Goal: Information Seeking & Learning: Learn about a topic

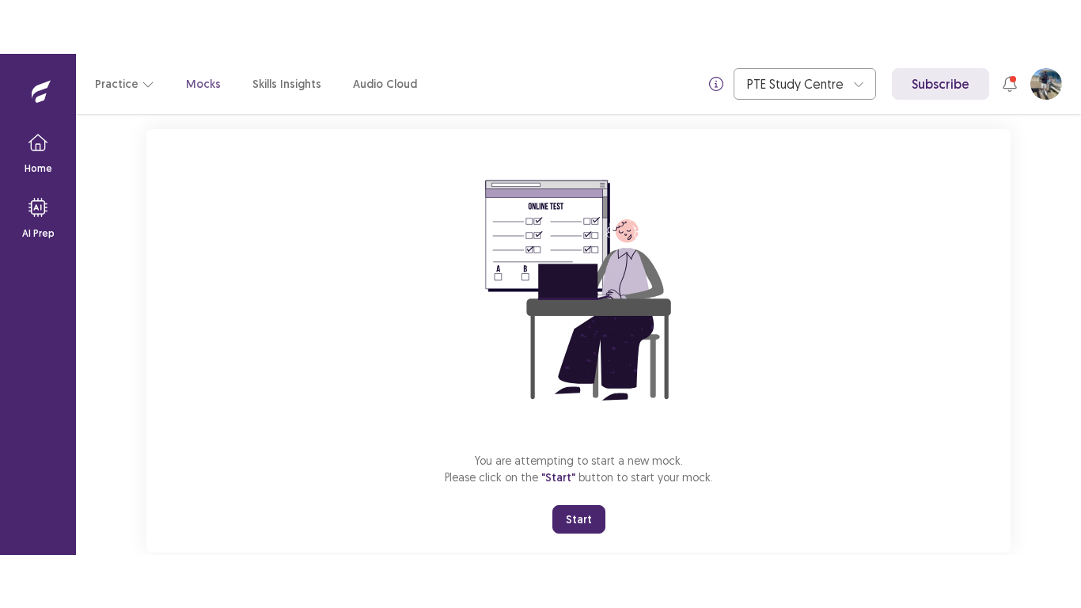
scroll to position [125, 0]
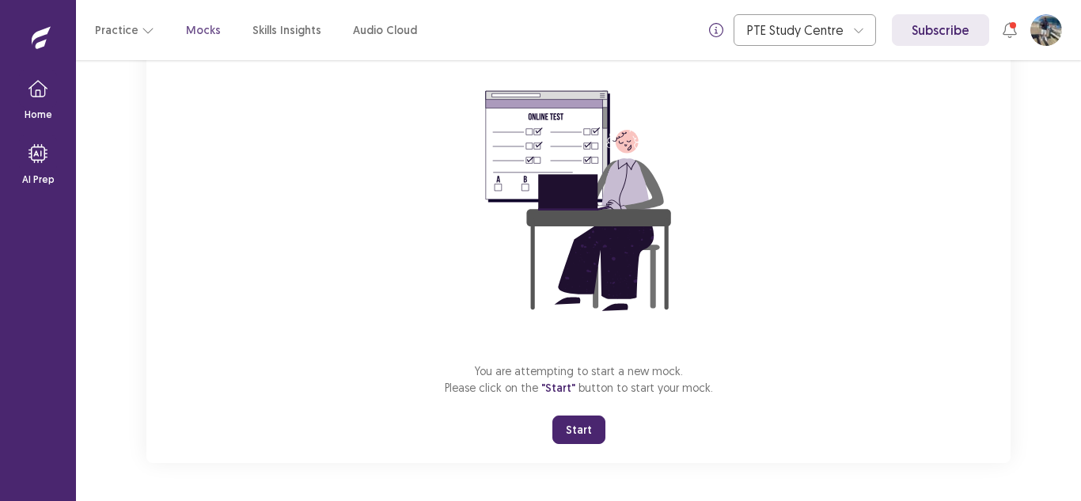
click at [582, 427] on button "Start" at bounding box center [579, 430] width 53 height 28
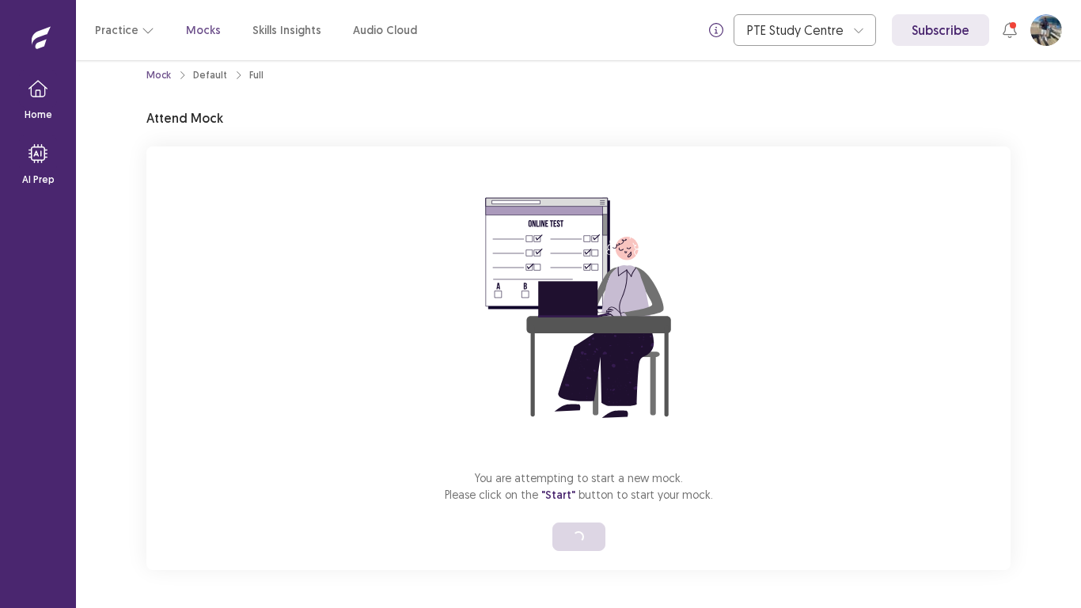
scroll to position [18, 0]
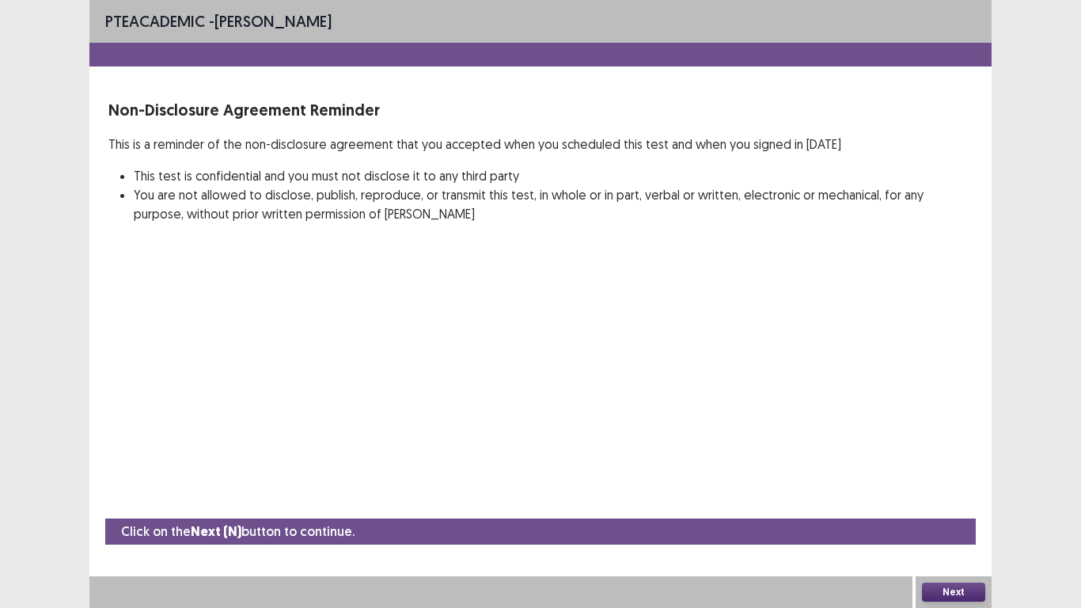
click at [957, 500] on button "Next" at bounding box center [953, 592] width 63 height 19
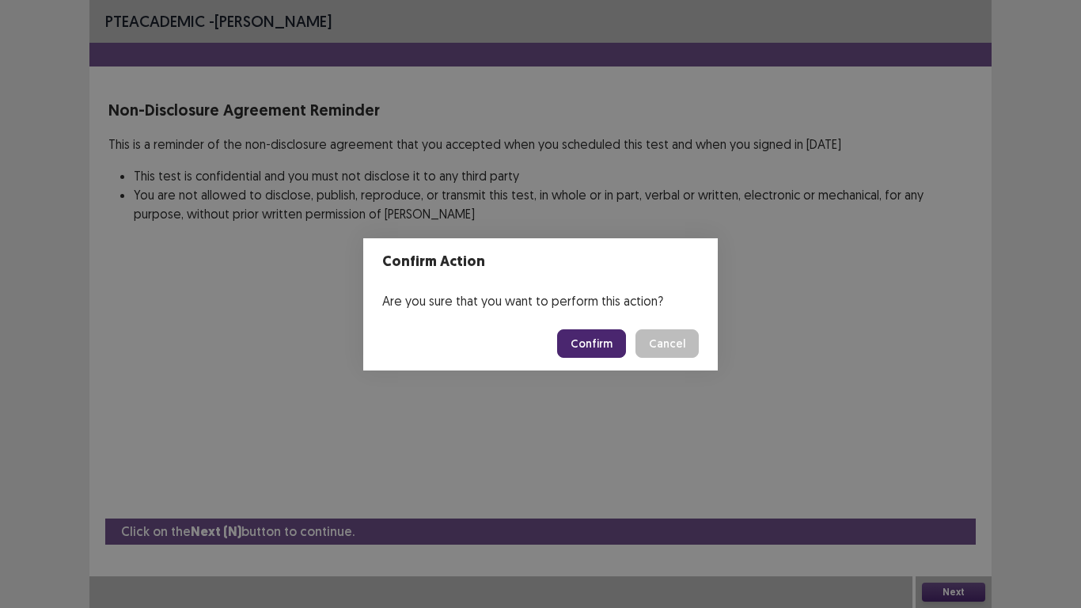
click at [598, 342] on button "Confirm" at bounding box center [591, 343] width 69 height 28
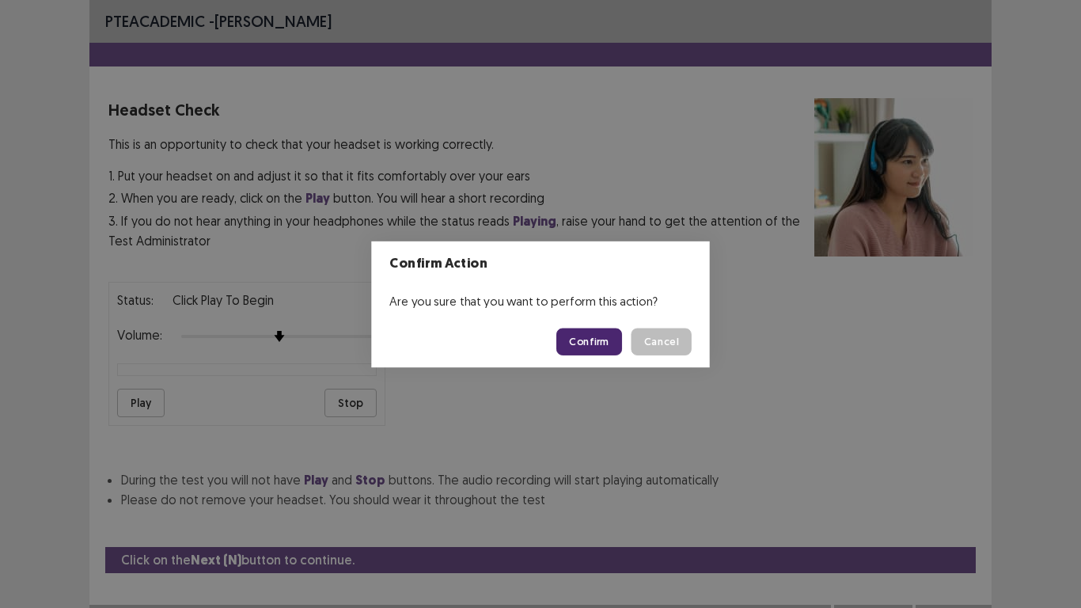
scroll to position [28, 0]
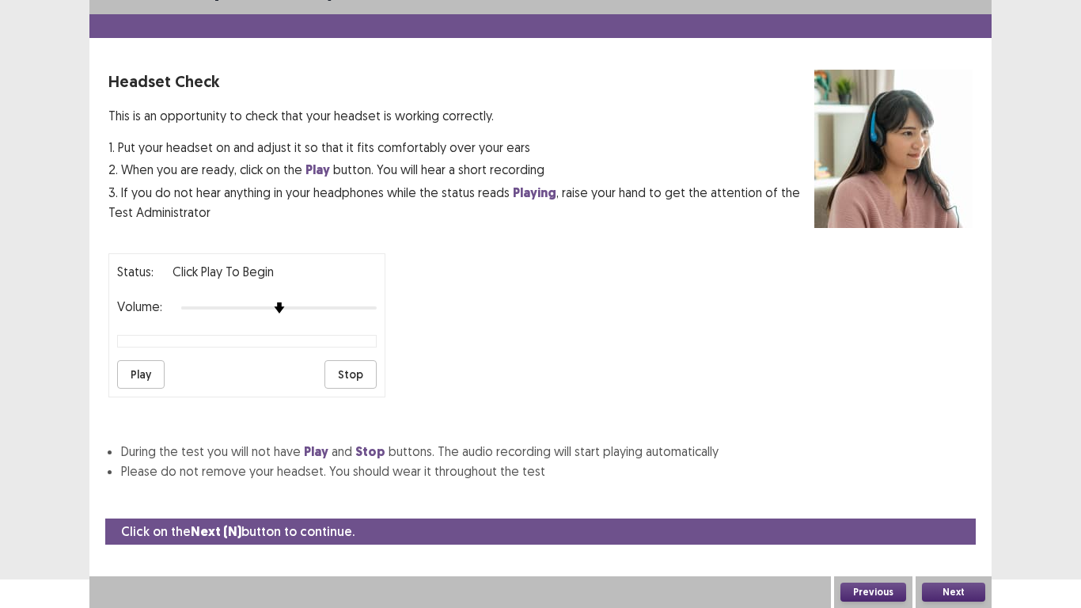
click at [132, 373] on button "Play" at bounding box center [140, 374] width 47 height 28
click at [941, 500] on button "Next" at bounding box center [953, 592] width 63 height 19
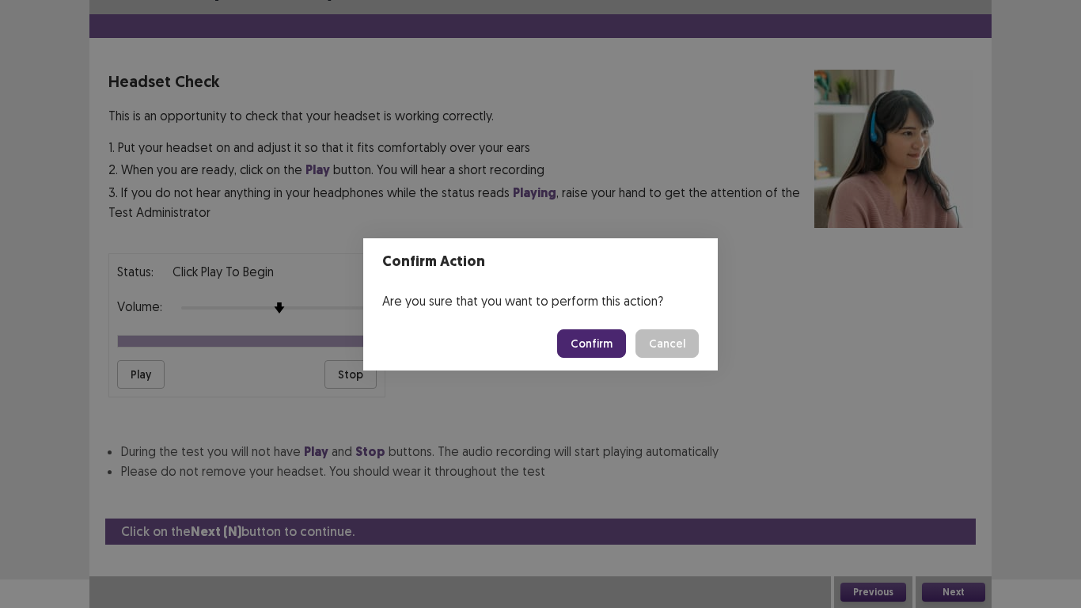
click at [606, 340] on button "Confirm" at bounding box center [591, 343] width 69 height 28
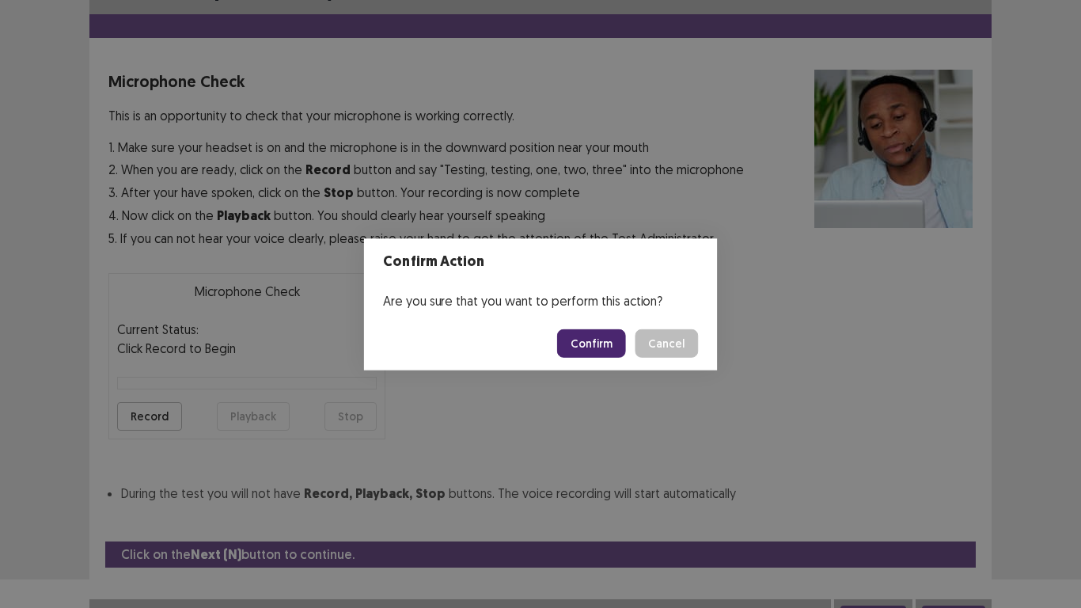
scroll to position [45, 0]
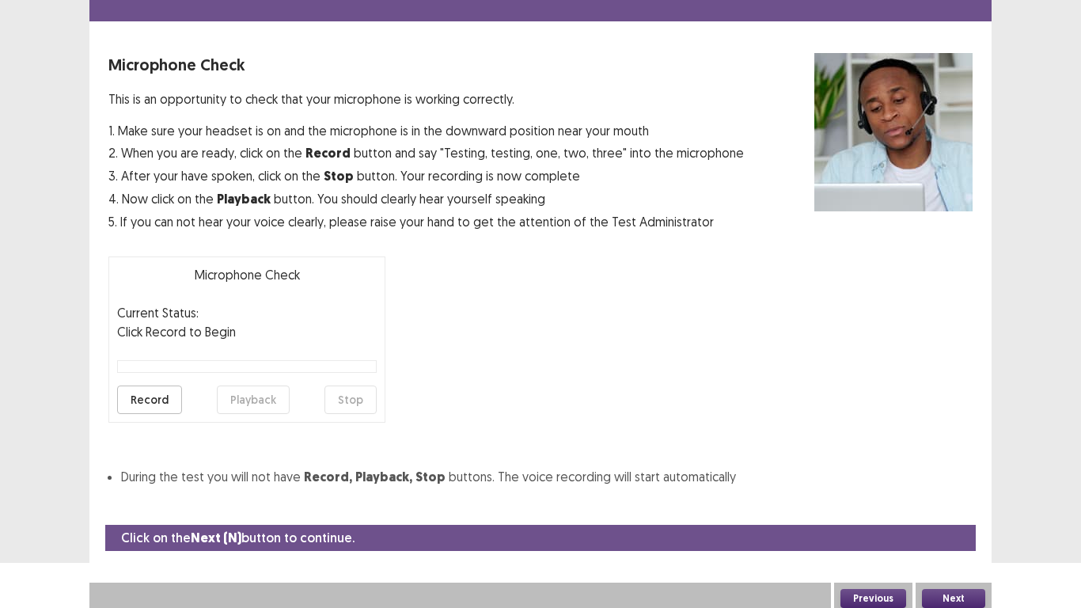
click at [146, 399] on button "Record" at bounding box center [149, 400] width 65 height 28
click at [359, 398] on button "Stop" at bounding box center [351, 400] width 52 height 28
click at [261, 402] on button "Playback" at bounding box center [253, 400] width 73 height 28
click at [971, 500] on button "Next" at bounding box center [953, 598] width 63 height 19
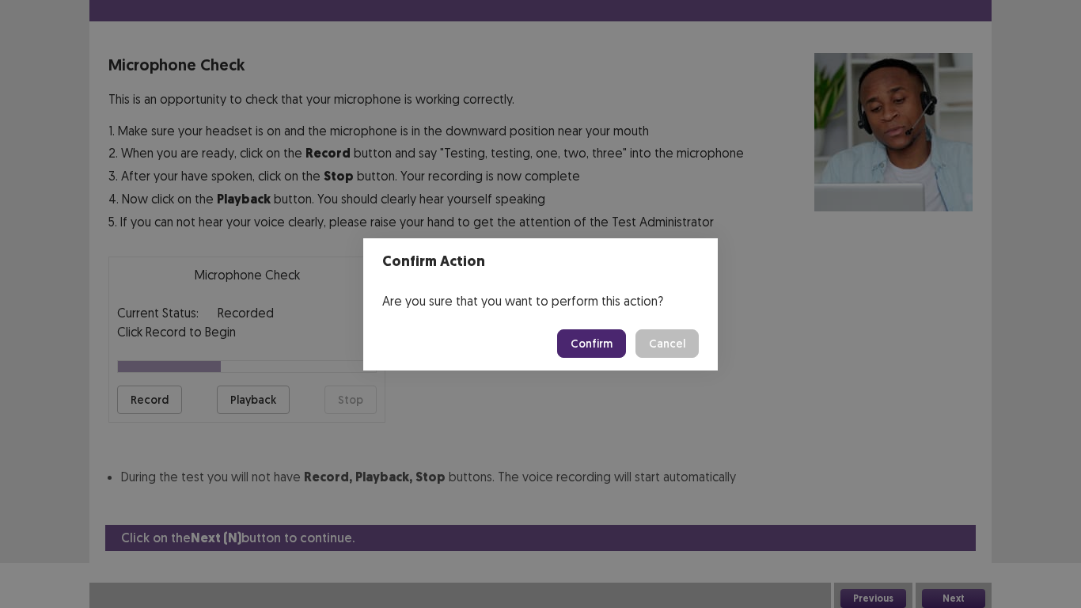
click at [608, 350] on button "Confirm" at bounding box center [591, 343] width 69 height 28
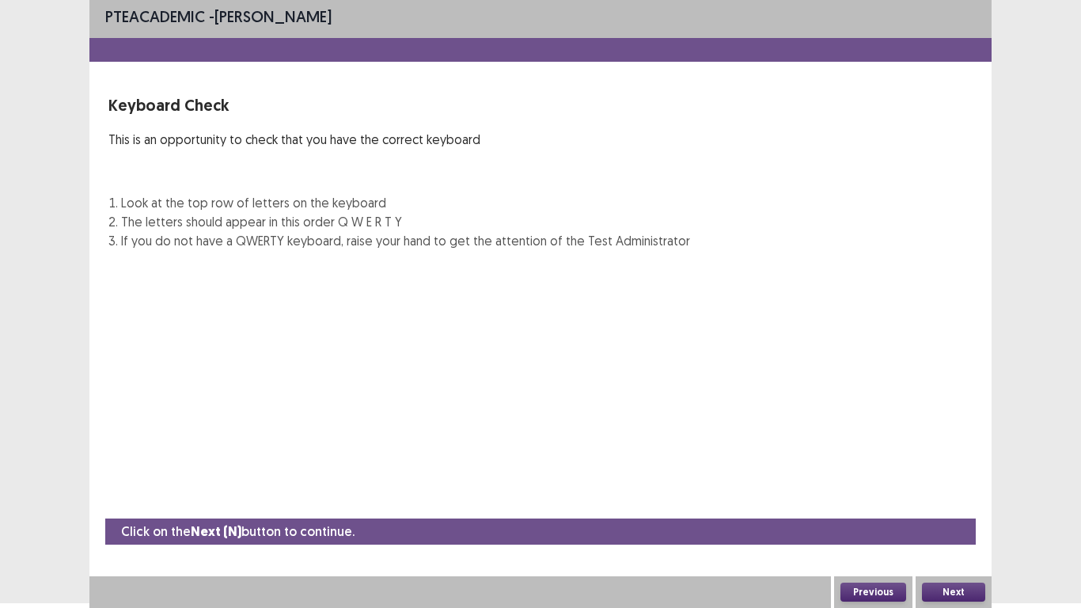
scroll to position [5, 0]
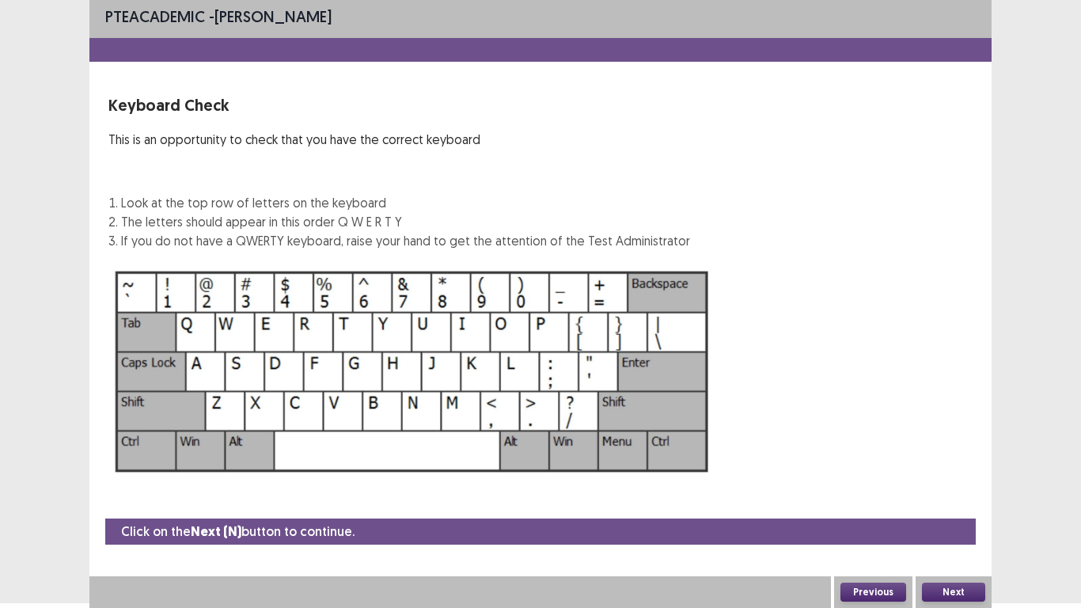
click at [961, 500] on button "Next" at bounding box center [953, 592] width 63 height 19
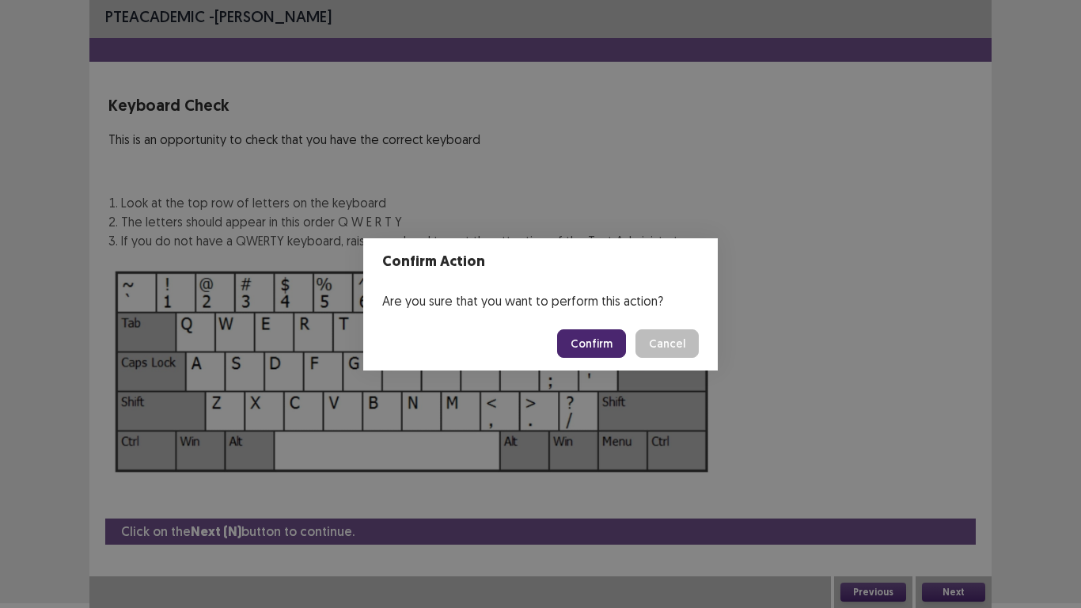
click at [612, 341] on button "Confirm" at bounding box center [591, 343] width 69 height 28
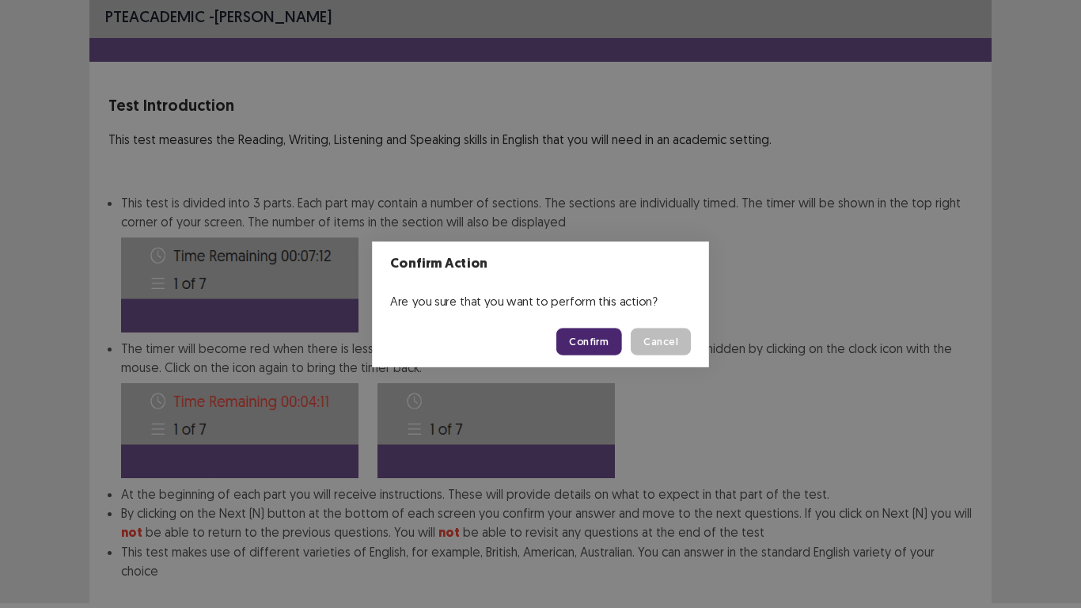
scroll to position [85, 0]
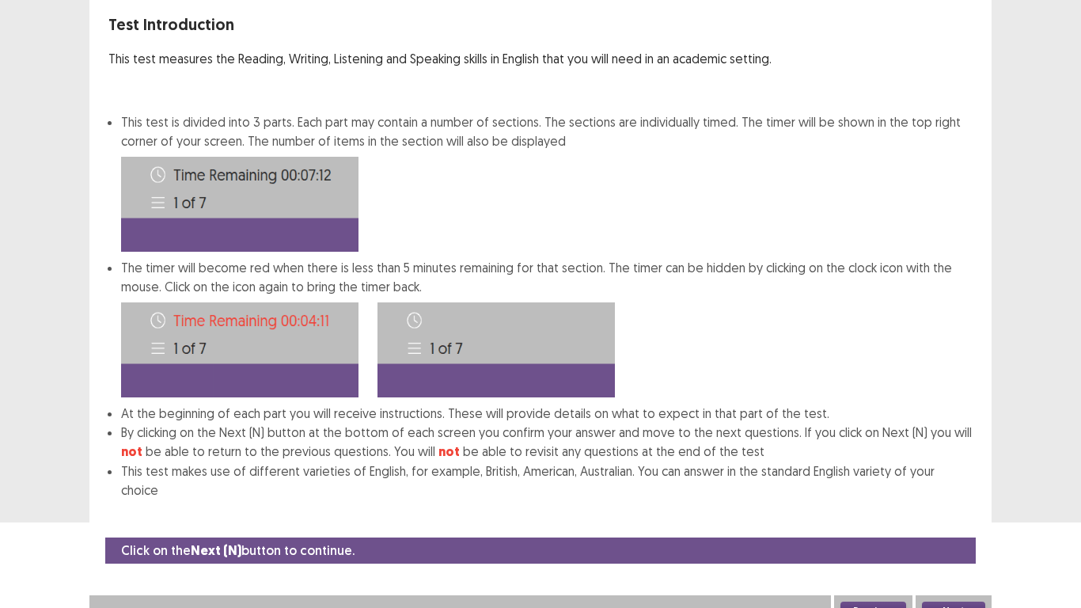
click at [949, 500] on button "Next" at bounding box center [953, 611] width 63 height 19
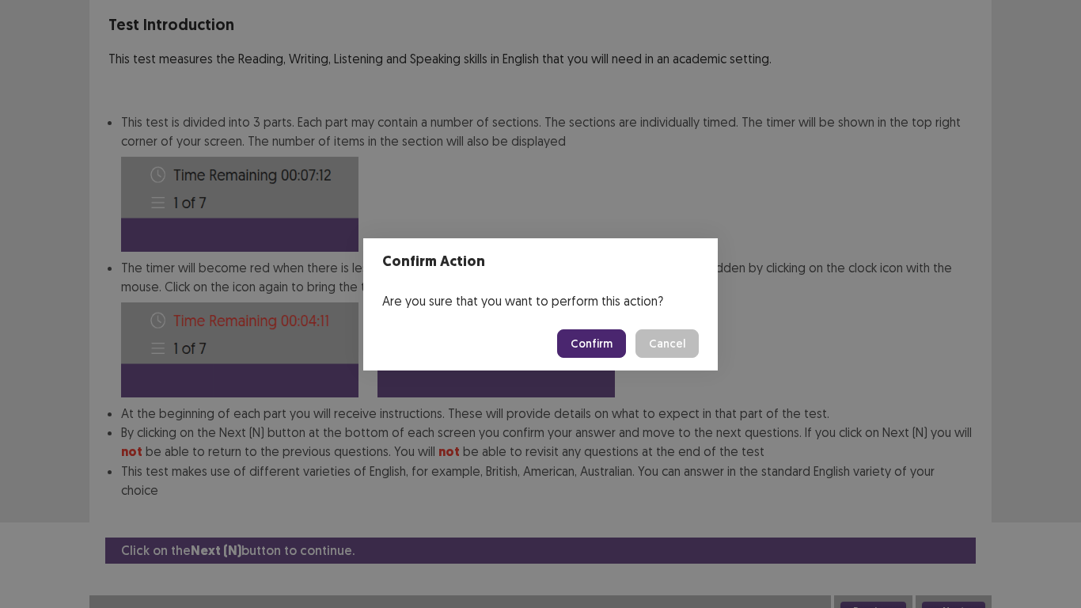
click at [592, 345] on button "Confirm" at bounding box center [591, 343] width 69 height 28
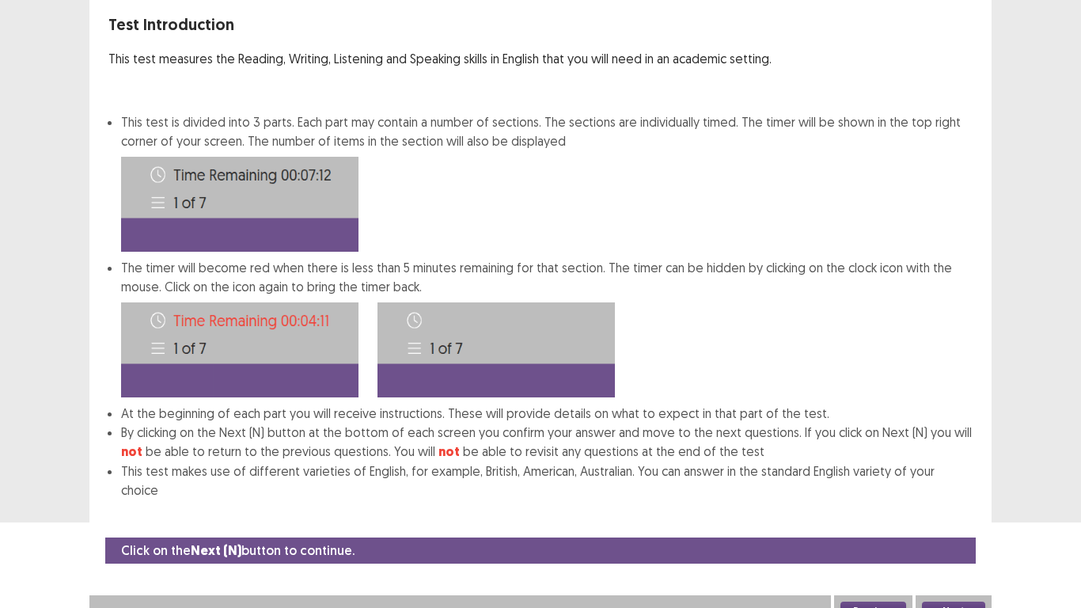
scroll to position [0, 0]
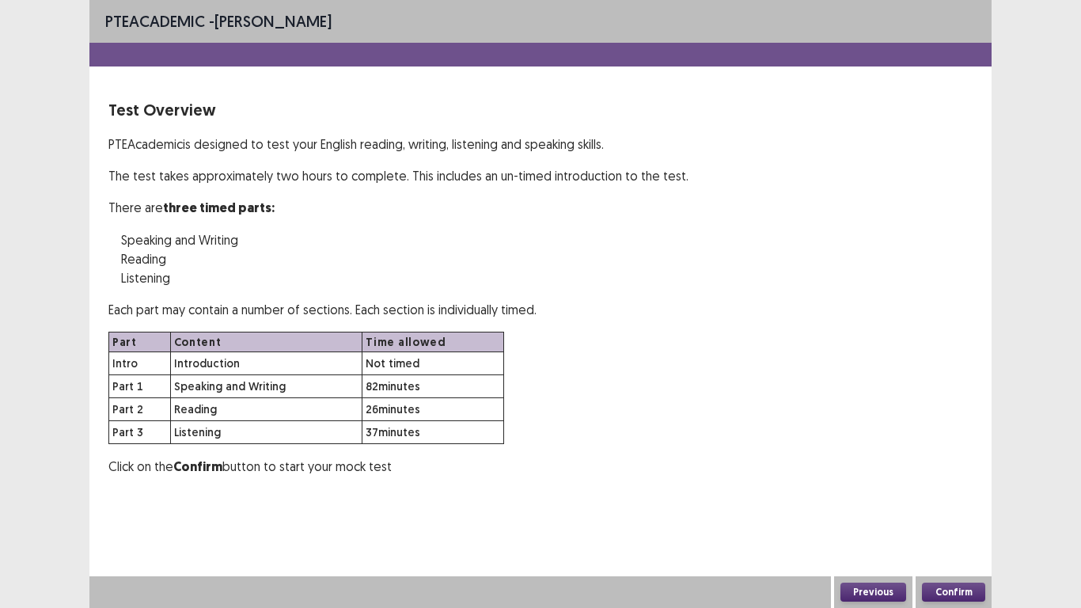
click at [958, 500] on button "Confirm" at bounding box center [953, 592] width 63 height 19
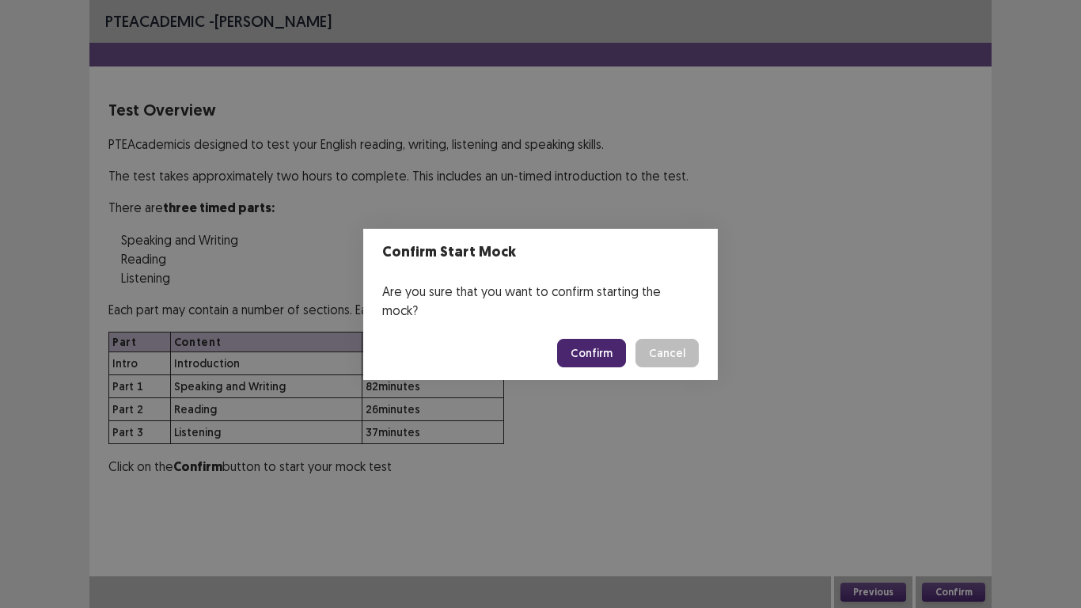
click at [586, 339] on button "Confirm" at bounding box center [591, 353] width 69 height 28
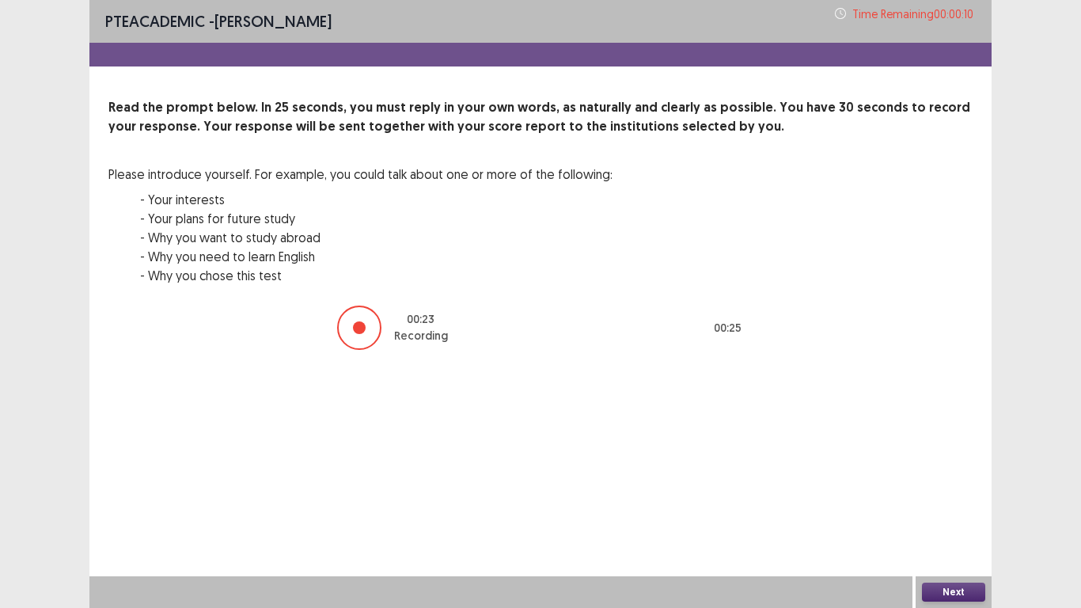
click at [963, 500] on button "Next" at bounding box center [953, 592] width 63 height 19
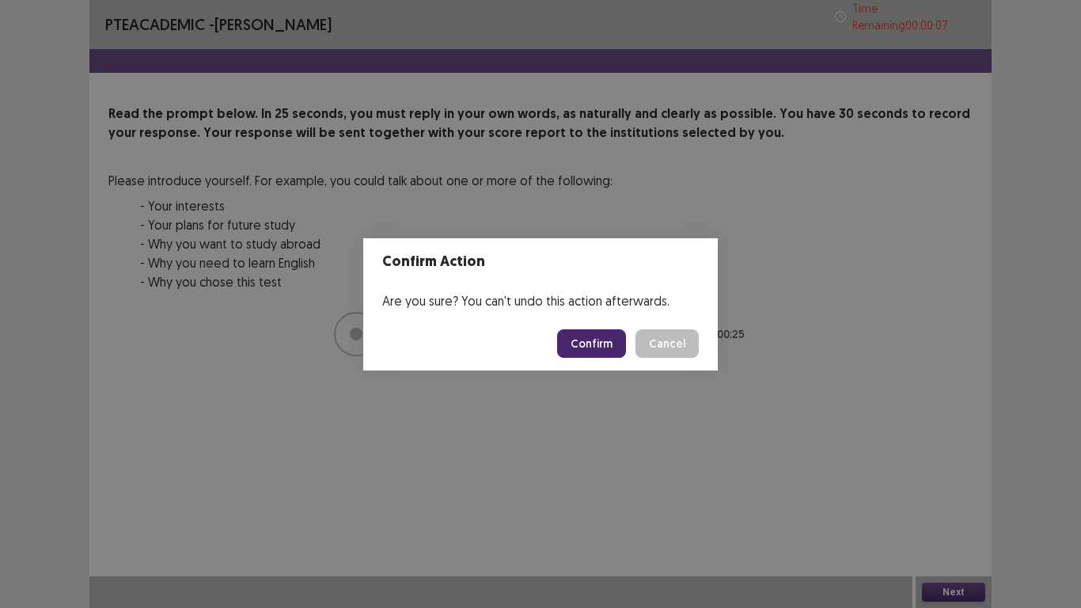
click at [589, 340] on button "Confirm" at bounding box center [591, 343] width 69 height 28
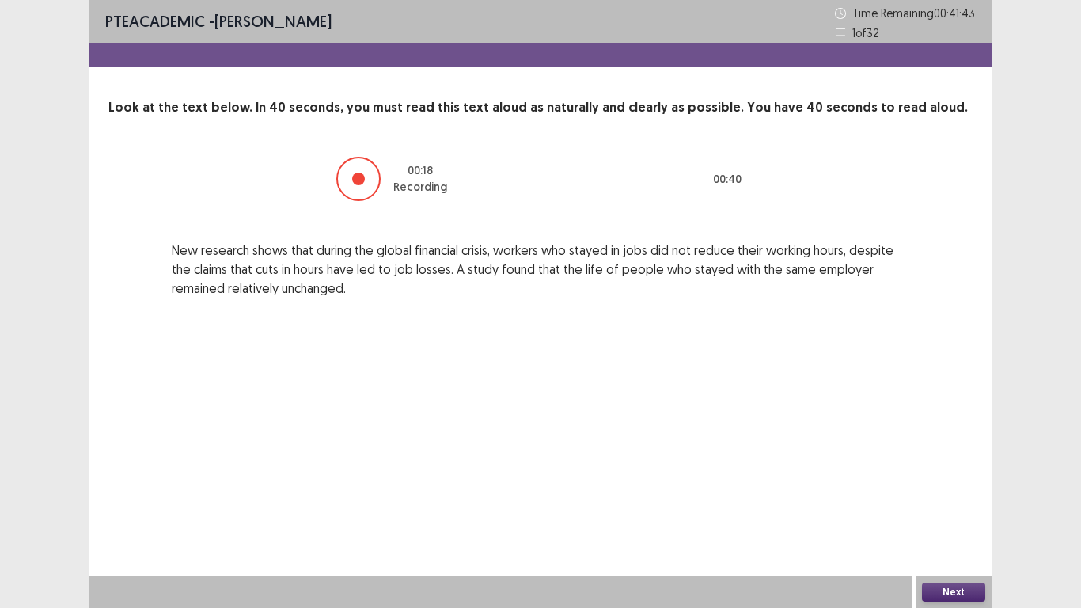
click at [948, 500] on button "Next" at bounding box center [953, 592] width 63 height 19
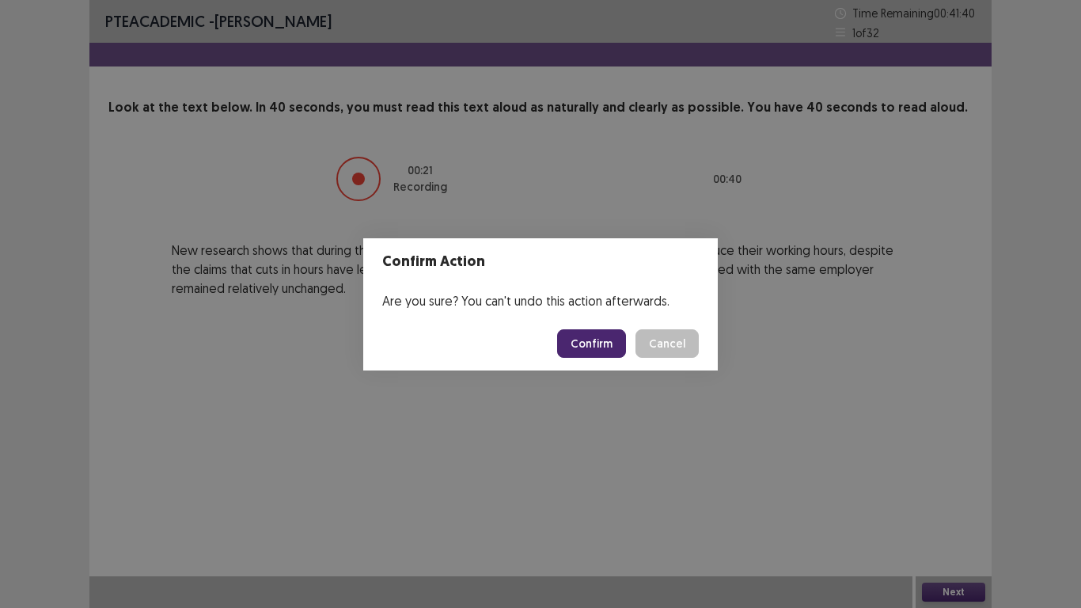
click at [604, 348] on button "Confirm" at bounding box center [591, 343] width 69 height 28
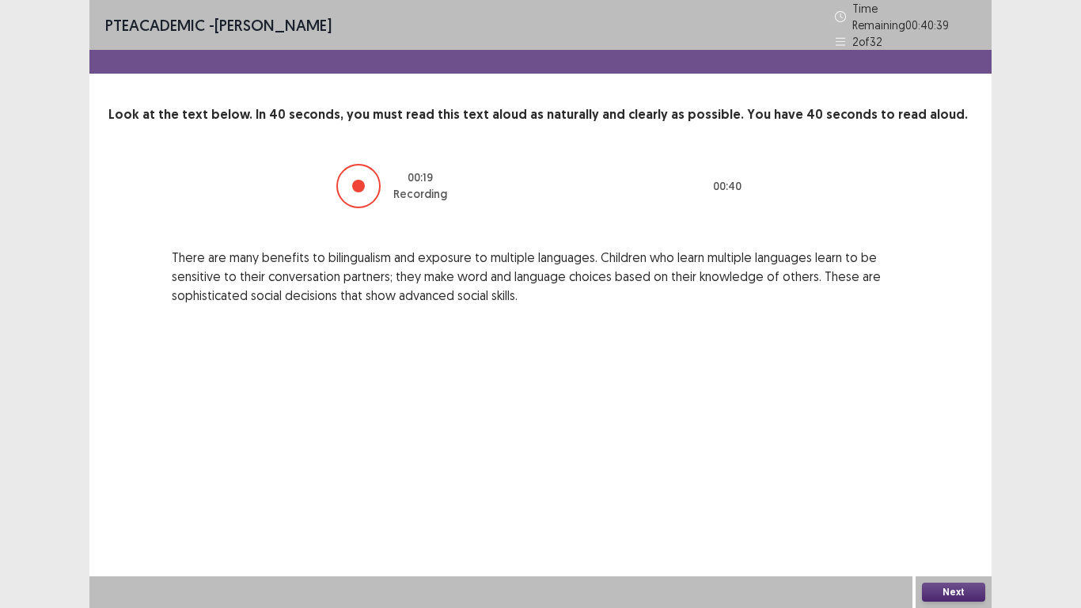
click at [940, 500] on button "Next" at bounding box center [953, 592] width 63 height 19
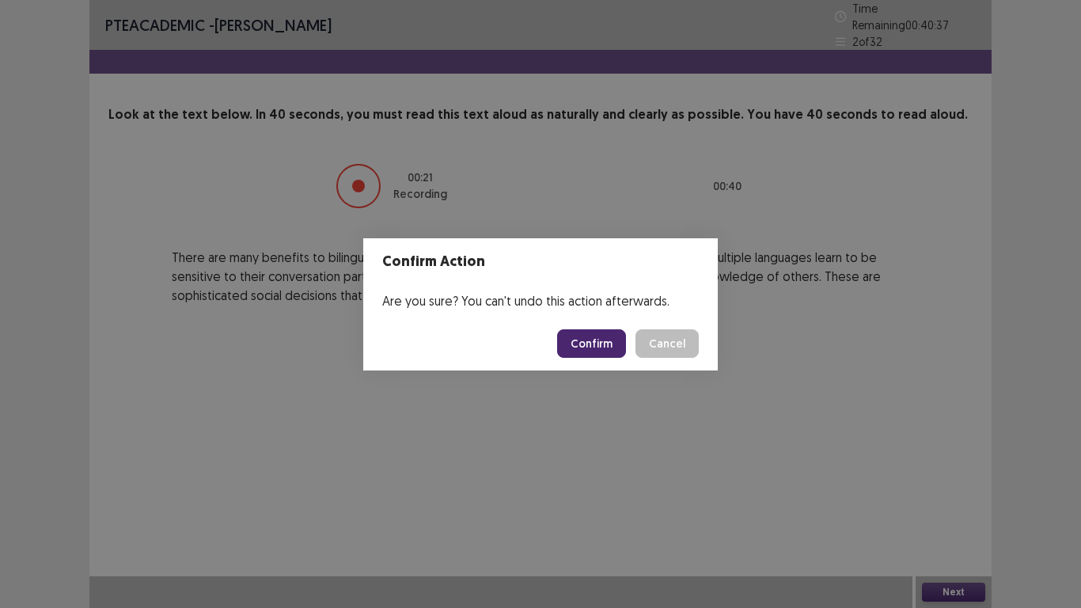
click at [614, 344] on button "Confirm" at bounding box center [591, 343] width 69 height 28
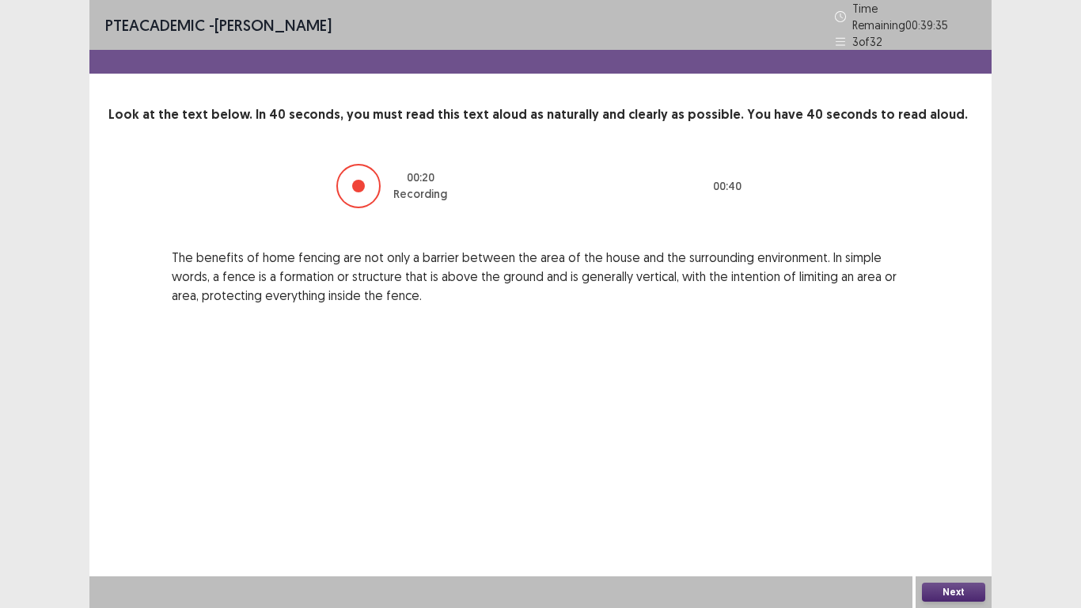
click at [934, 500] on button "Next" at bounding box center [953, 592] width 63 height 19
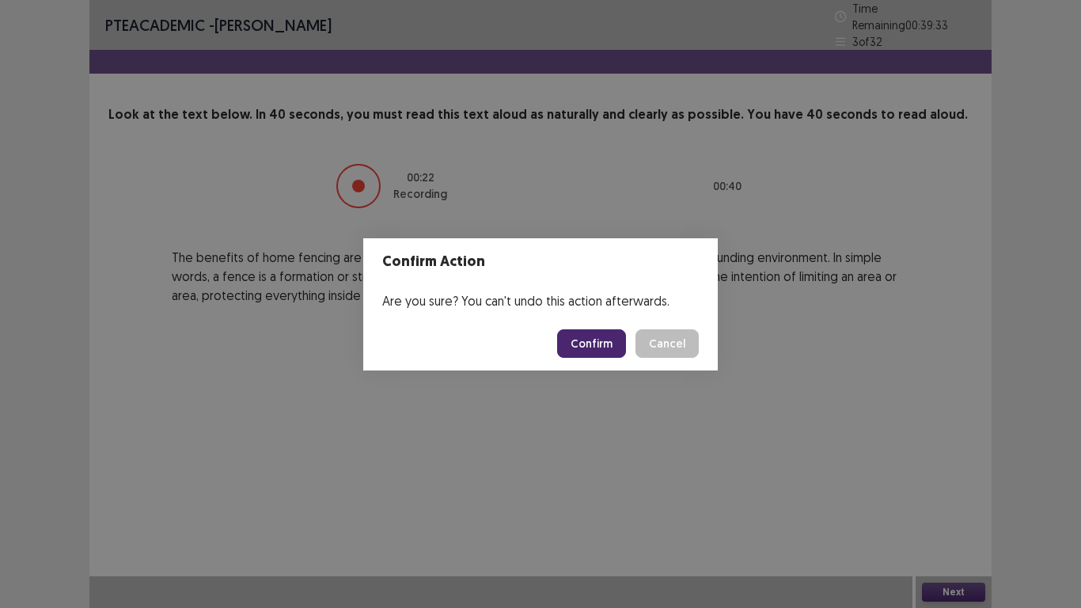
click at [595, 345] on button "Confirm" at bounding box center [591, 343] width 69 height 28
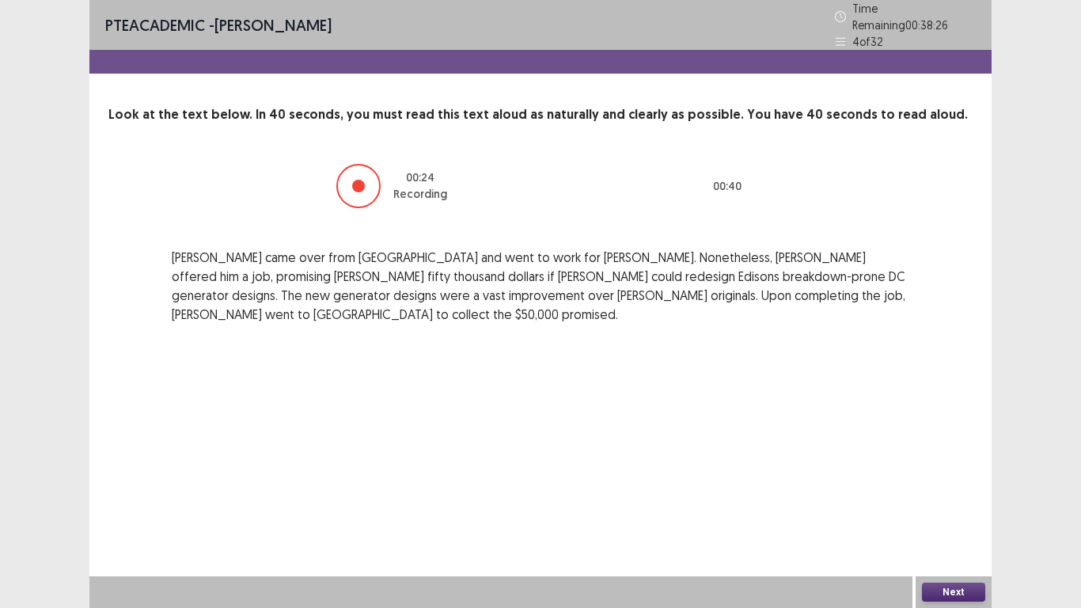
click at [947, 500] on button "Next" at bounding box center [953, 592] width 63 height 19
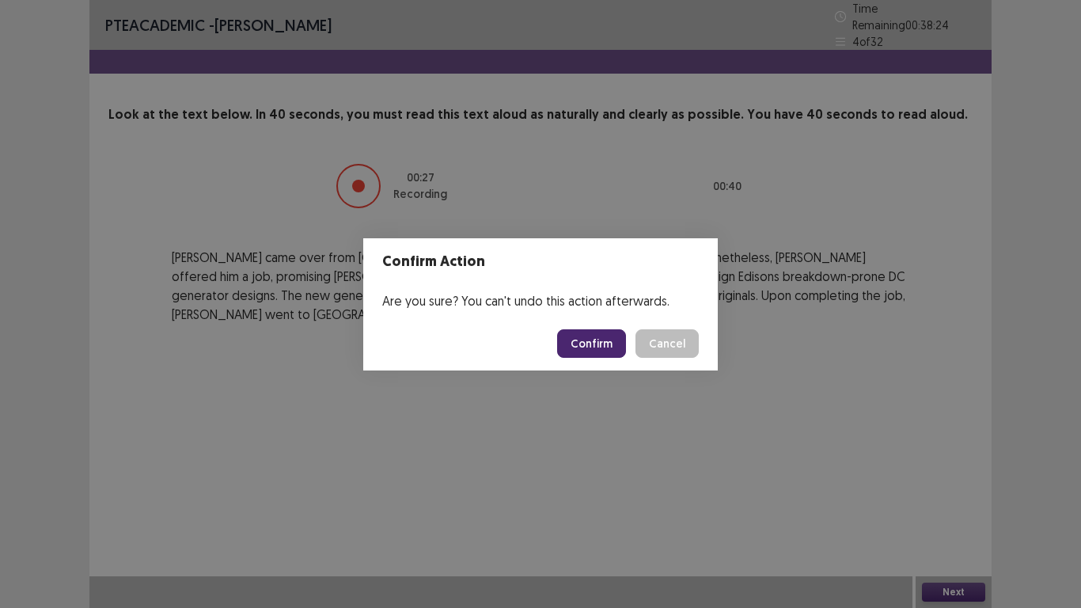
click at [602, 340] on button "Confirm" at bounding box center [591, 343] width 69 height 28
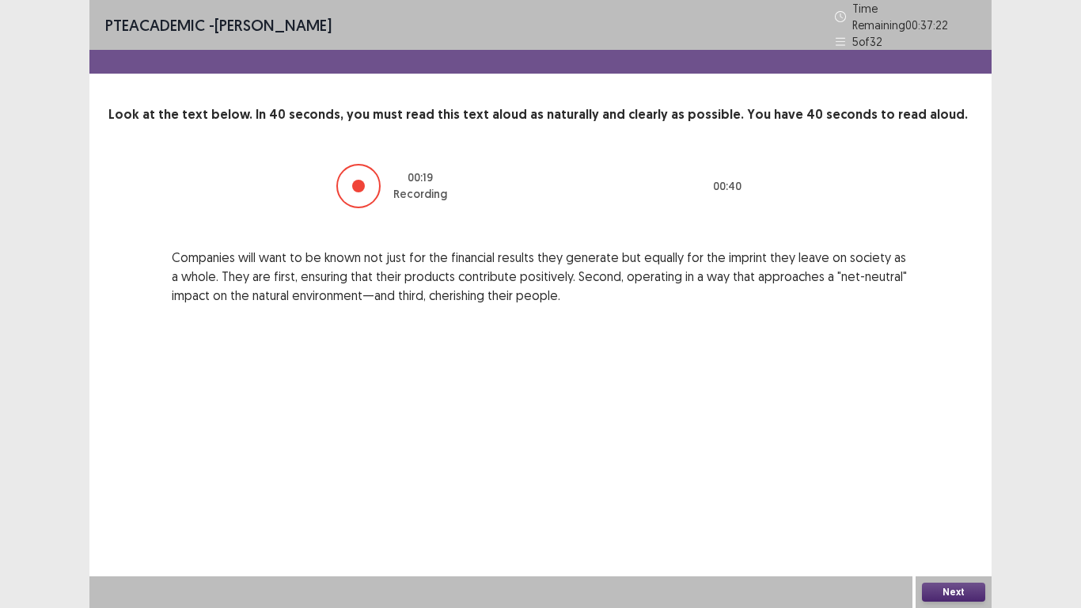
click at [935, 500] on button "Next" at bounding box center [953, 592] width 63 height 19
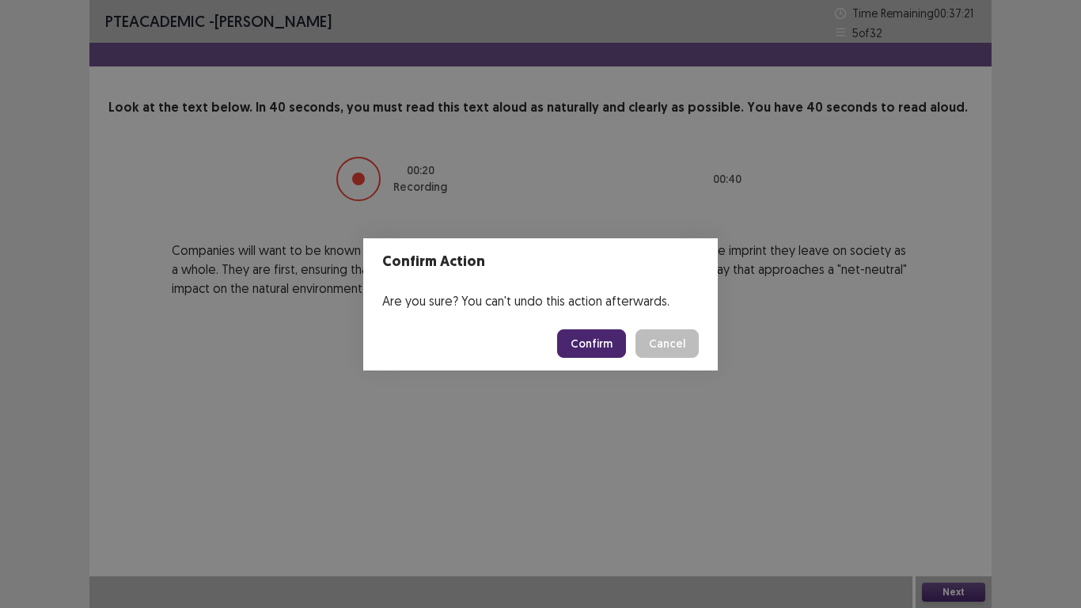
click at [588, 344] on button "Confirm" at bounding box center [591, 343] width 69 height 28
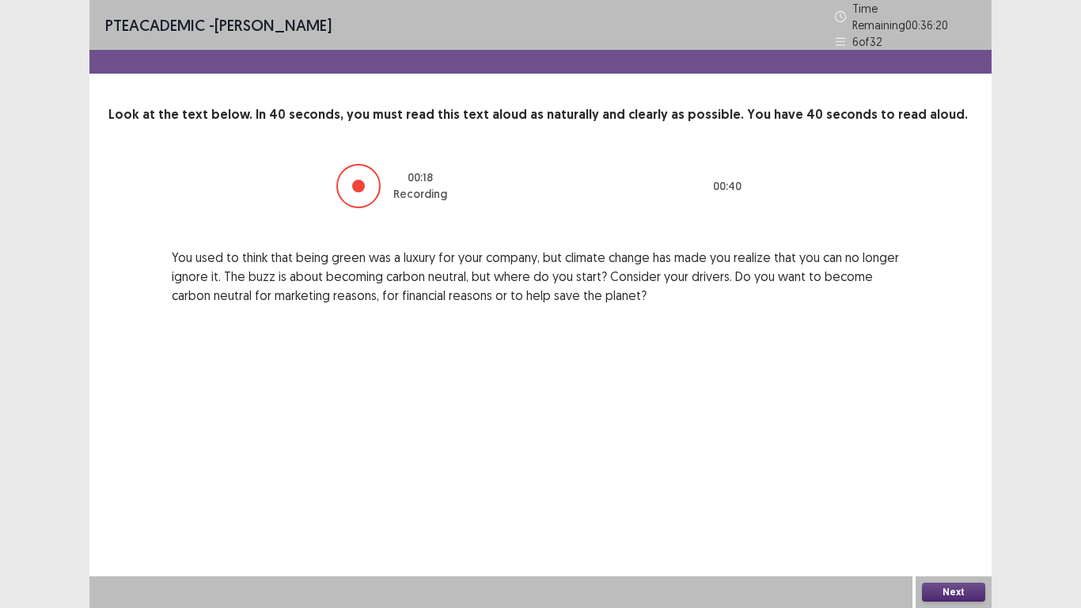
click at [944, 500] on button "Next" at bounding box center [953, 592] width 63 height 19
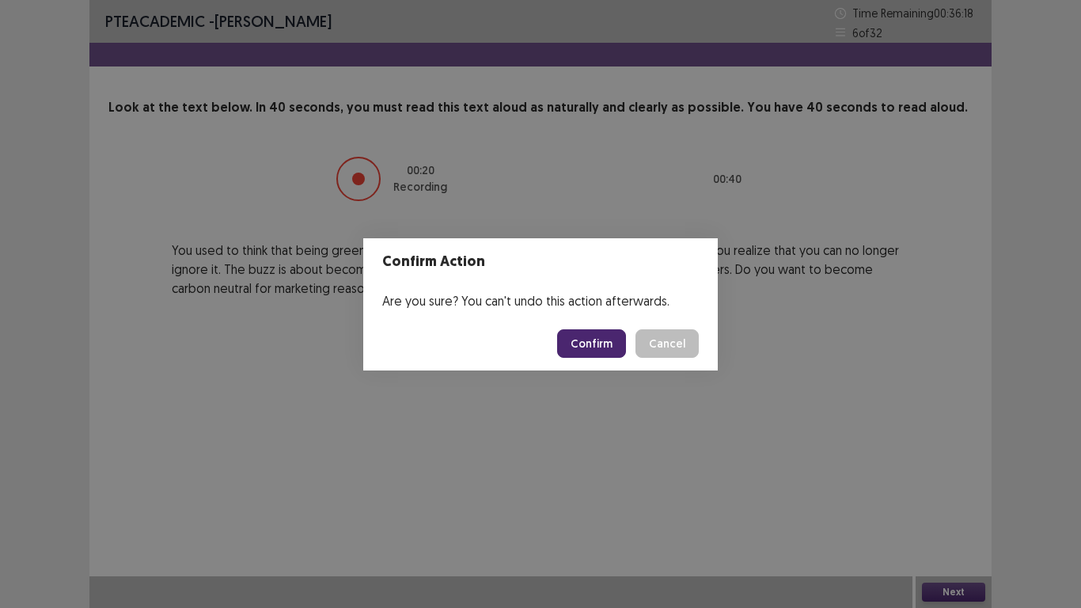
click at [610, 343] on button "Confirm" at bounding box center [591, 343] width 69 height 28
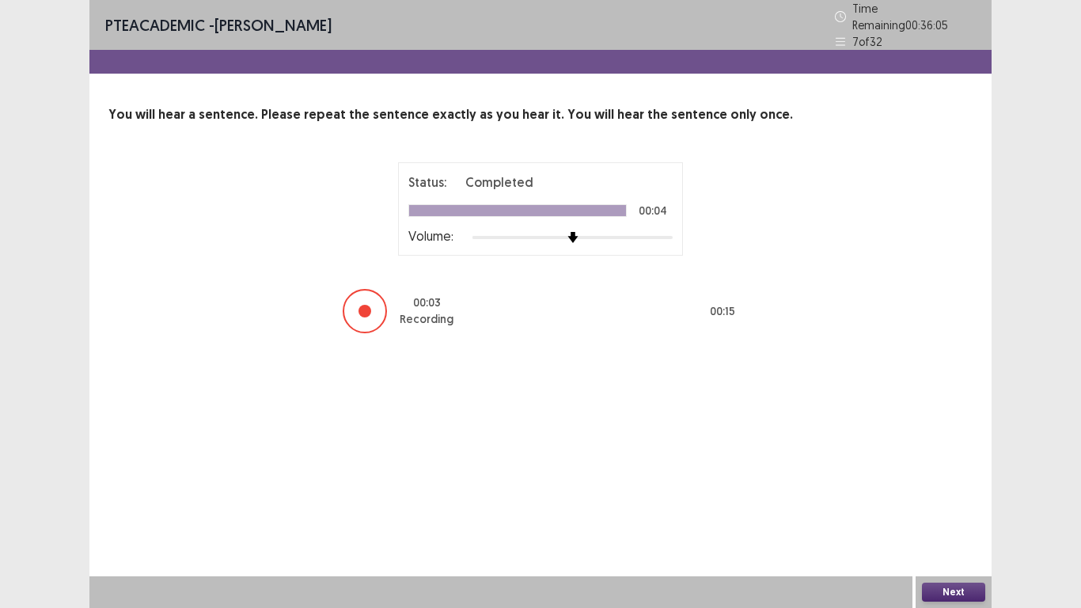
click at [944, 500] on button "Next" at bounding box center [953, 592] width 63 height 19
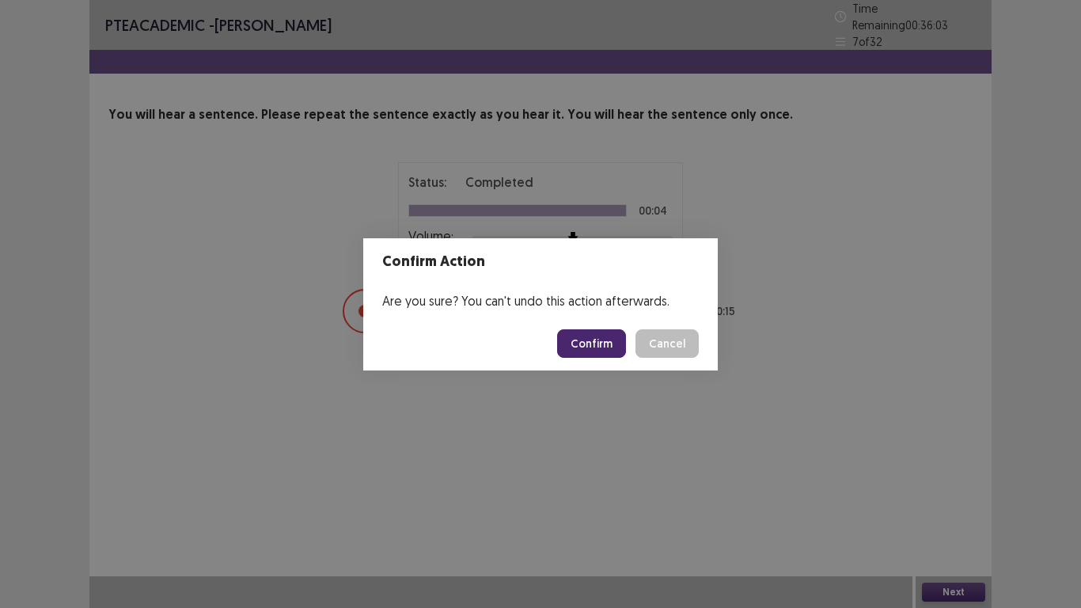
click at [586, 338] on button "Confirm" at bounding box center [591, 343] width 69 height 28
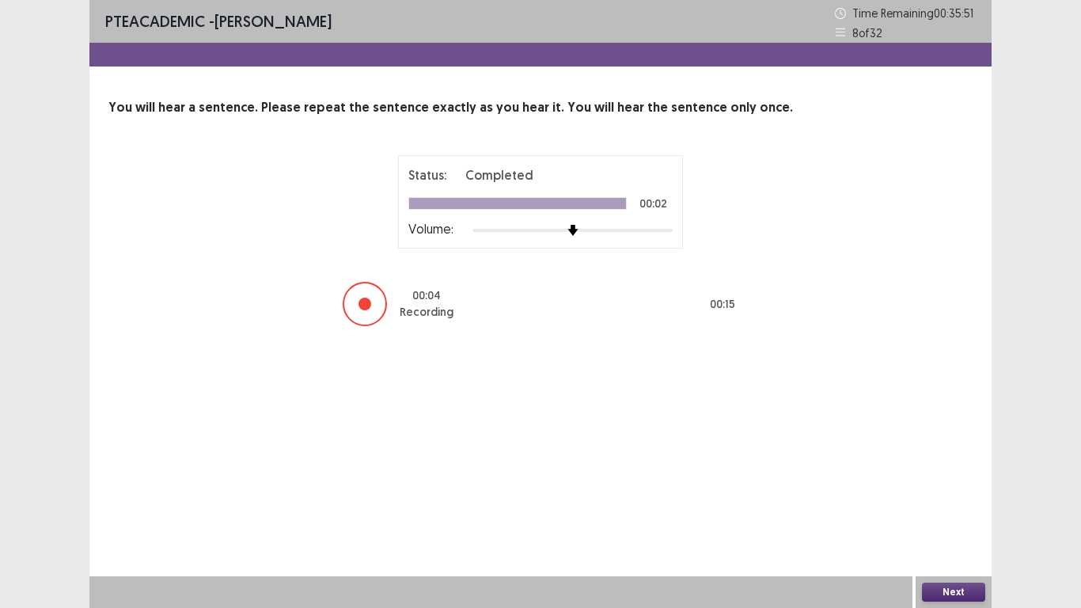
click at [950, 500] on button "Next" at bounding box center [953, 592] width 63 height 19
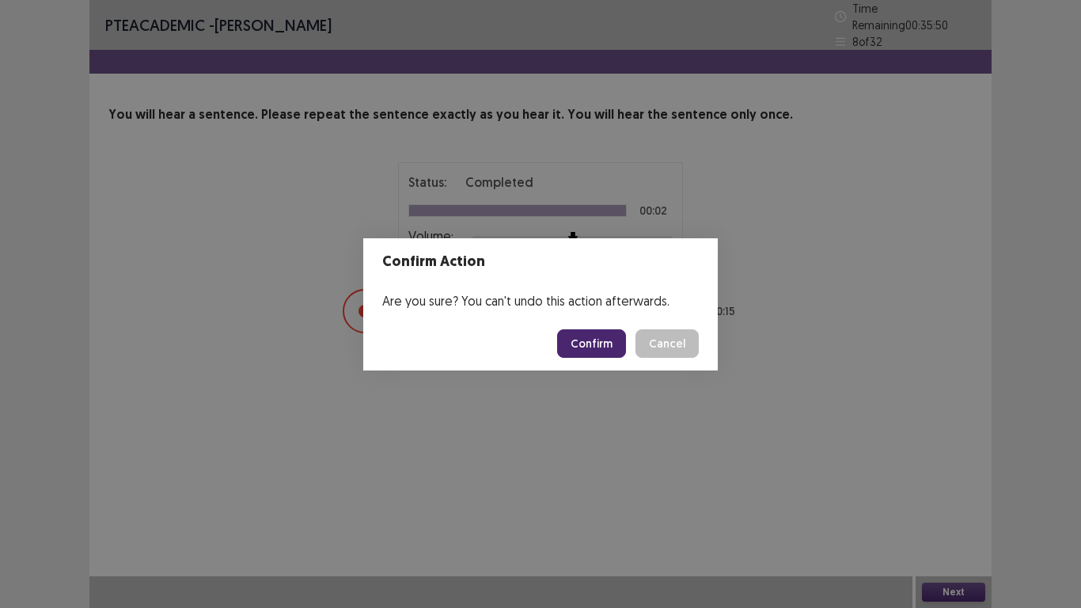
click at [592, 349] on button "Confirm" at bounding box center [591, 343] width 69 height 28
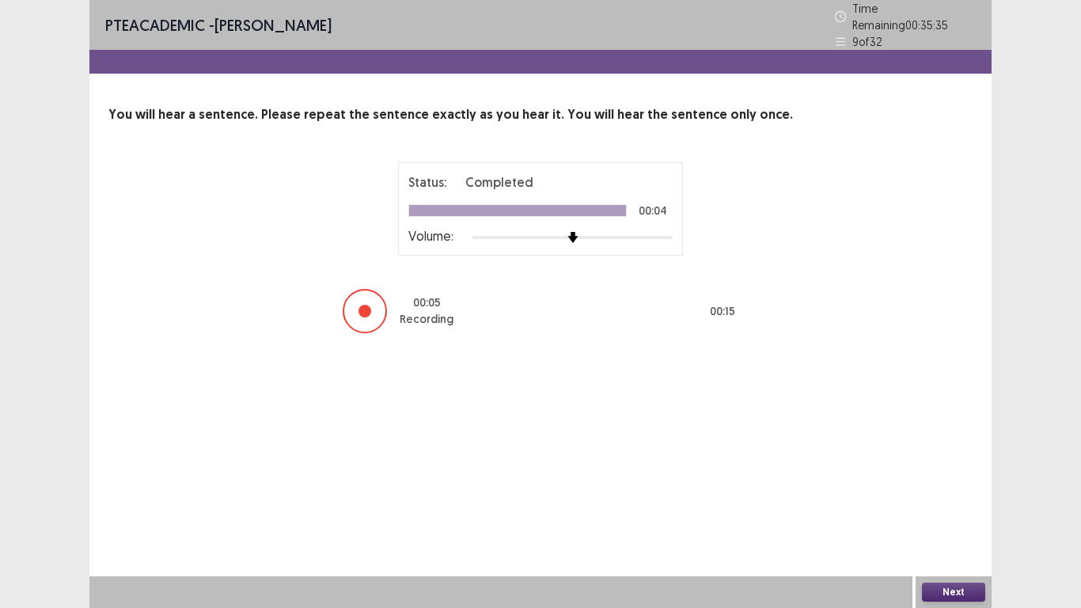
click at [944, 500] on button "Next" at bounding box center [953, 592] width 63 height 19
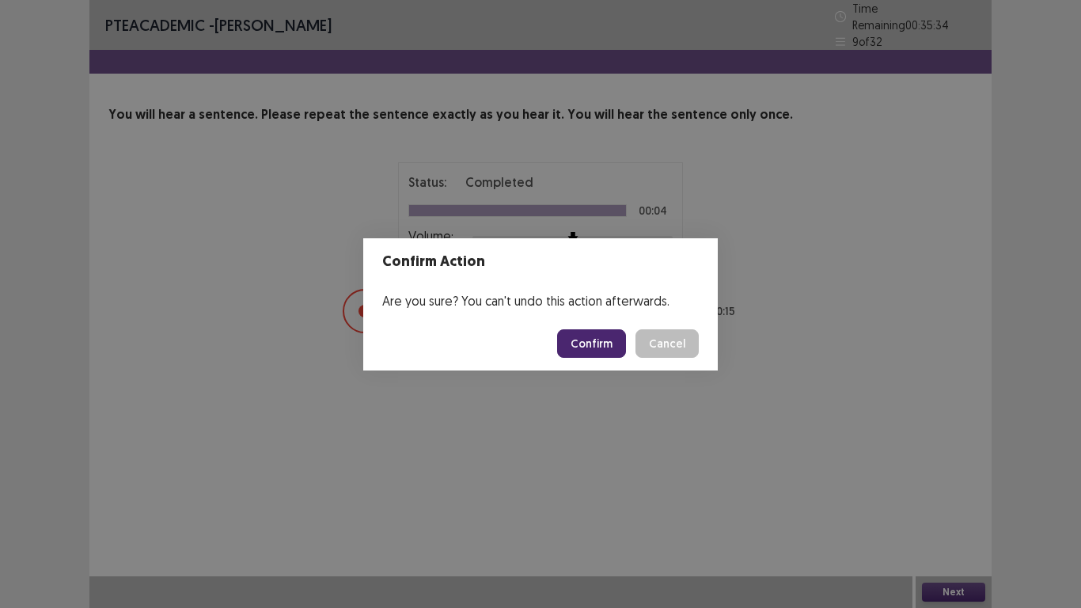
click at [593, 345] on button "Confirm" at bounding box center [591, 343] width 69 height 28
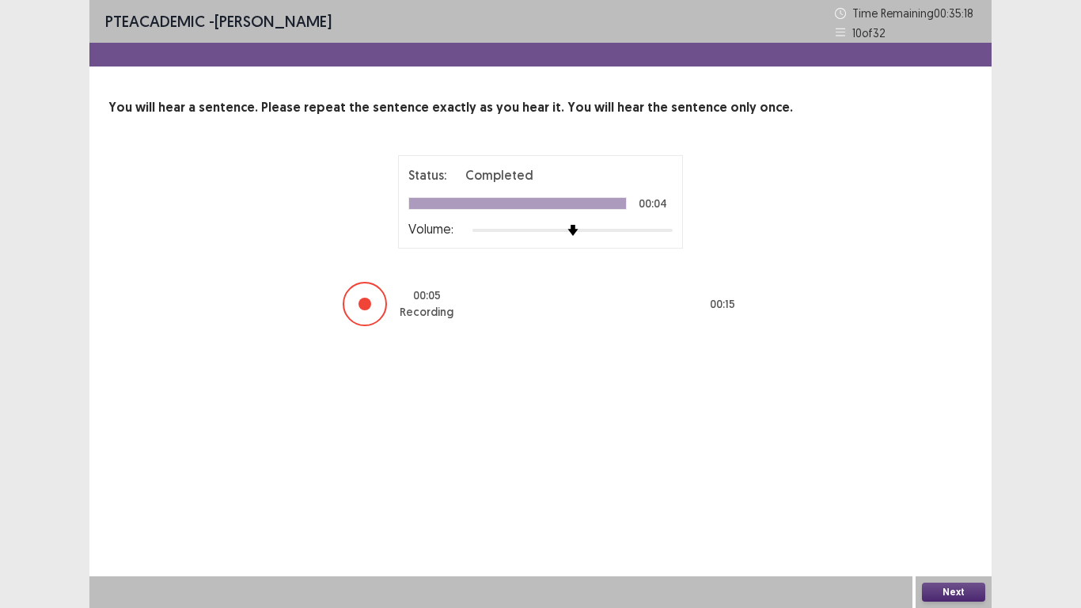
click at [943, 500] on button "Next" at bounding box center [953, 592] width 63 height 19
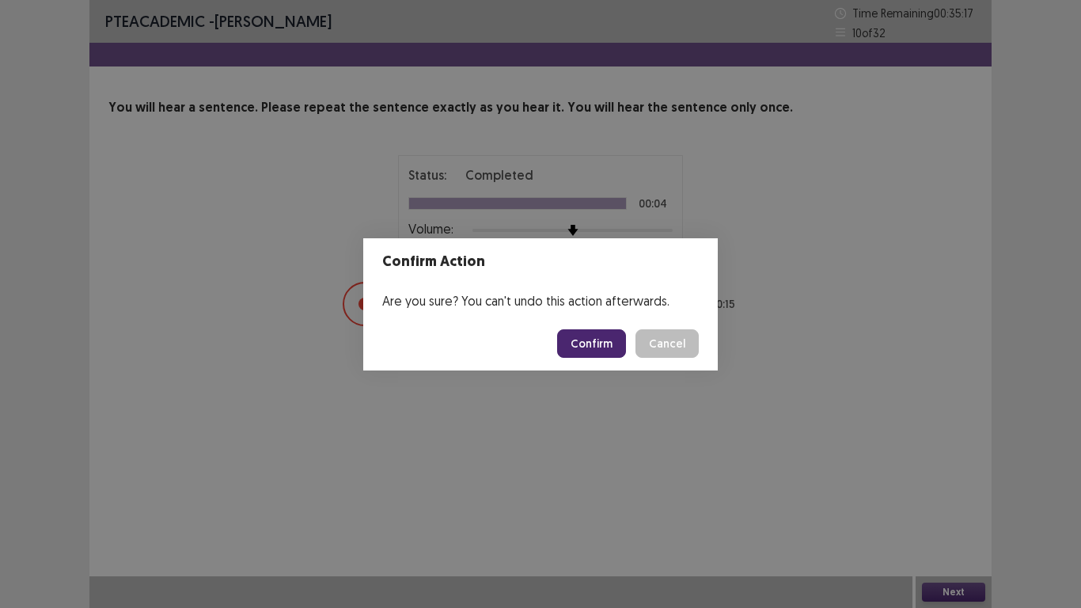
click at [591, 345] on button "Confirm" at bounding box center [591, 343] width 69 height 28
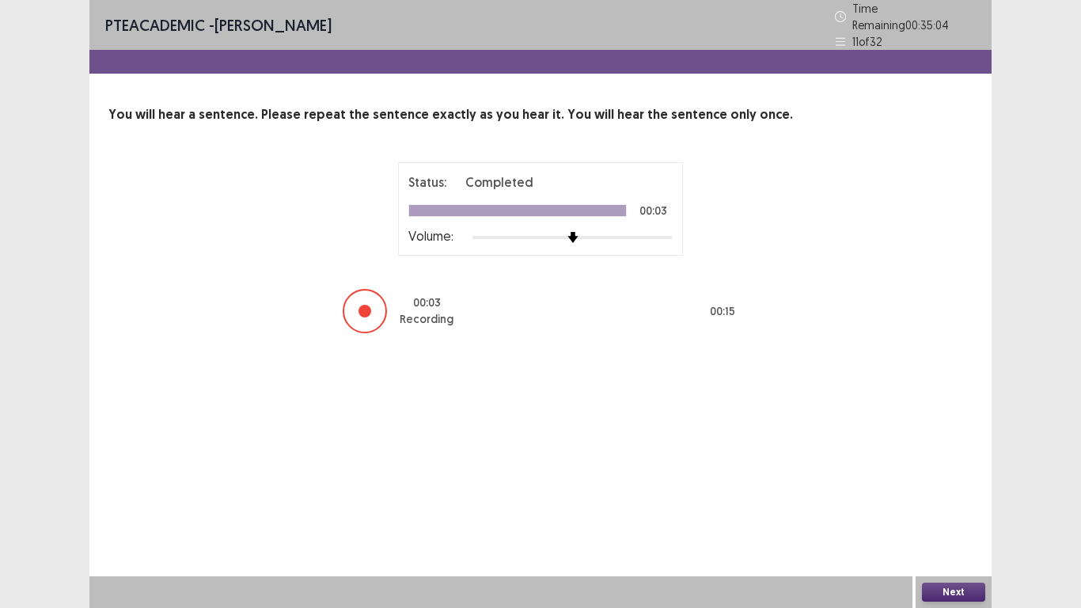
click at [947, 500] on button "Next" at bounding box center [953, 592] width 63 height 19
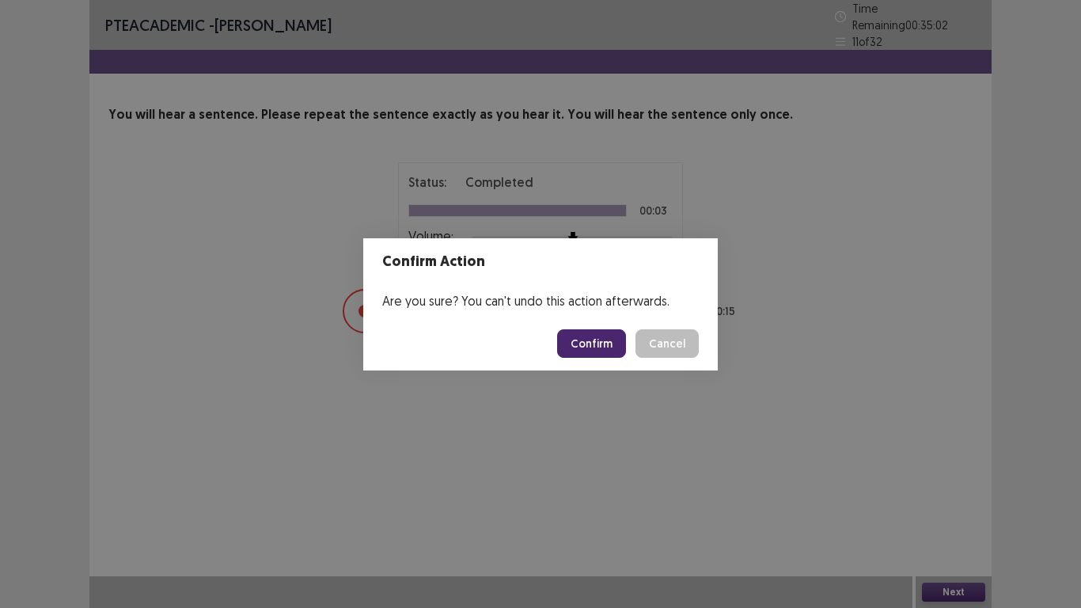
click at [610, 348] on button "Confirm" at bounding box center [591, 343] width 69 height 28
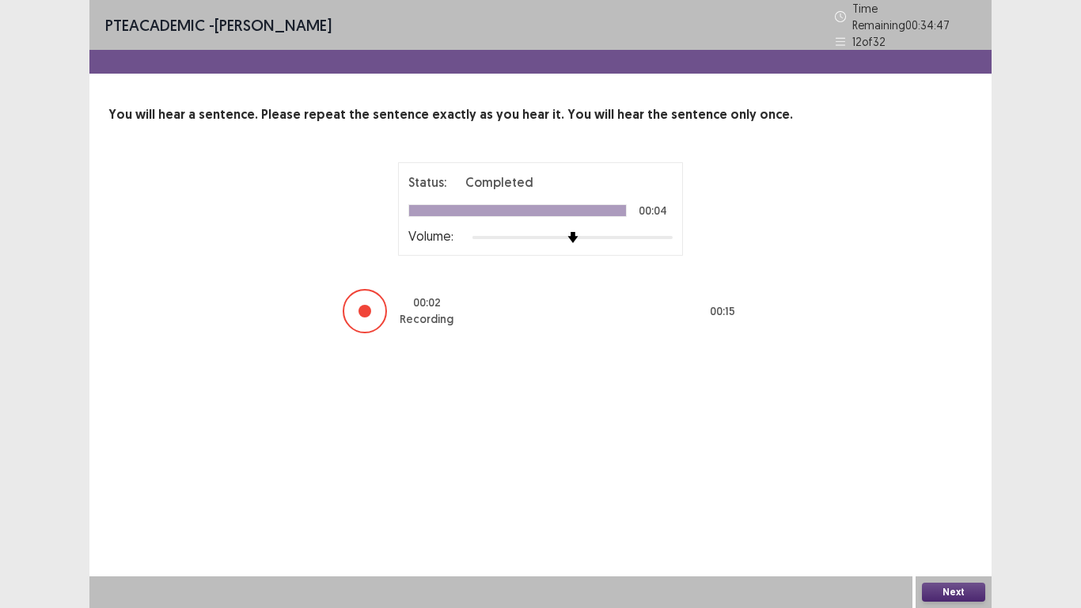
click at [947, 500] on button "Next" at bounding box center [953, 592] width 63 height 19
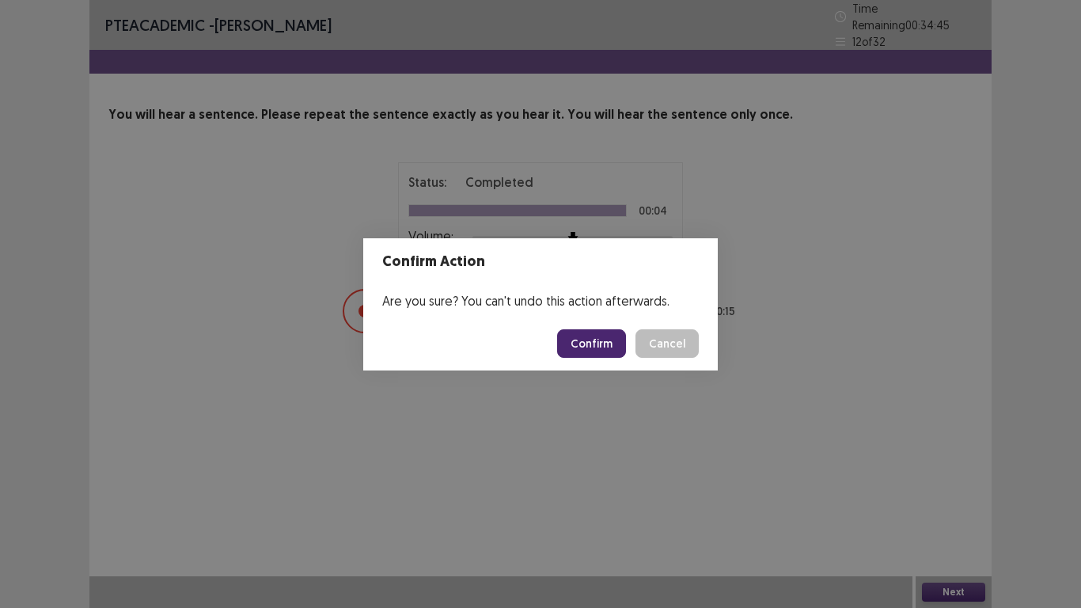
click at [597, 350] on button "Confirm" at bounding box center [591, 343] width 69 height 28
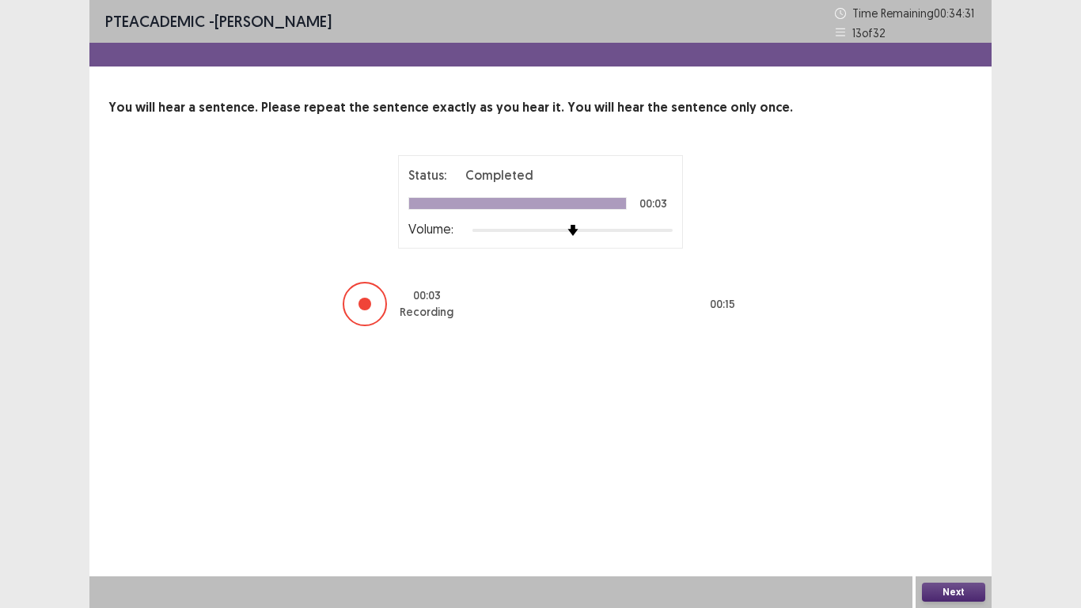
click at [953, 500] on button "Next" at bounding box center [953, 592] width 63 height 19
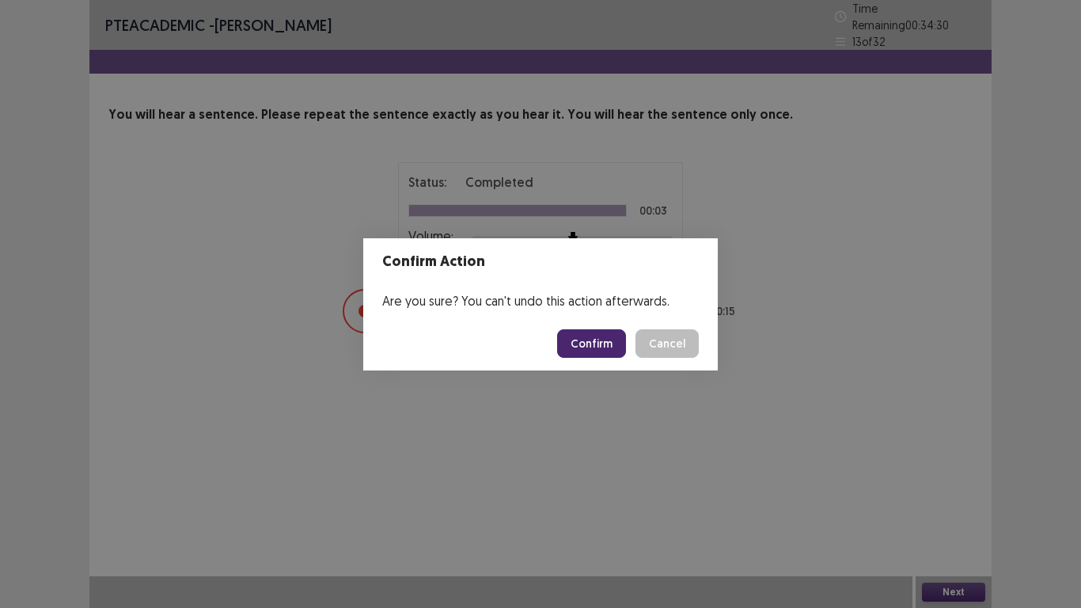
click at [596, 359] on footer "Confirm Cancel" at bounding box center [540, 344] width 355 height 54
click at [597, 350] on button "Confirm" at bounding box center [591, 343] width 69 height 28
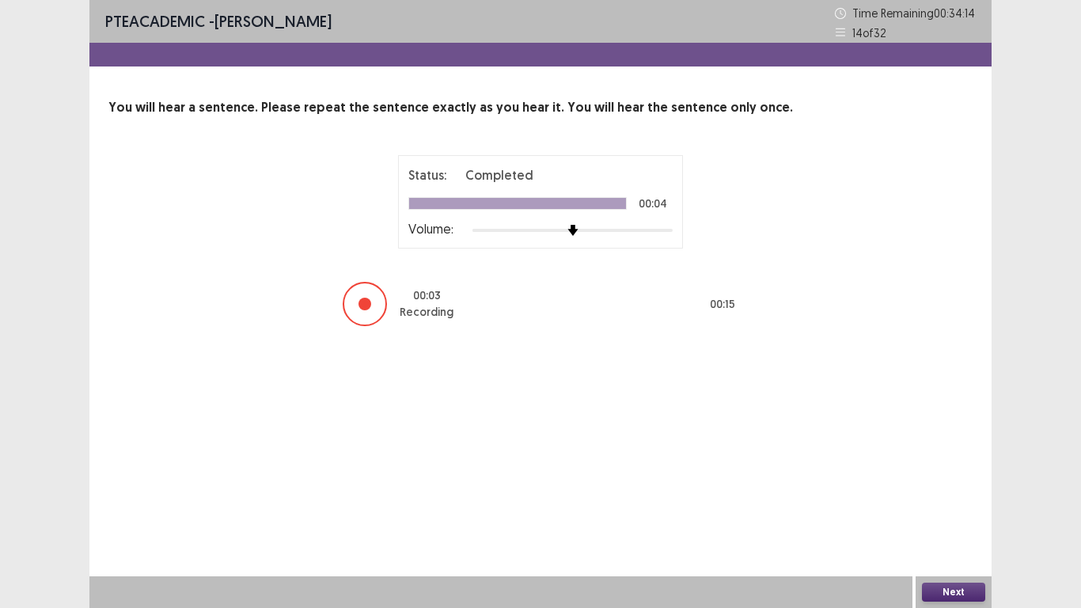
click at [937, 500] on button "Next" at bounding box center [953, 592] width 63 height 19
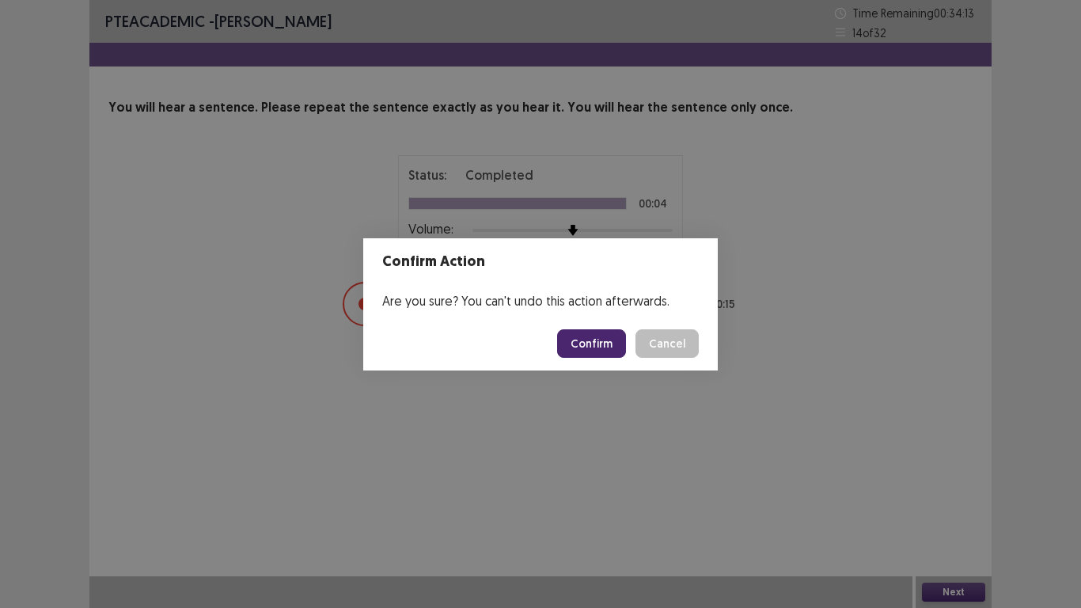
click at [592, 344] on button "Confirm" at bounding box center [591, 343] width 69 height 28
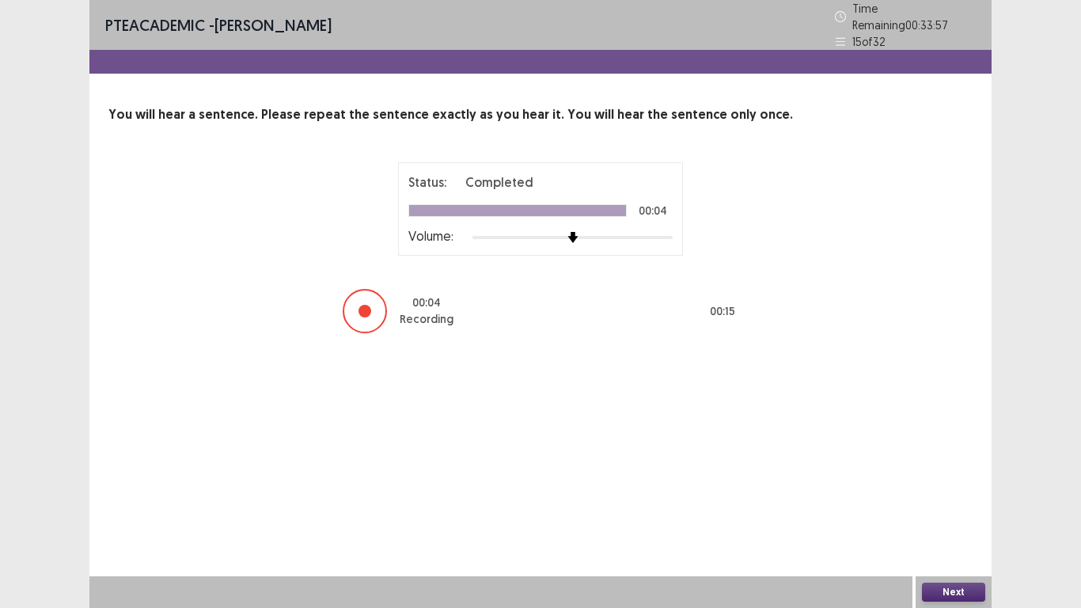
click at [937, 500] on button "Next" at bounding box center [953, 592] width 63 height 19
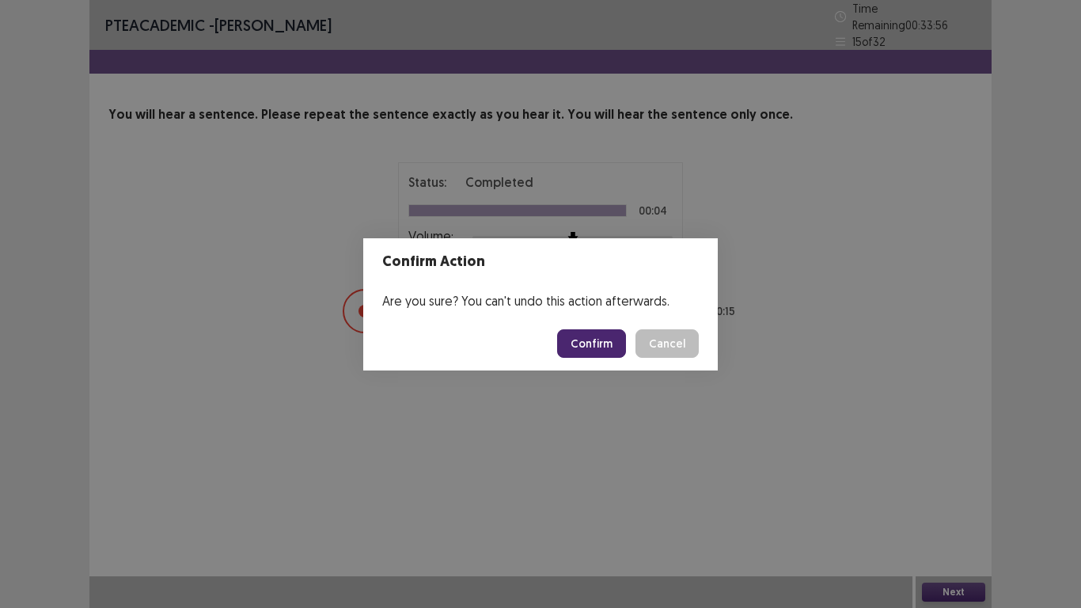
click at [615, 342] on button "Confirm" at bounding box center [591, 343] width 69 height 28
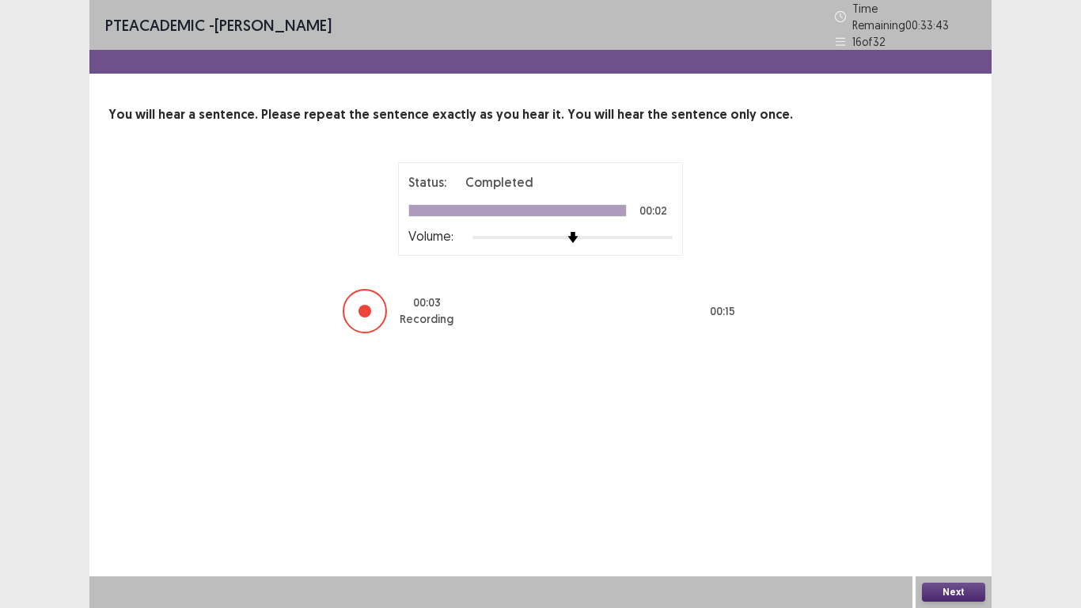
click at [940, 500] on button "Next" at bounding box center [953, 592] width 63 height 19
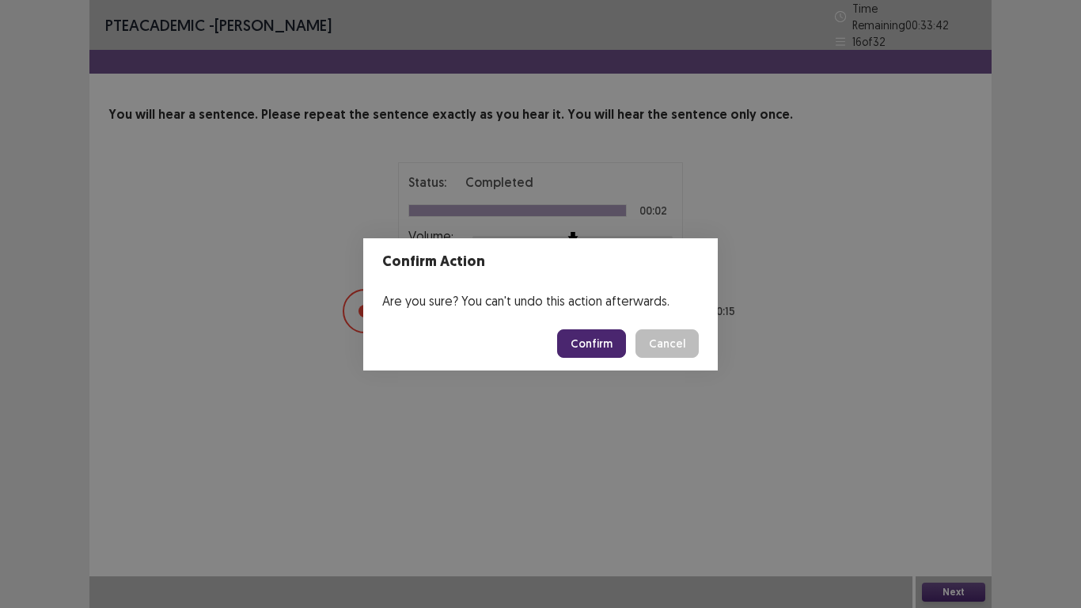
click at [579, 345] on button "Confirm" at bounding box center [591, 343] width 69 height 28
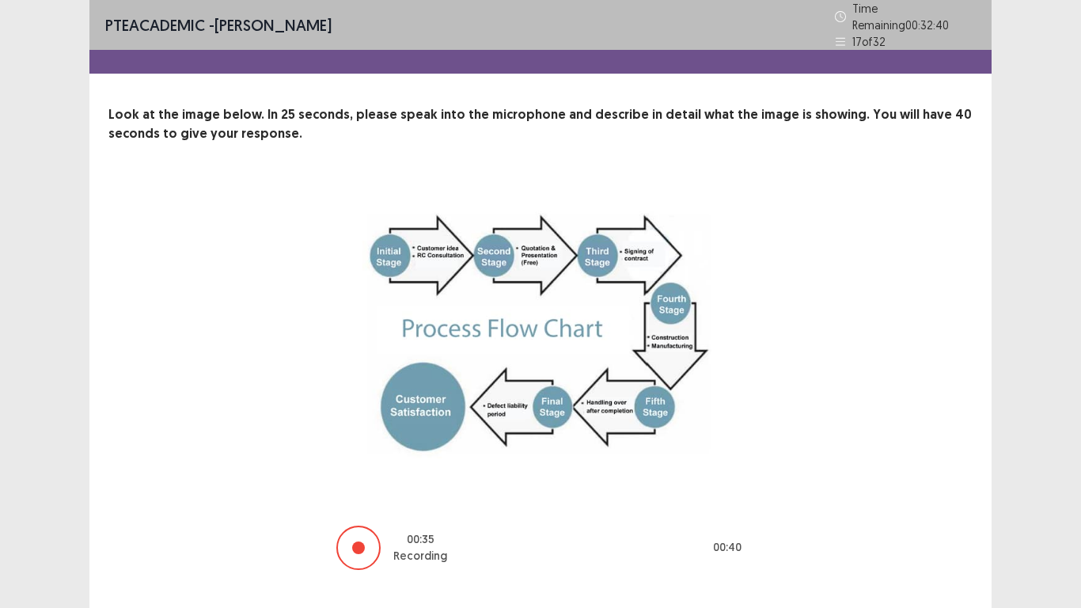
click at [363, 500] on div at bounding box center [358, 548] width 44 height 44
click at [359, 500] on div at bounding box center [358, 547] width 13 height 13
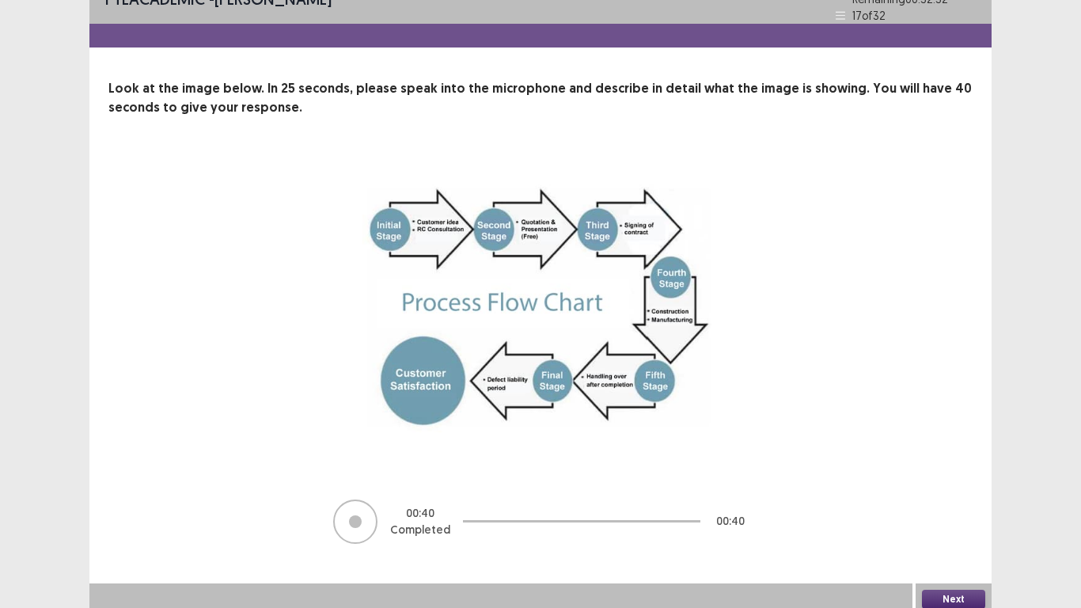
click at [956, 500] on button "Next" at bounding box center [953, 599] width 63 height 19
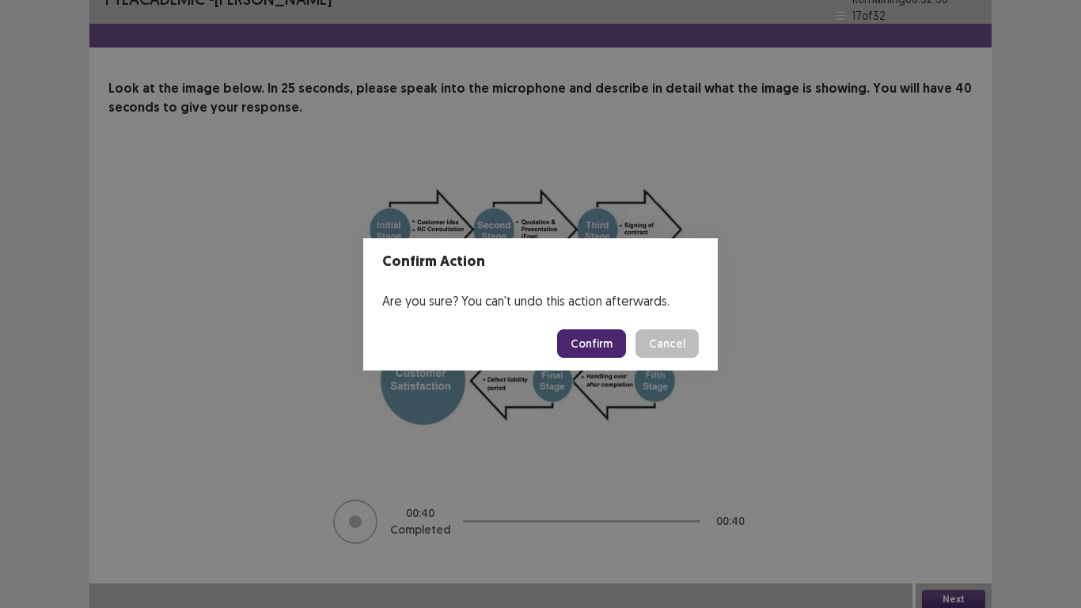
click at [607, 341] on button "Confirm" at bounding box center [591, 343] width 69 height 28
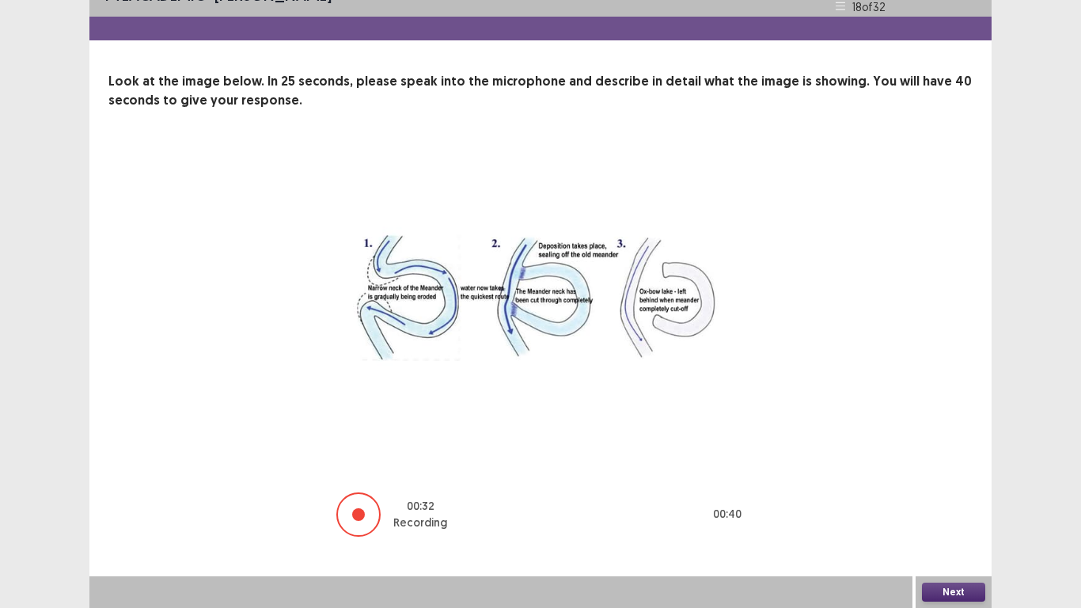
click at [959, 500] on button "Next" at bounding box center [953, 592] width 63 height 19
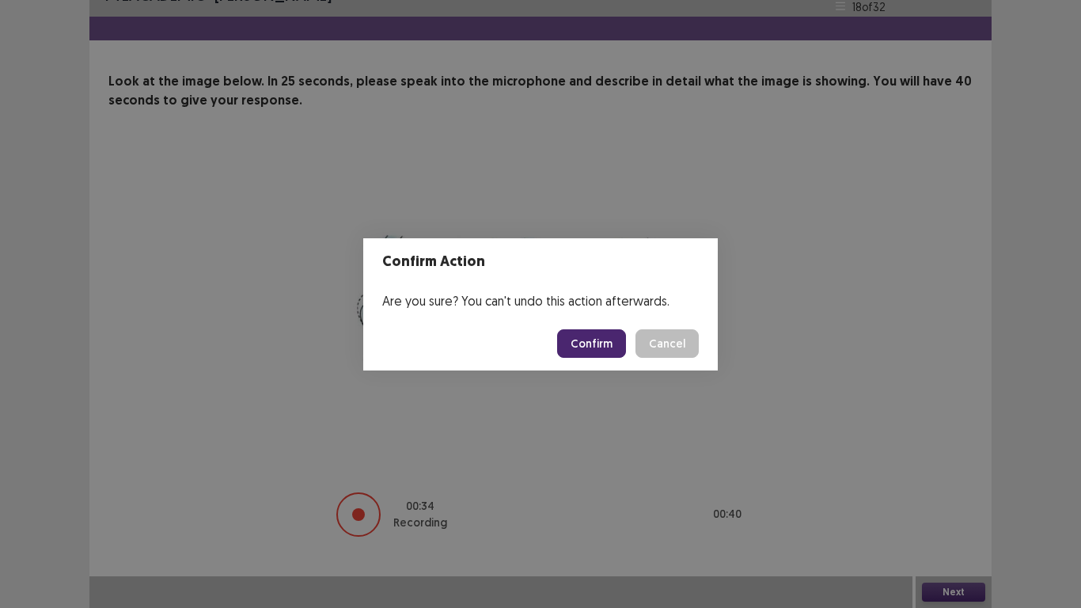
click at [610, 344] on button "Confirm" at bounding box center [591, 343] width 69 height 28
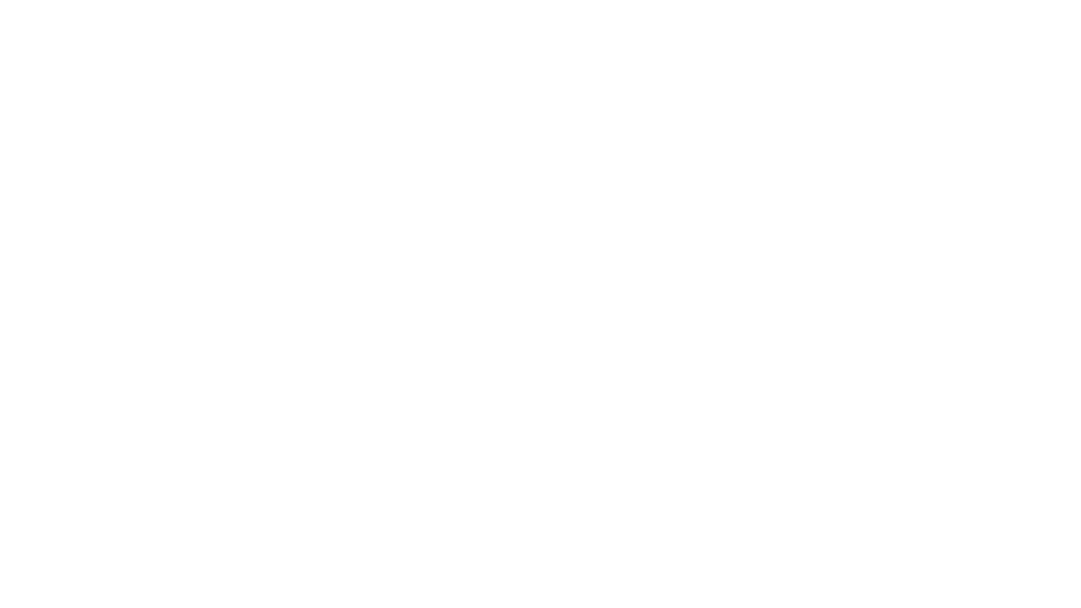
scroll to position [0, 0]
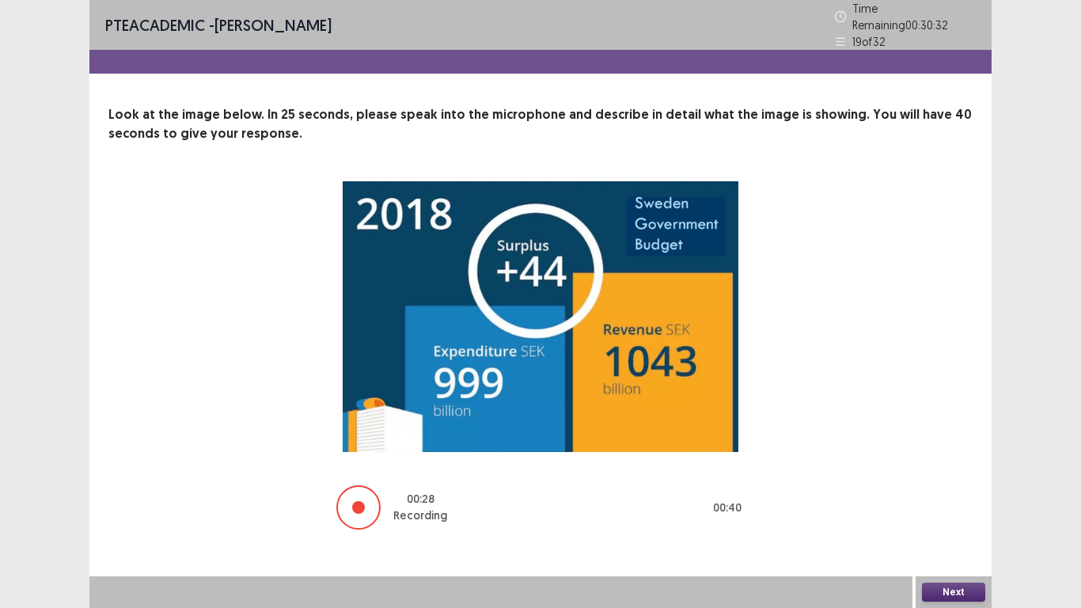
click at [946, 500] on button "Next" at bounding box center [953, 592] width 63 height 19
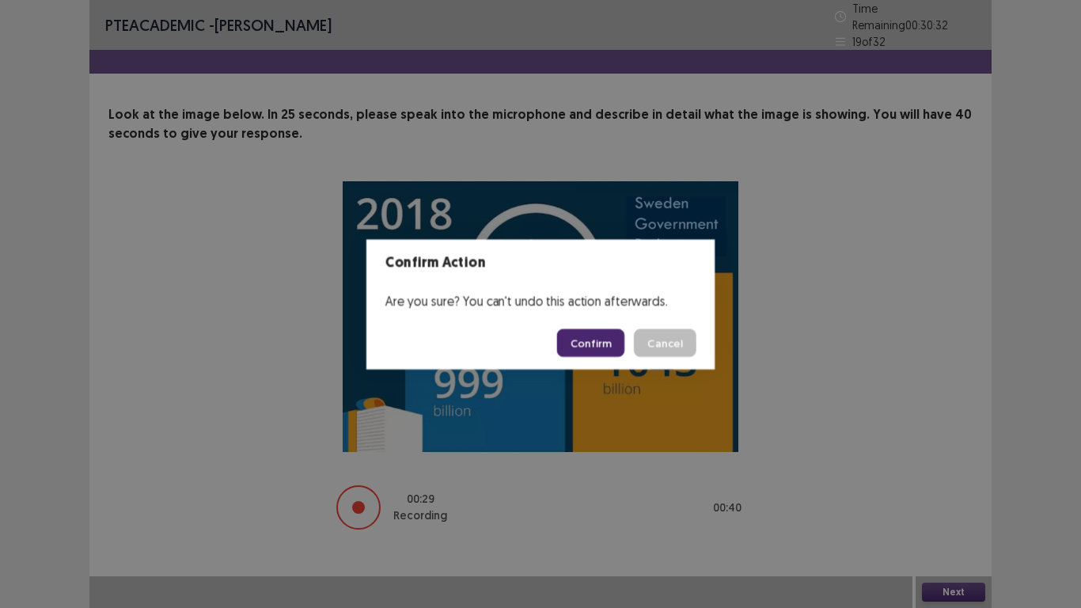
click at [598, 340] on button "Confirm" at bounding box center [591, 343] width 68 height 28
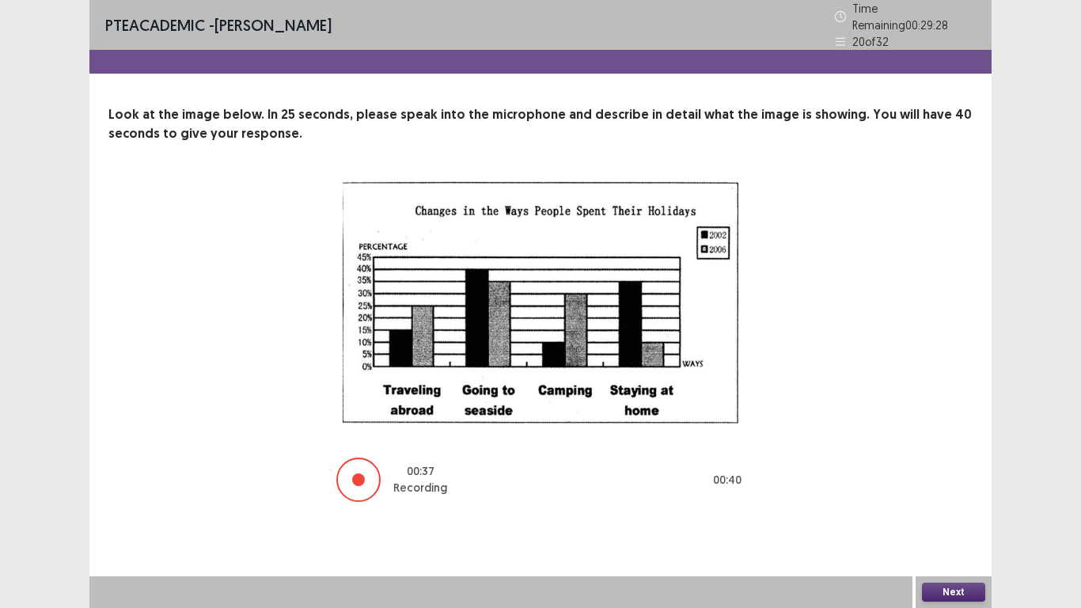
click at [955, 500] on button "Next" at bounding box center [953, 592] width 63 height 19
click at [612, 348] on button "Confirm" at bounding box center [591, 343] width 69 height 28
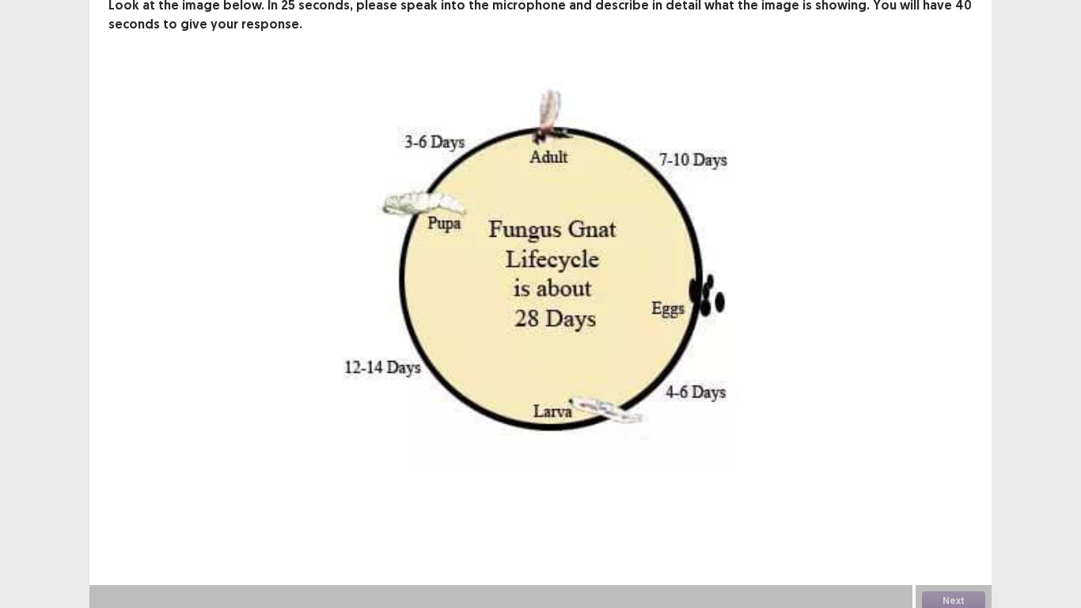
scroll to position [111, 0]
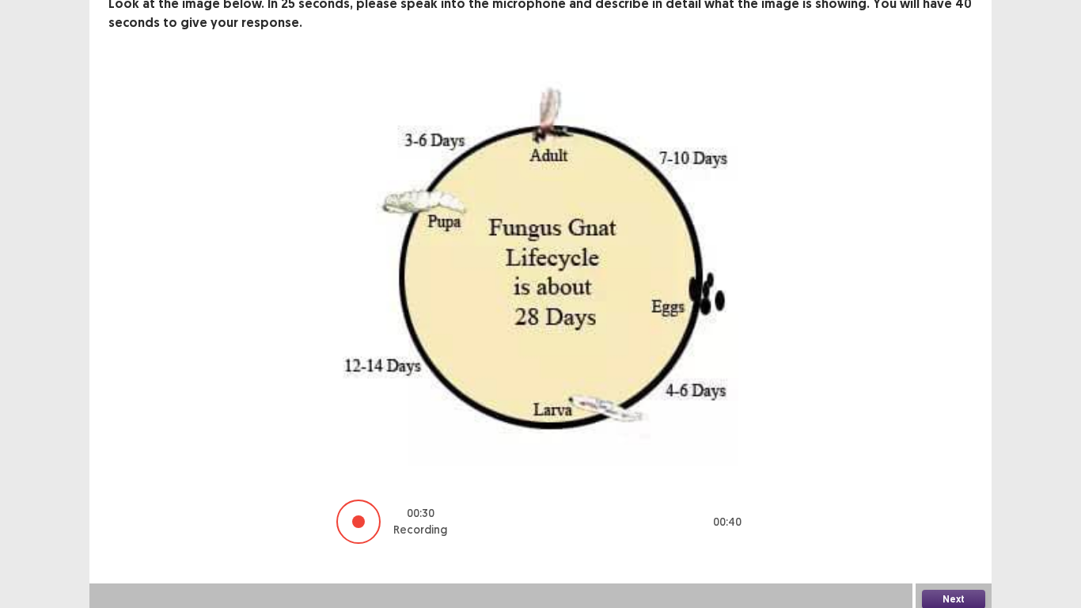
click at [937, 500] on button "Next" at bounding box center [953, 599] width 63 height 19
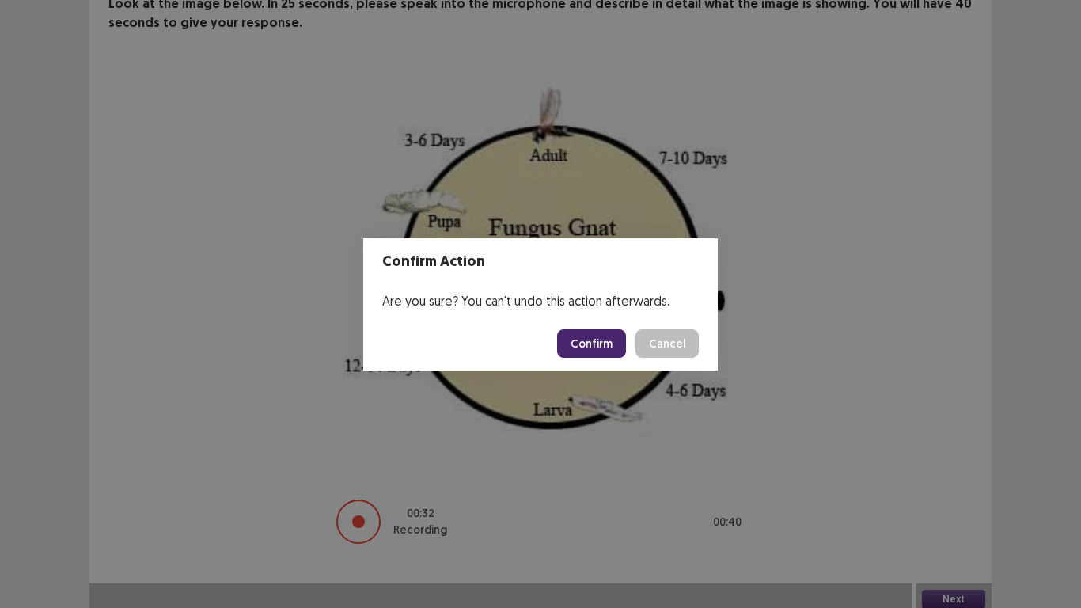
click at [583, 344] on button "Confirm" at bounding box center [591, 343] width 69 height 28
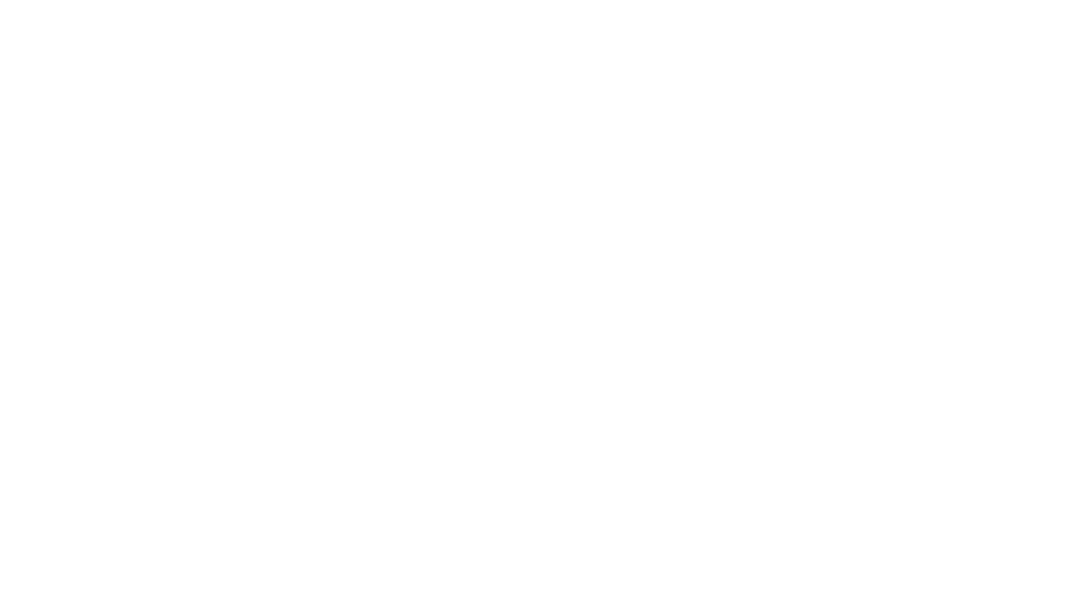
scroll to position [0, 0]
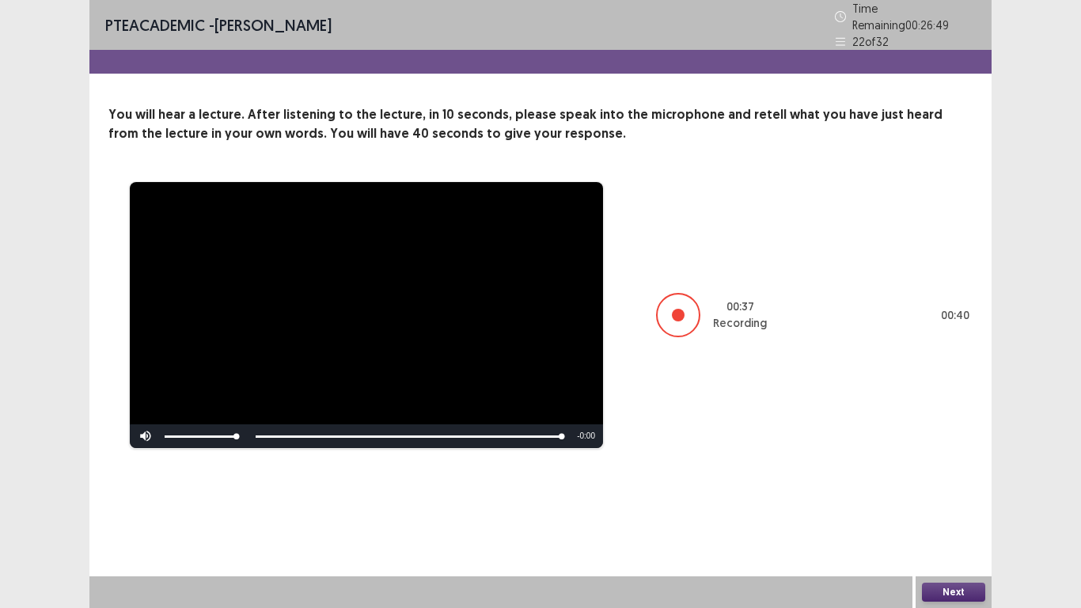
click at [986, 500] on div "Next" at bounding box center [954, 592] width 76 height 32
click at [977, 500] on button "Next" at bounding box center [953, 592] width 63 height 19
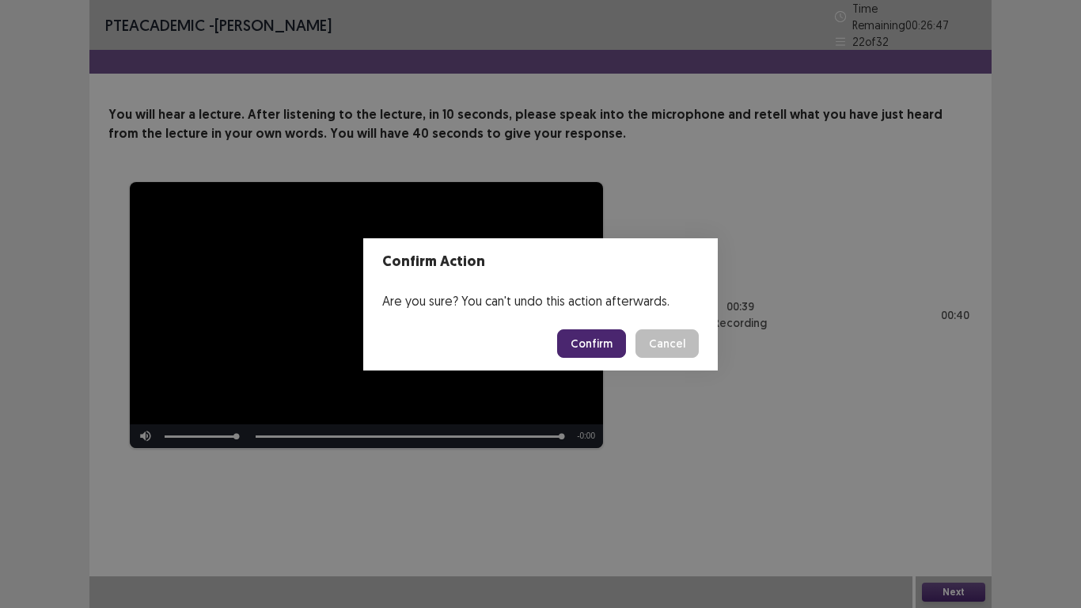
click at [611, 339] on button "Confirm" at bounding box center [591, 343] width 69 height 28
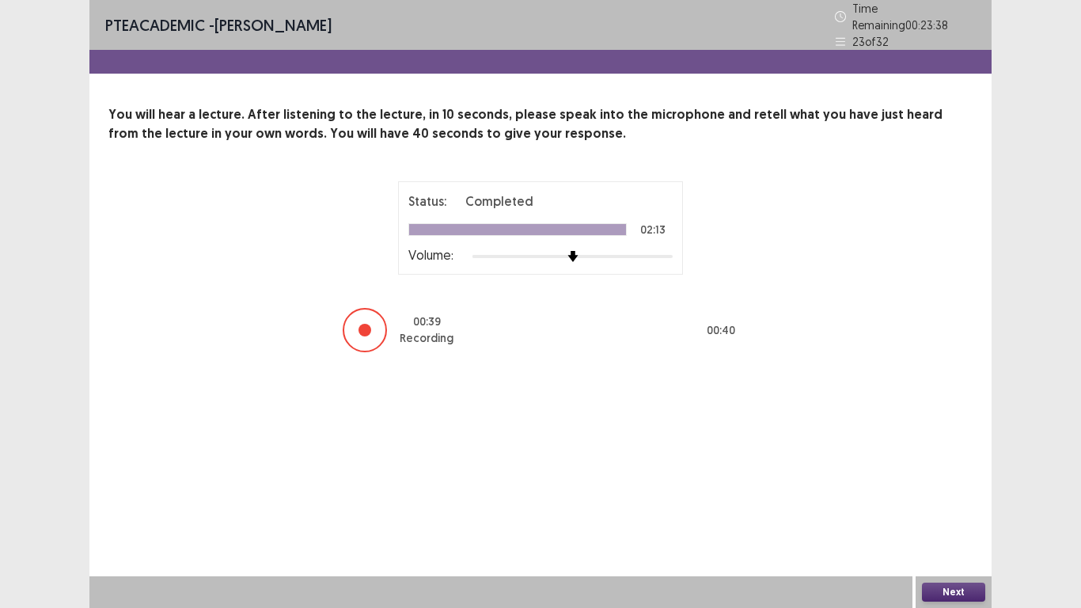
click at [971, 500] on button "Next" at bounding box center [953, 592] width 63 height 19
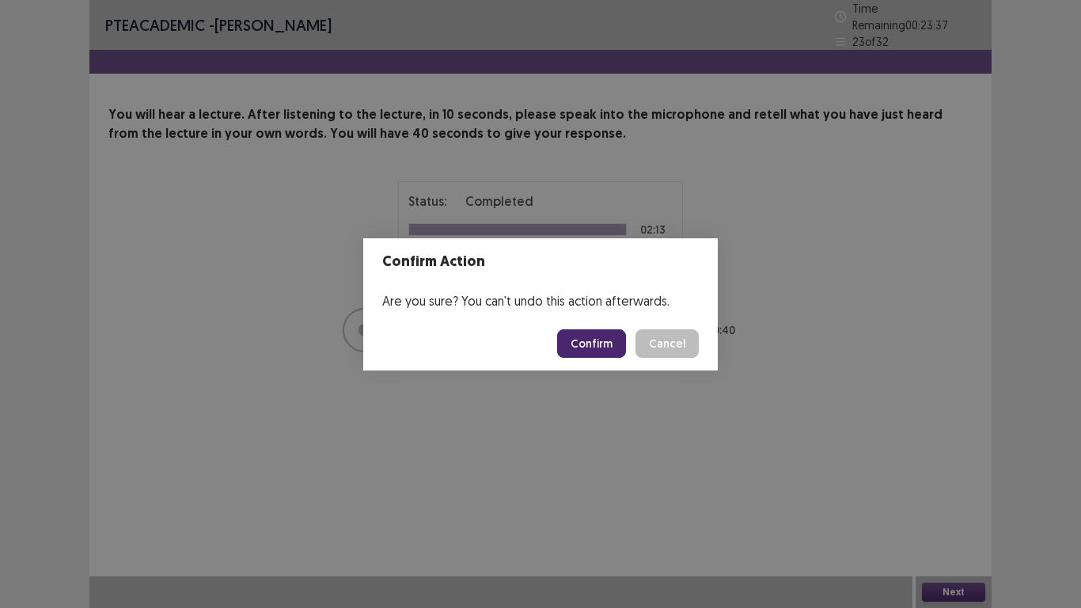
click at [595, 355] on button "Confirm" at bounding box center [591, 343] width 69 height 28
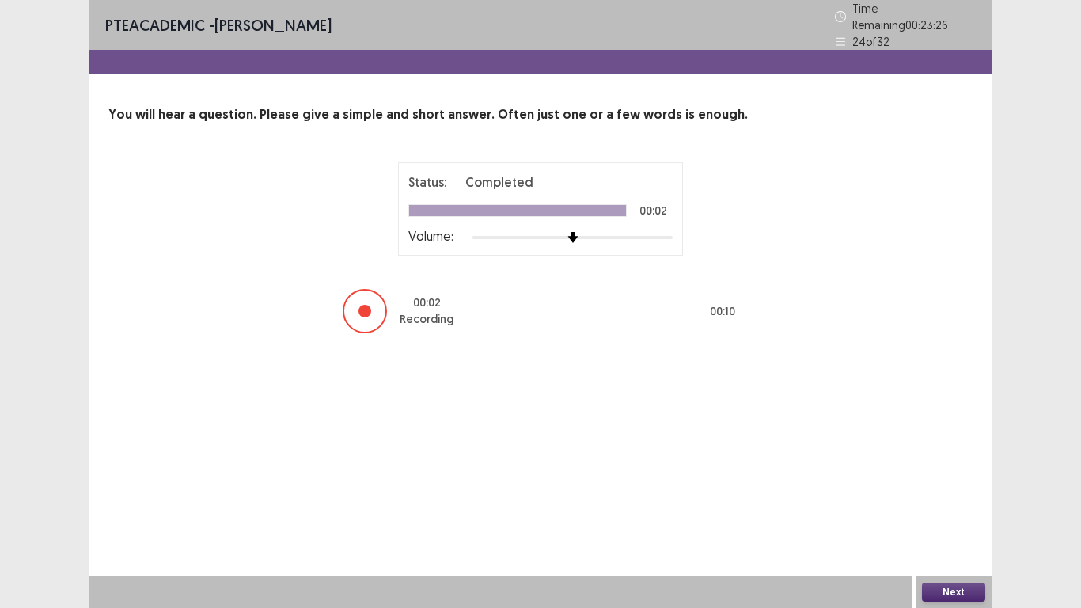
click at [963, 500] on button "Next" at bounding box center [953, 592] width 63 height 19
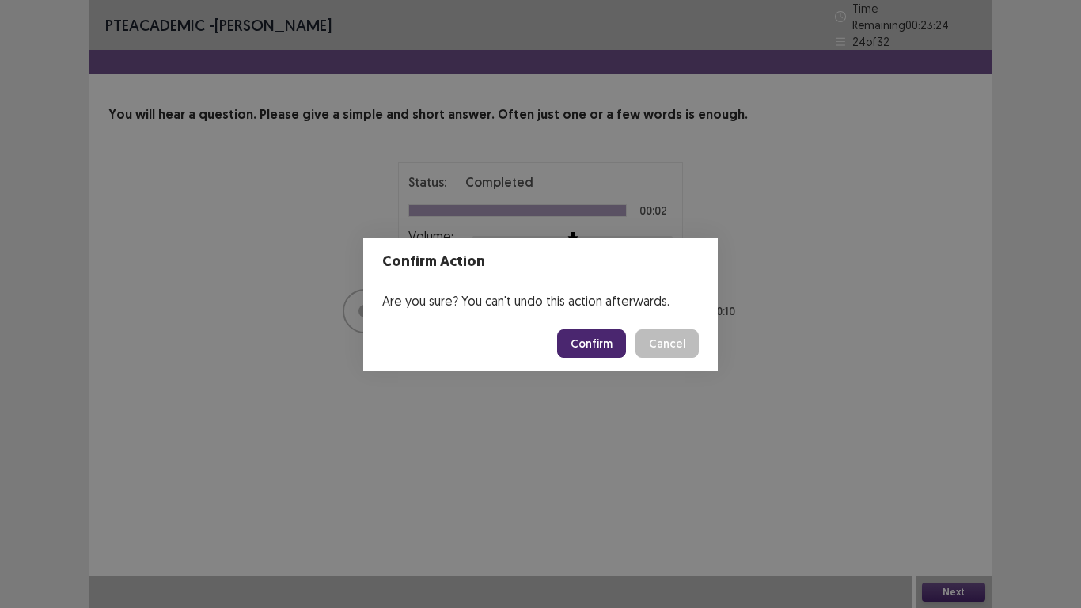
click at [578, 338] on button "Confirm" at bounding box center [591, 343] width 69 height 28
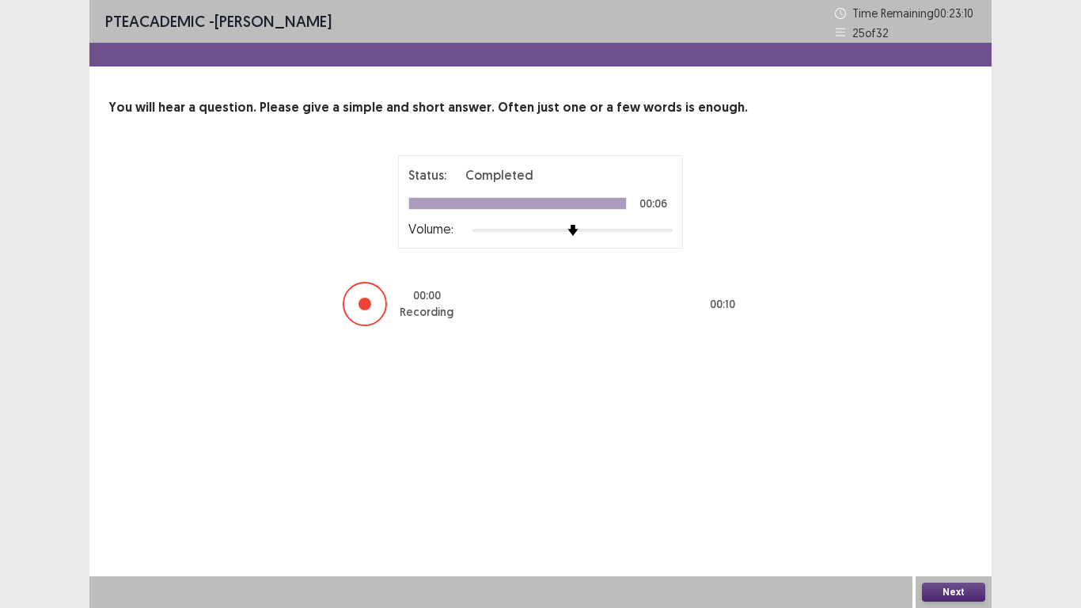
click at [950, 500] on button "Next" at bounding box center [953, 592] width 63 height 19
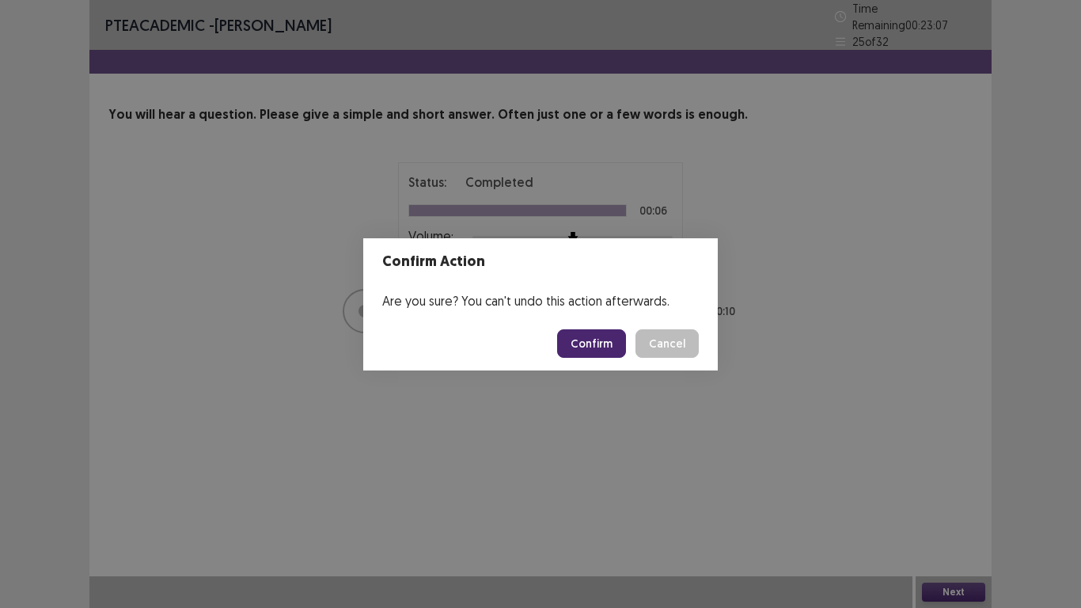
click at [604, 344] on button "Confirm" at bounding box center [591, 343] width 69 height 28
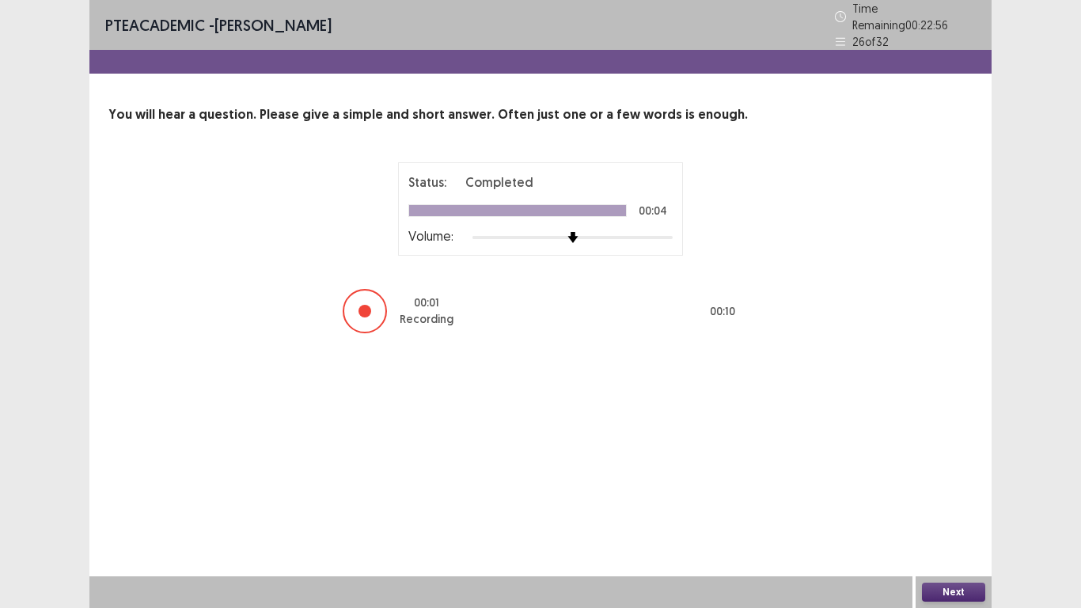
click at [949, 500] on button "Next" at bounding box center [953, 592] width 63 height 19
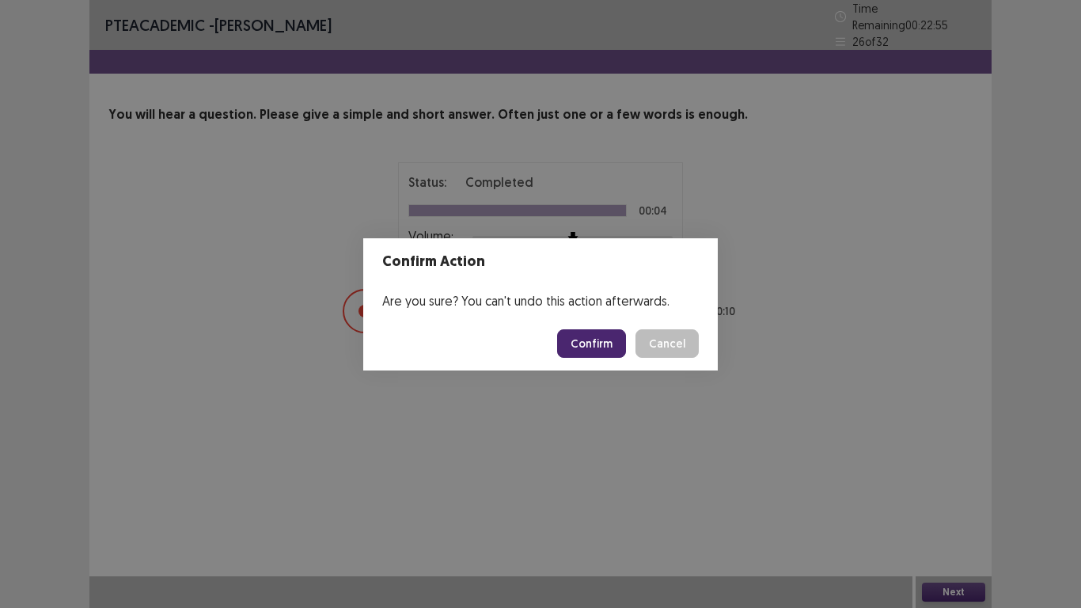
click at [585, 338] on button "Confirm" at bounding box center [591, 343] width 69 height 28
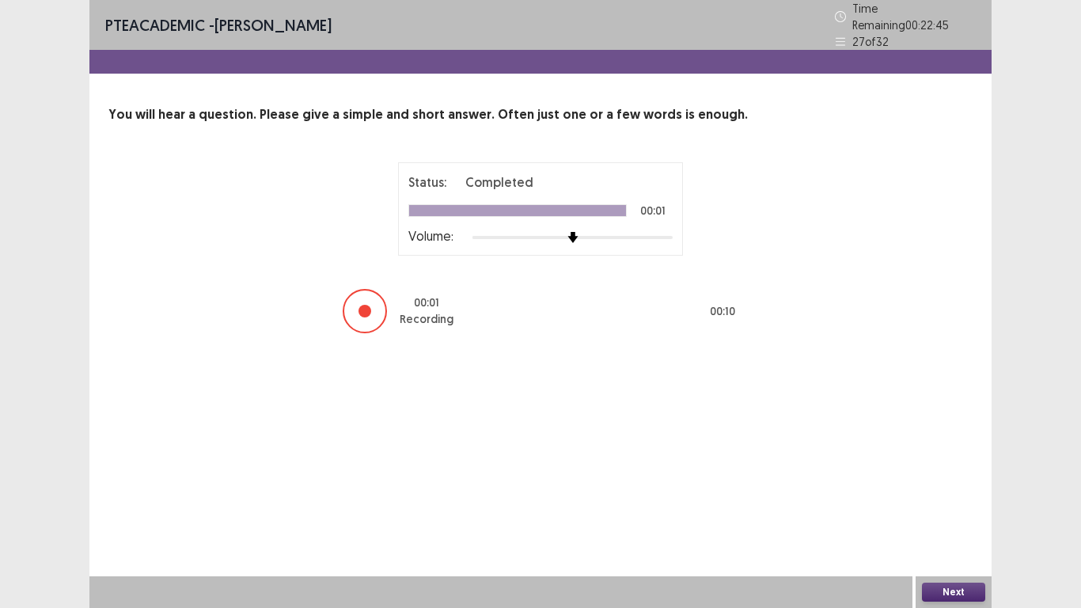
click at [939, 500] on button "Next" at bounding box center [953, 592] width 63 height 19
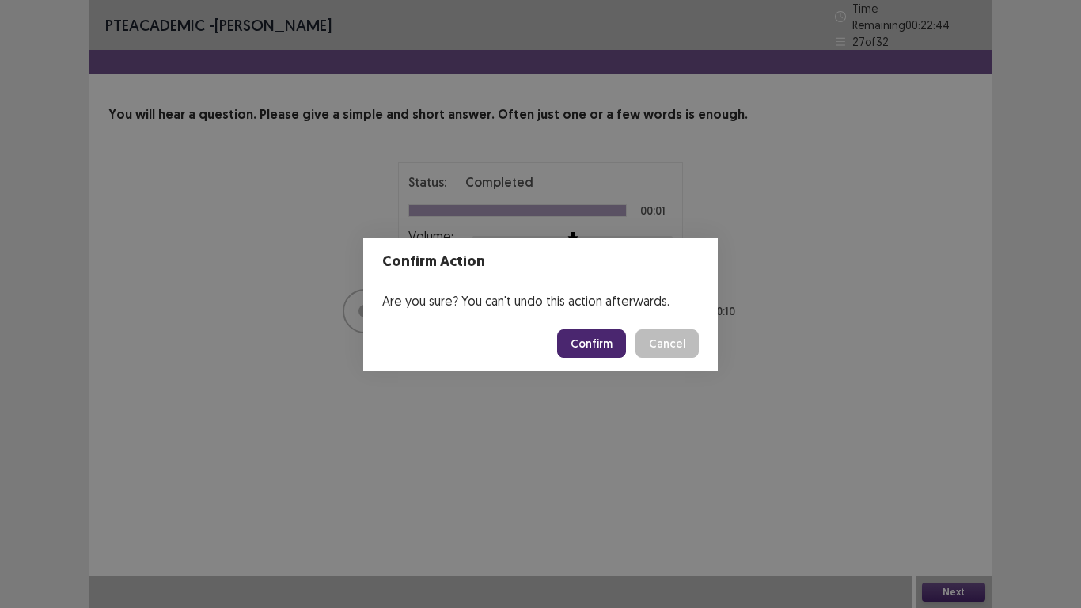
click at [592, 344] on button "Confirm" at bounding box center [591, 343] width 69 height 28
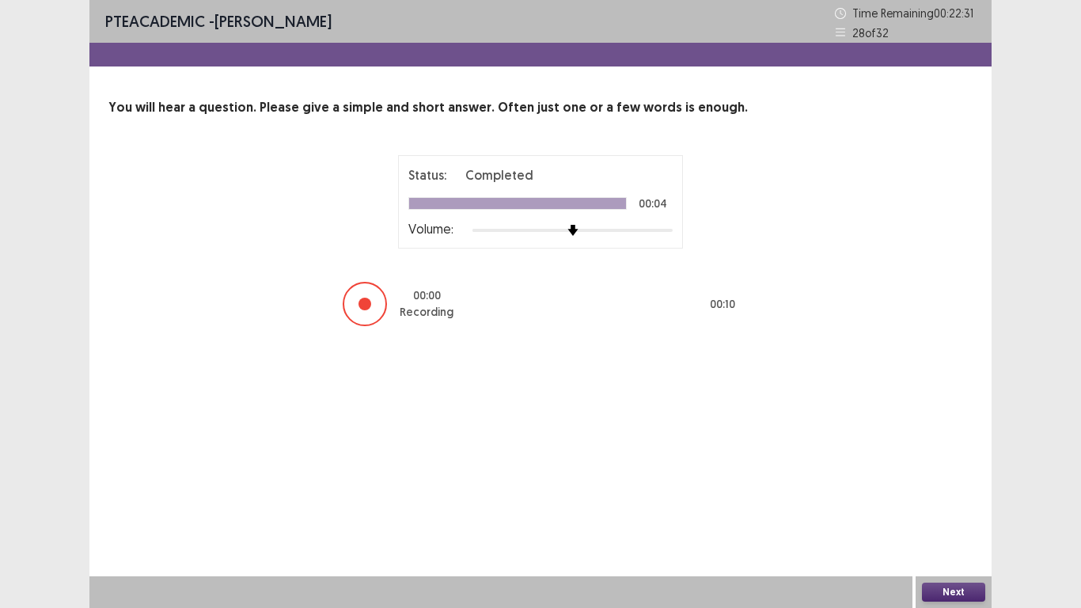
click at [961, 500] on button "Next" at bounding box center [953, 592] width 63 height 19
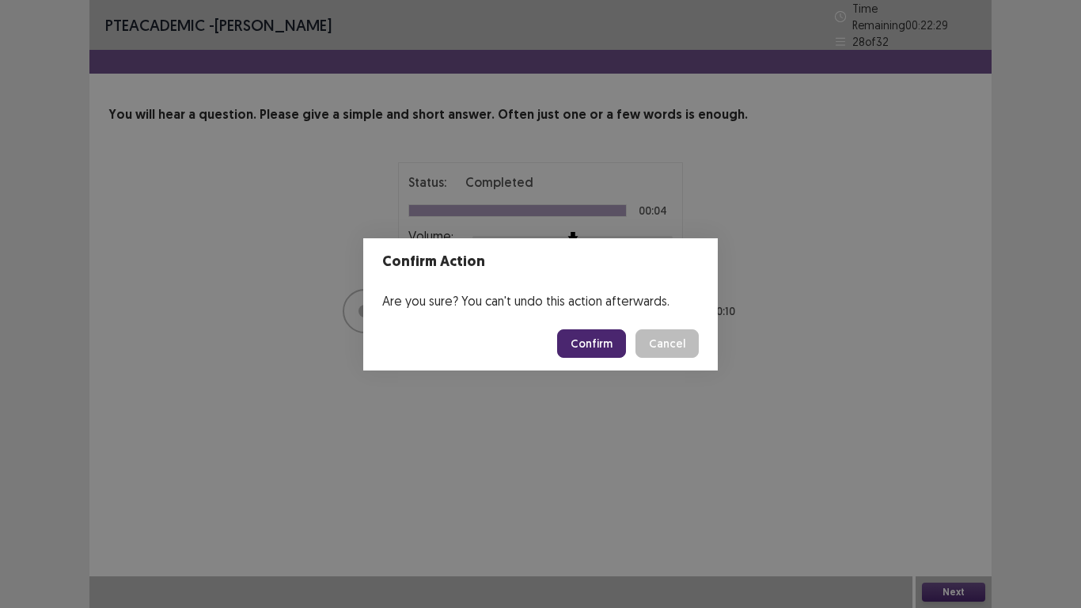
click at [582, 348] on button "Confirm" at bounding box center [591, 343] width 69 height 28
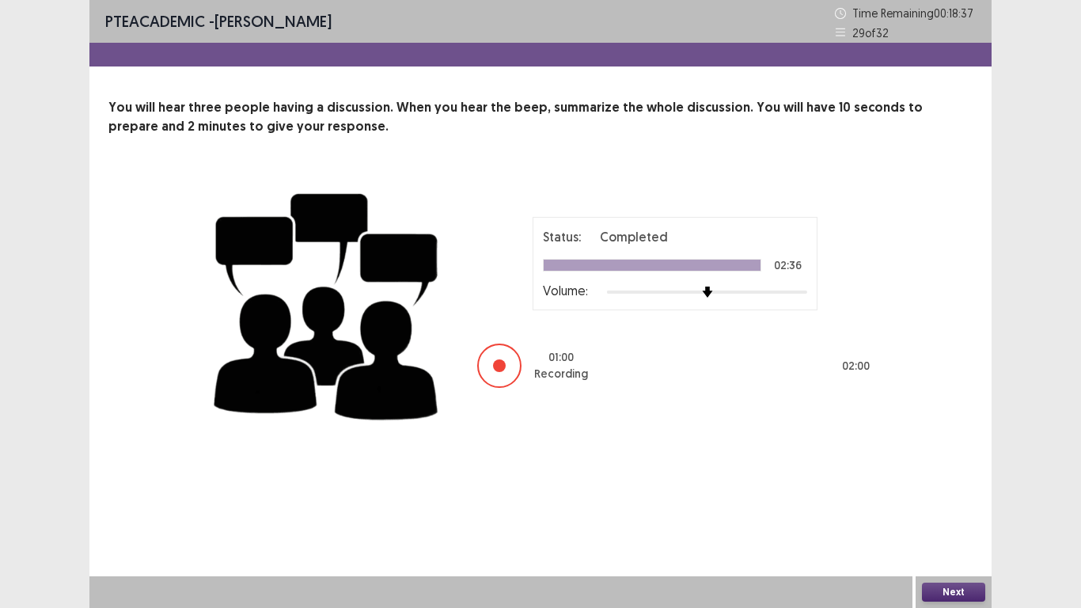
click at [939, 500] on button "Next" at bounding box center [953, 592] width 63 height 19
click at [569, 343] on button "Confirm" at bounding box center [591, 343] width 69 height 28
click at [960, 500] on button "Next" at bounding box center [953, 592] width 63 height 19
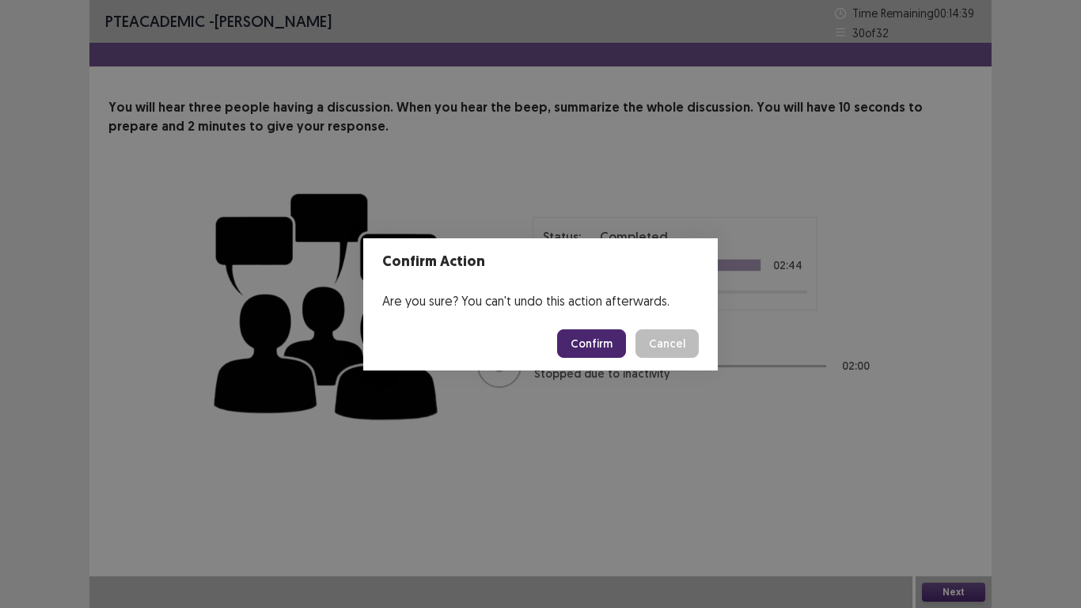
click at [585, 340] on button "Confirm" at bounding box center [591, 343] width 69 height 28
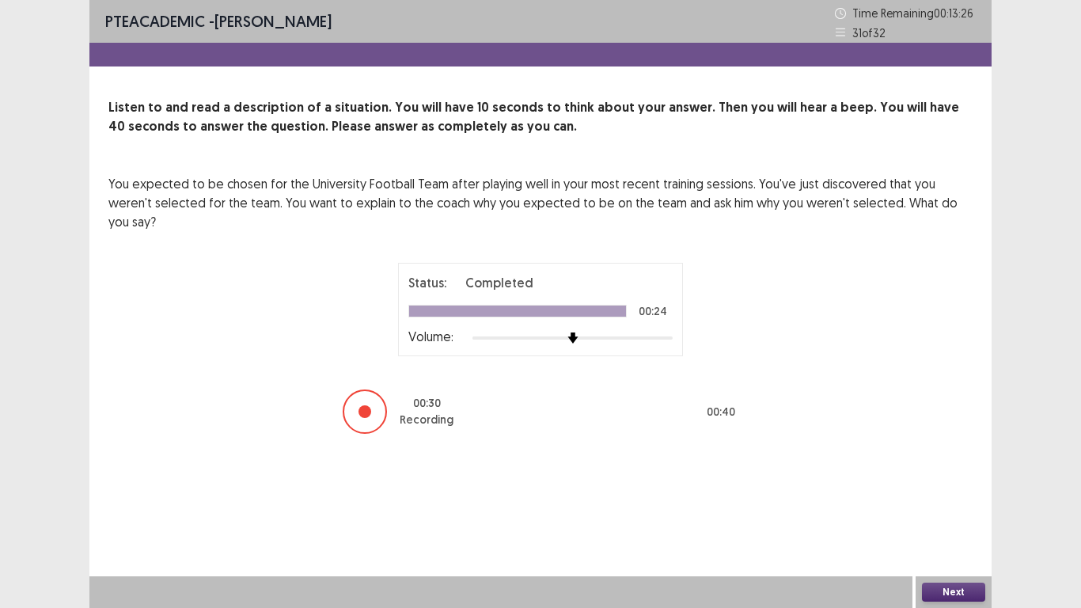
click at [981, 500] on button "Next" at bounding box center [953, 592] width 63 height 19
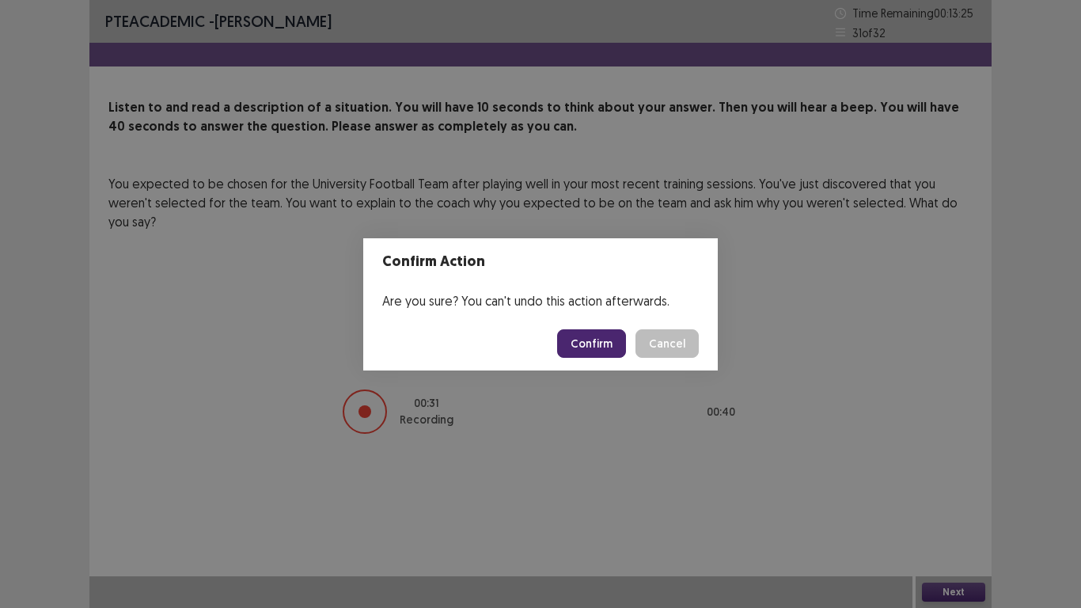
click at [598, 339] on button "Confirm" at bounding box center [591, 343] width 69 height 28
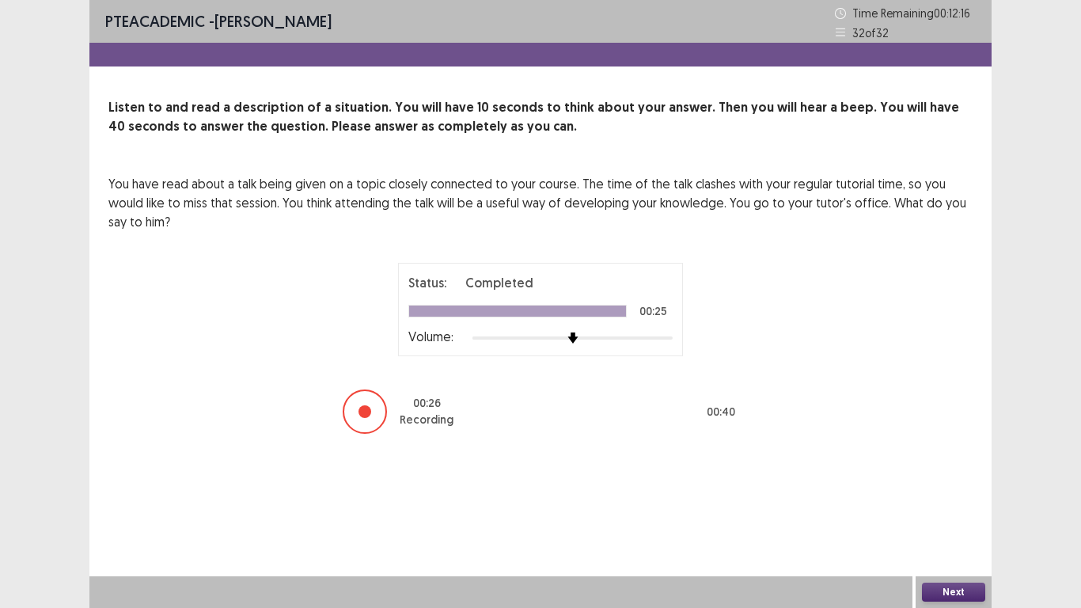
click at [968, 500] on button "Next" at bounding box center [953, 592] width 63 height 19
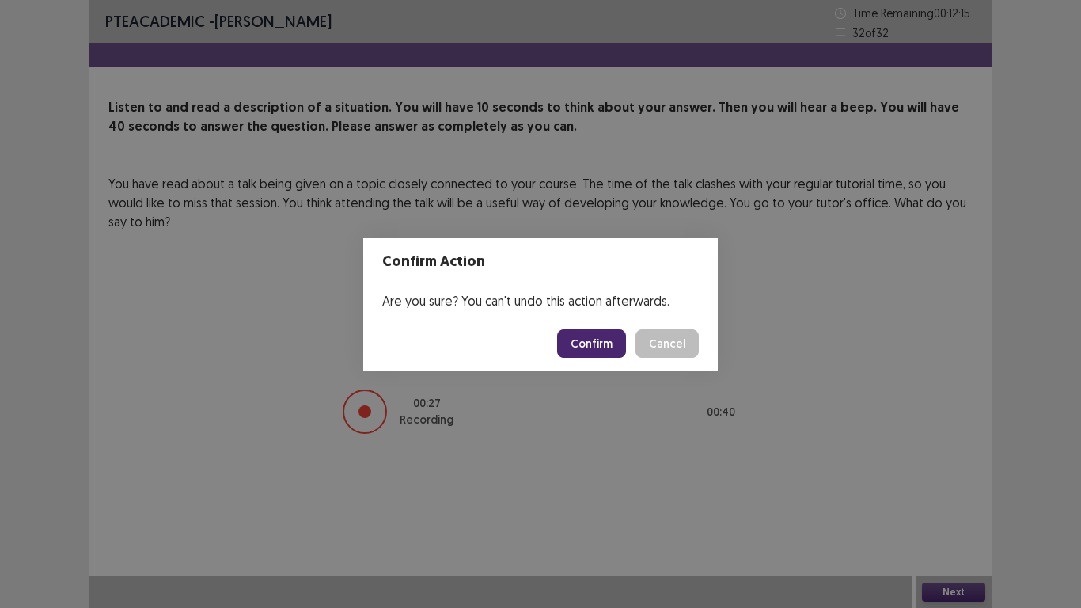
click at [616, 351] on button "Confirm" at bounding box center [591, 343] width 69 height 28
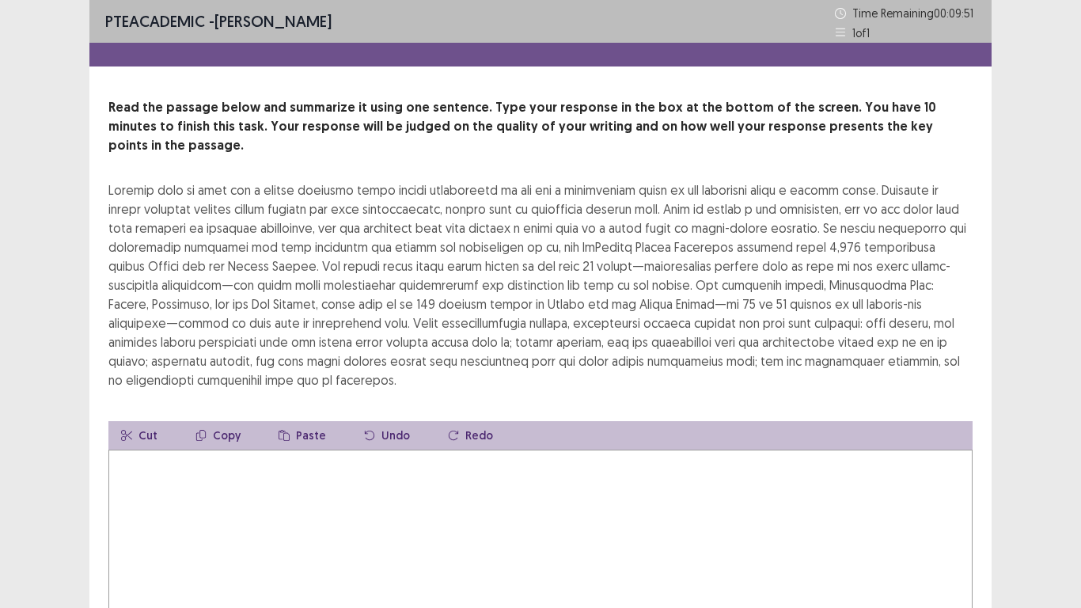
scroll to position [36, 0]
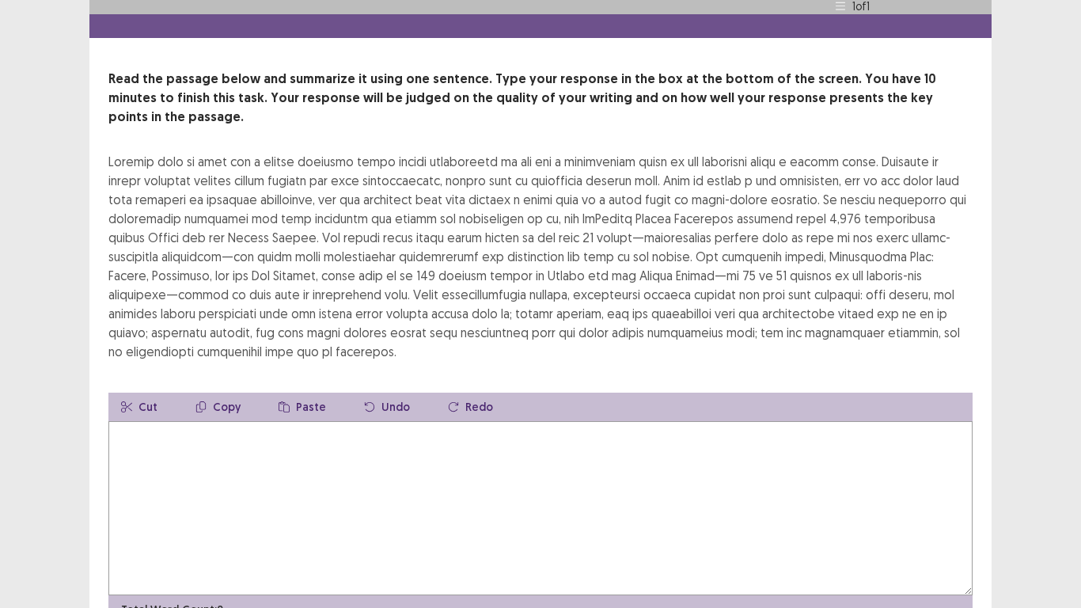
click at [587, 431] on textarea at bounding box center [540, 508] width 864 height 174
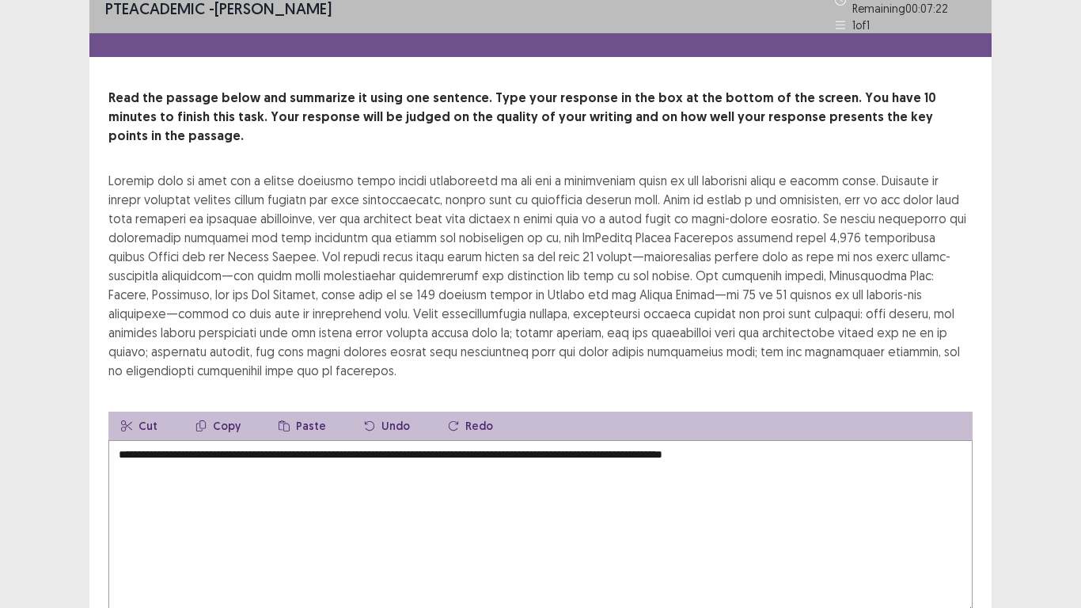
scroll to position [42, 0]
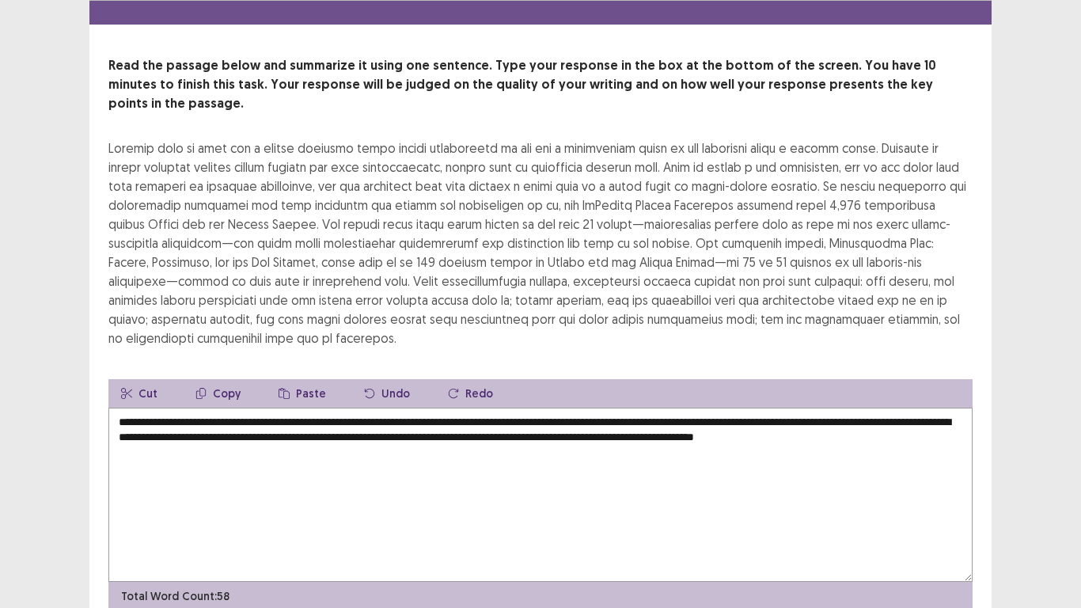
click at [272, 408] on textarea "**********" at bounding box center [540, 495] width 864 height 174
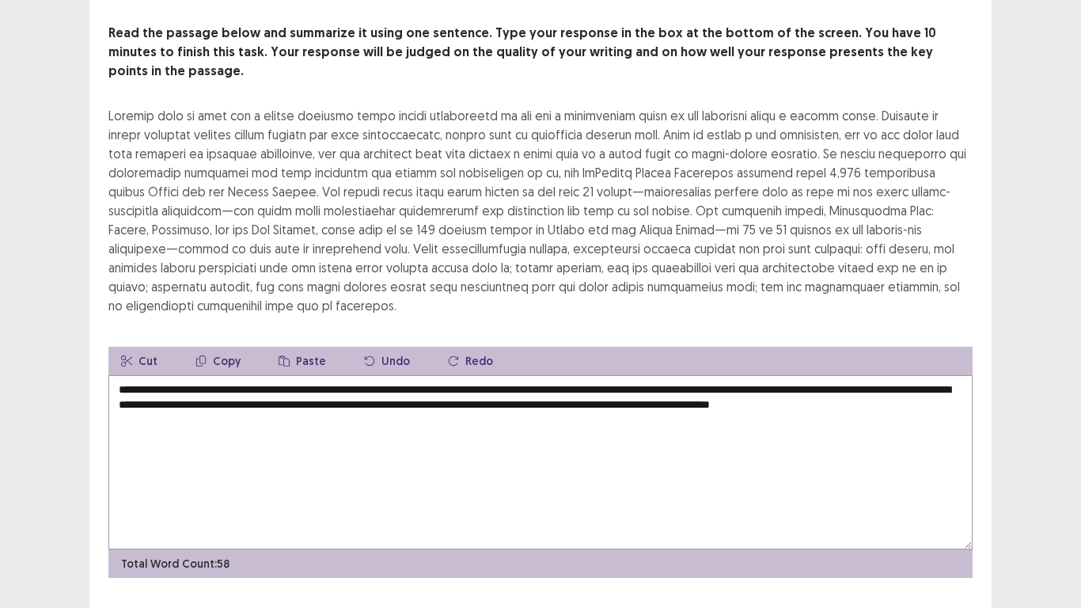
scroll to position [95, 0]
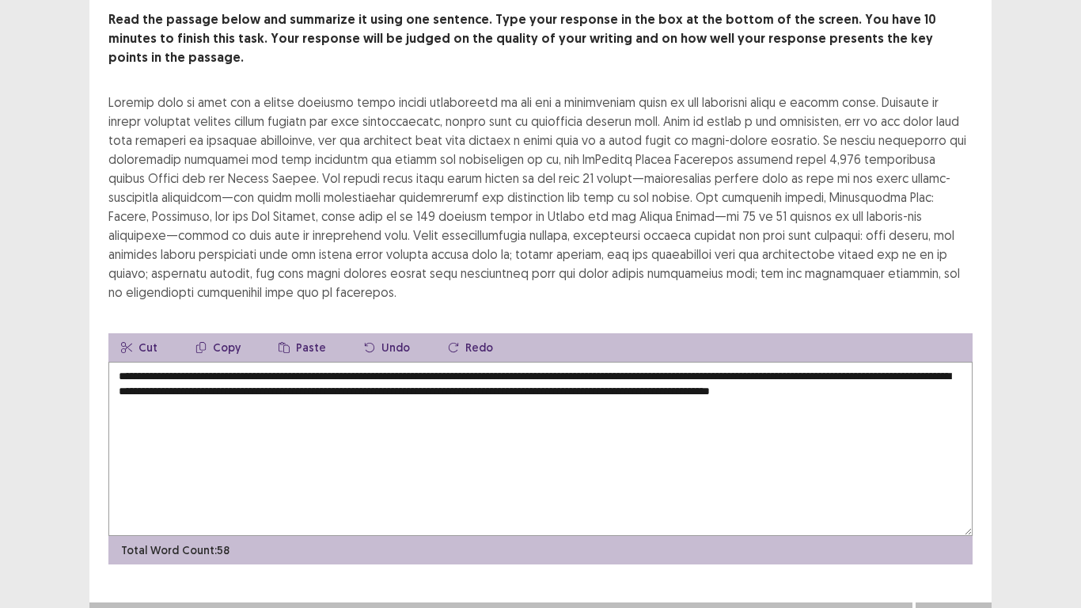
type textarea "**********"
click at [959, 500] on button "Next" at bounding box center [953, 618] width 63 height 19
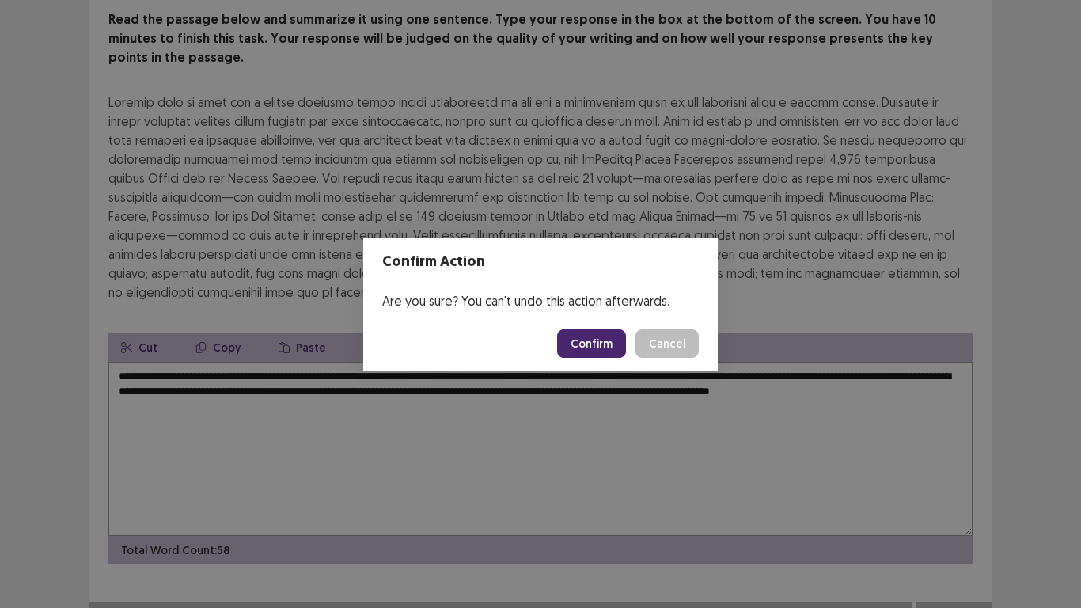
click at [595, 357] on footer "Confirm Cancel" at bounding box center [540, 344] width 355 height 54
click at [595, 347] on button "Confirm" at bounding box center [591, 343] width 69 height 28
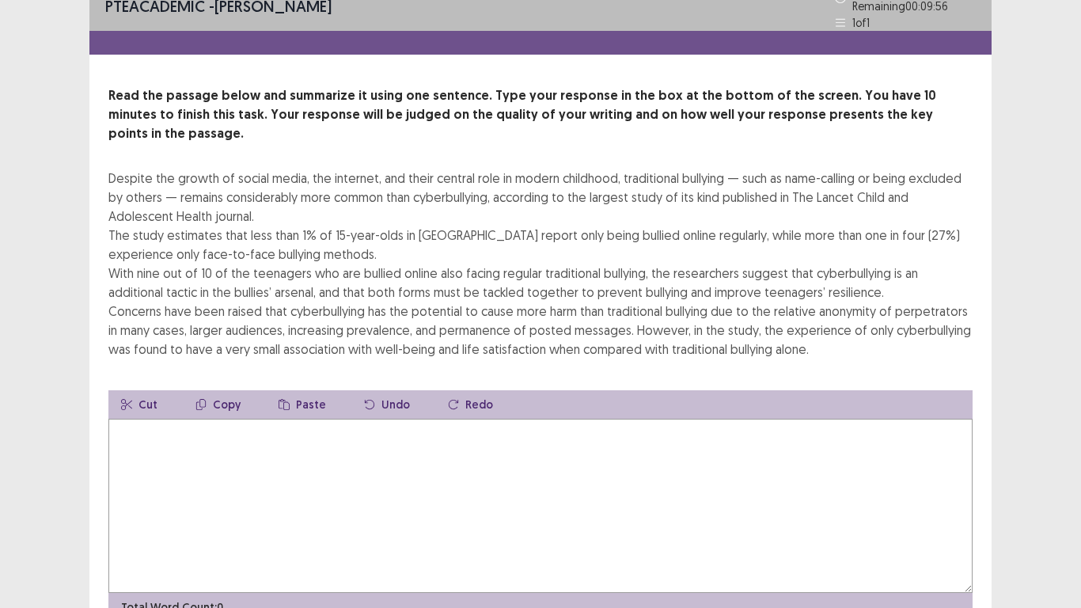
scroll to position [24, 0]
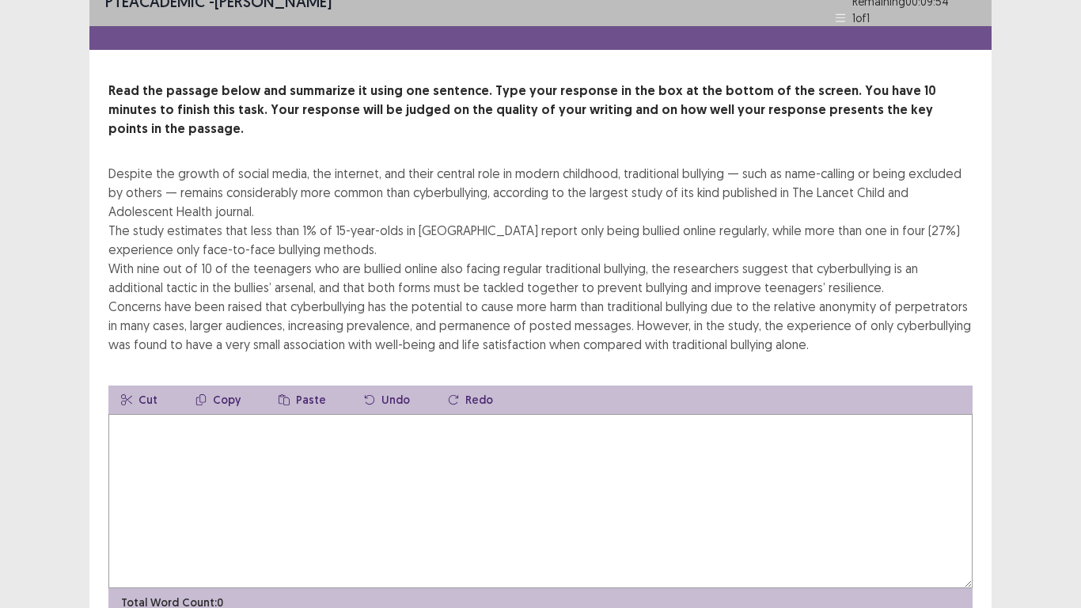
click at [157, 414] on textarea at bounding box center [540, 501] width 864 height 174
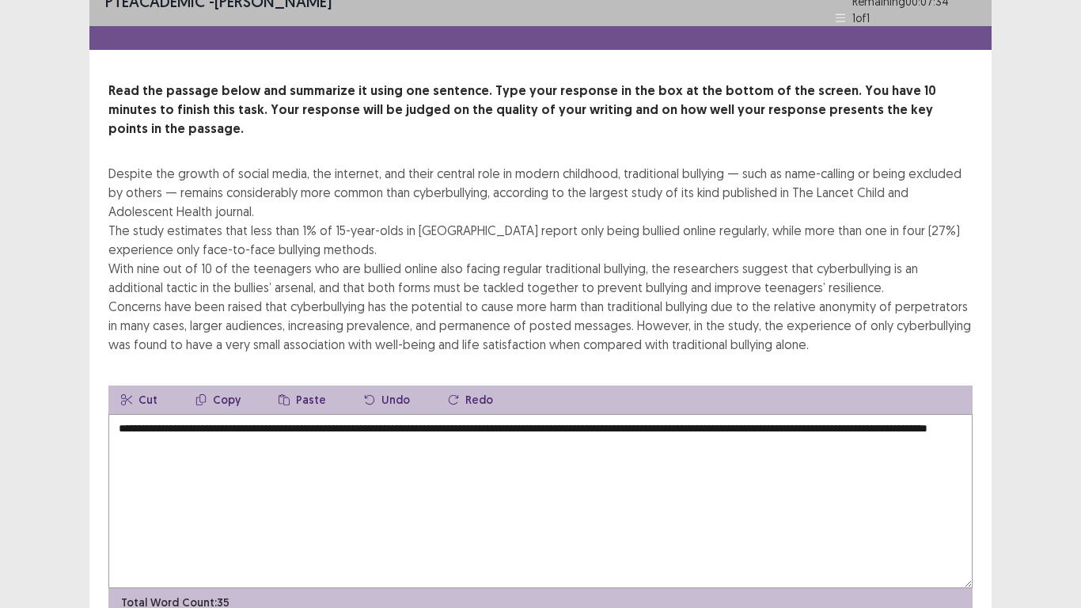
click at [294, 414] on textarea "**********" at bounding box center [540, 501] width 864 height 174
click at [919, 414] on textarea "**********" at bounding box center [540, 501] width 864 height 174
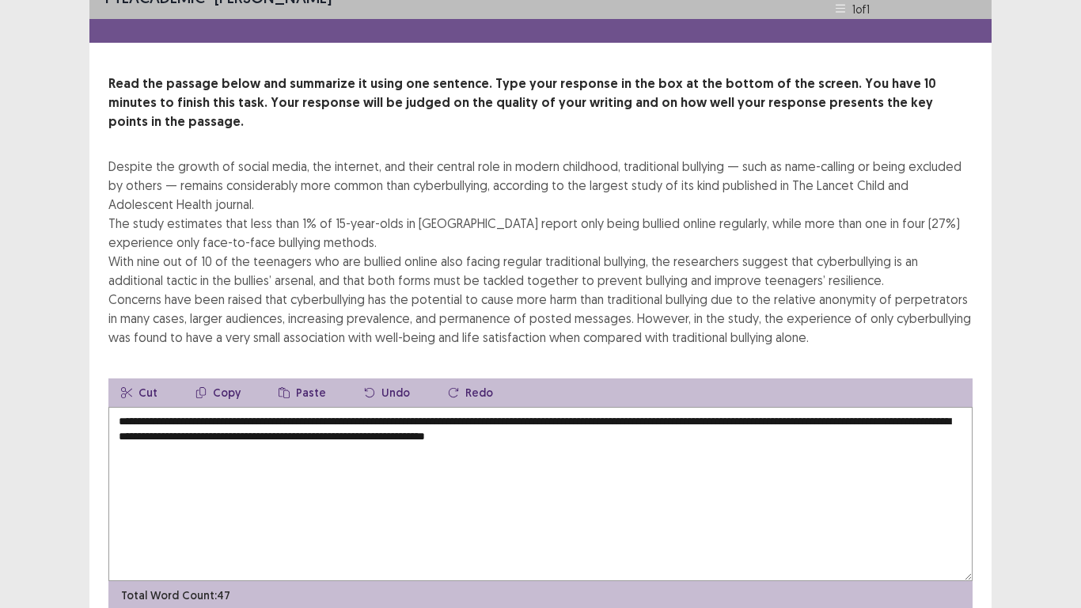
click at [669, 423] on textarea "**********" at bounding box center [540, 494] width 864 height 174
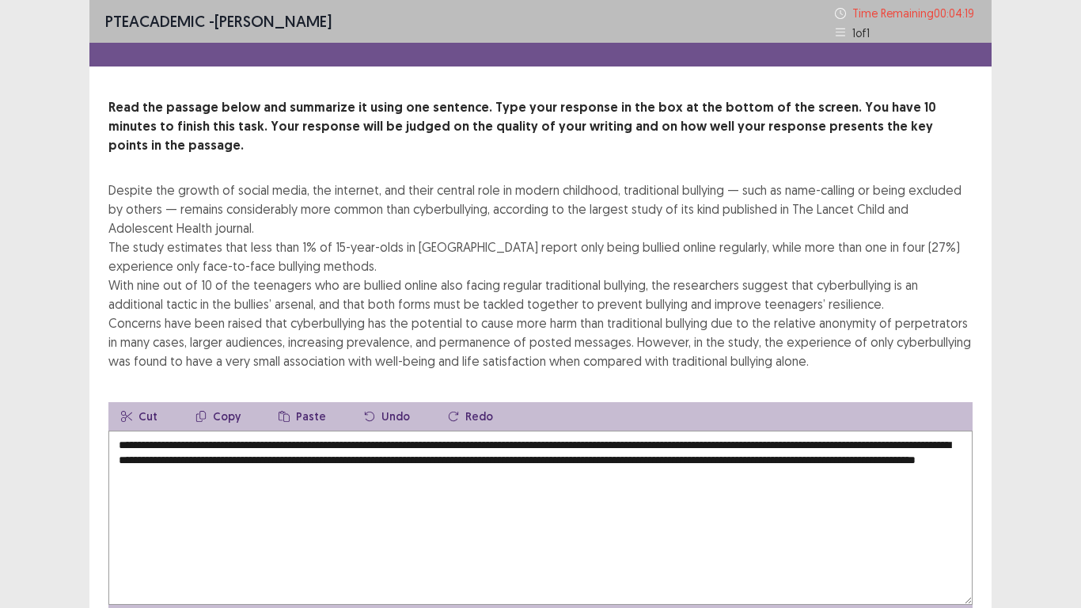
scroll to position [16, 0]
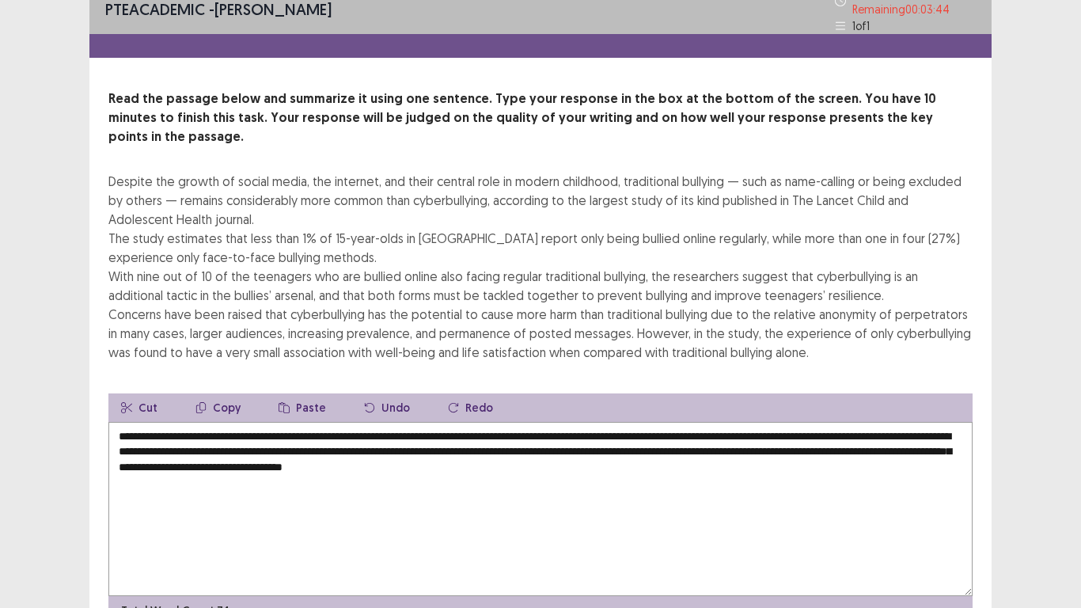
click at [558, 422] on textarea "**********" at bounding box center [540, 509] width 864 height 174
click at [564, 422] on textarea "**********" at bounding box center [540, 509] width 864 height 174
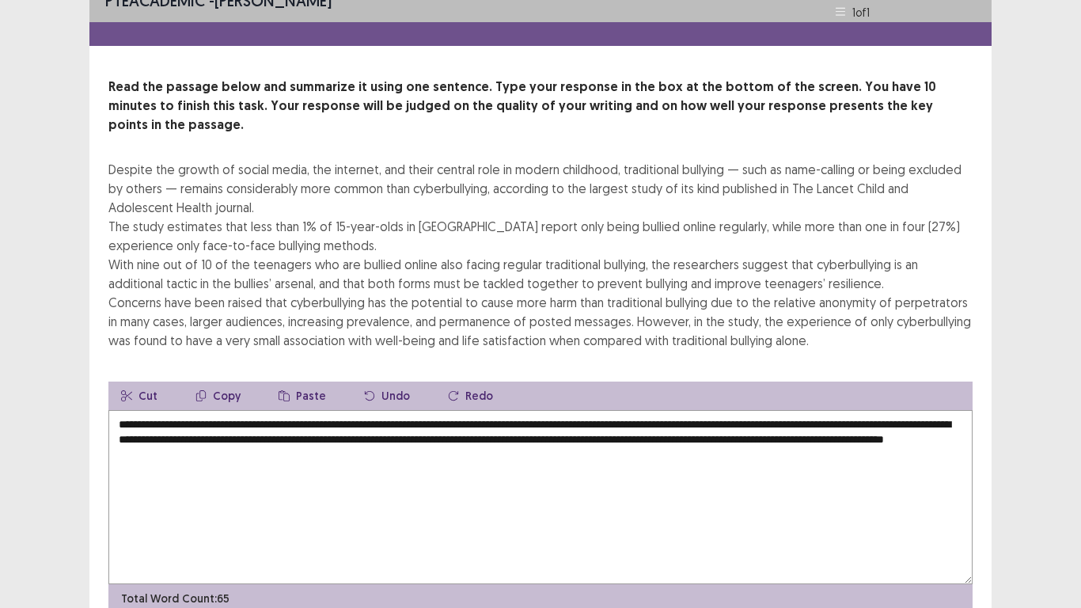
scroll to position [36, 0]
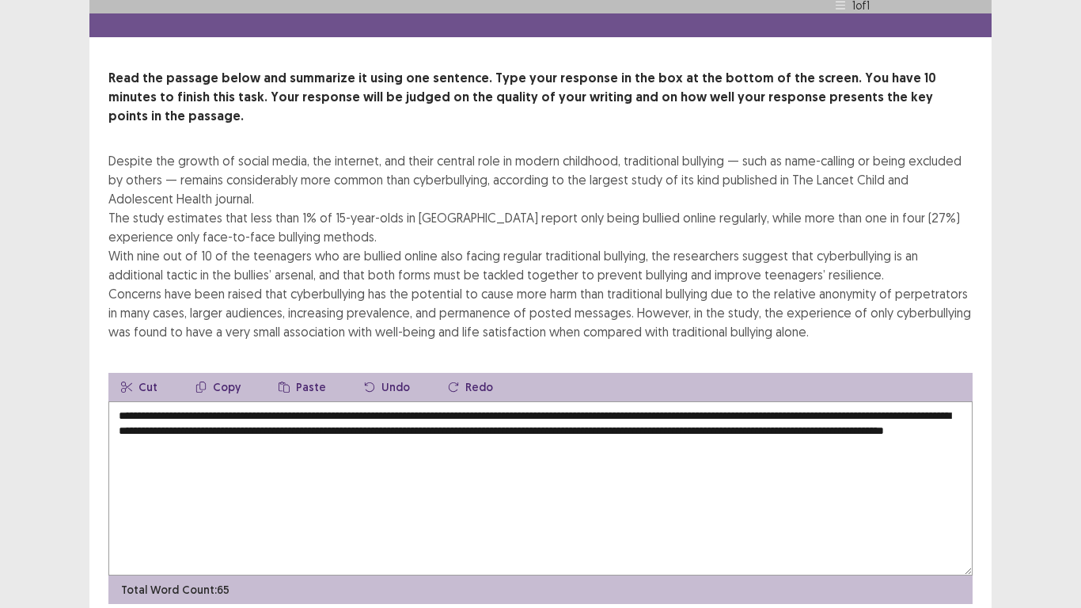
click at [211, 401] on textarea "**********" at bounding box center [540, 488] width 864 height 174
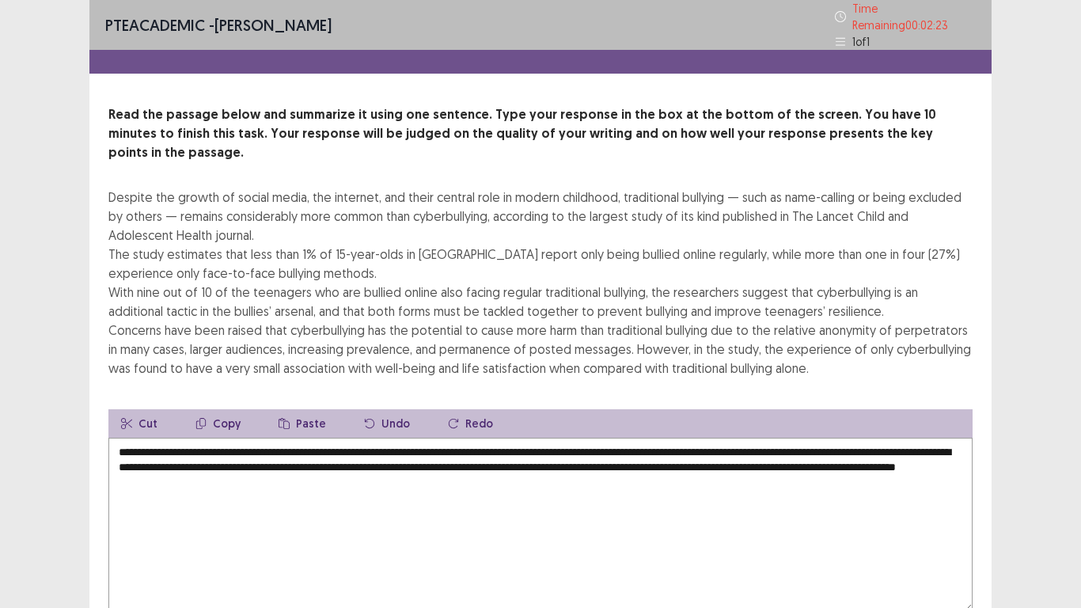
scroll to position [76, 0]
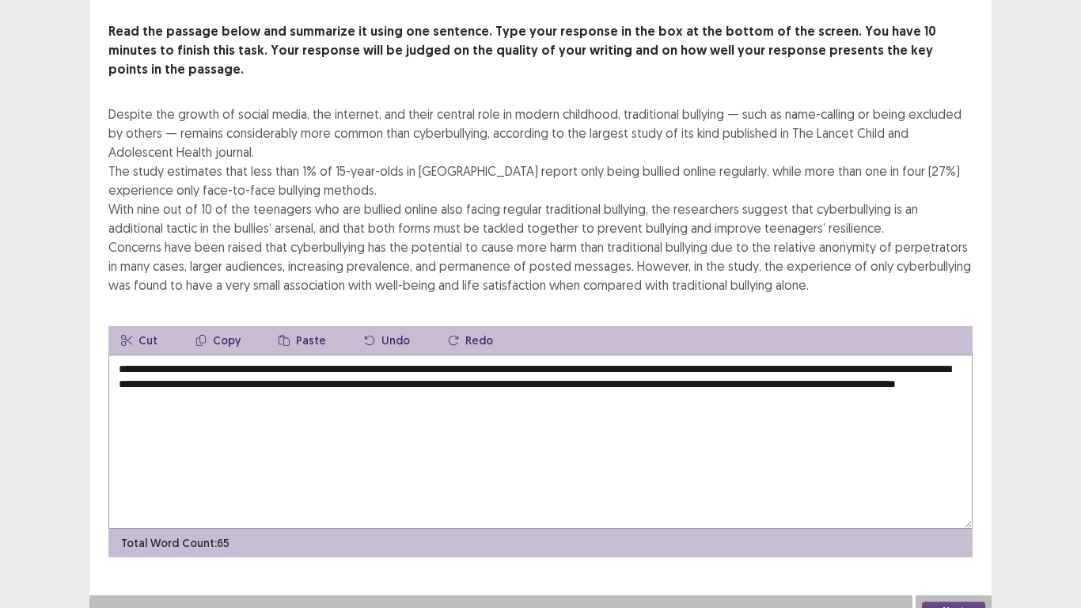
type textarea "**********"
click at [956, 500] on button "Next" at bounding box center [953, 611] width 63 height 19
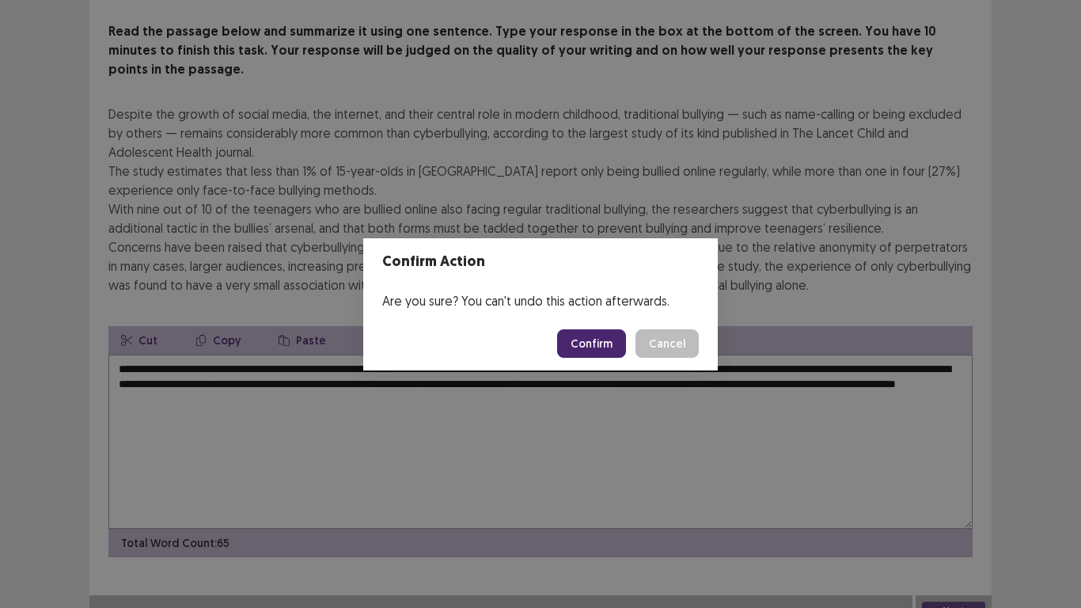
click at [603, 351] on button "Confirm" at bounding box center [591, 343] width 69 height 28
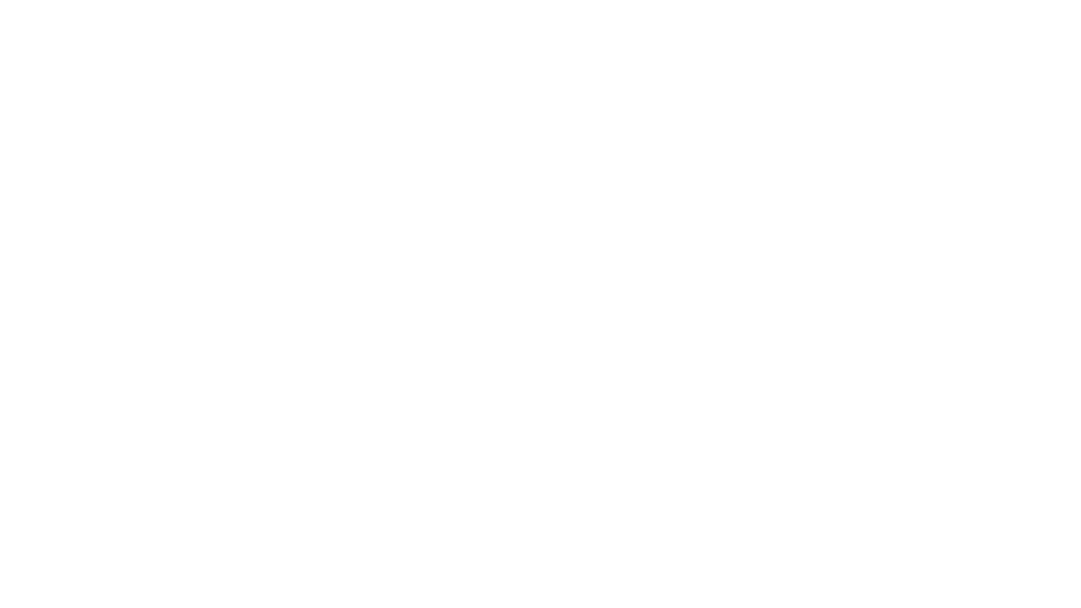
scroll to position [0, 0]
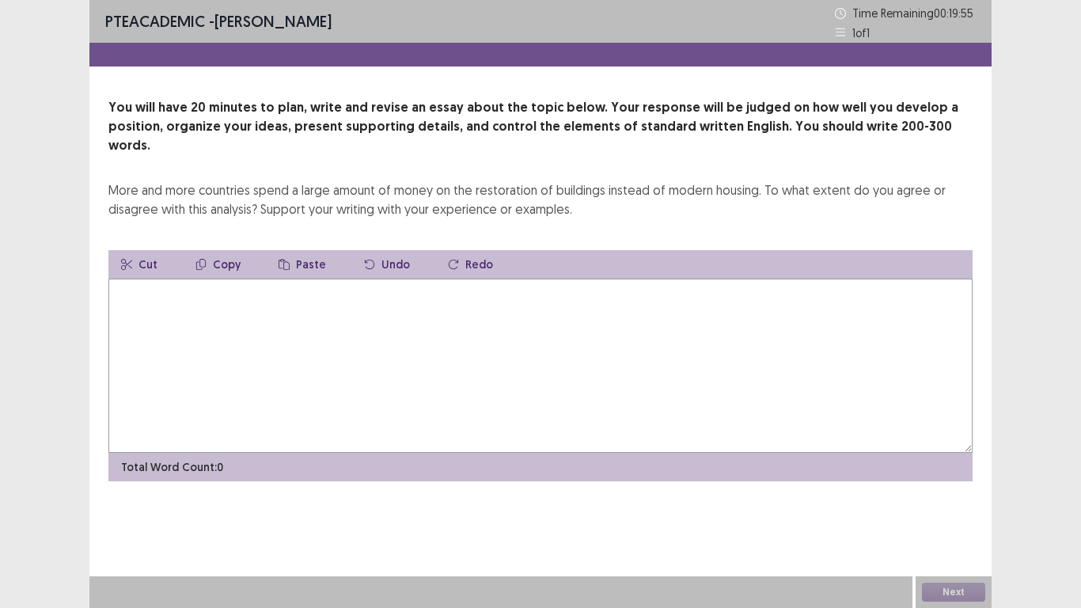
click at [446, 301] on textarea at bounding box center [540, 366] width 864 height 174
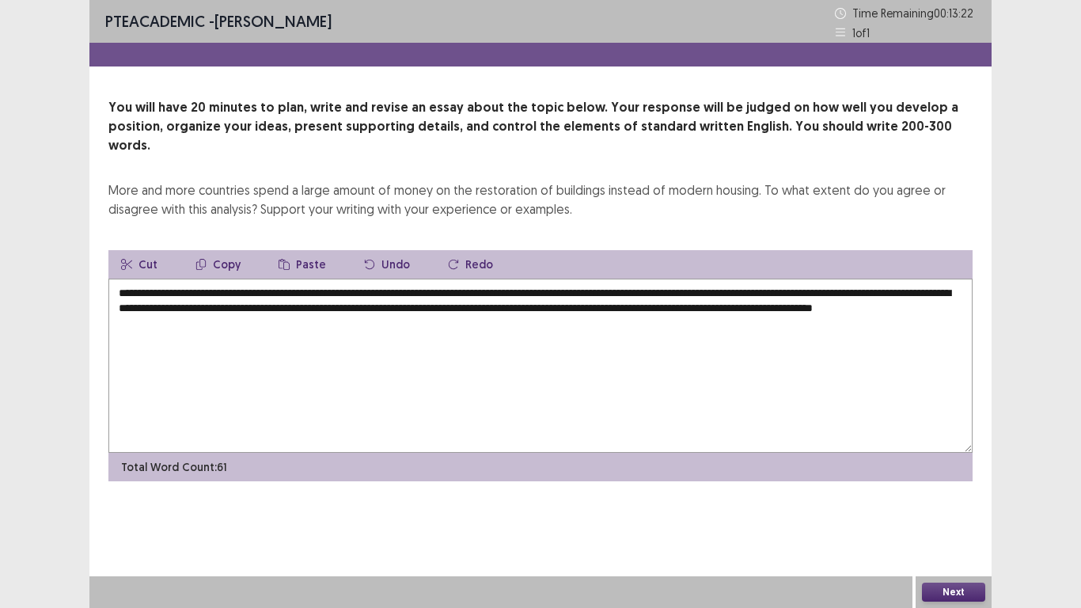
type textarea "**********"
click at [165, 338] on textarea "**********" at bounding box center [540, 366] width 864 height 174
click at [200, 334] on textarea "**********" at bounding box center [540, 366] width 864 height 174
click at [280, 336] on textarea "**********" at bounding box center [540, 366] width 864 height 174
click at [241, 336] on textarea "**********" at bounding box center [540, 366] width 864 height 174
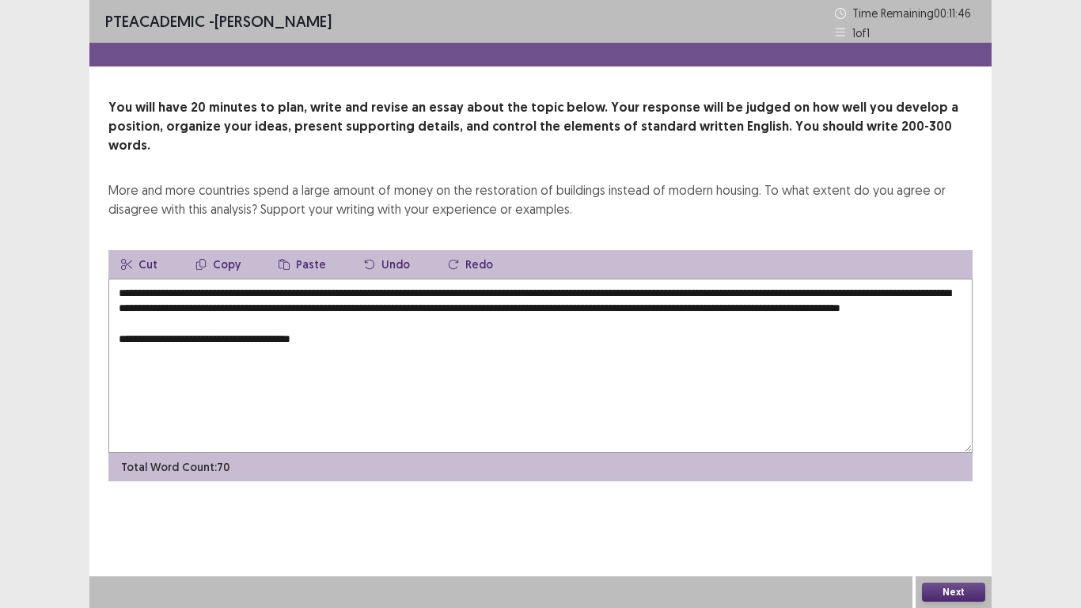
click at [336, 337] on textarea "**********" at bounding box center [540, 366] width 864 height 174
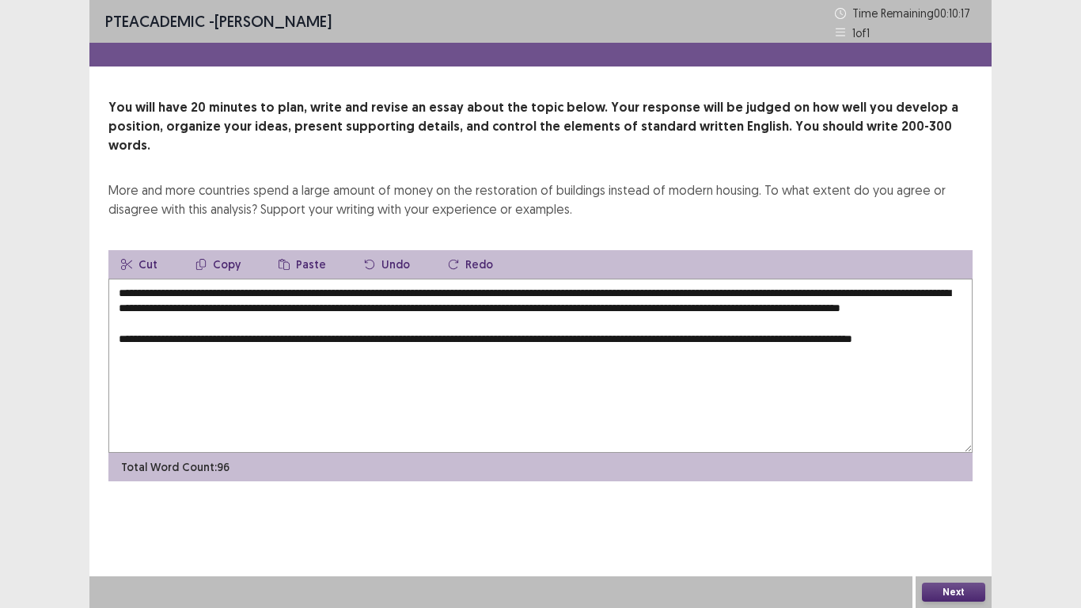
click at [677, 335] on textarea "**********" at bounding box center [540, 366] width 864 height 174
click at [191, 353] on textarea "**********" at bounding box center [540, 366] width 864 height 174
click at [768, 336] on textarea "**********" at bounding box center [540, 366] width 864 height 174
click at [401, 362] on textarea "**********" at bounding box center [540, 366] width 864 height 174
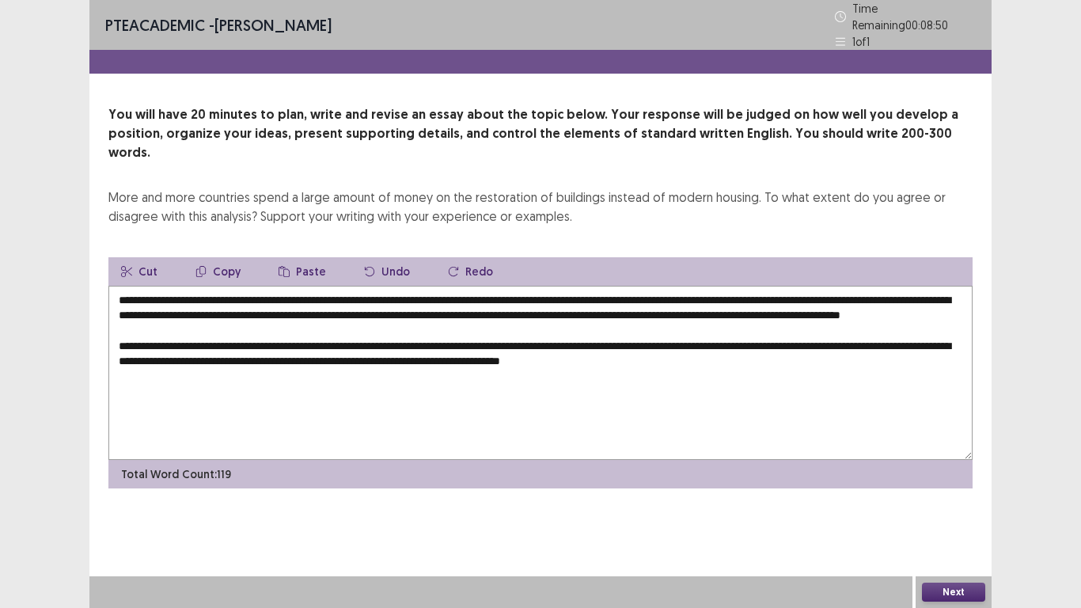
click at [502, 353] on textarea "**********" at bounding box center [540, 373] width 864 height 174
click at [796, 353] on textarea "**********" at bounding box center [540, 373] width 864 height 174
click at [452, 349] on textarea "**********" at bounding box center [540, 373] width 864 height 174
click at [864, 348] on textarea "**********" at bounding box center [540, 373] width 864 height 174
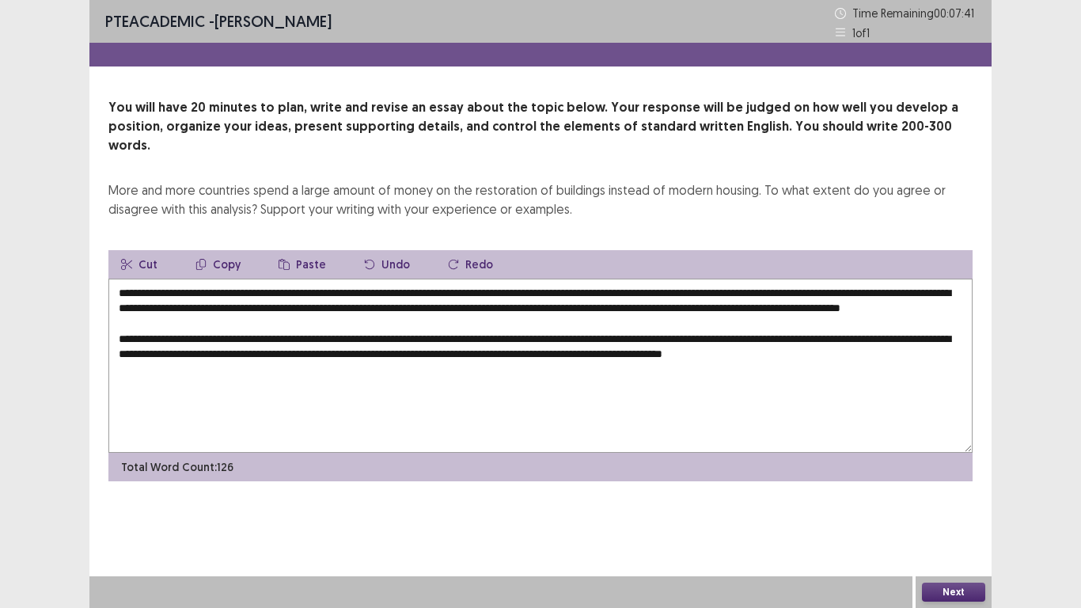
click at [330, 291] on textarea "**********" at bounding box center [540, 366] width 864 height 174
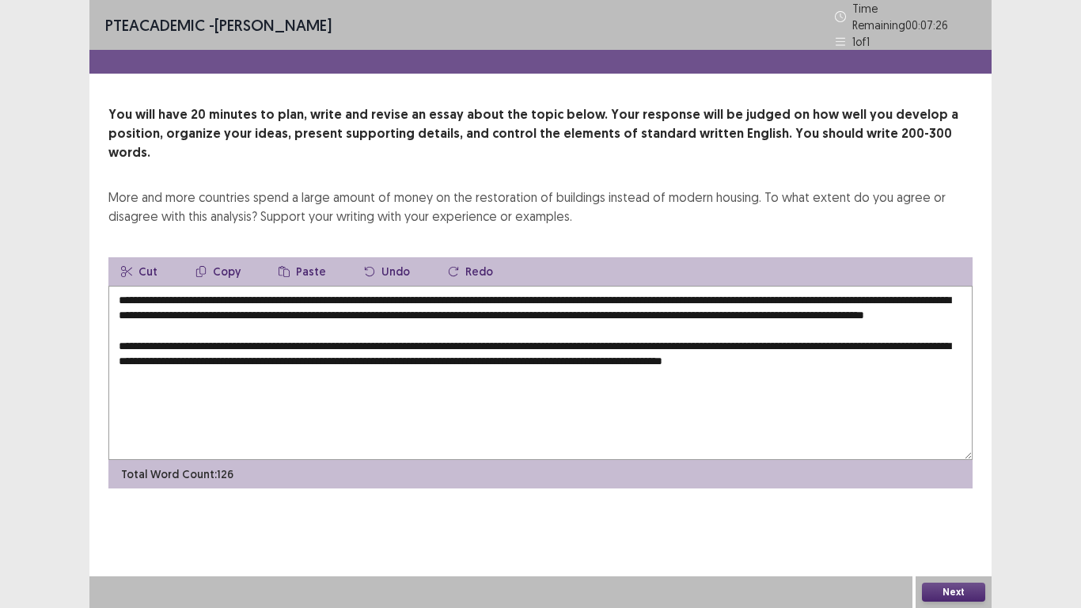
click at [948, 358] on textarea "**********" at bounding box center [540, 373] width 864 height 174
click at [858, 354] on textarea "**********" at bounding box center [540, 373] width 864 height 174
click at [854, 355] on textarea "**********" at bounding box center [540, 373] width 864 height 174
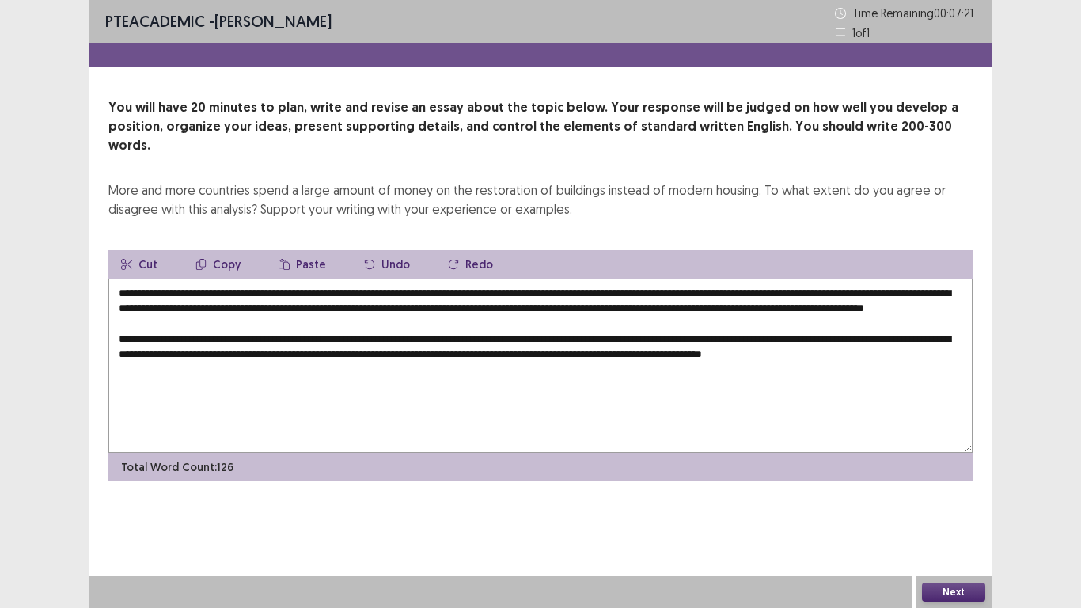
click at [948, 360] on textarea "**********" at bounding box center [540, 366] width 864 height 174
click at [954, 352] on textarea "**********" at bounding box center [540, 366] width 864 height 174
click at [209, 372] on textarea "**********" at bounding box center [540, 366] width 864 height 174
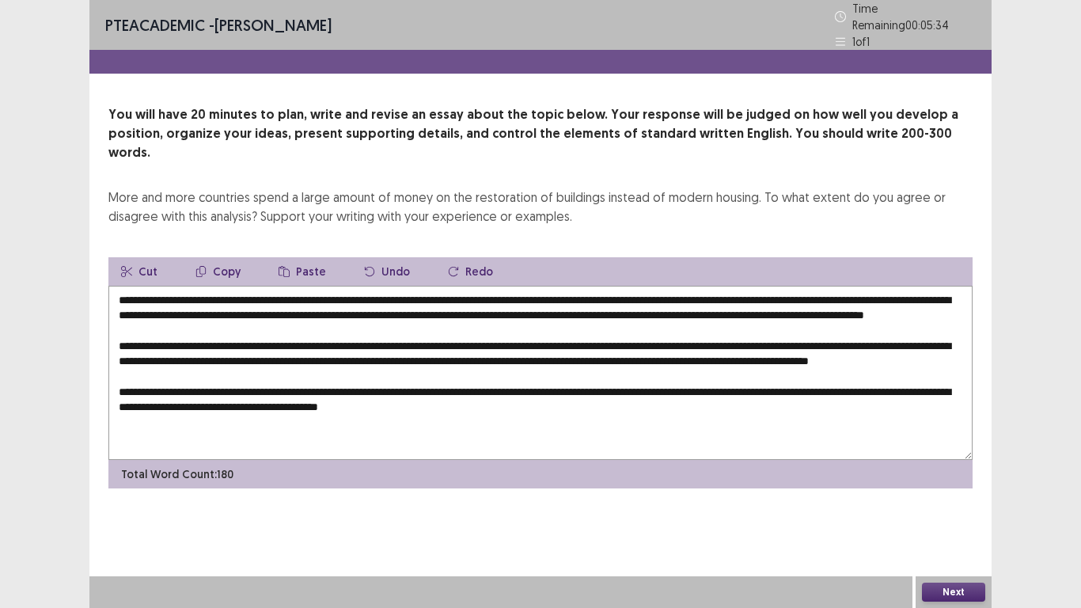
click at [302, 413] on textarea at bounding box center [540, 373] width 864 height 174
click at [456, 412] on textarea at bounding box center [540, 373] width 864 height 174
click at [664, 418] on textarea at bounding box center [540, 373] width 864 height 174
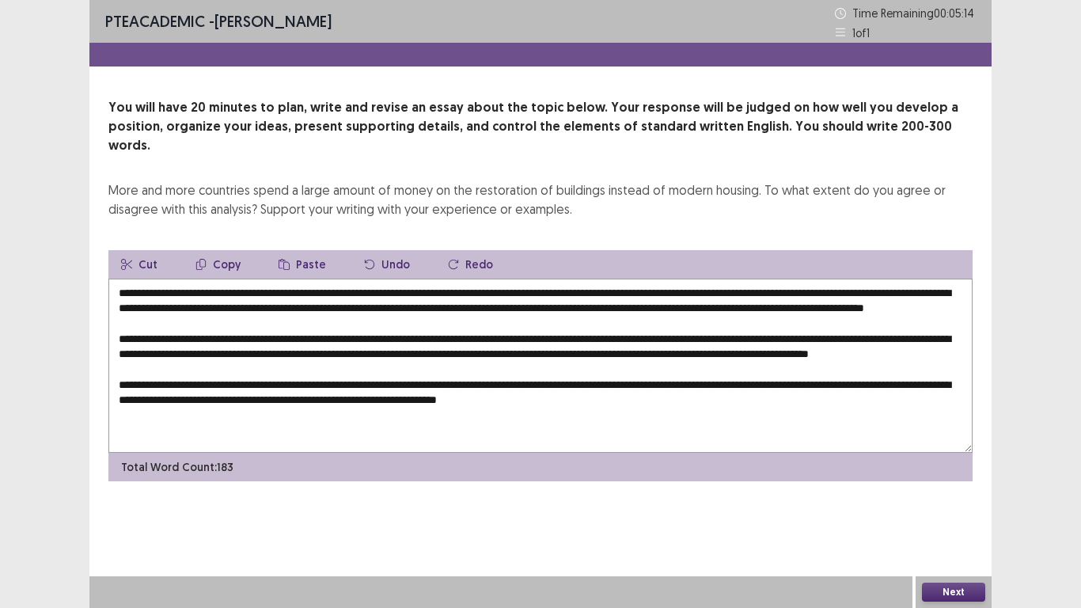
click at [656, 408] on textarea at bounding box center [540, 366] width 864 height 174
click at [719, 412] on textarea at bounding box center [540, 366] width 864 height 174
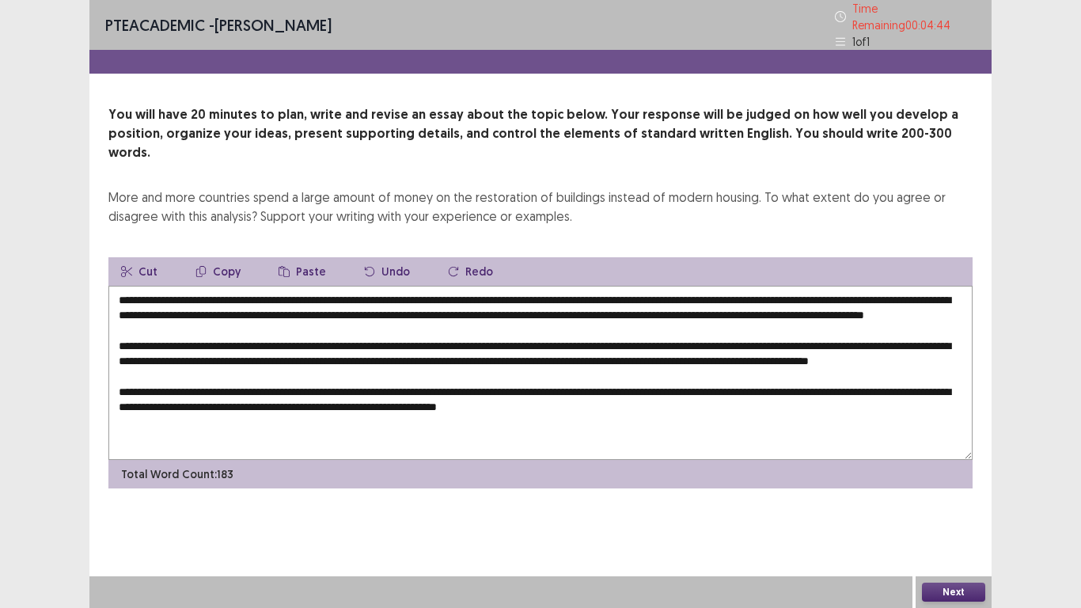
click at [804, 293] on textarea at bounding box center [540, 373] width 864 height 174
click at [729, 415] on textarea at bounding box center [540, 373] width 864 height 174
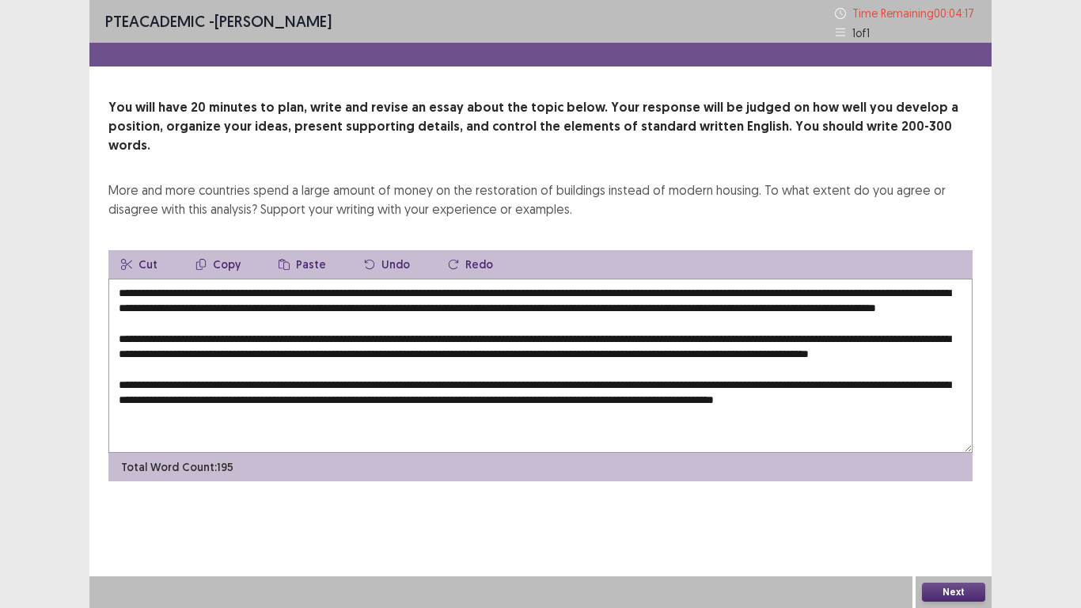
scroll to position [31, 0]
click at [799, 554] on div "PTE academic - [PERSON_NAME] Time Remaining 00 : 04 : 15 1 of 1 You will have 2…" at bounding box center [540, 304] width 902 height 608
click at [248, 397] on textarea at bounding box center [540, 366] width 864 height 174
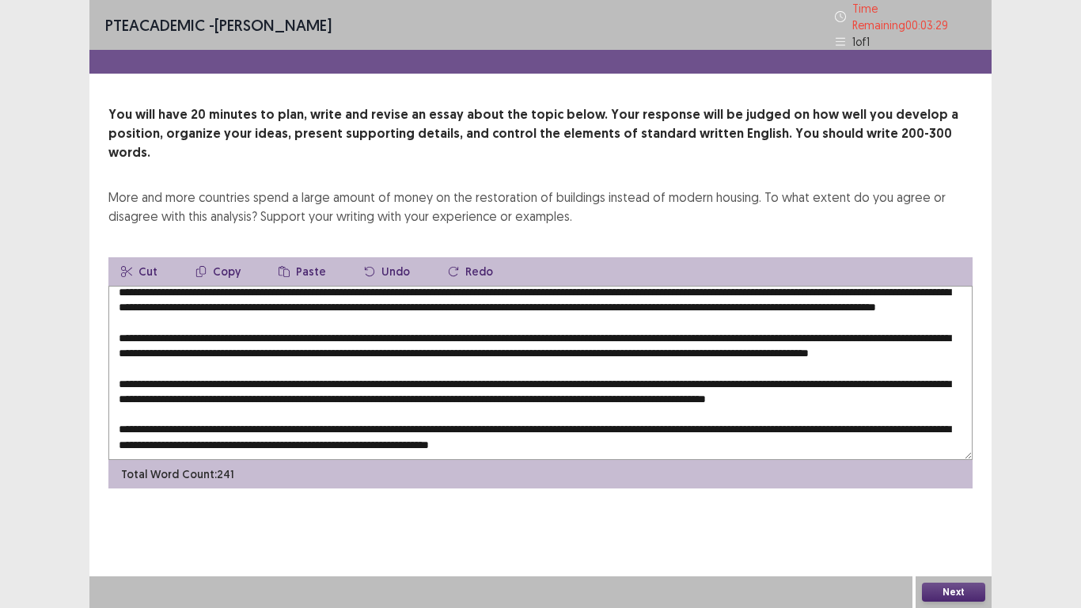
scroll to position [0, 0]
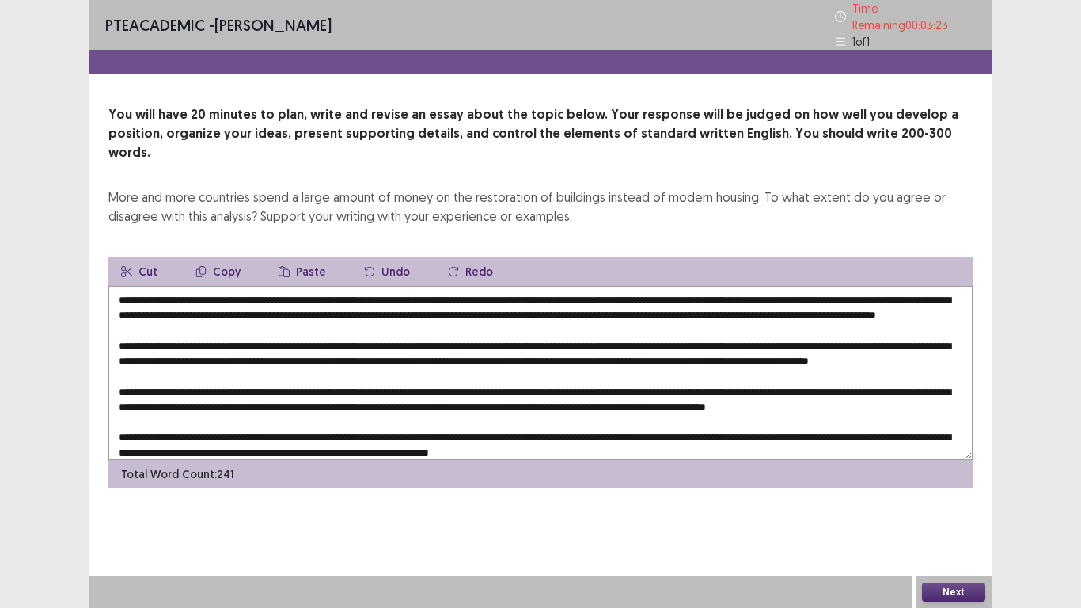
click at [154, 287] on textarea at bounding box center [540, 373] width 864 height 174
click at [274, 288] on textarea at bounding box center [540, 373] width 864 height 174
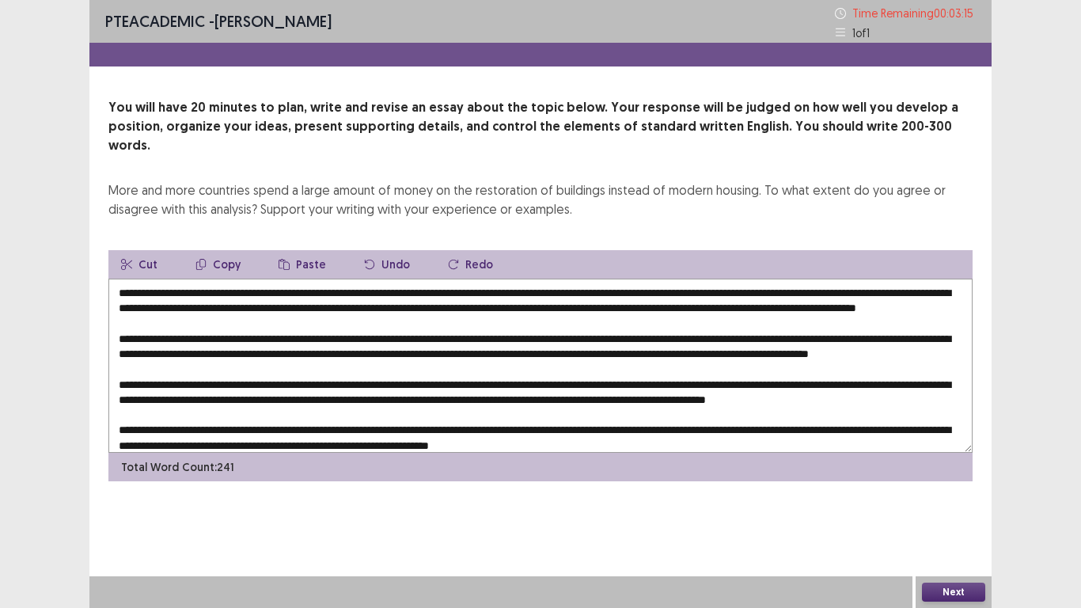
click at [199, 302] on textarea at bounding box center [540, 366] width 864 height 174
click at [353, 306] on textarea at bounding box center [540, 366] width 864 height 174
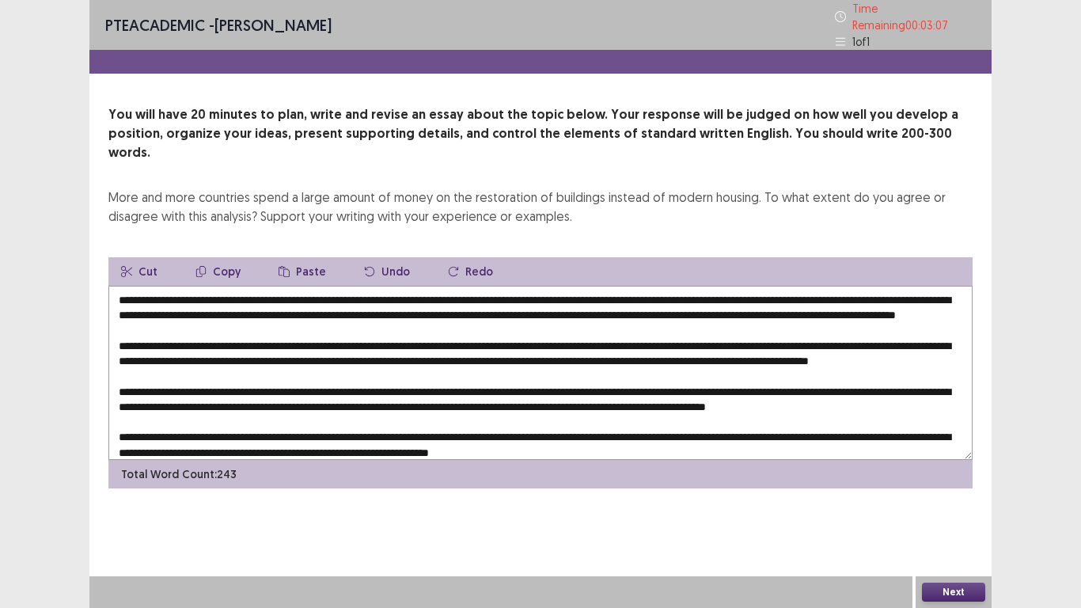
click at [427, 303] on textarea at bounding box center [540, 373] width 864 height 174
click at [358, 340] on textarea at bounding box center [540, 373] width 864 height 174
click at [184, 336] on textarea at bounding box center [540, 373] width 864 height 174
click at [197, 333] on textarea at bounding box center [540, 373] width 864 height 174
click at [329, 333] on textarea at bounding box center [540, 373] width 864 height 174
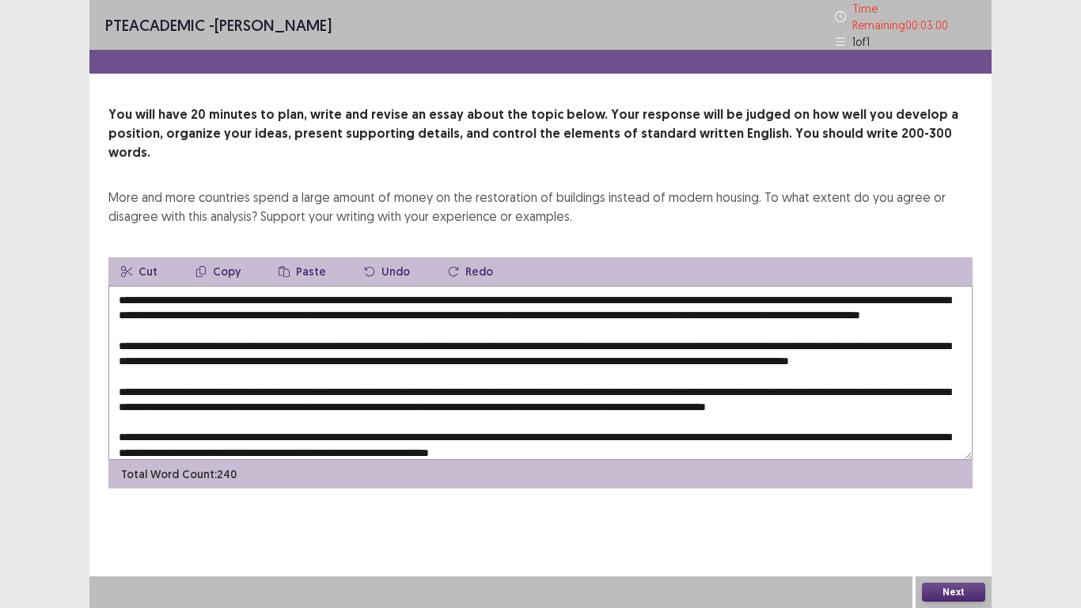
click at [363, 333] on textarea at bounding box center [540, 373] width 864 height 174
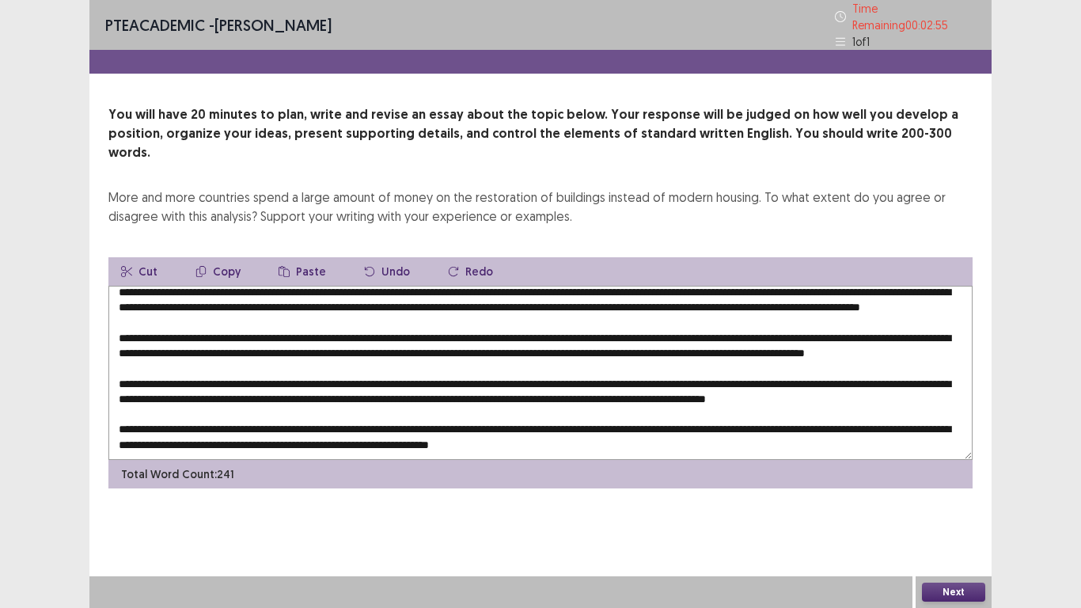
click at [582, 301] on textarea at bounding box center [540, 373] width 864 height 174
click at [663, 298] on textarea at bounding box center [540, 373] width 864 height 174
click at [767, 295] on textarea at bounding box center [540, 373] width 864 height 174
click at [264, 315] on textarea at bounding box center [540, 373] width 864 height 174
click at [317, 312] on textarea at bounding box center [540, 373] width 864 height 174
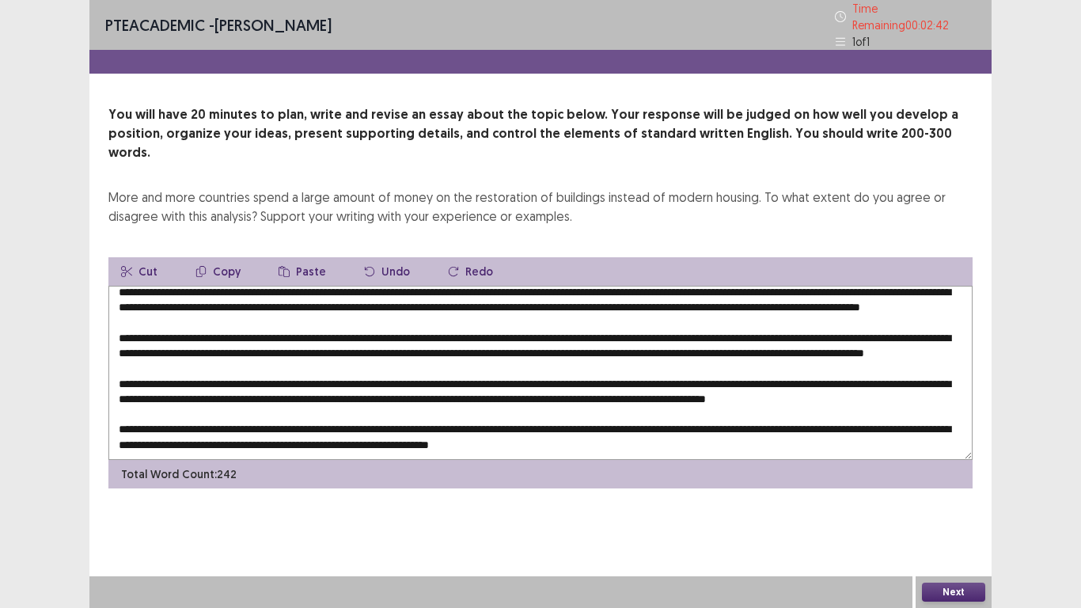
click at [409, 342] on textarea at bounding box center [540, 373] width 864 height 174
click at [768, 345] on textarea at bounding box center [540, 373] width 864 height 174
click at [771, 346] on textarea at bounding box center [540, 373] width 864 height 174
click at [674, 342] on textarea at bounding box center [540, 373] width 864 height 174
click at [729, 344] on textarea at bounding box center [540, 373] width 864 height 174
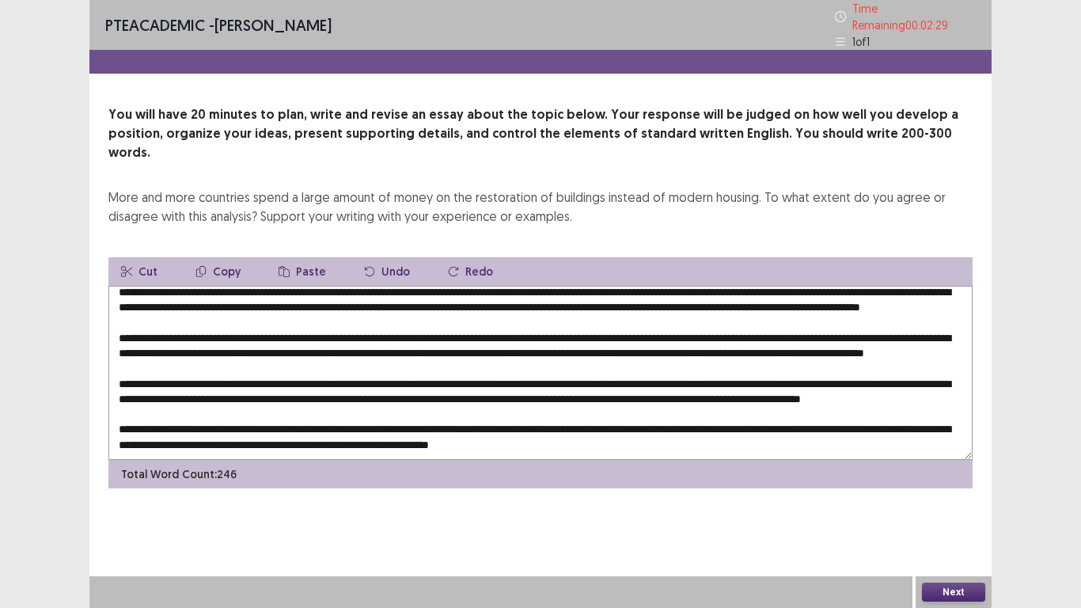
click at [208, 356] on textarea at bounding box center [540, 373] width 864 height 174
click at [241, 358] on textarea at bounding box center [540, 373] width 864 height 174
click at [721, 357] on textarea at bounding box center [540, 373] width 864 height 174
click at [750, 362] on textarea at bounding box center [540, 373] width 864 height 174
click at [153, 372] on textarea at bounding box center [540, 373] width 864 height 174
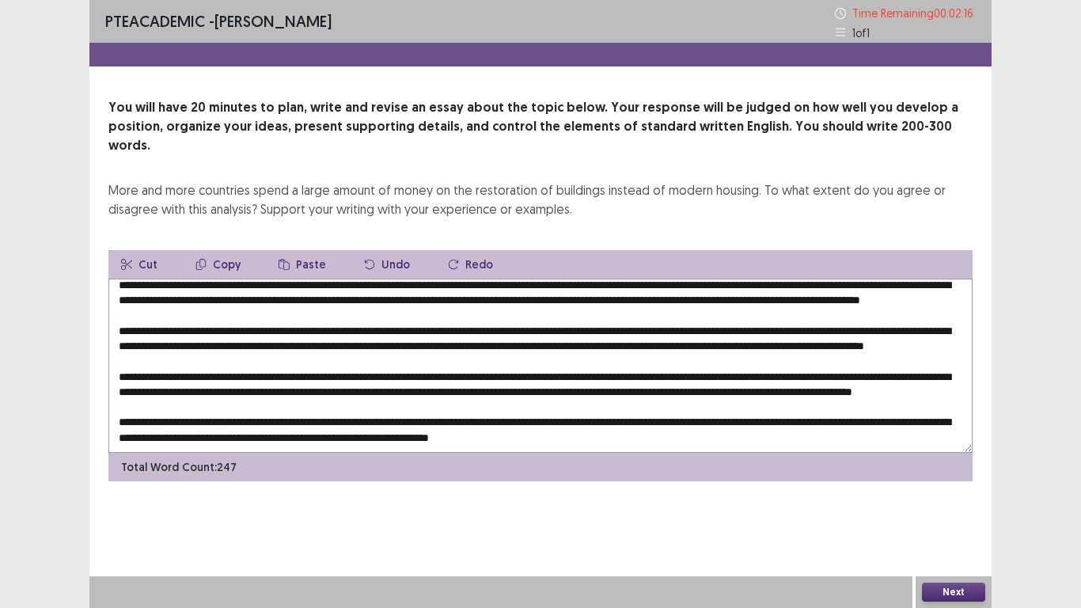
click at [278, 372] on textarea at bounding box center [540, 366] width 864 height 174
click at [269, 372] on textarea at bounding box center [540, 366] width 864 height 174
click at [300, 373] on textarea at bounding box center [540, 366] width 864 height 174
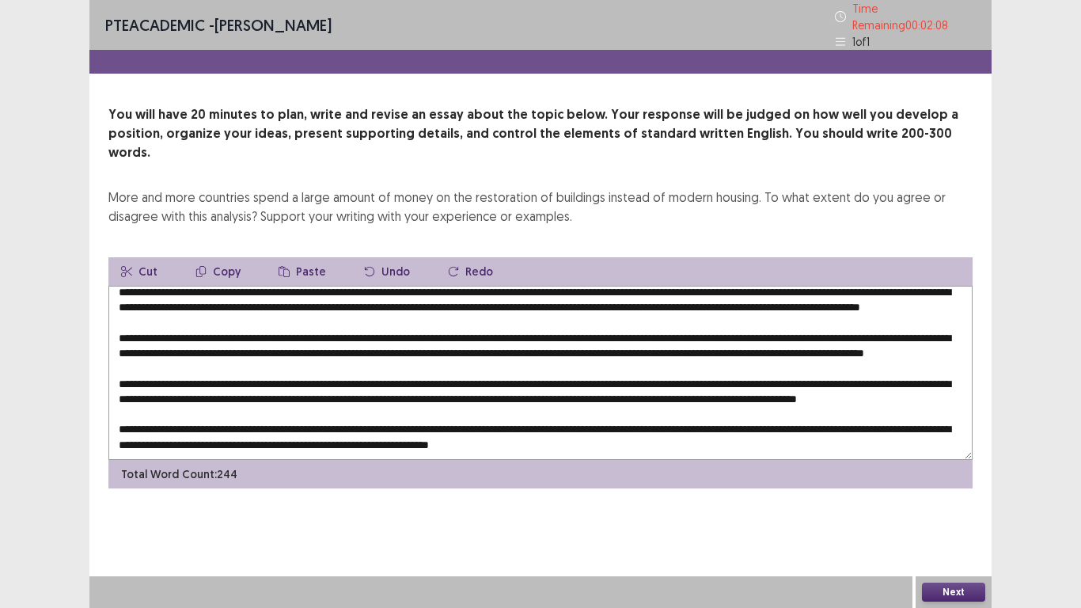
scroll to position [0, 0]
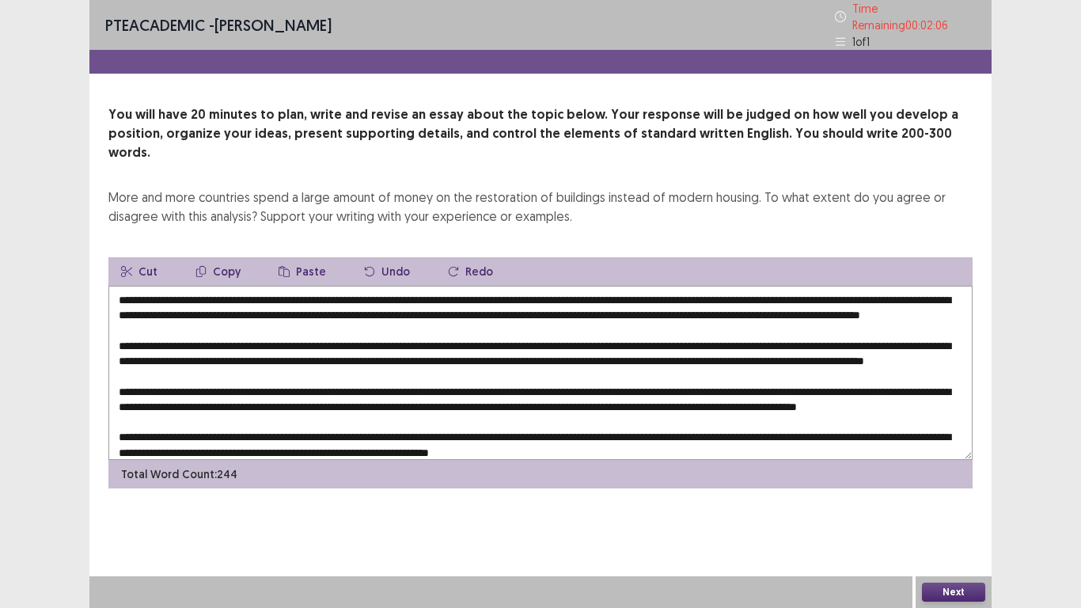
click at [534, 286] on textarea at bounding box center [540, 373] width 864 height 174
click at [189, 287] on textarea at bounding box center [540, 373] width 864 height 174
click at [198, 291] on textarea at bounding box center [540, 373] width 864 height 174
click at [210, 291] on textarea at bounding box center [540, 373] width 864 height 174
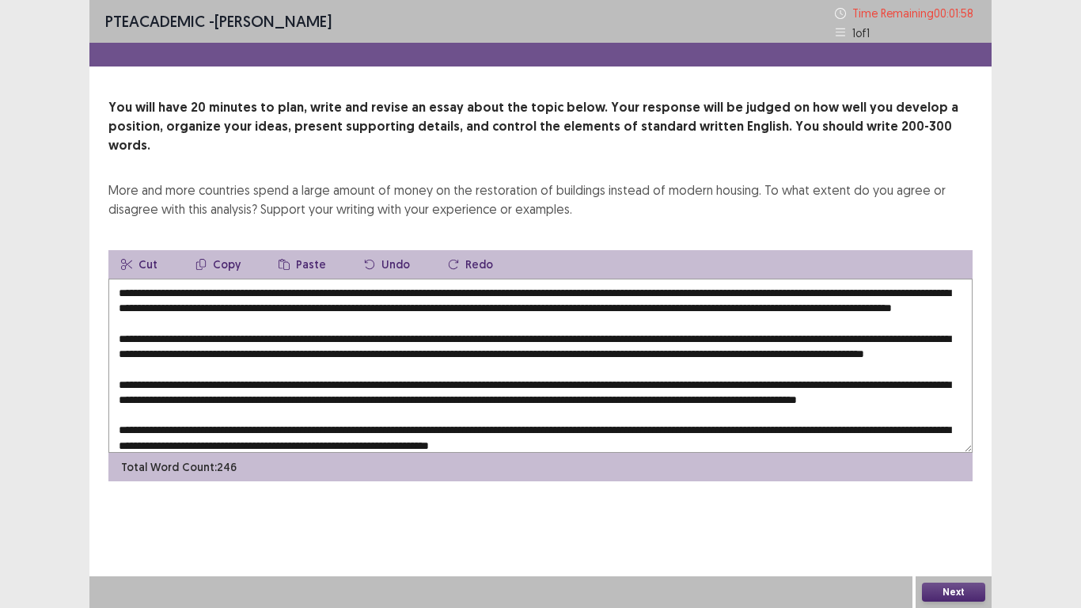
click at [422, 306] on textarea at bounding box center [540, 366] width 864 height 174
click at [963, 306] on textarea at bounding box center [540, 366] width 864 height 174
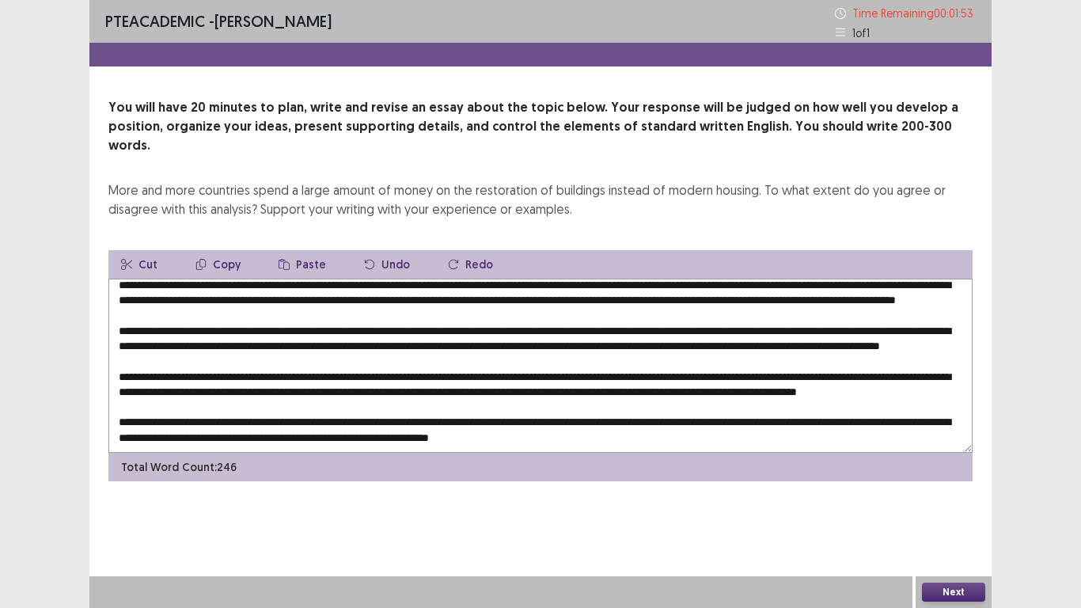
click at [946, 302] on textarea at bounding box center [540, 366] width 864 height 174
click at [154, 322] on textarea at bounding box center [540, 366] width 864 height 174
click at [209, 320] on textarea at bounding box center [540, 366] width 864 height 174
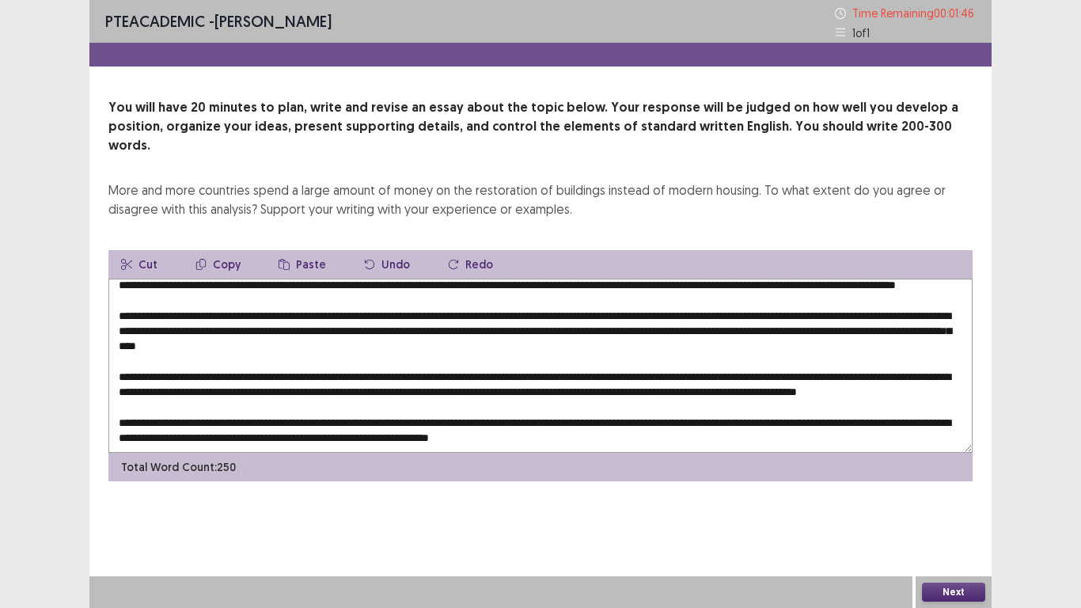
click at [283, 322] on textarea at bounding box center [540, 366] width 864 height 174
click at [449, 321] on textarea at bounding box center [540, 366] width 864 height 174
click at [914, 325] on textarea at bounding box center [540, 366] width 864 height 174
type textarea "**********"
click at [949, 587] on button "Next" at bounding box center [953, 592] width 63 height 19
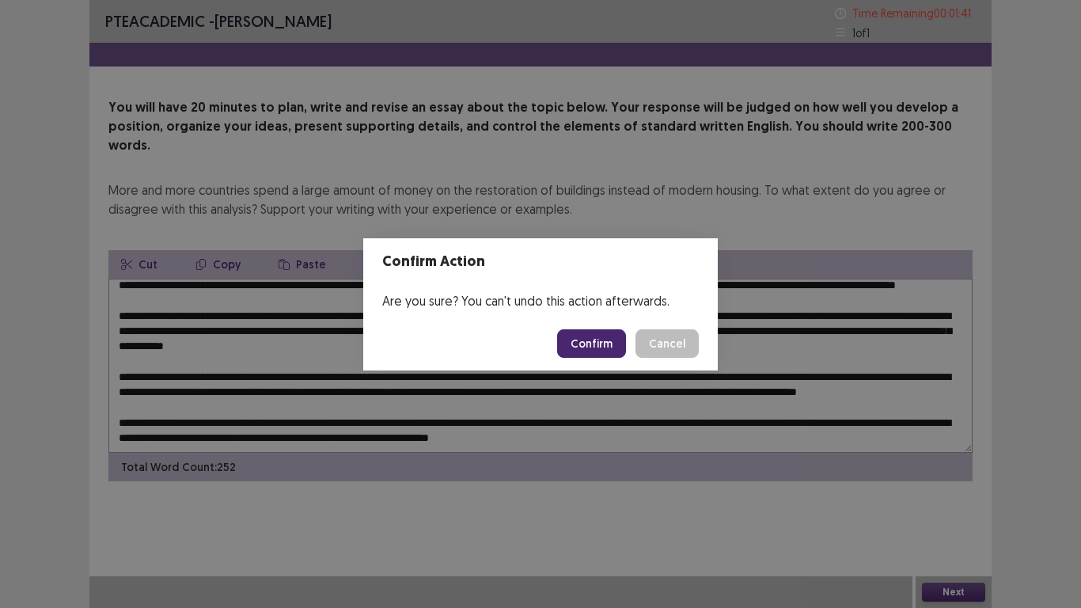
click at [594, 348] on button "Confirm" at bounding box center [591, 343] width 69 height 28
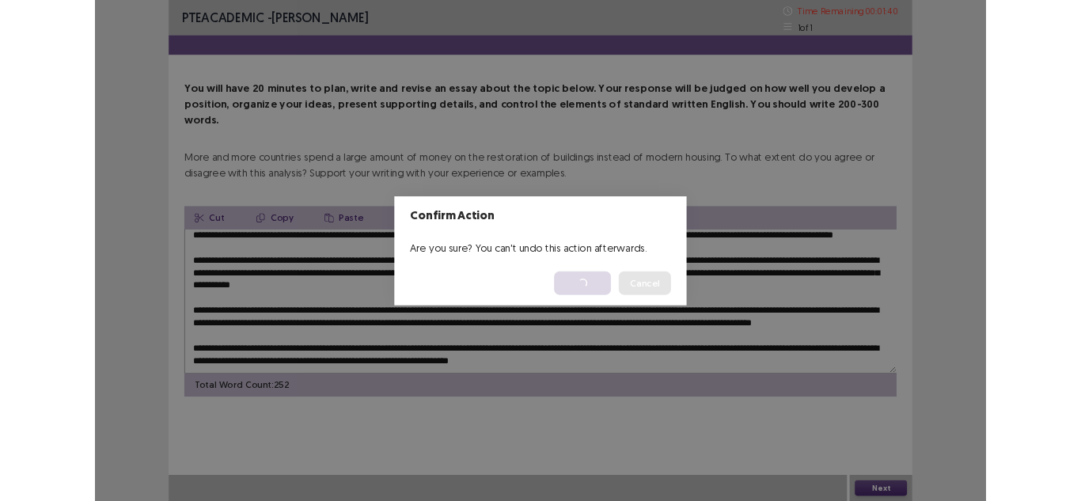
scroll to position [84, 0]
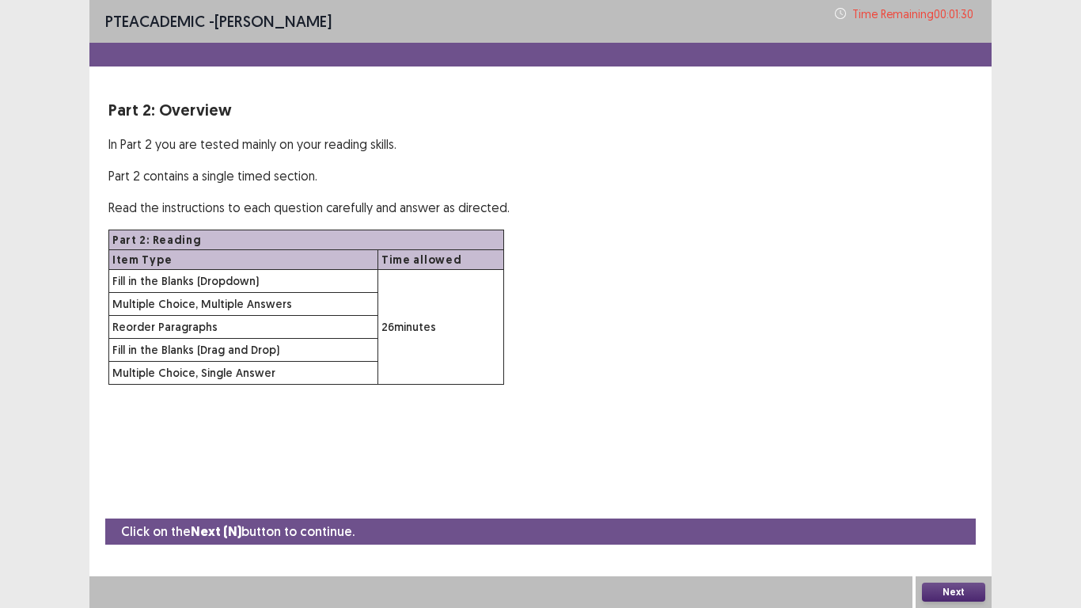
click at [956, 590] on button "Next" at bounding box center [953, 592] width 63 height 19
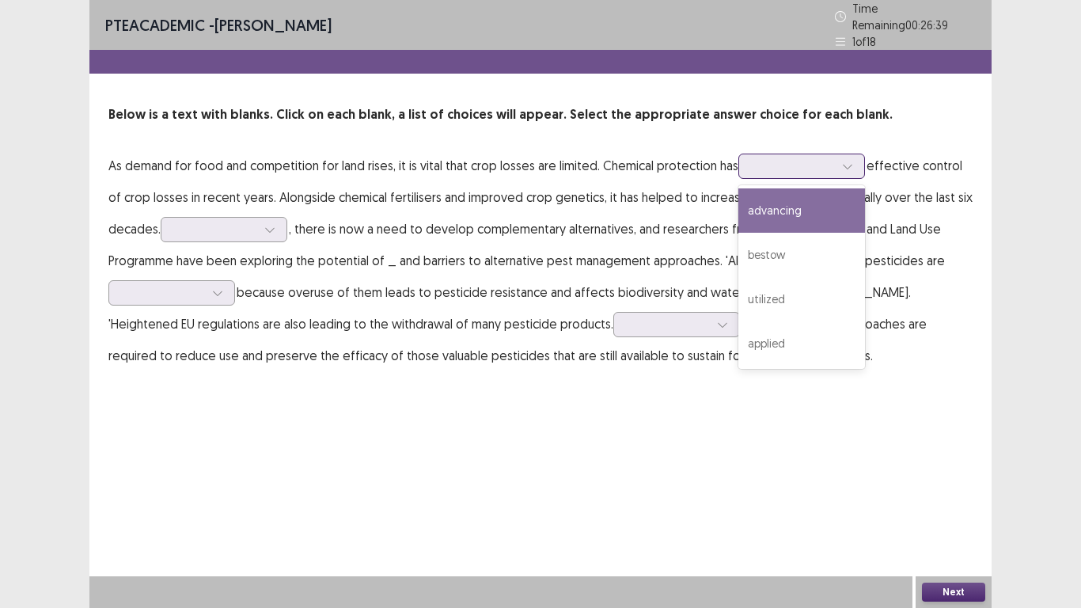
click at [822, 159] on div at bounding box center [793, 165] width 82 height 15
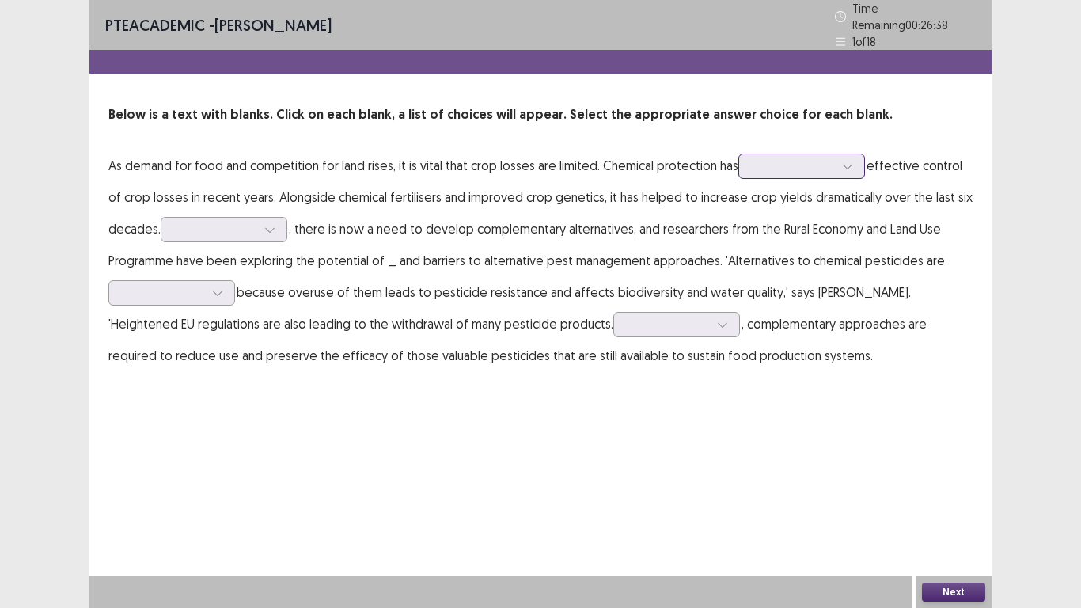
click at [822, 159] on div at bounding box center [793, 165] width 82 height 15
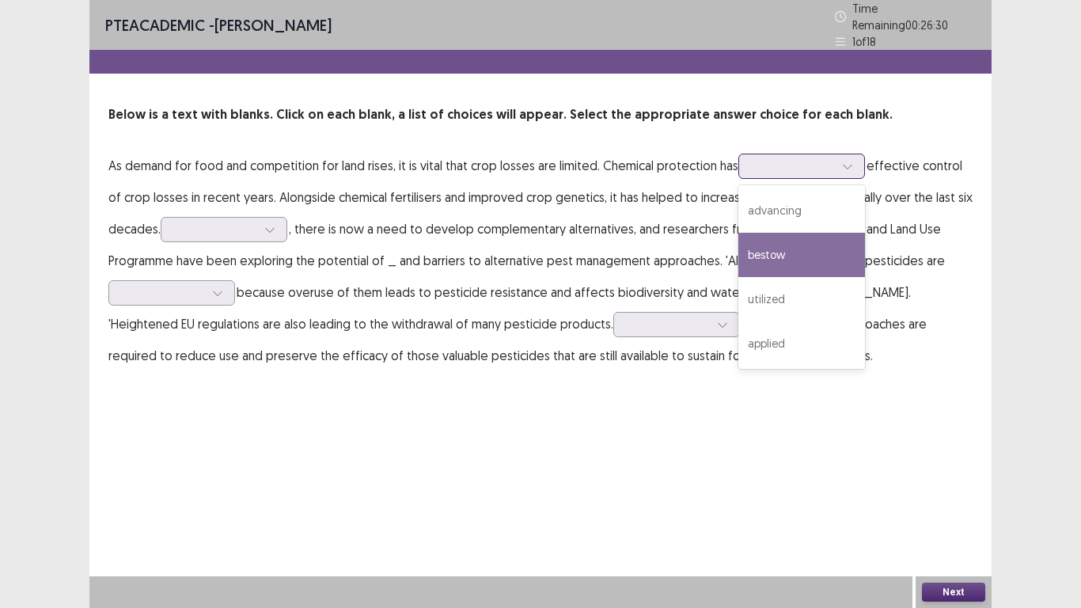
click at [768, 200] on div "advancing" at bounding box center [802, 210] width 127 height 44
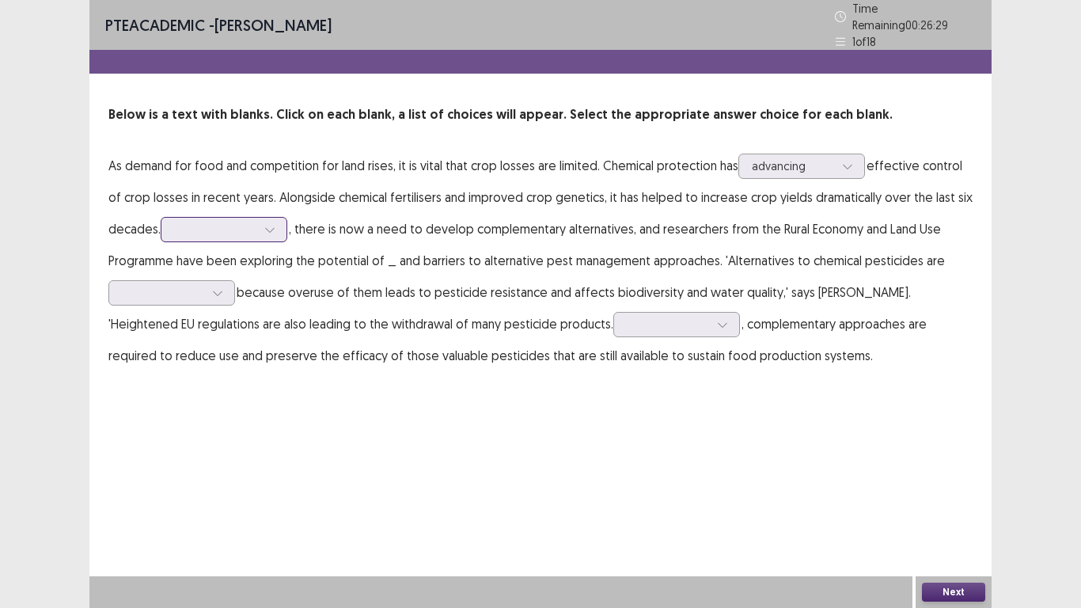
click at [264, 230] on div at bounding box center [270, 230] width 24 height 24
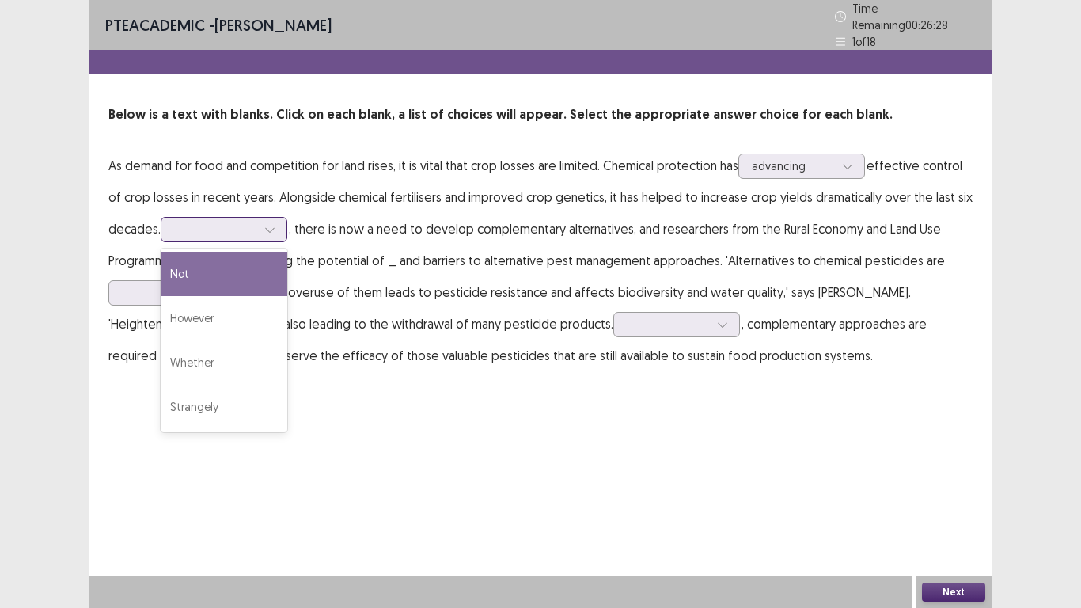
click at [222, 313] on div "However" at bounding box center [224, 318] width 127 height 44
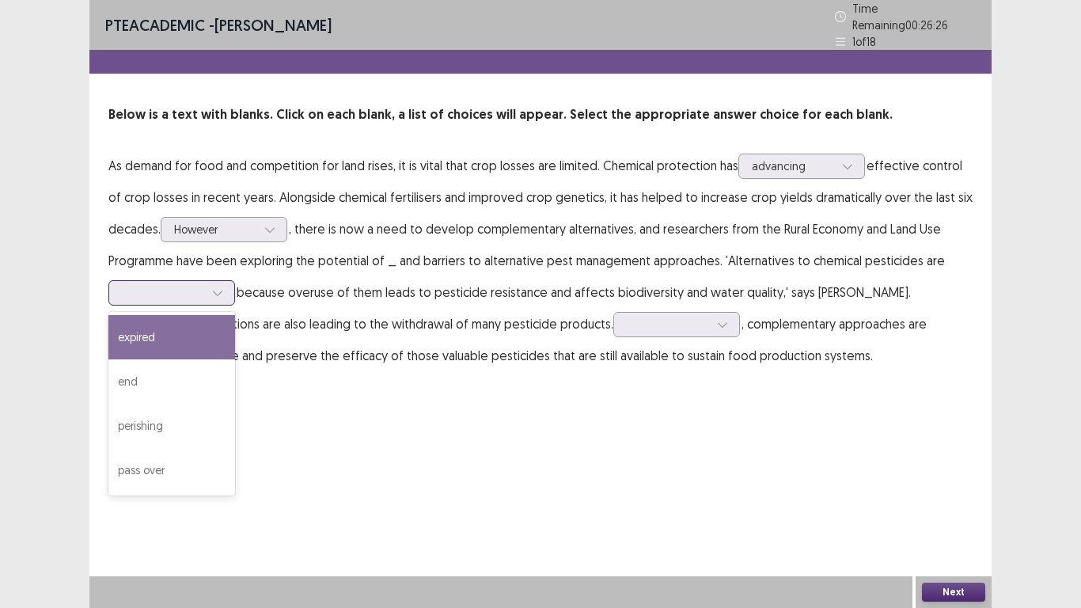
click at [207, 291] on div at bounding box center [218, 293] width 24 height 24
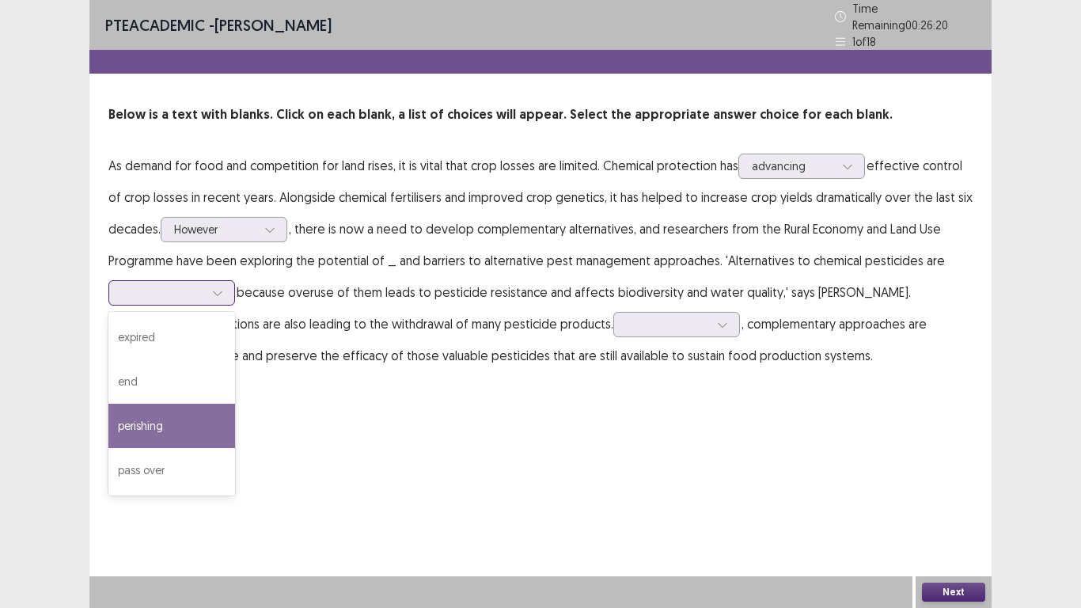
click at [143, 467] on div "pass over" at bounding box center [171, 470] width 127 height 44
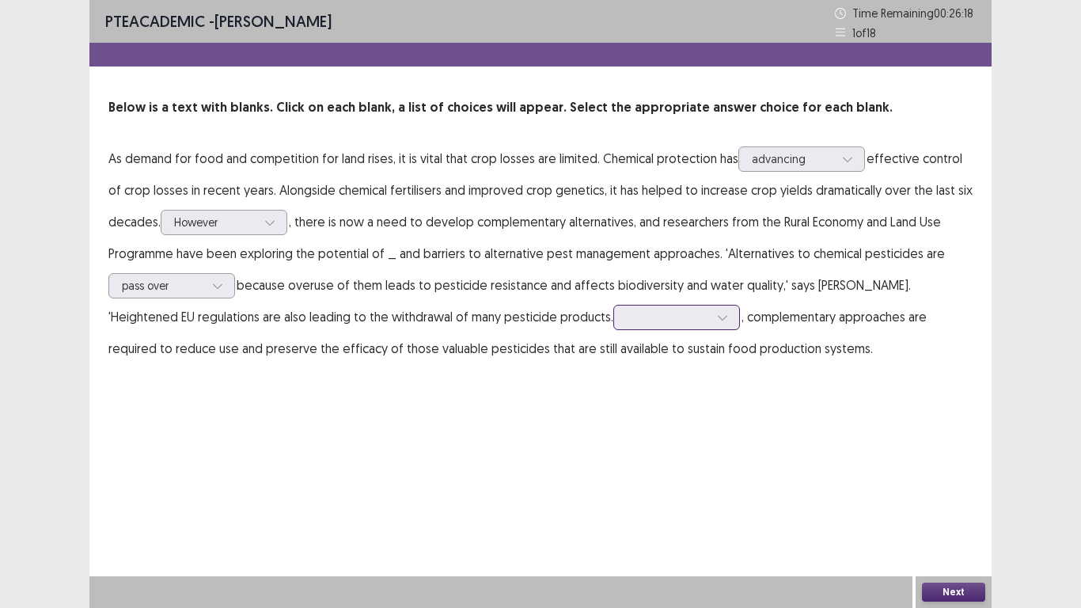
click at [627, 317] on div at bounding box center [668, 317] width 82 height 15
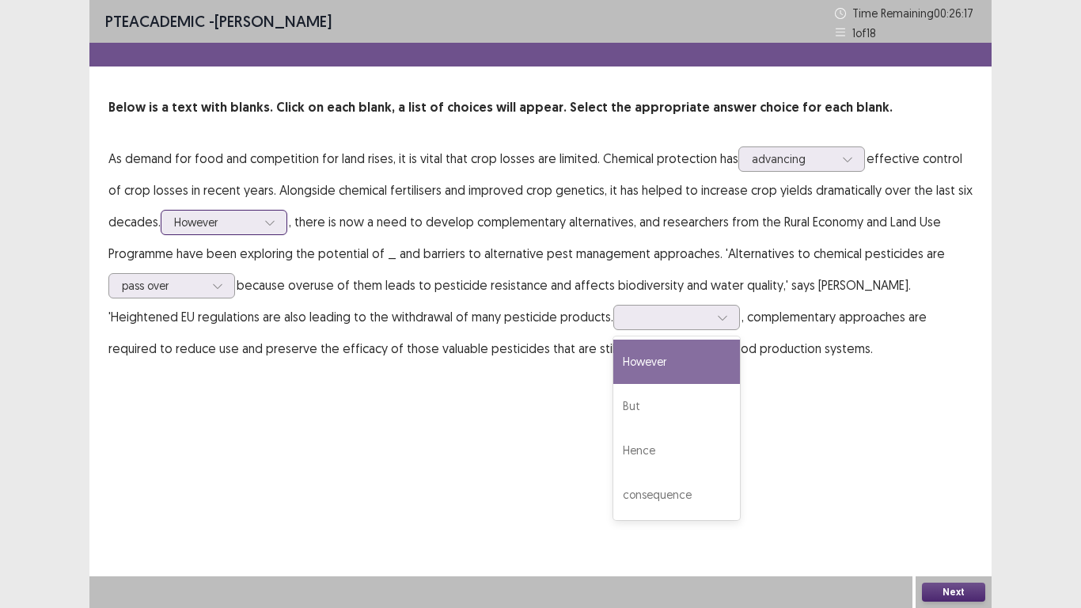
click at [253, 222] on div at bounding box center [215, 222] width 82 height 15
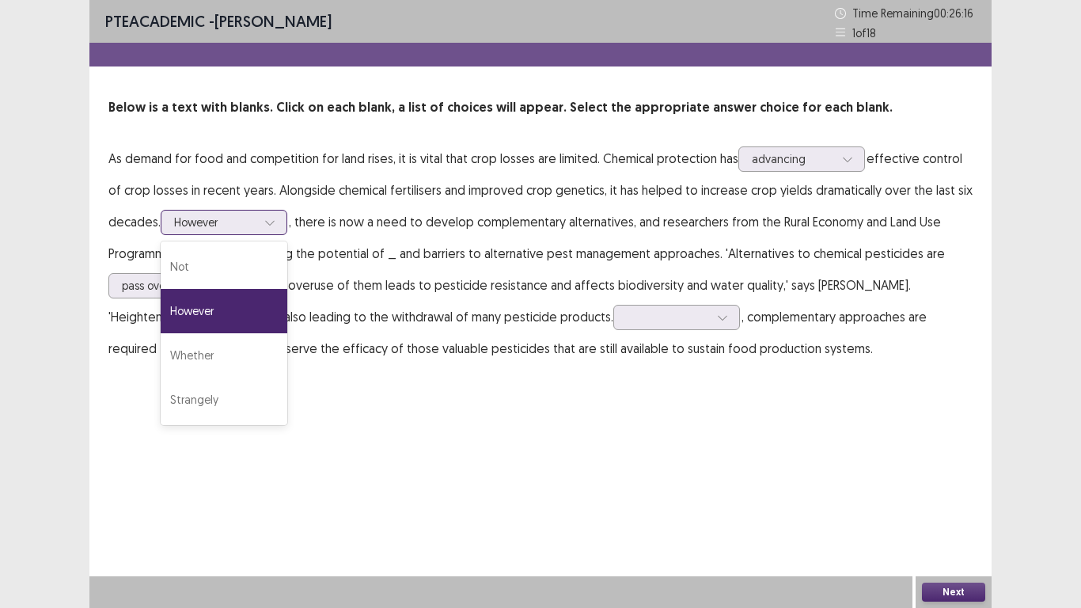
click at [253, 222] on div at bounding box center [215, 222] width 82 height 15
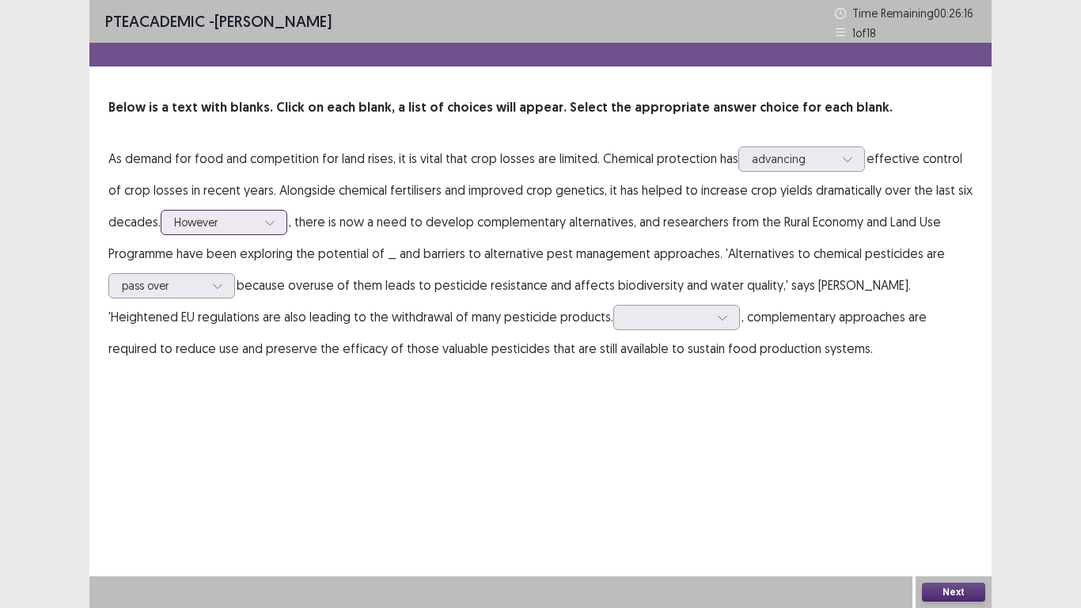
click at [253, 222] on div at bounding box center [215, 222] width 82 height 15
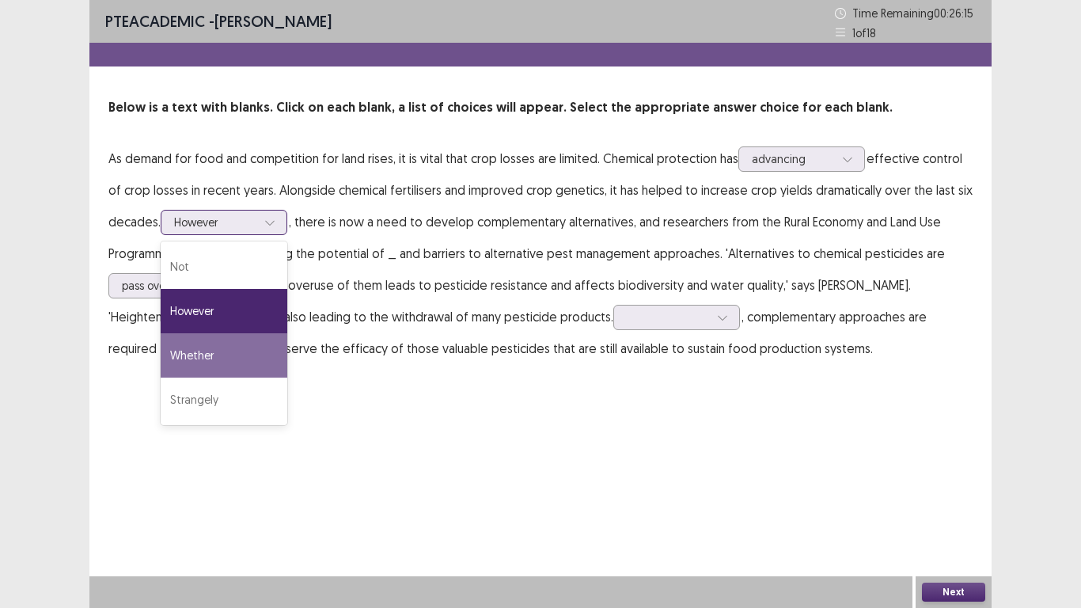
click at [213, 356] on div "Whether" at bounding box center [224, 355] width 127 height 44
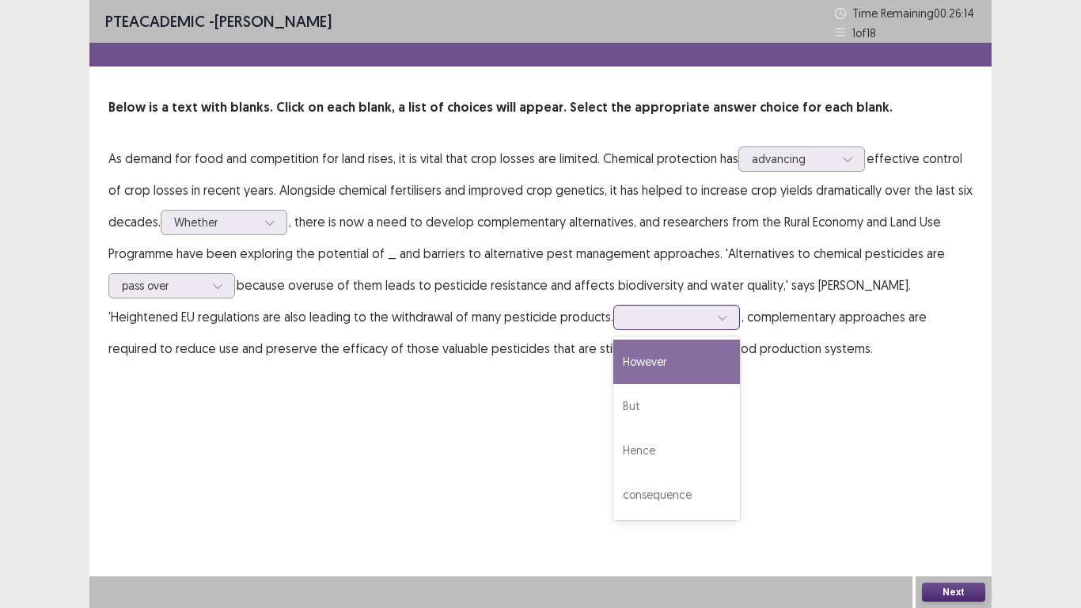
click at [627, 310] on div at bounding box center [668, 317] width 82 height 15
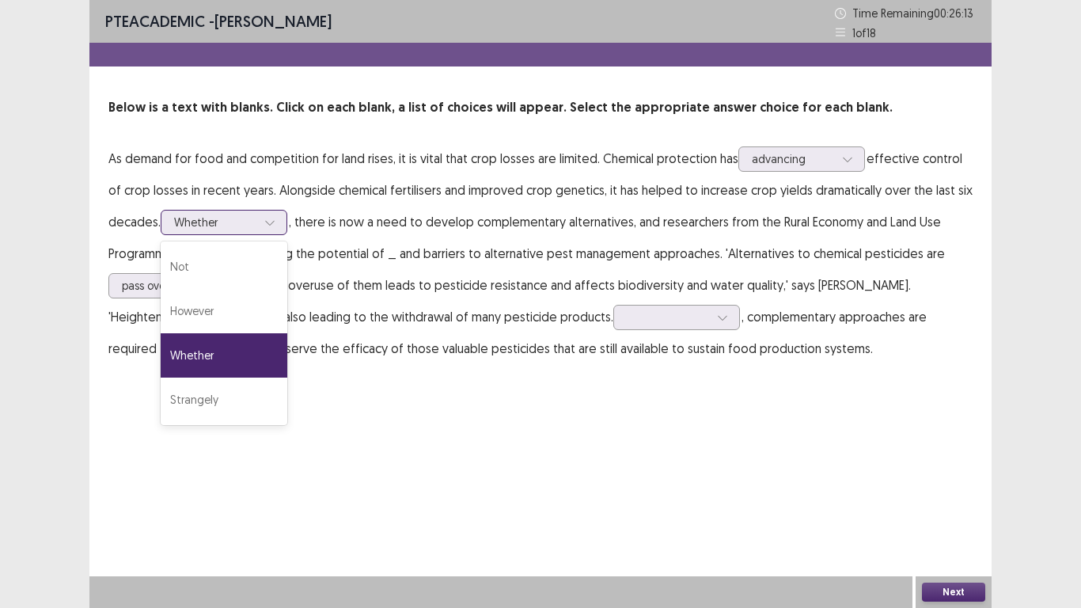
click at [262, 227] on div at bounding box center [270, 223] width 24 height 24
click at [195, 305] on div "However" at bounding box center [224, 311] width 127 height 44
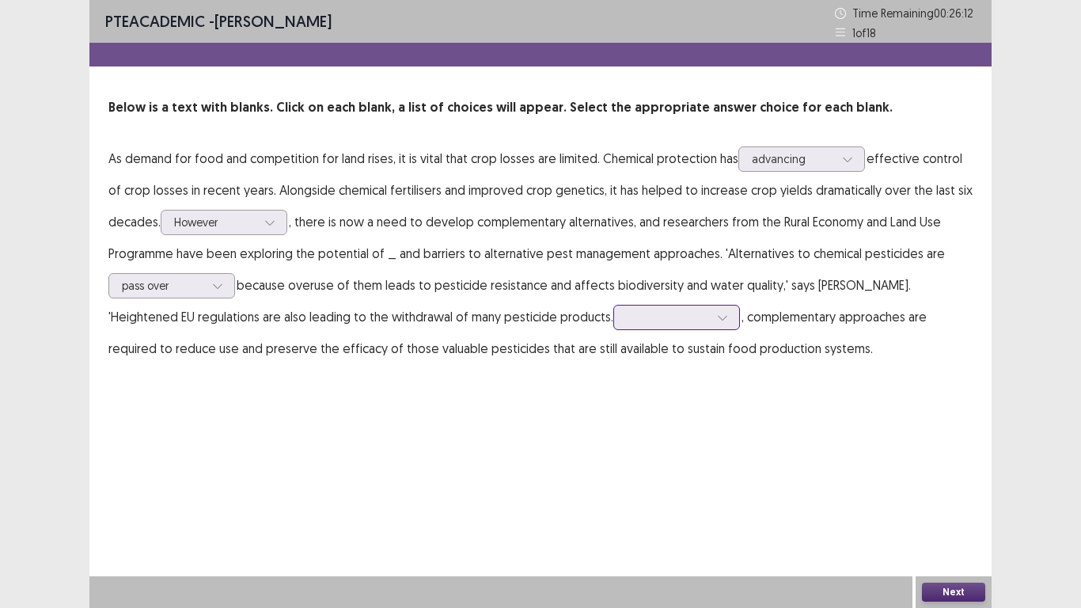
click at [633, 320] on div at bounding box center [668, 317] width 82 height 15
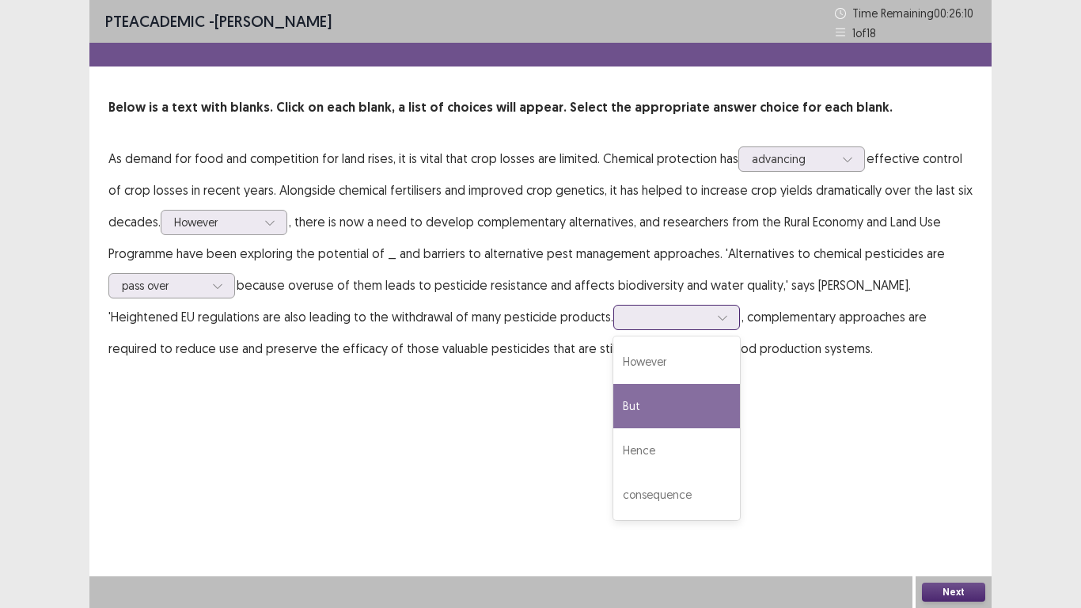
click at [614, 415] on div "But" at bounding box center [677, 406] width 127 height 44
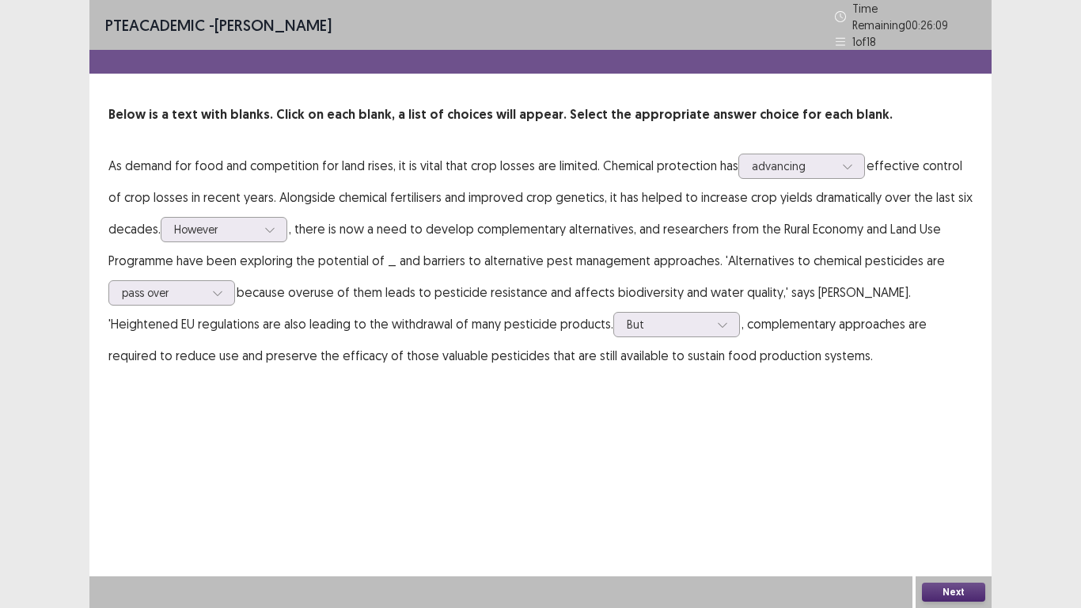
click at [951, 594] on button "Next" at bounding box center [953, 592] width 63 height 19
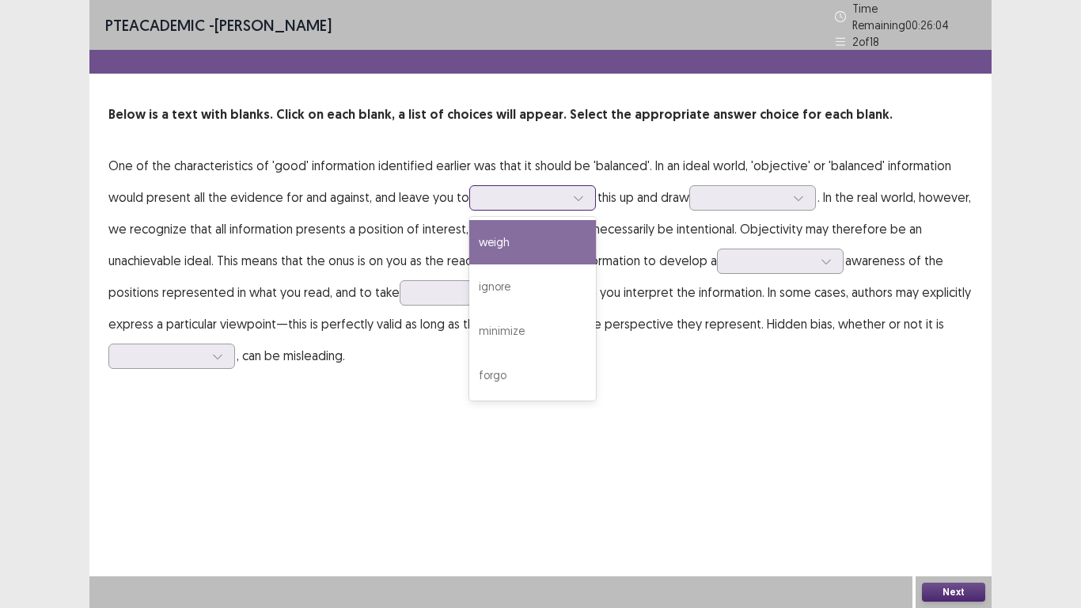
click at [493, 195] on div at bounding box center [524, 197] width 82 height 15
click at [492, 240] on div "weigh" at bounding box center [532, 242] width 127 height 44
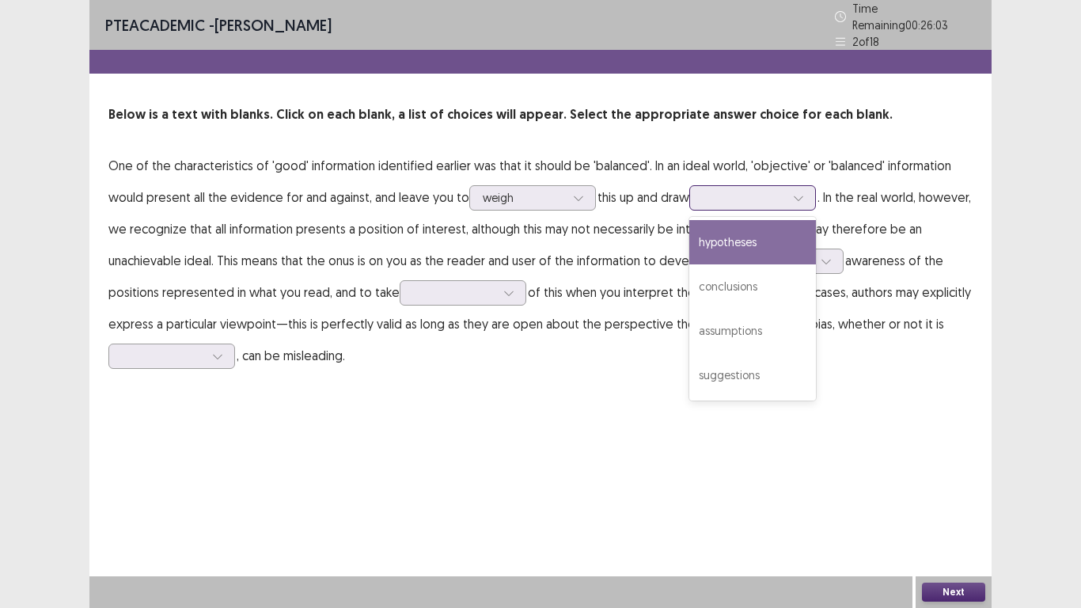
click at [742, 199] on div at bounding box center [743, 197] width 85 height 18
click at [738, 326] on div "assumptions" at bounding box center [753, 331] width 127 height 44
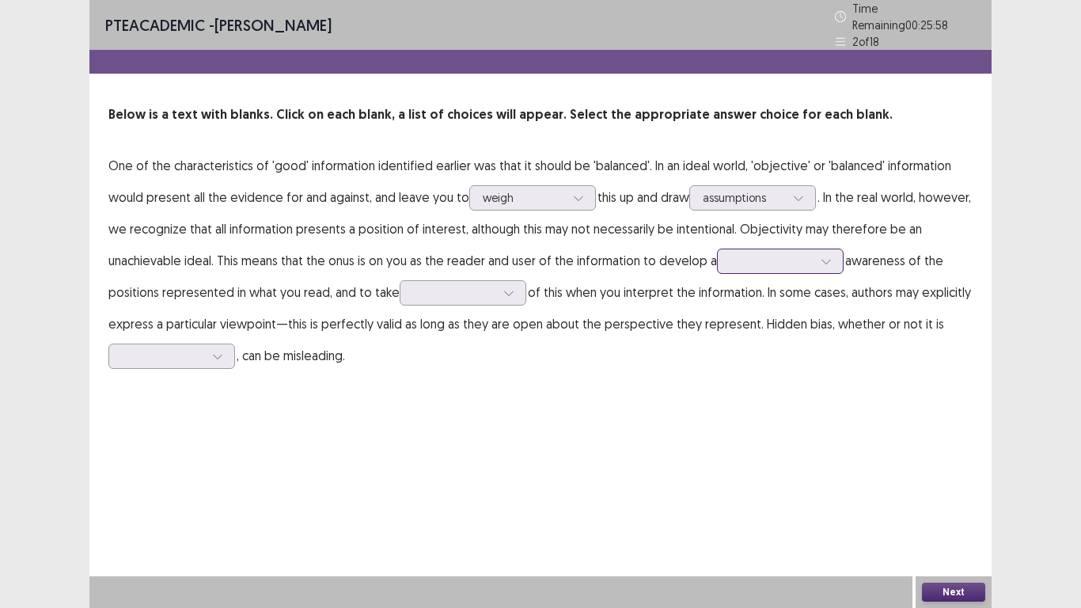
click at [745, 256] on div at bounding box center [772, 260] width 82 height 15
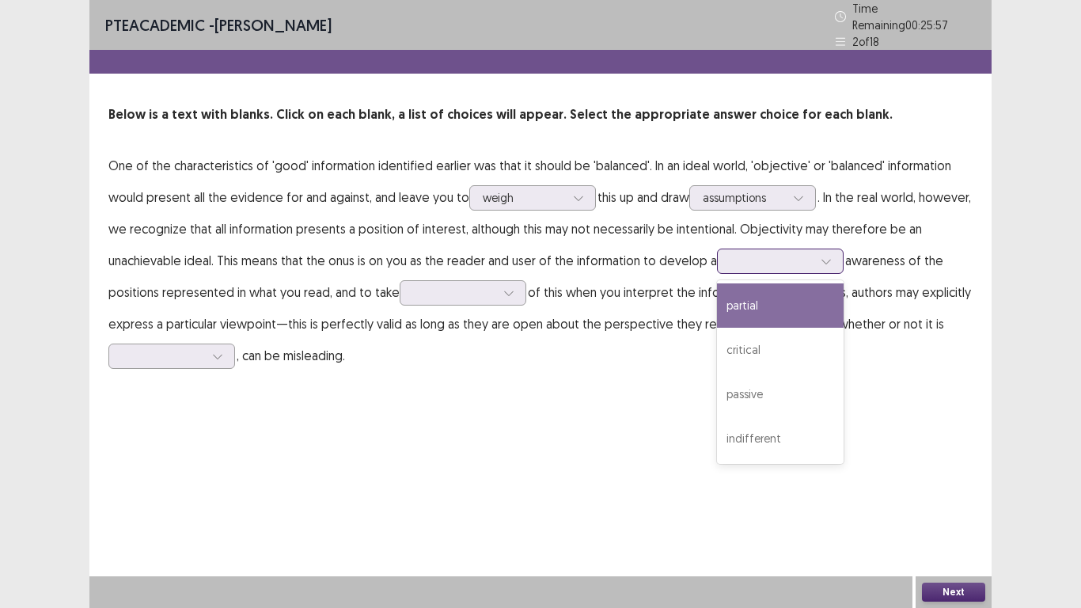
click at [739, 339] on div "critical" at bounding box center [780, 350] width 127 height 44
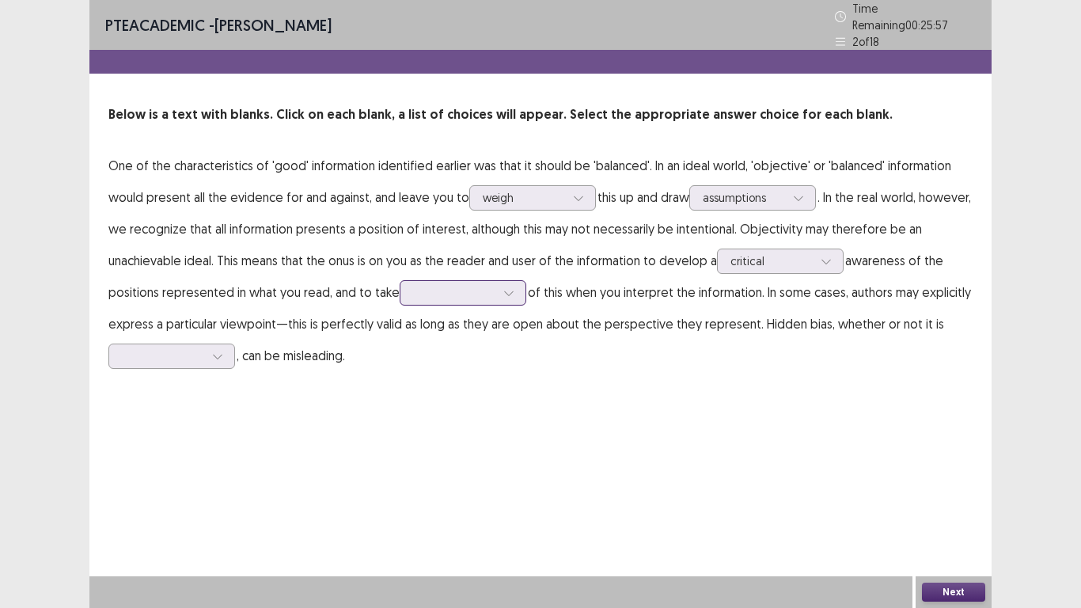
click at [449, 292] on div at bounding box center [454, 292] width 82 height 15
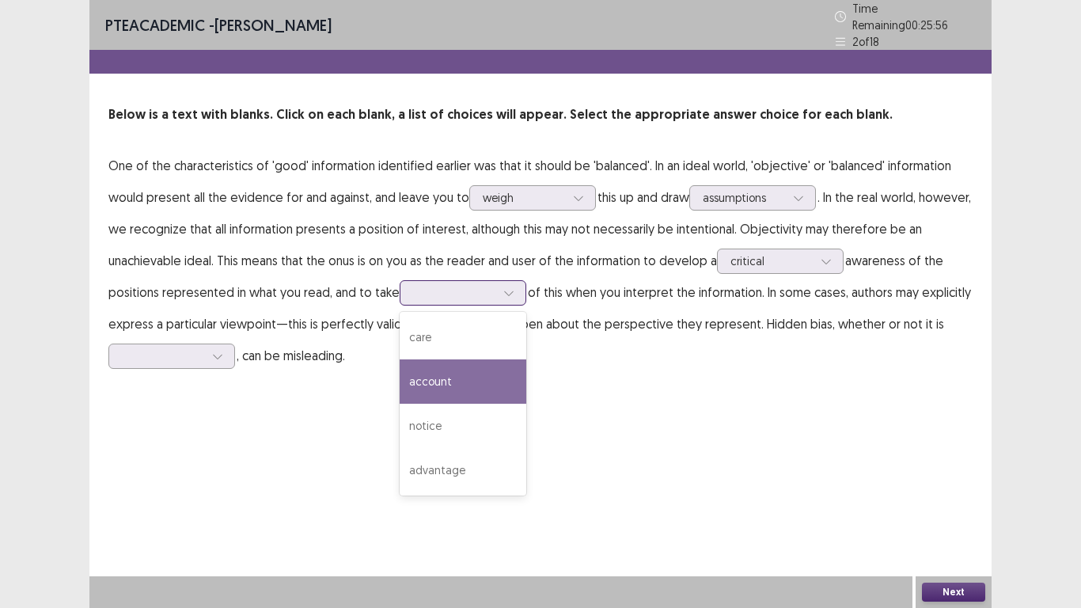
click at [413, 377] on div "account" at bounding box center [463, 381] width 127 height 44
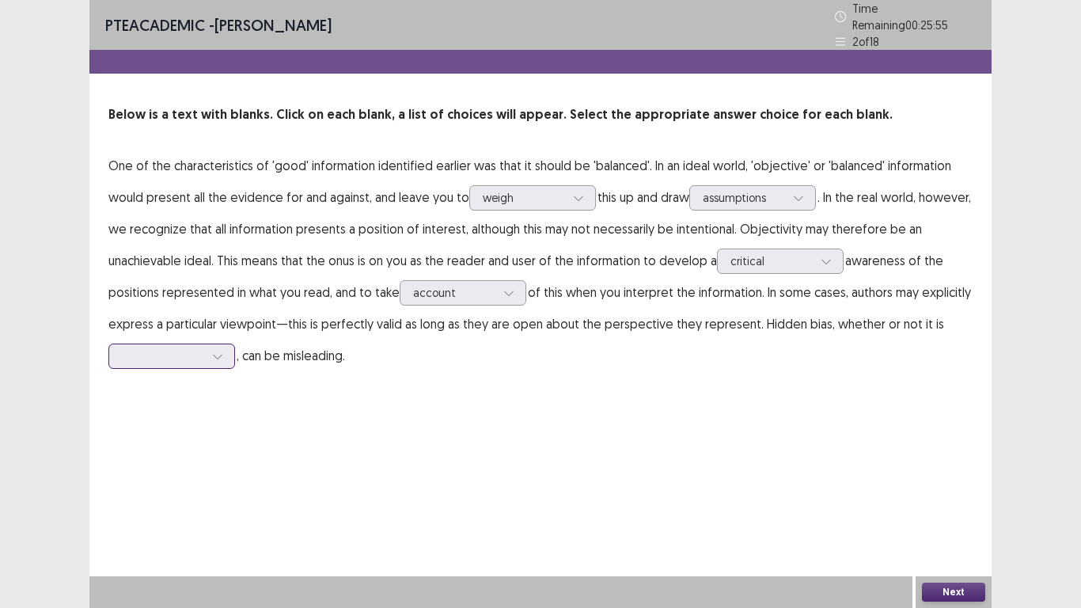
click at [176, 354] on div at bounding box center [163, 355] width 82 height 15
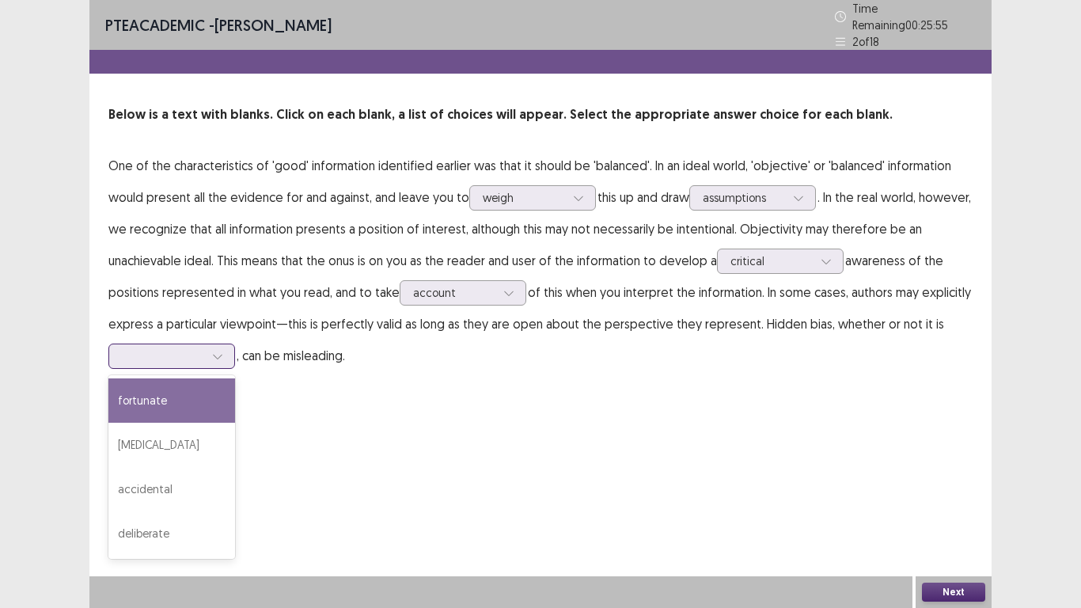
click at [143, 522] on div "deliberate" at bounding box center [171, 533] width 127 height 44
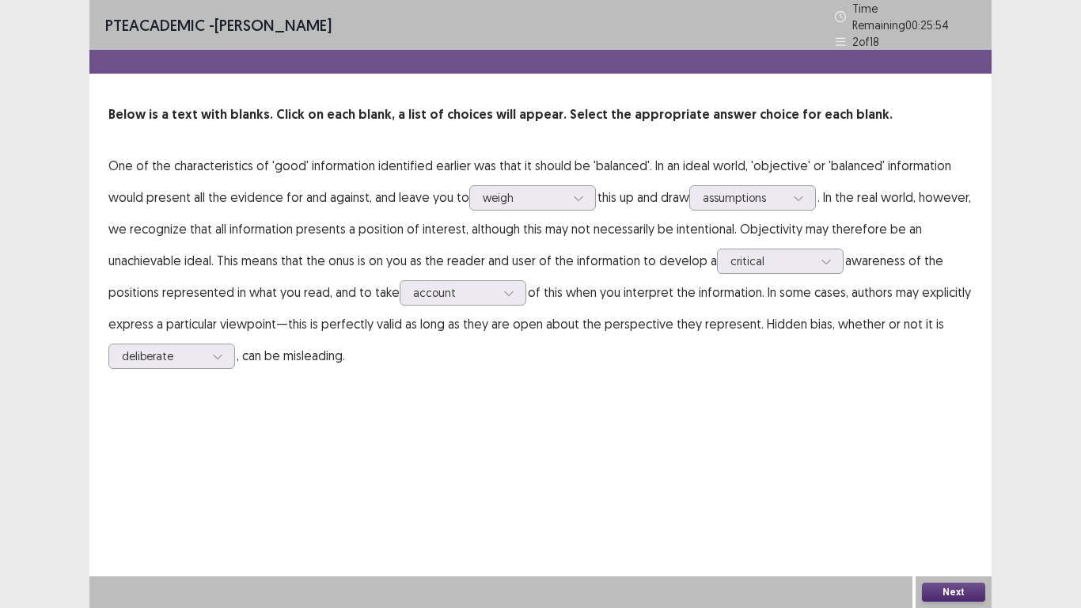
click at [971, 586] on button "Next" at bounding box center [953, 592] width 63 height 19
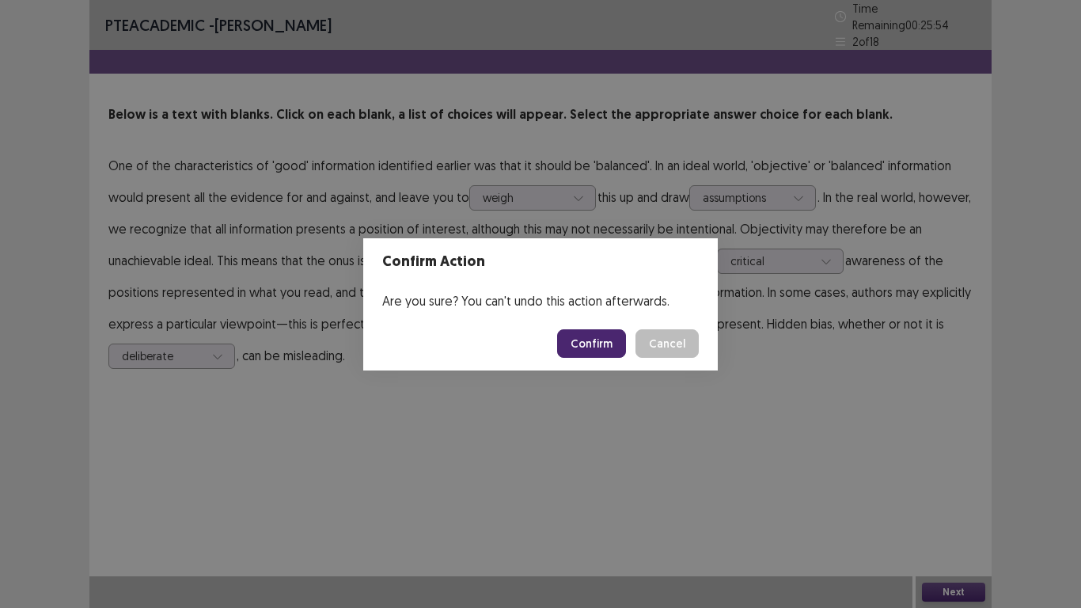
click at [606, 339] on button "Confirm" at bounding box center [591, 343] width 69 height 28
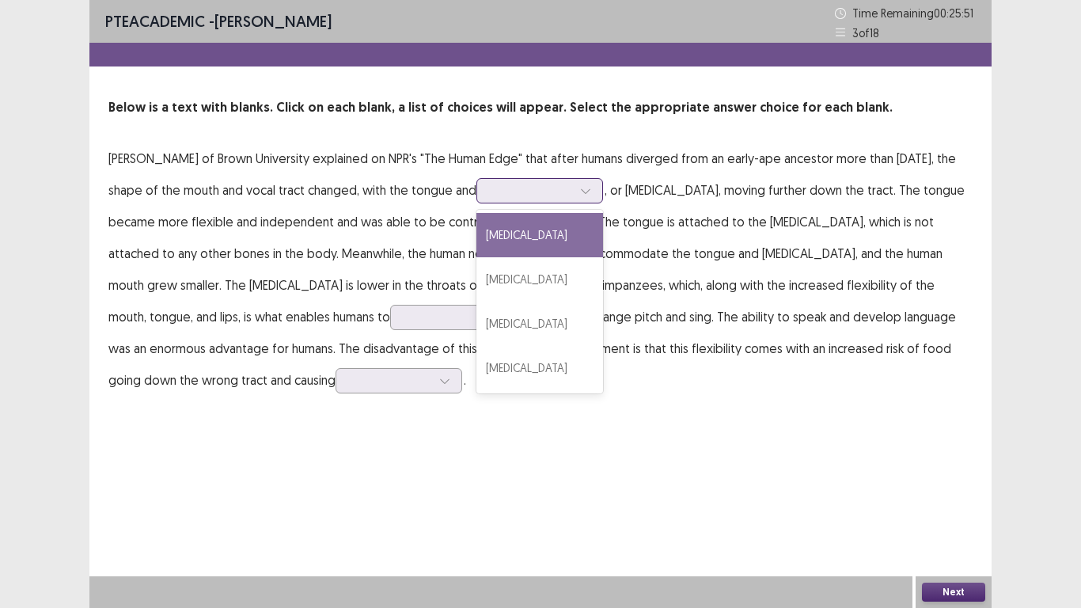
click at [572, 189] on div at bounding box center [531, 190] width 82 height 15
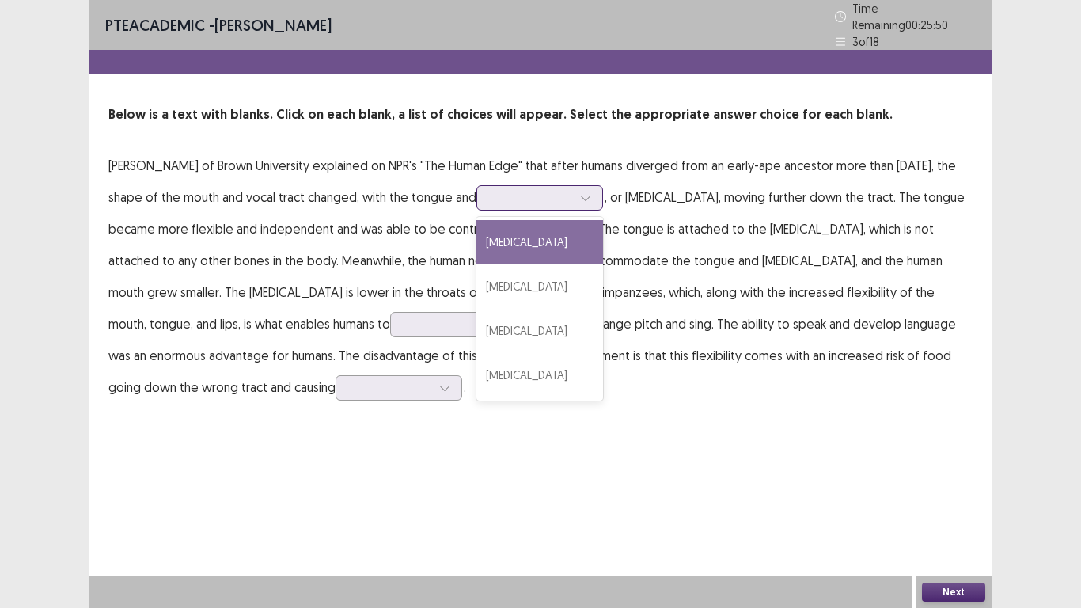
click at [587, 276] on div "[MEDICAL_DATA]" at bounding box center [540, 286] width 127 height 44
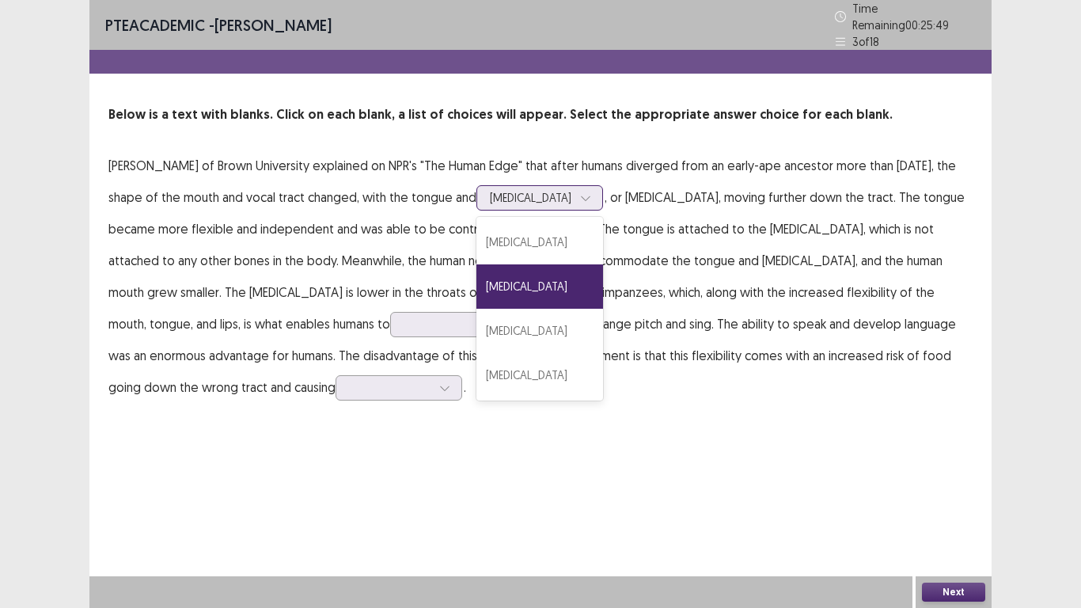
click at [572, 195] on div at bounding box center [531, 197] width 82 height 15
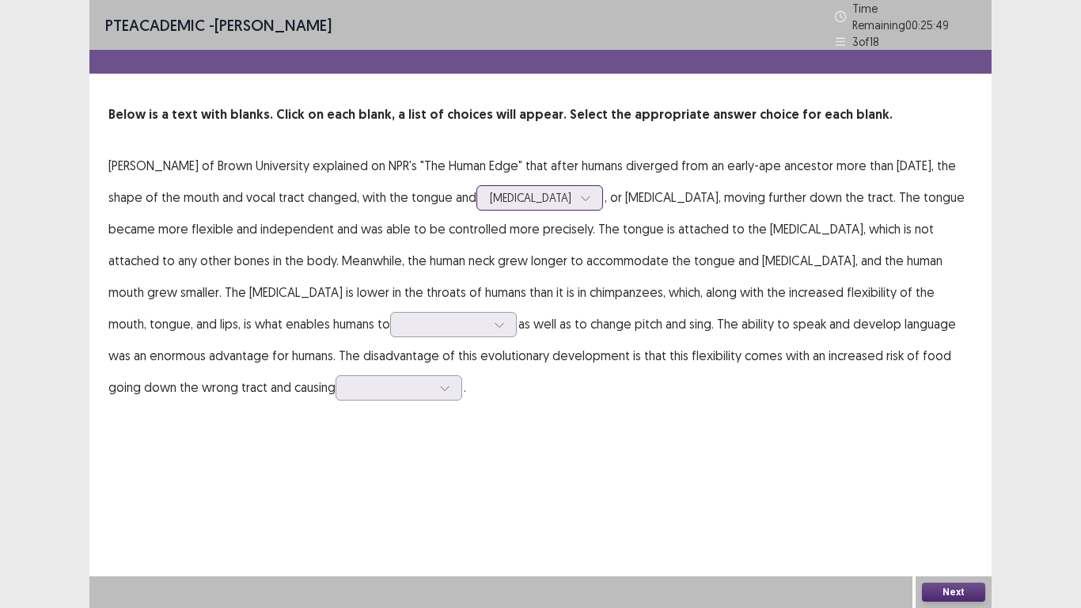
click at [572, 195] on div at bounding box center [531, 197] width 82 height 15
click at [572, 190] on div at bounding box center [531, 197] width 82 height 15
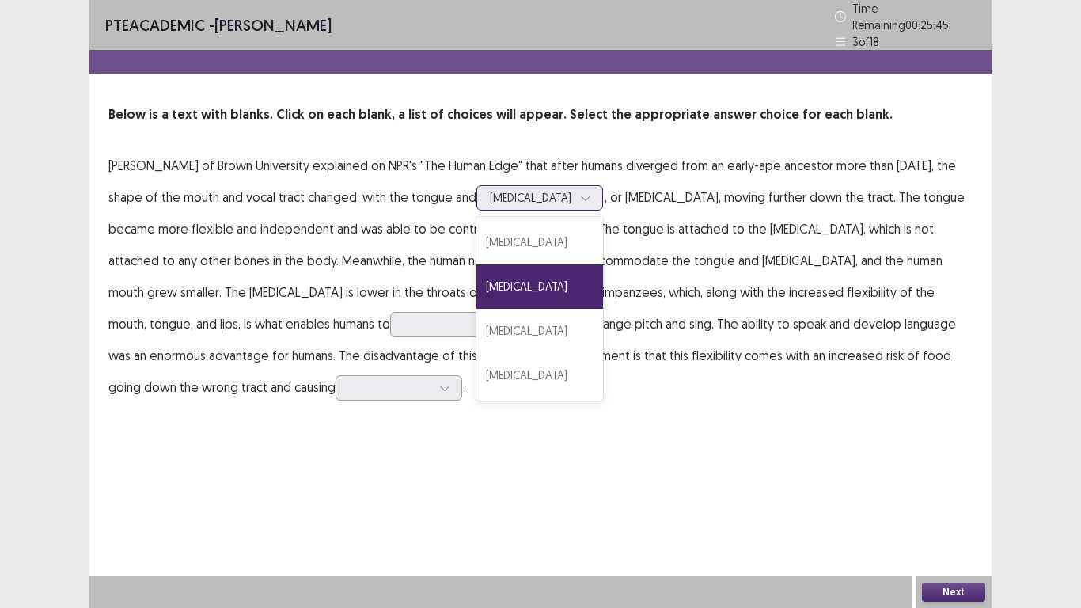
click at [603, 240] on div "[MEDICAL_DATA]" at bounding box center [540, 242] width 127 height 44
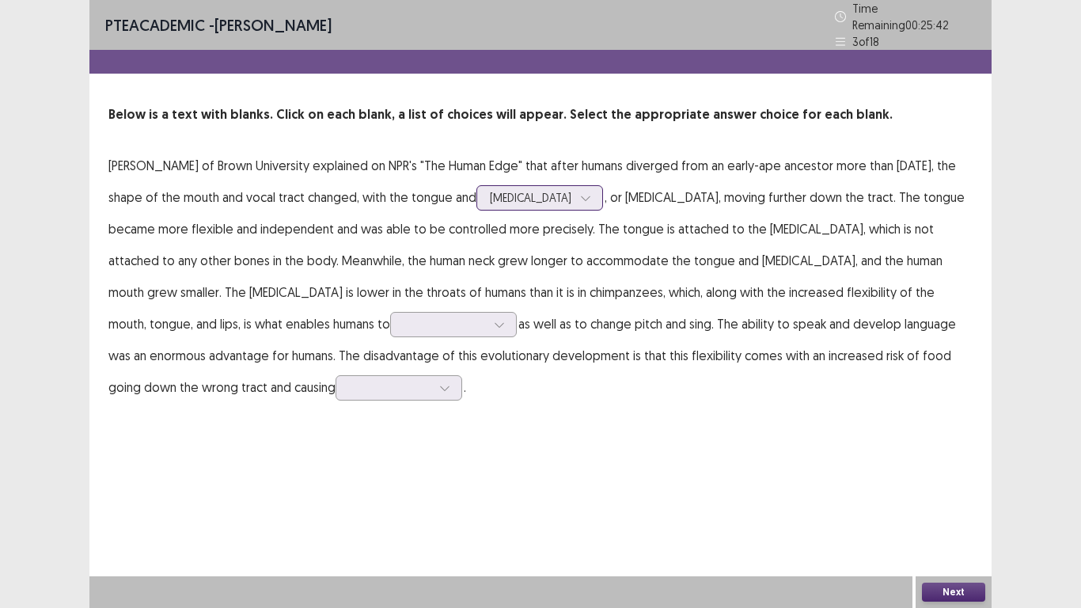
click at [572, 199] on div "[MEDICAL_DATA]" at bounding box center [531, 198] width 82 height 24
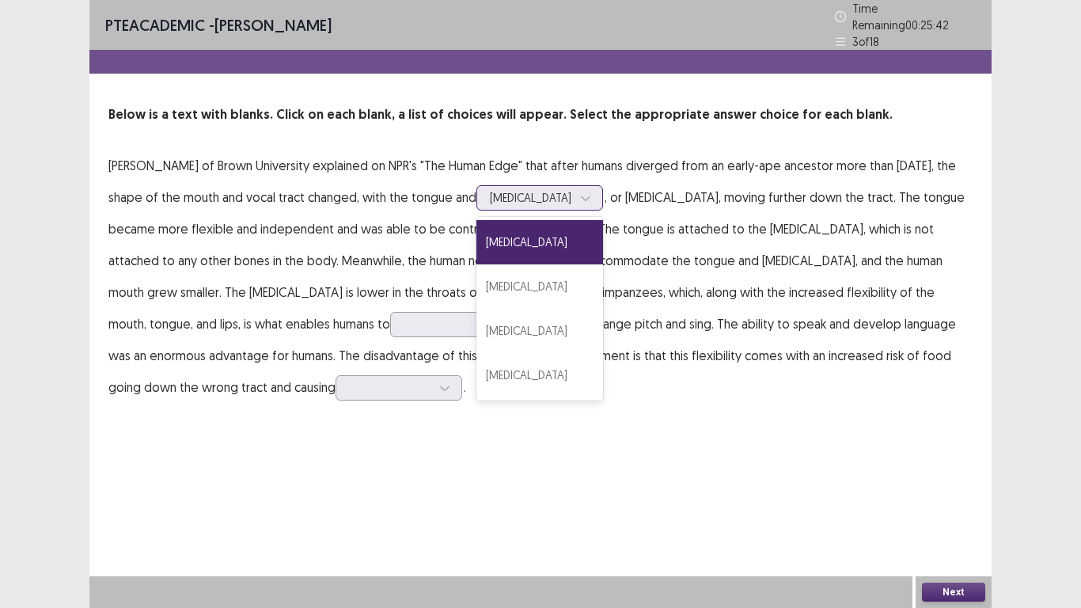
click at [593, 279] on div "[MEDICAL_DATA]" at bounding box center [540, 286] width 127 height 44
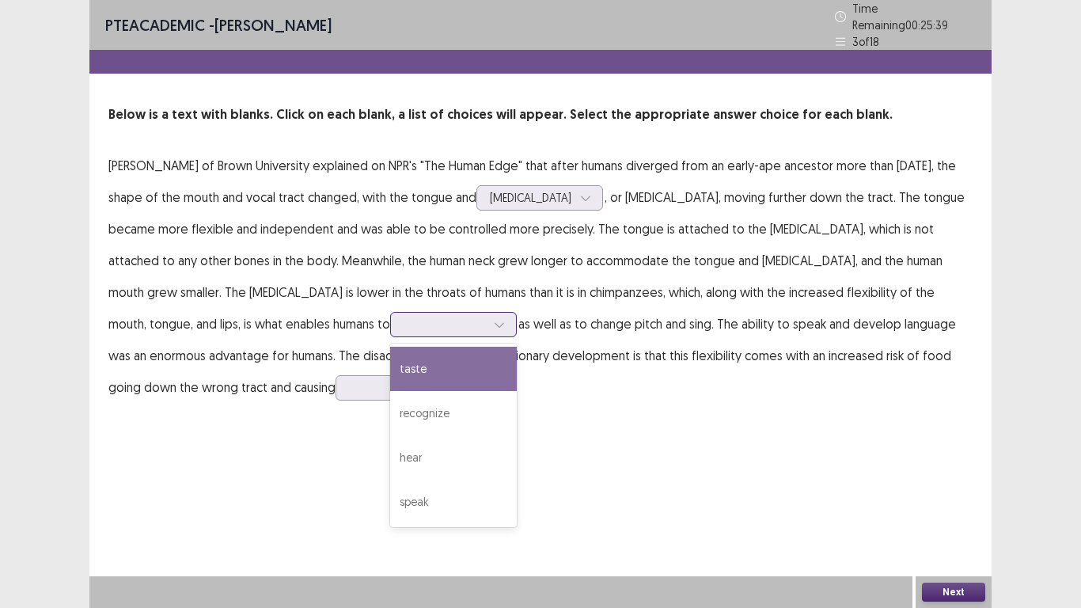
click at [404, 324] on div at bounding box center [445, 324] width 82 height 15
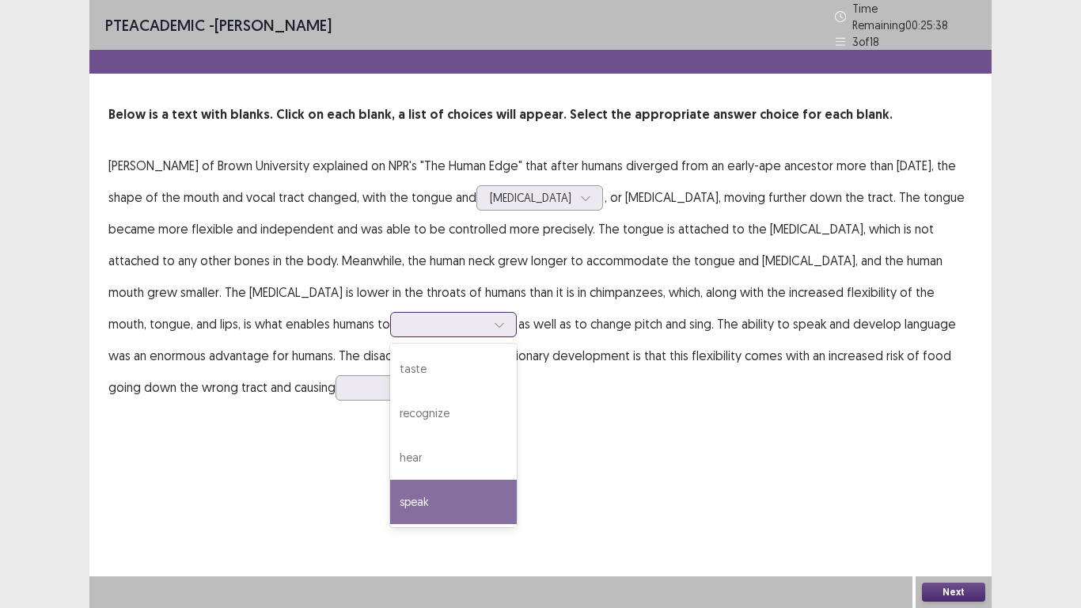
click at [390, 498] on div "speak" at bounding box center [453, 502] width 127 height 44
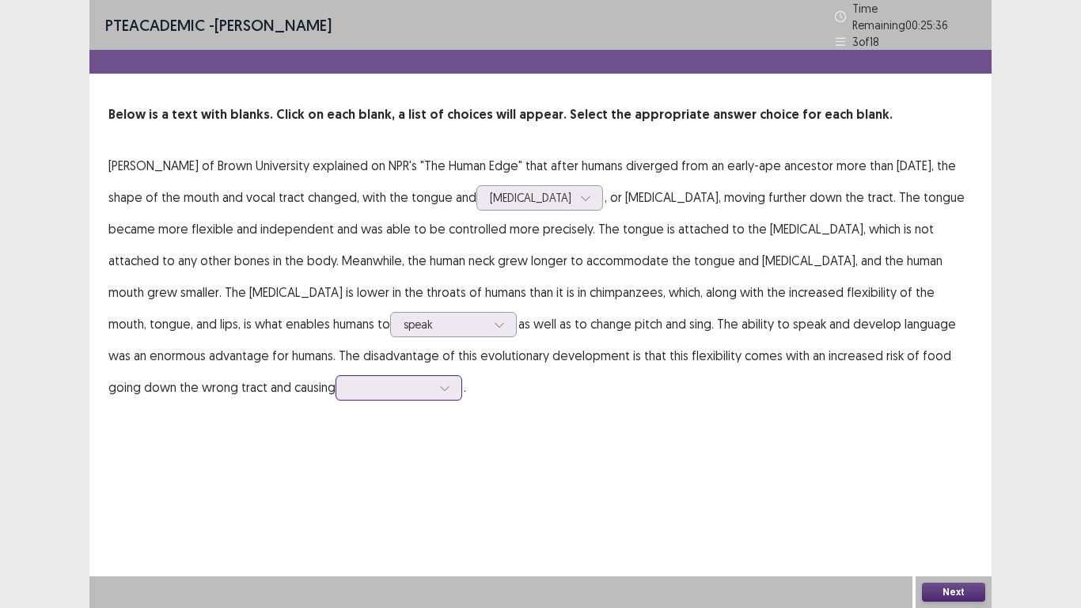
click at [349, 380] on div at bounding box center [390, 387] width 82 height 15
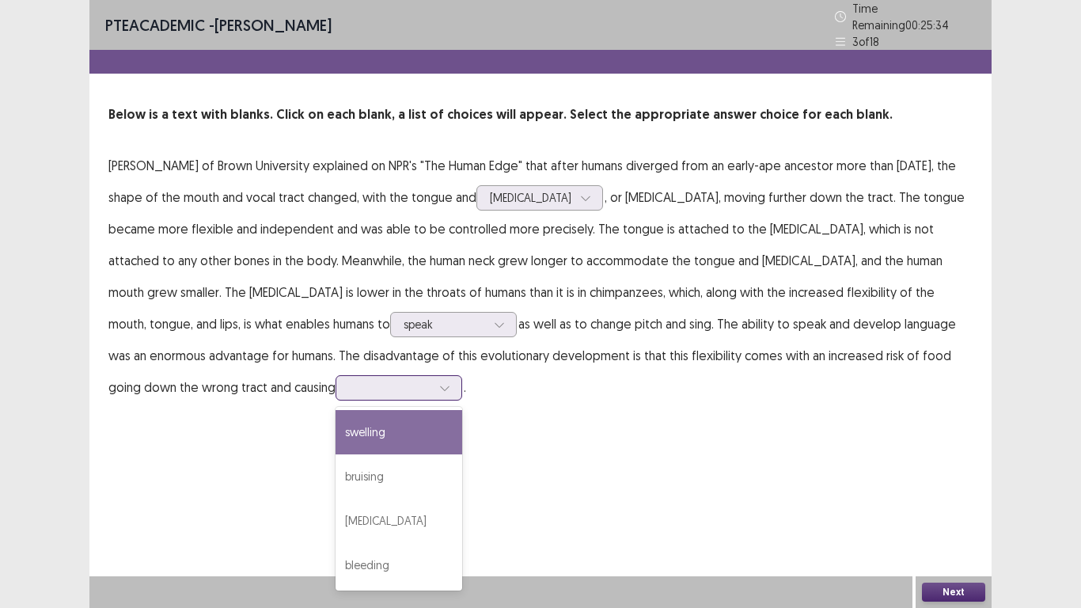
click at [336, 516] on div "[MEDICAL_DATA]" at bounding box center [399, 521] width 127 height 44
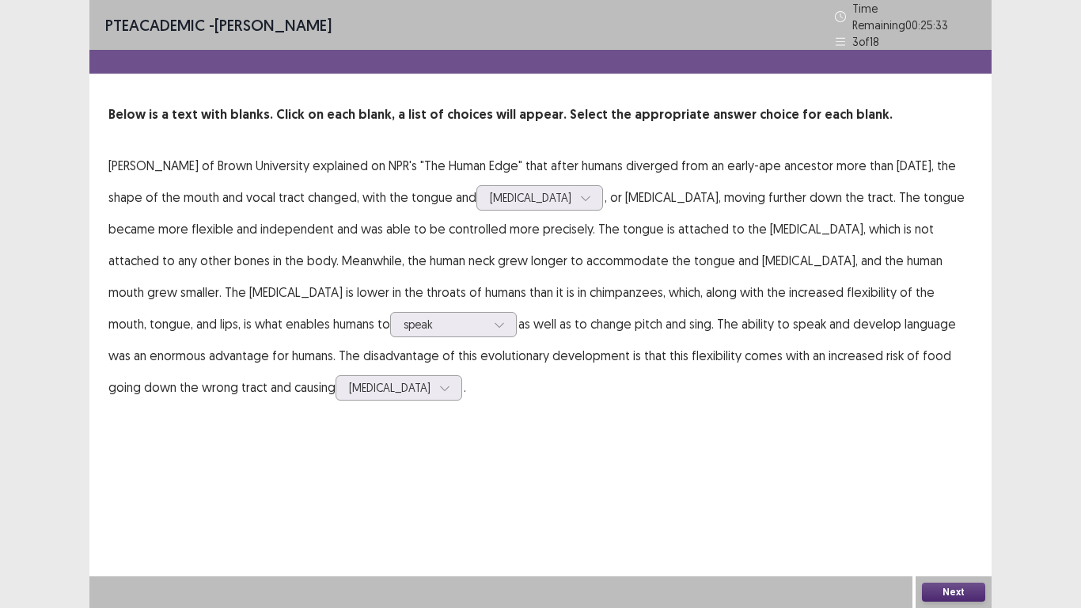
click at [956, 594] on button "Next" at bounding box center [953, 592] width 63 height 19
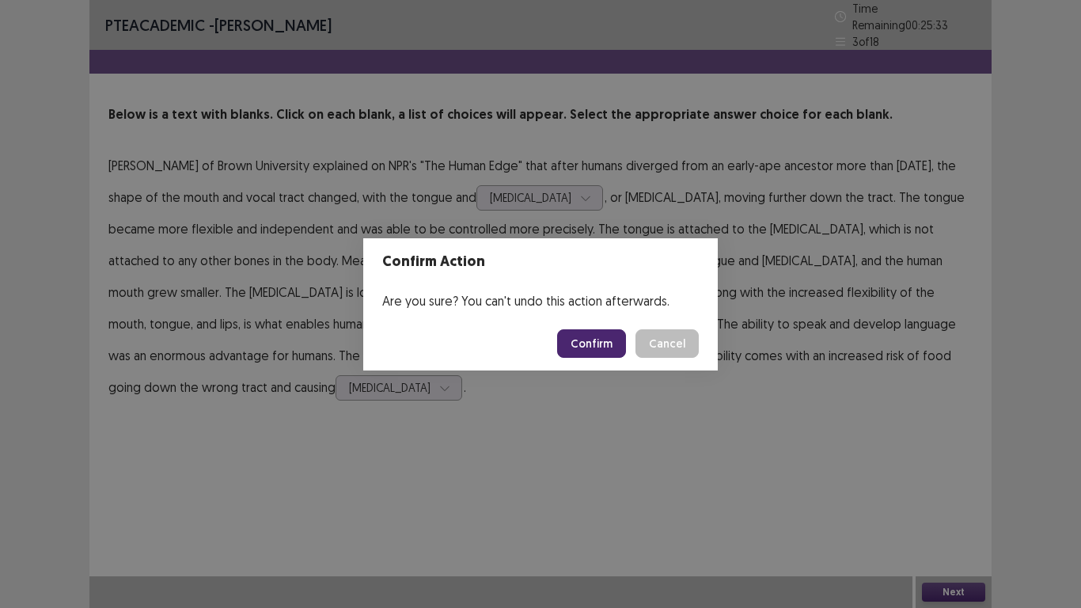
click at [595, 338] on button "Confirm" at bounding box center [591, 343] width 69 height 28
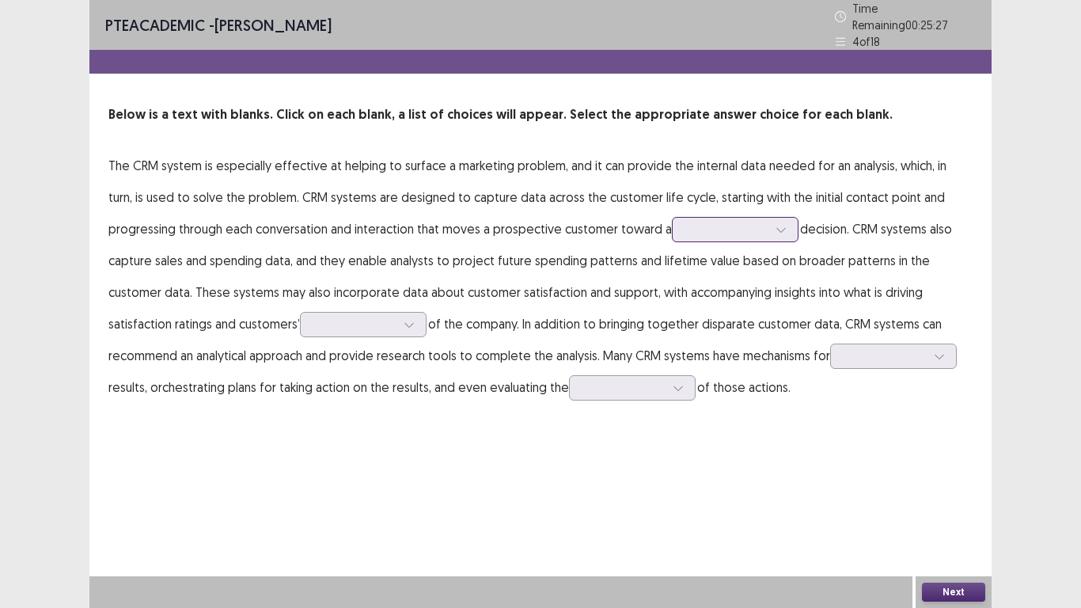
click at [686, 224] on div at bounding box center [727, 229] width 82 height 15
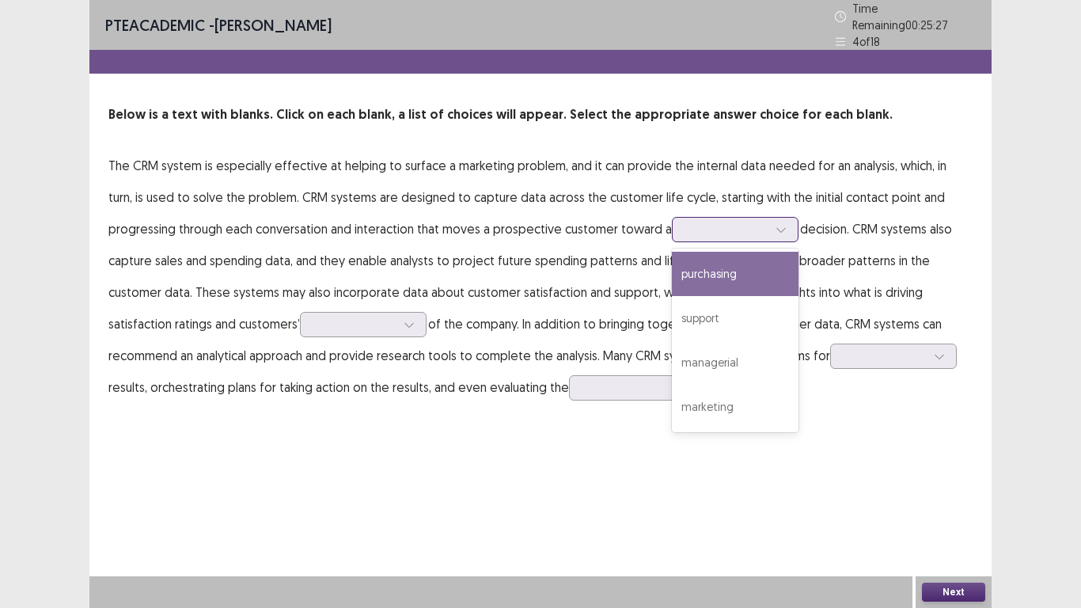
click at [672, 302] on div "support" at bounding box center [735, 318] width 127 height 44
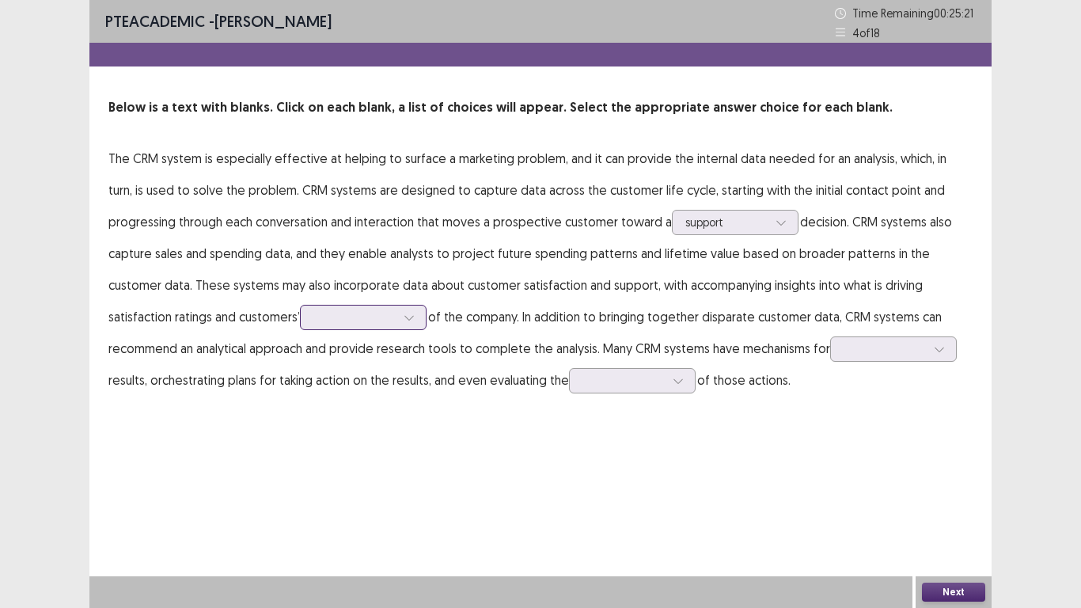
click at [313, 317] on div at bounding box center [354, 317] width 82 height 15
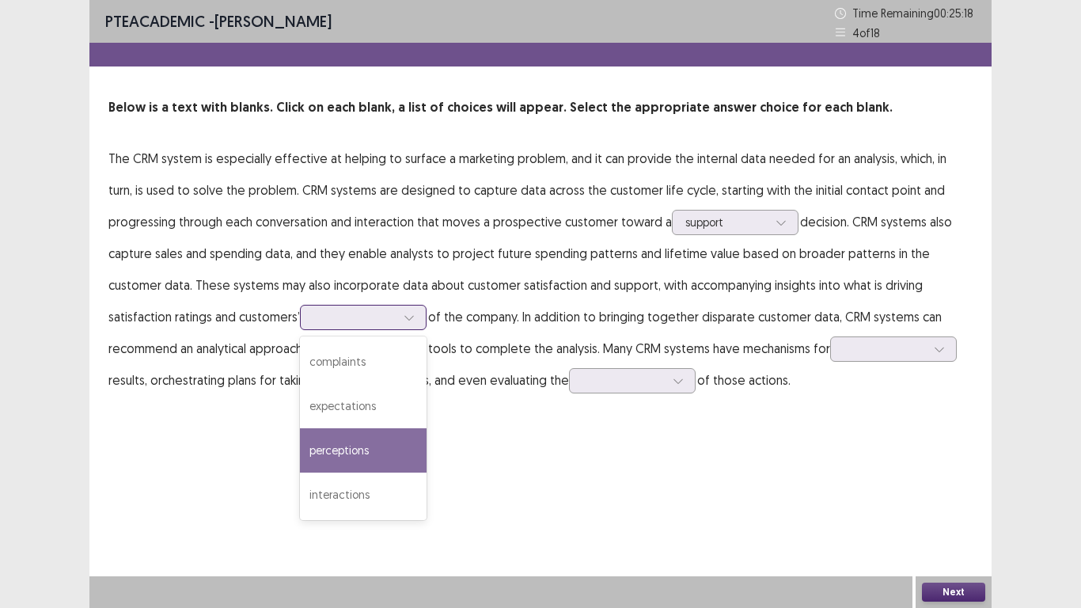
click at [300, 410] on div "expectations" at bounding box center [363, 406] width 127 height 44
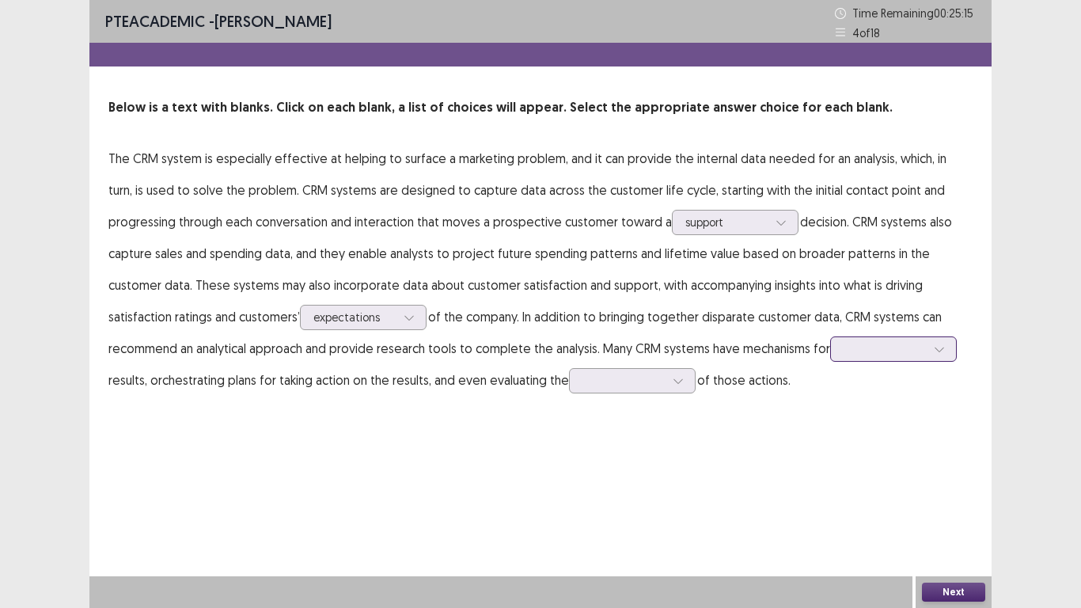
click at [842, 357] on div at bounding box center [884, 349] width 85 height 18
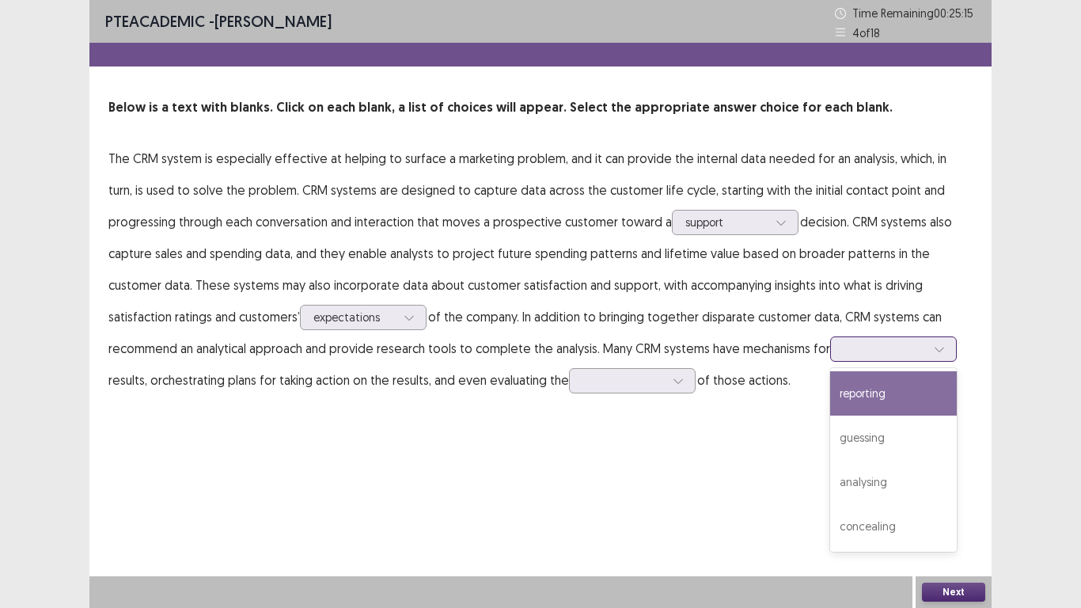
click at [830, 477] on div "analysing" at bounding box center [893, 482] width 127 height 44
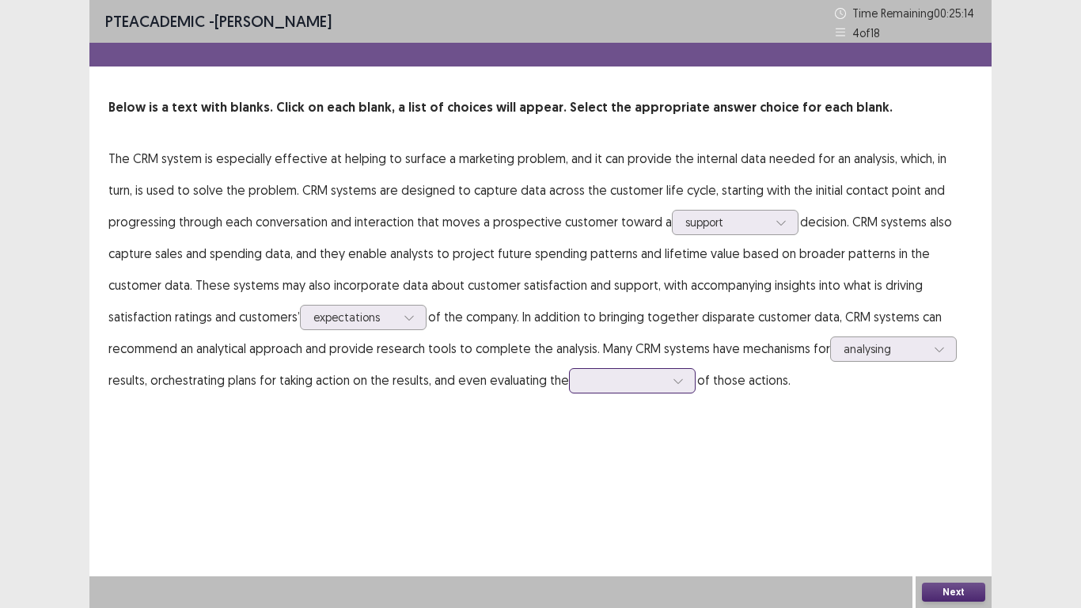
click at [583, 382] on div at bounding box center [624, 380] width 82 height 15
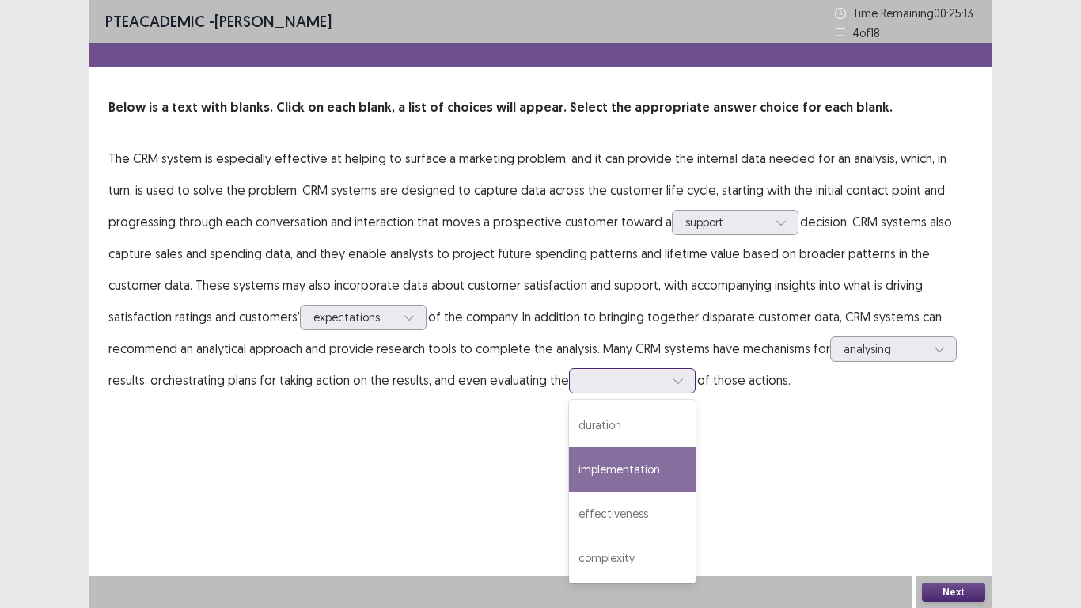
click at [569, 557] on div "complexity" at bounding box center [632, 558] width 127 height 44
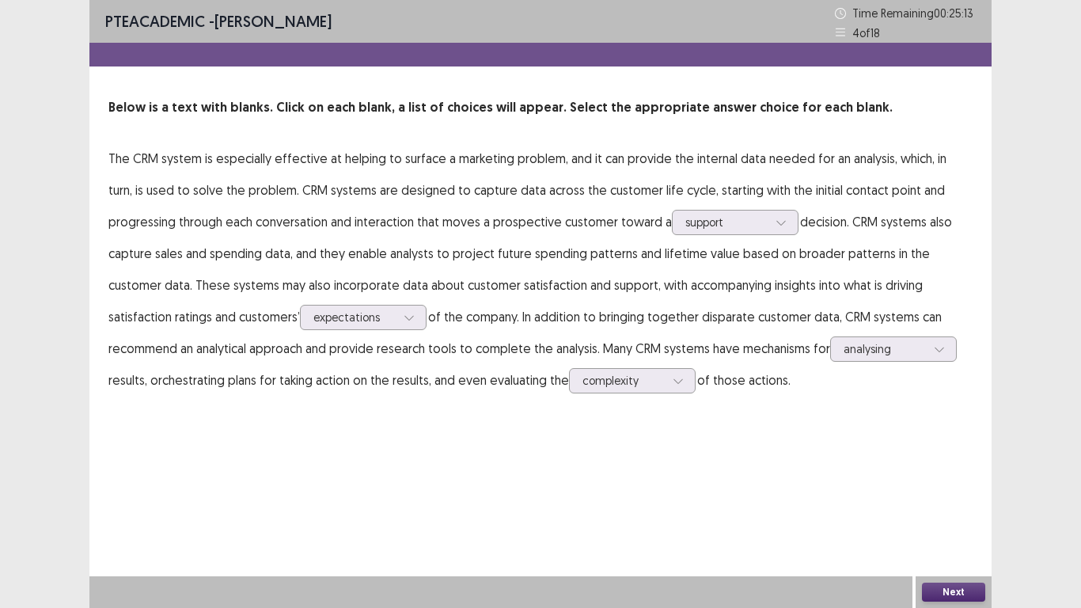
click at [962, 587] on button "Next" at bounding box center [953, 592] width 63 height 19
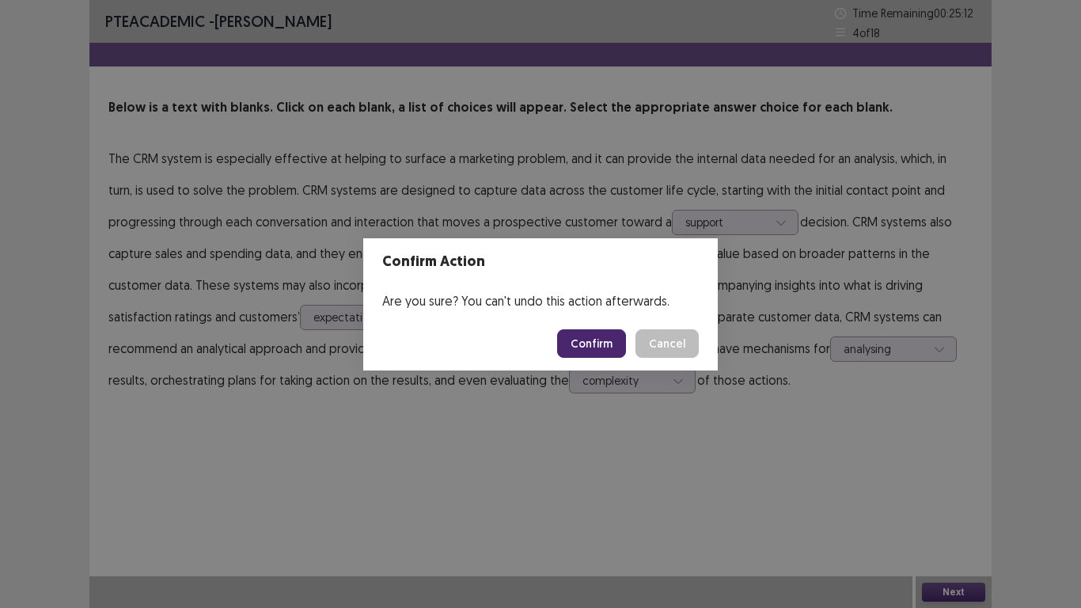
click at [607, 344] on button "Confirm" at bounding box center [591, 343] width 69 height 28
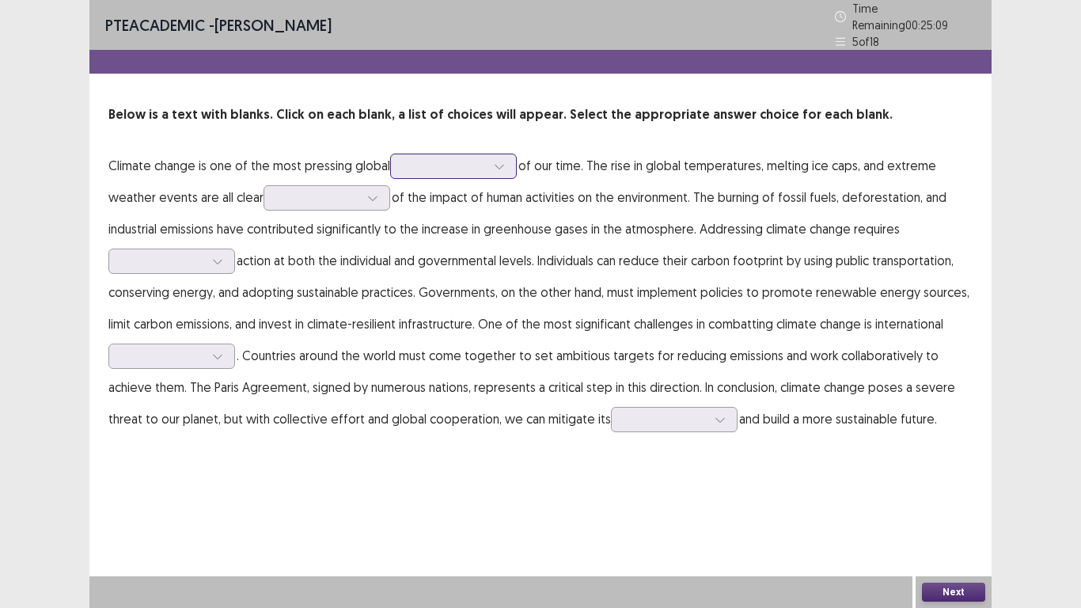
click at [479, 158] on div at bounding box center [445, 165] width 82 height 15
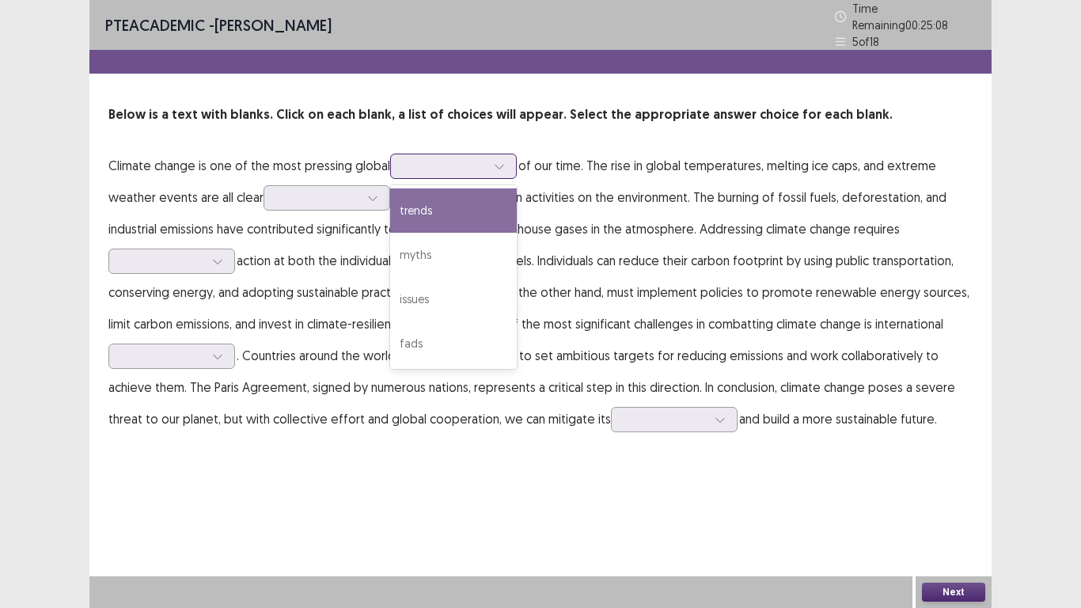
click at [481, 158] on div at bounding box center [445, 165] width 82 height 15
click at [418, 289] on div "issues" at bounding box center [453, 299] width 127 height 44
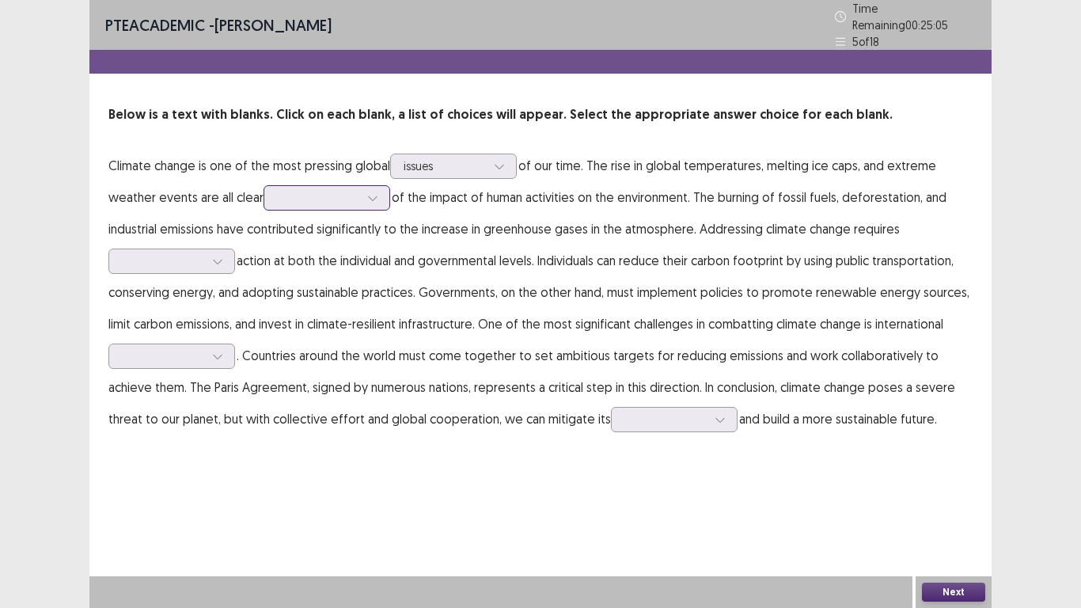
click at [344, 196] on div at bounding box center [318, 197] width 82 height 15
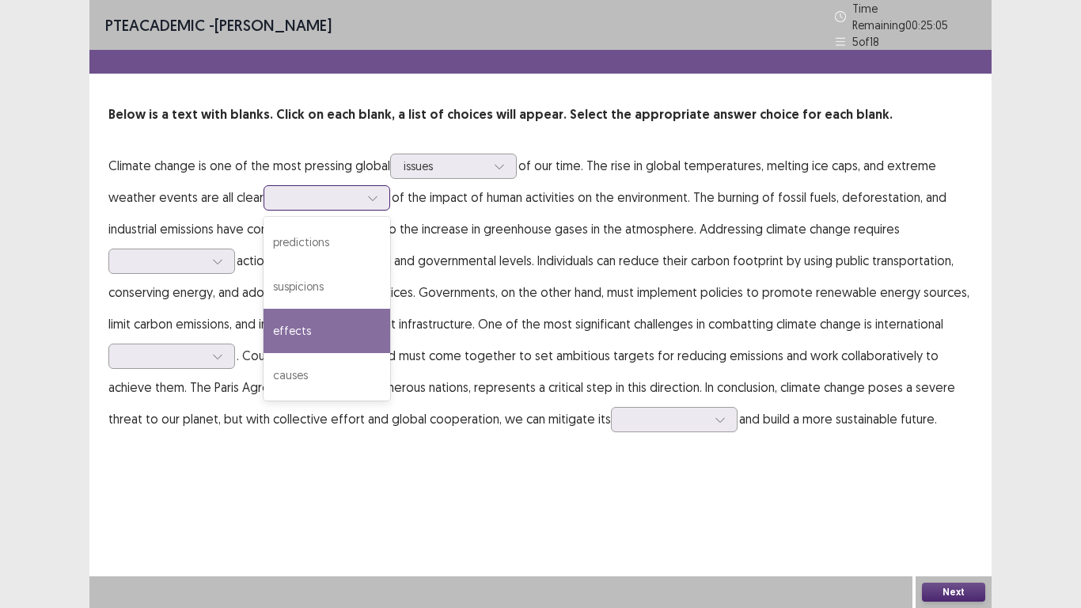
click at [285, 323] on div "effects" at bounding box center [327, 331] width 127 height 44
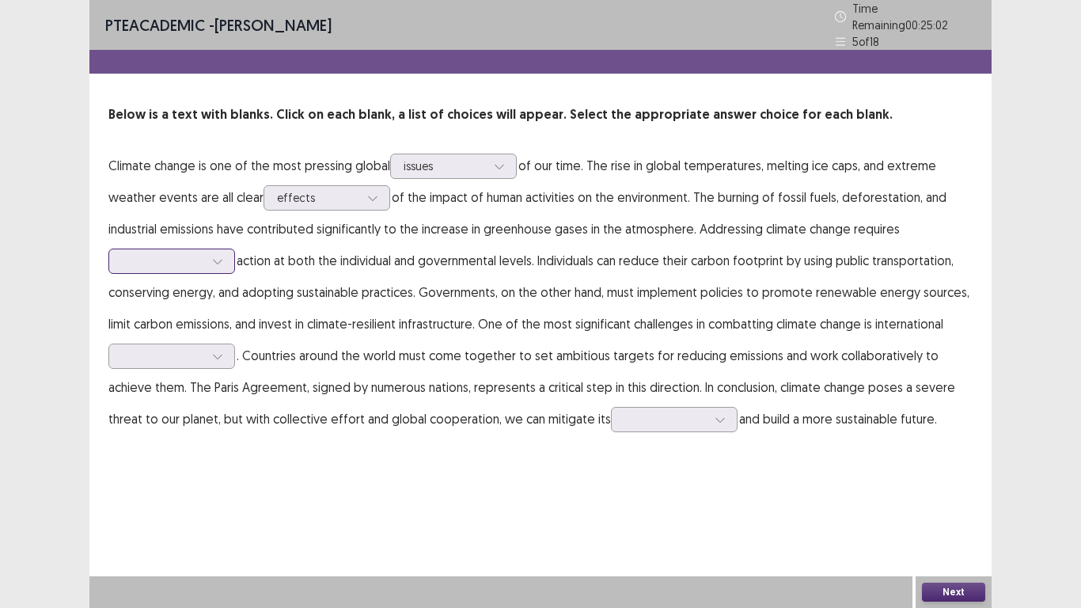
click at [195, 253] on div at bounding box center [163, 260] width 82 height 15
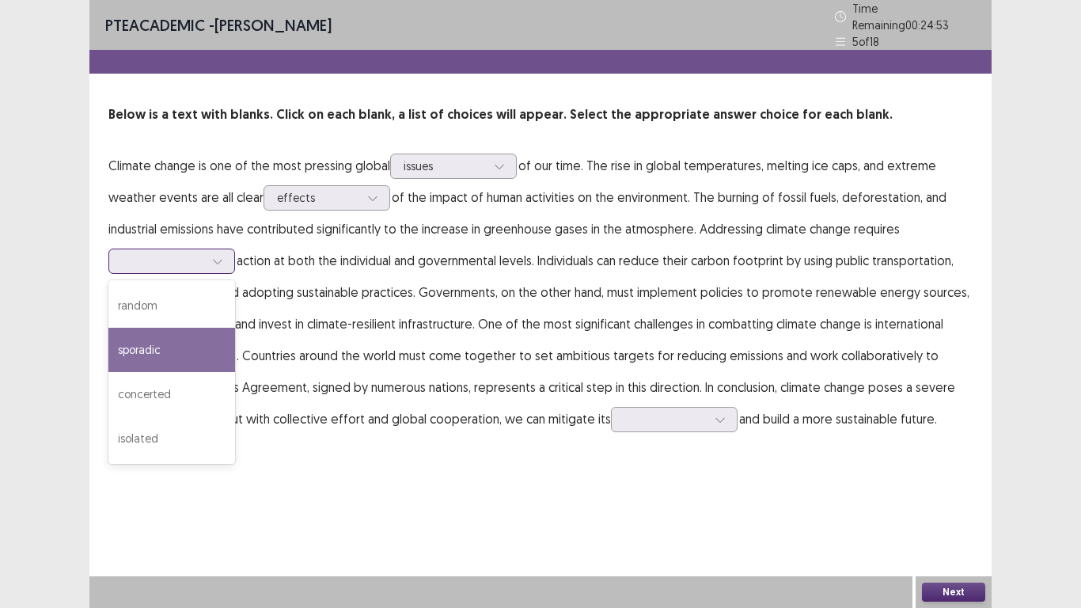
click at [142, 293] on div "random" at bounding box center [171, 305] width 127 height 44
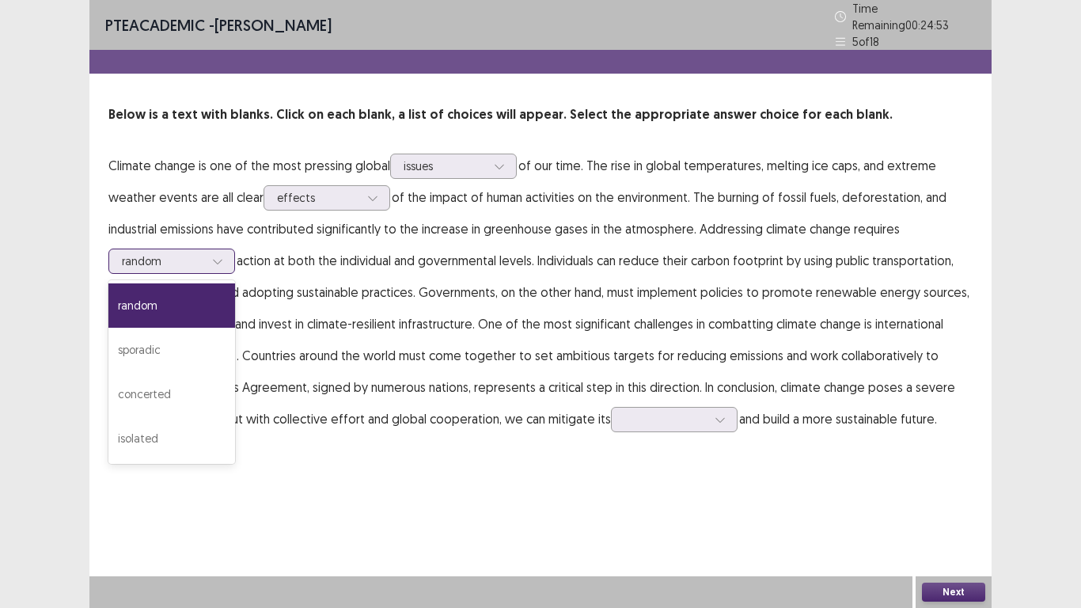
click at [184, 262] on div at bounding box center [163, 260] width 82 height 15
click at [178, 394] on div "concerted" at bounding box center [171, 394] width 127 height 44
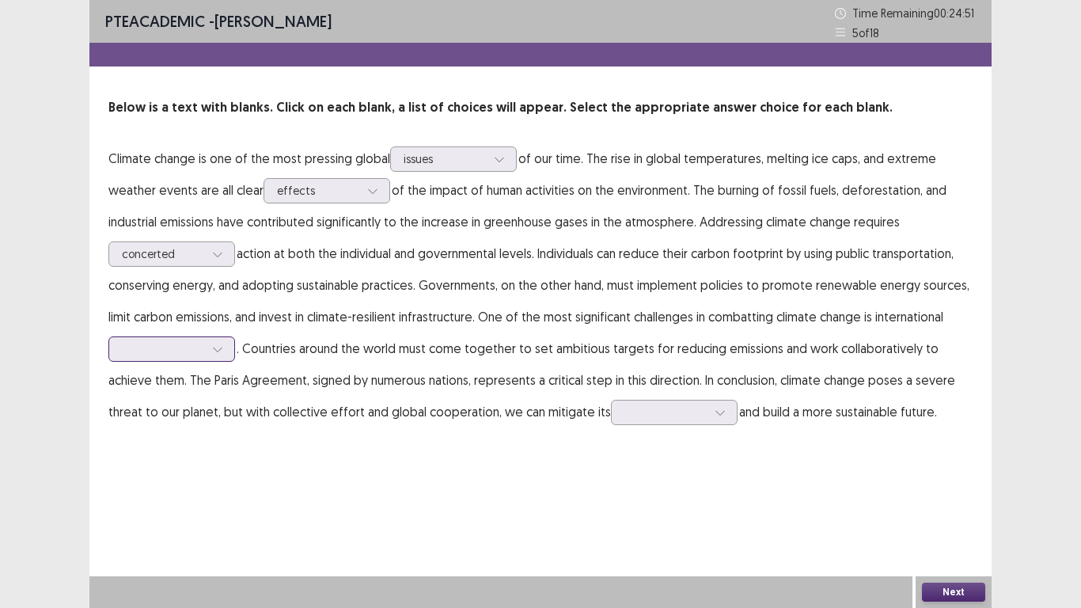
click at [170, 351] on div at bounding box center [163, 348] width 82 height 15
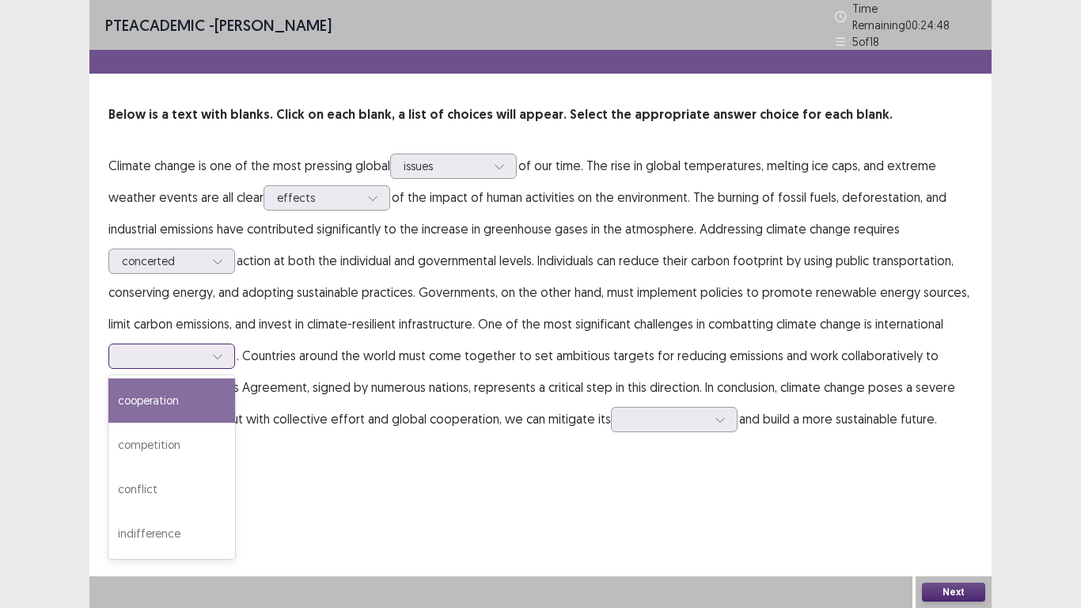
click at [144, 531] on div "indifference" at bounding box center [171, 533] width 127 height 44
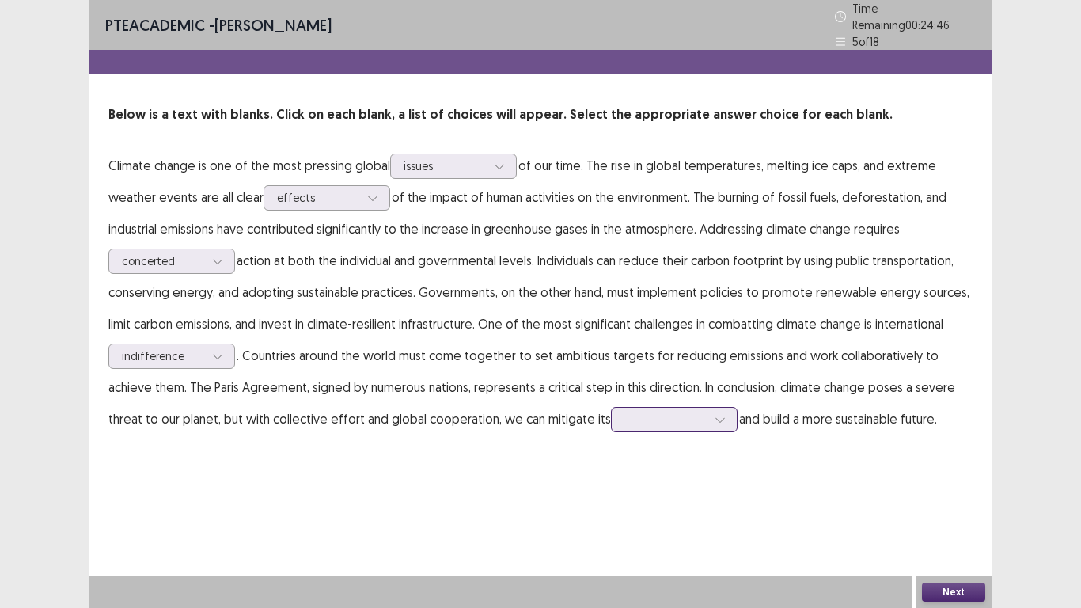
click at [715, 414] on icon at bounding box center [720, 419] width 11 height 11
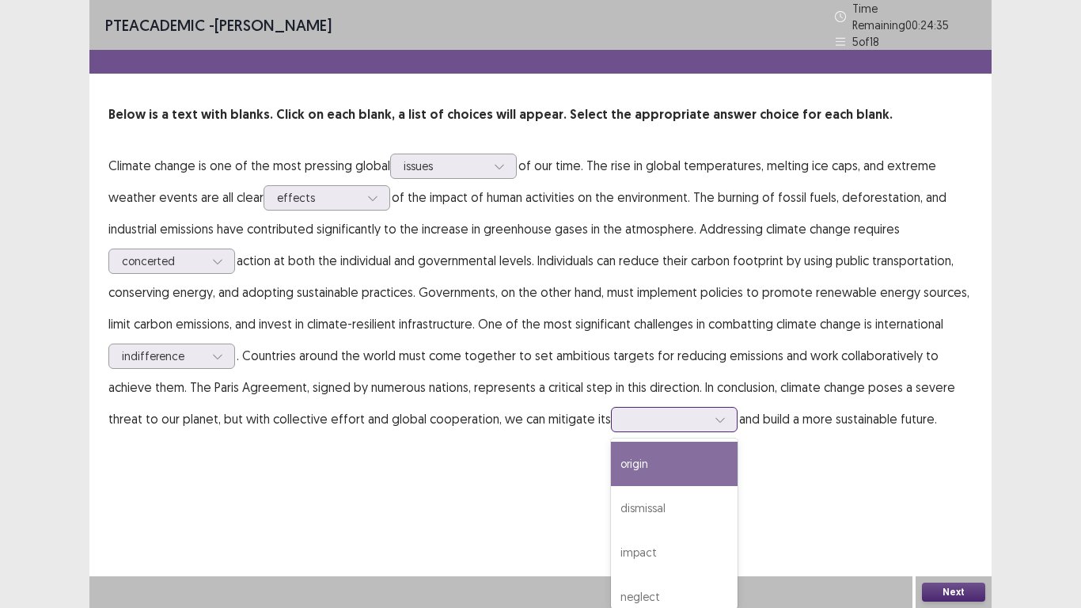
click at [658, 541] on div "impact" at bounding box center [674, 552] width 127 height 44
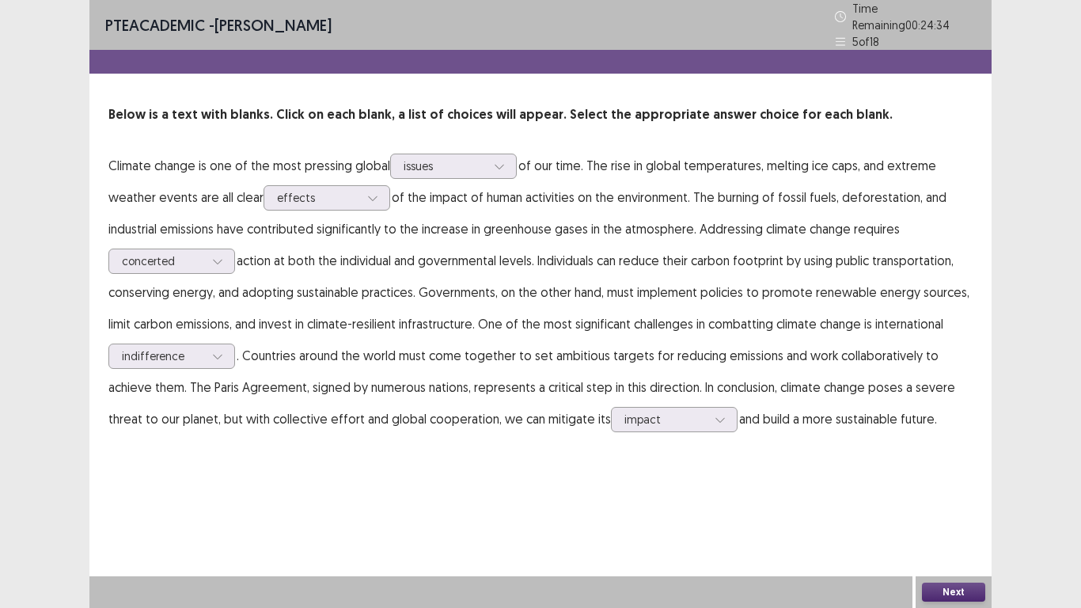
click at [944, 591] on button "Next" at bounding box center [953, 592] width 63 height 19
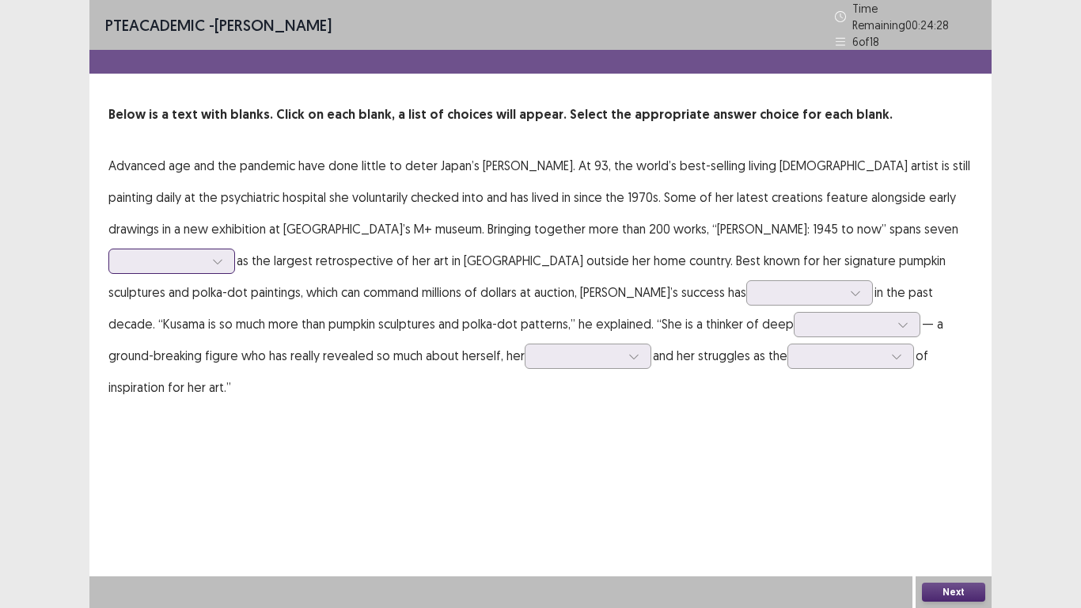
click at [206, 252] on div at bounding box center [162, 261] width 85 height 18
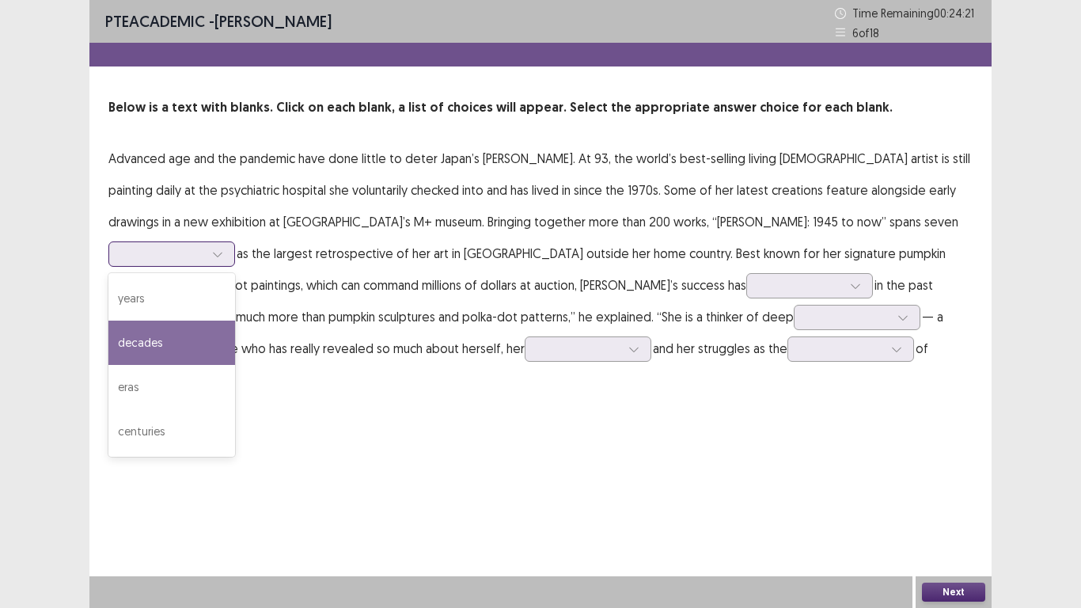
click at [235, 321] on div "decades" at bounding box center [171, 343] width 127 height 44
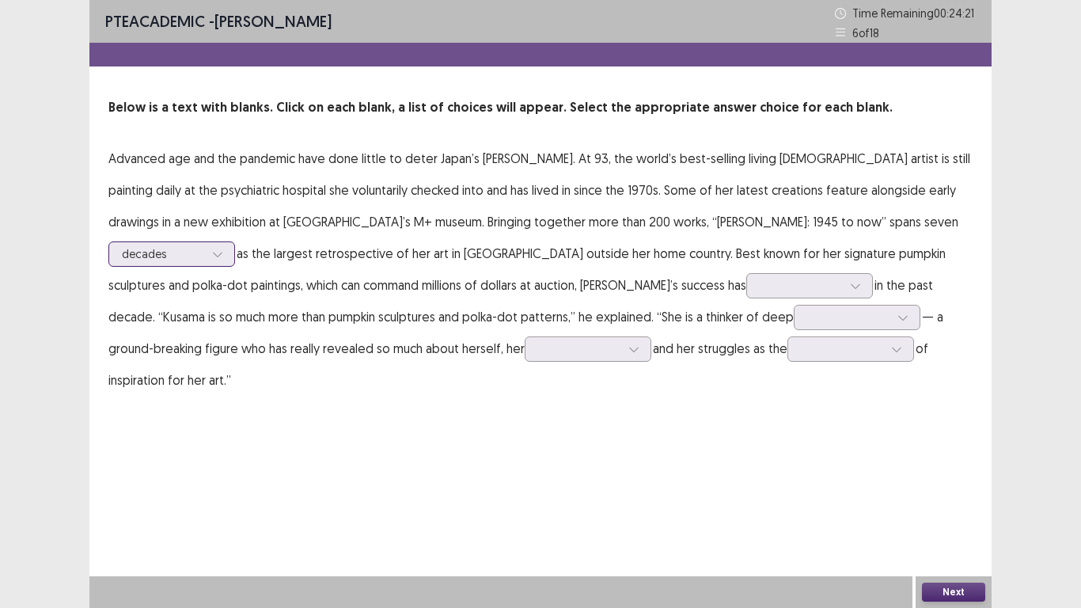
click at [204, 242] on div "decades" at bounding box center [163, 254] width 82 height 24
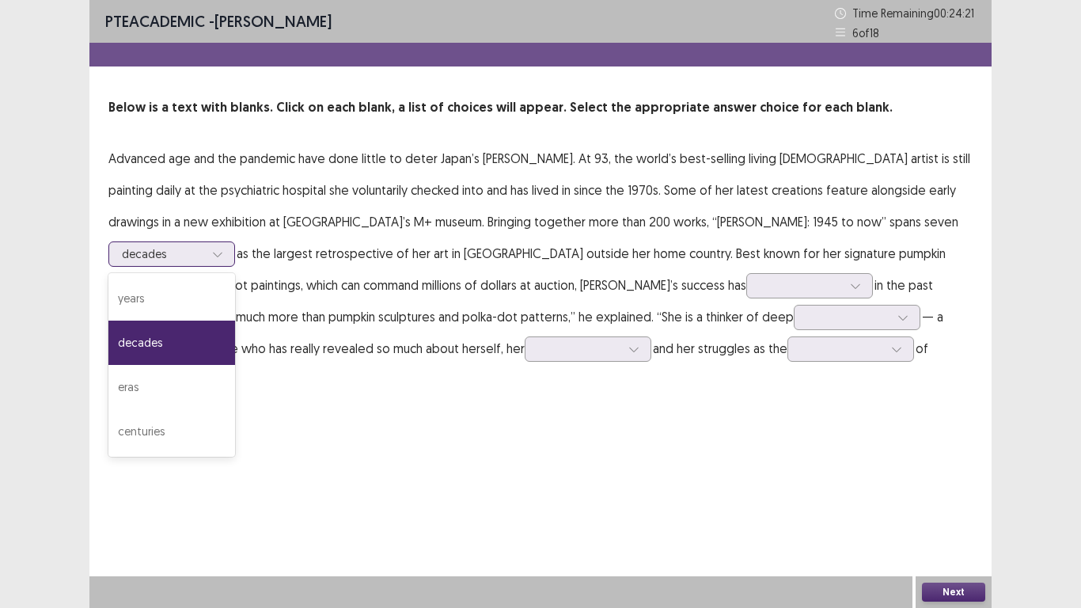
click at [204, 242] on div "decades" at bounding box center [163, 254] width 82 height 24
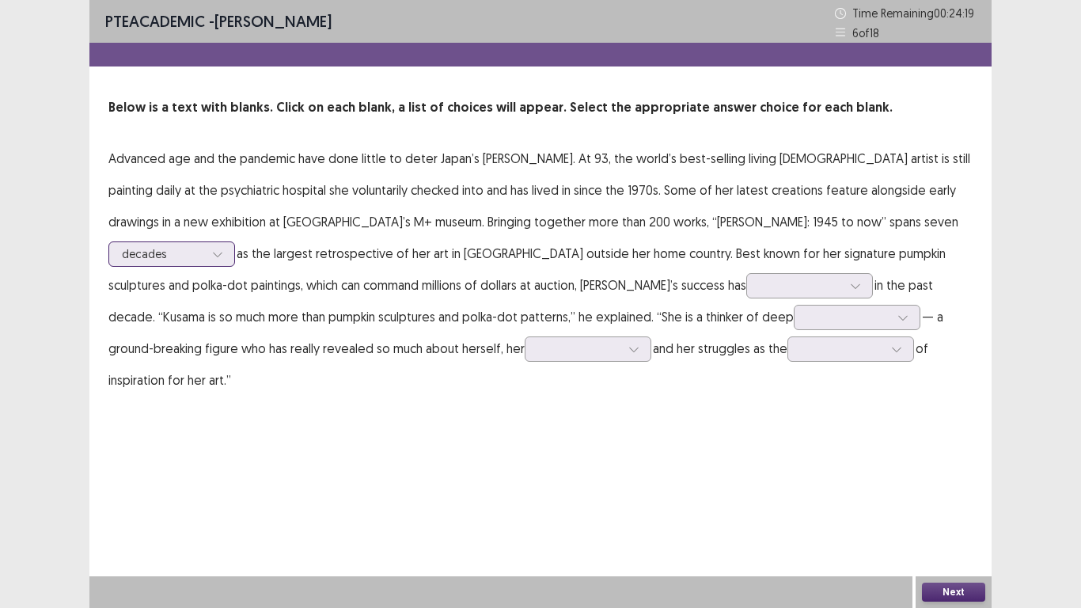
click at [204, 246] on div at bounding box center [163, 253] width 82 height 15
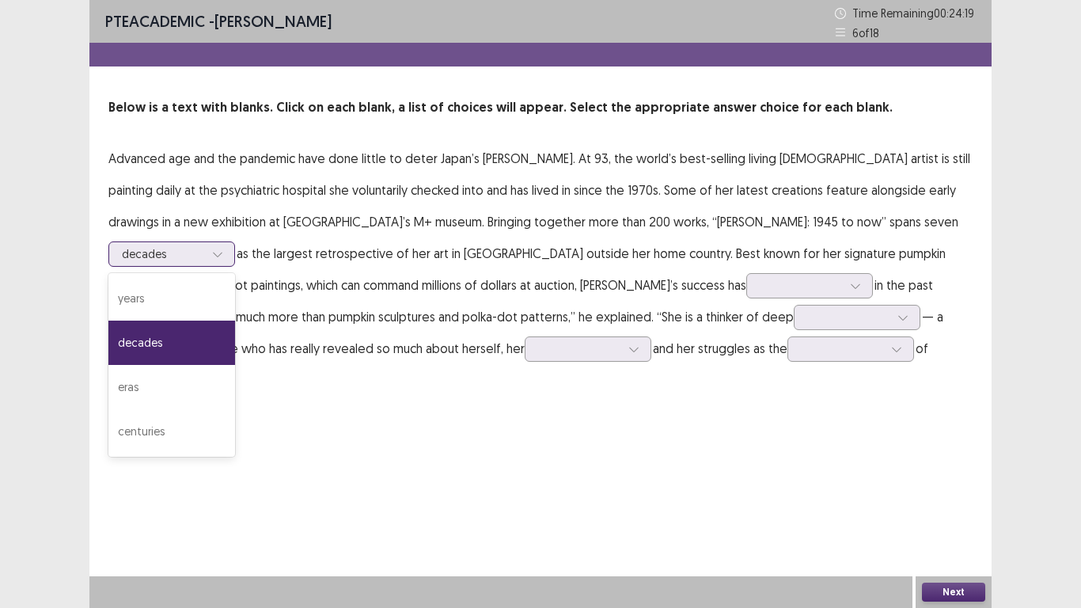
click at [204, 246] on div at bounding box center [163, 253] width 82 height 15
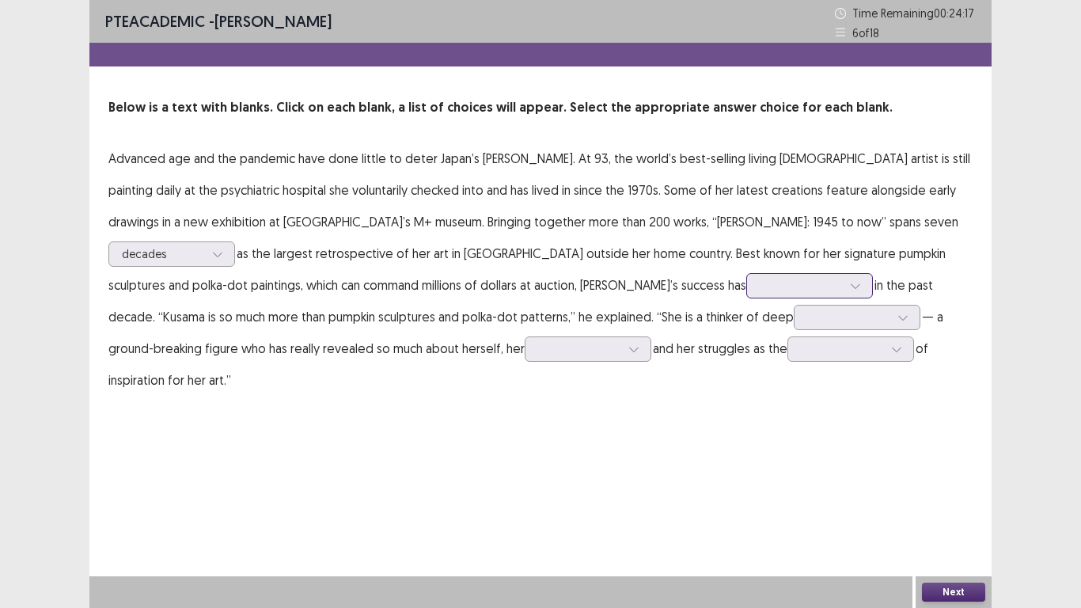
click at [760, 284] on div at bounding box center [801, 285] width 82 height 15
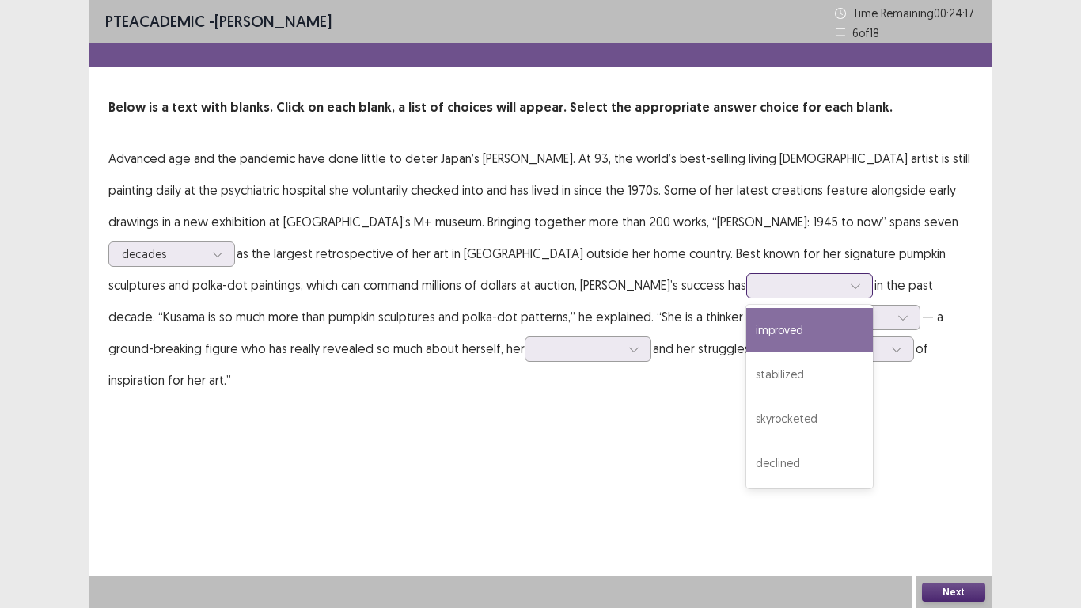
click at [747, 331] on div "improved" at bounding box center [810, 330] width 127 height 44
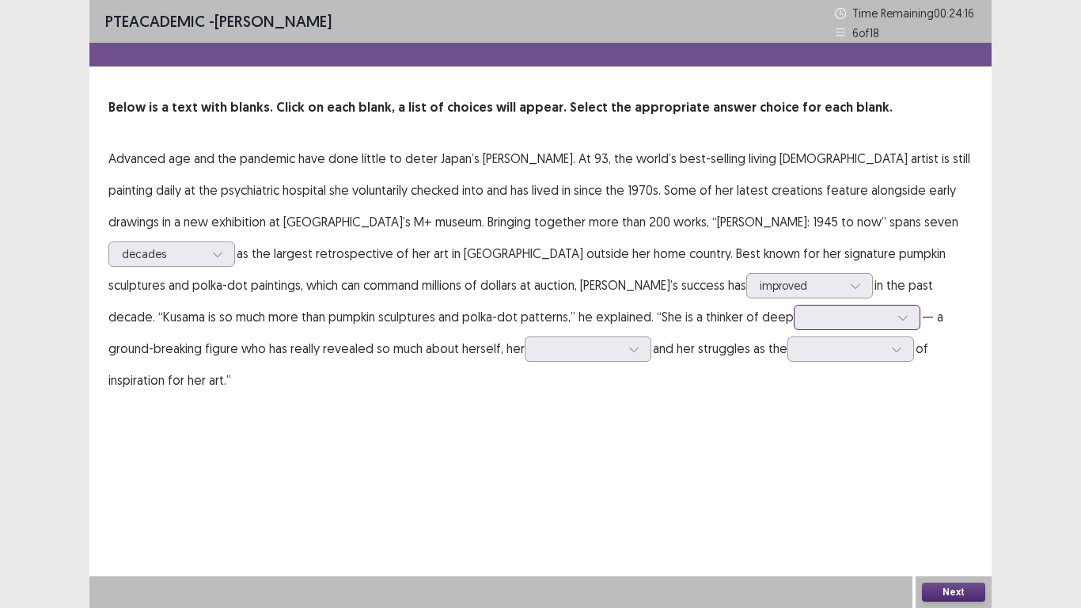
click at [807, 312] on div at bounding box center [848, 317] width 82 height 15
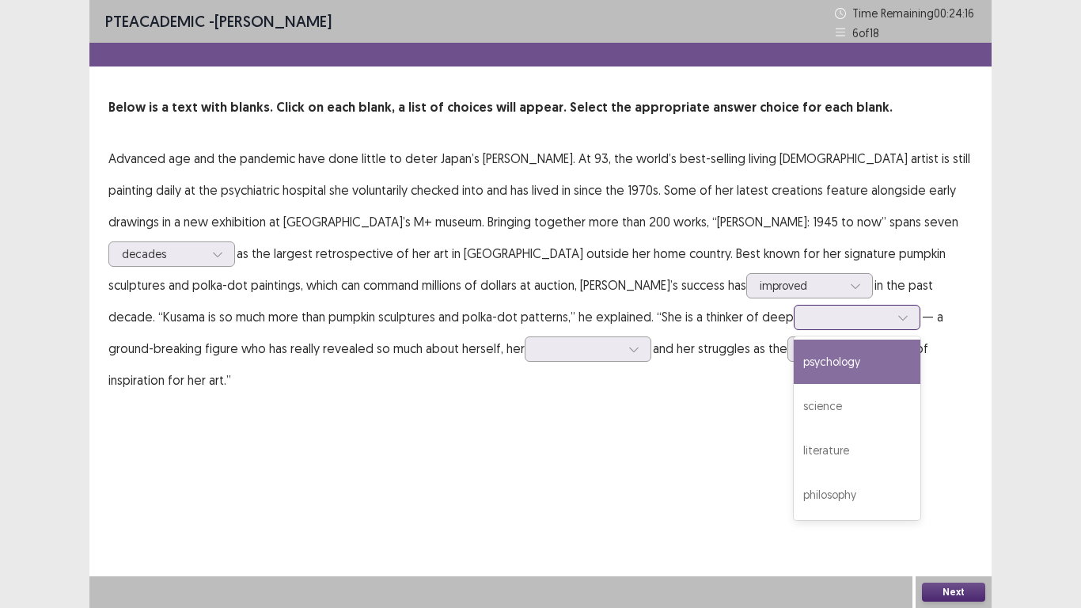
click at [794, 452] on div "literature" at bounding box center [857, 450] width 127 height 44
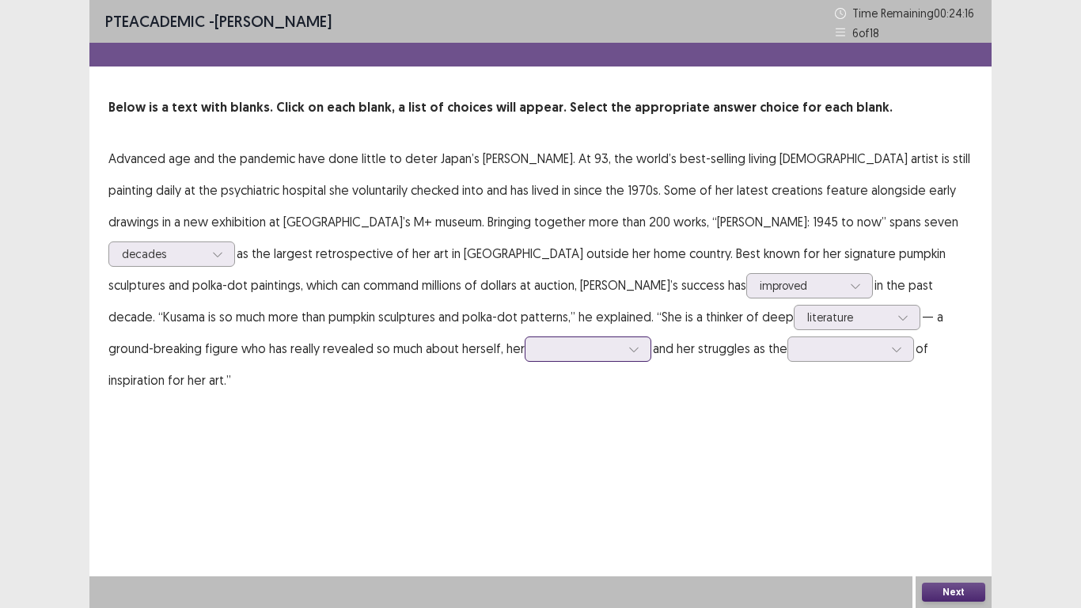
click at [538, 347] on div at bounding box center [579, 348] width 82 height 15
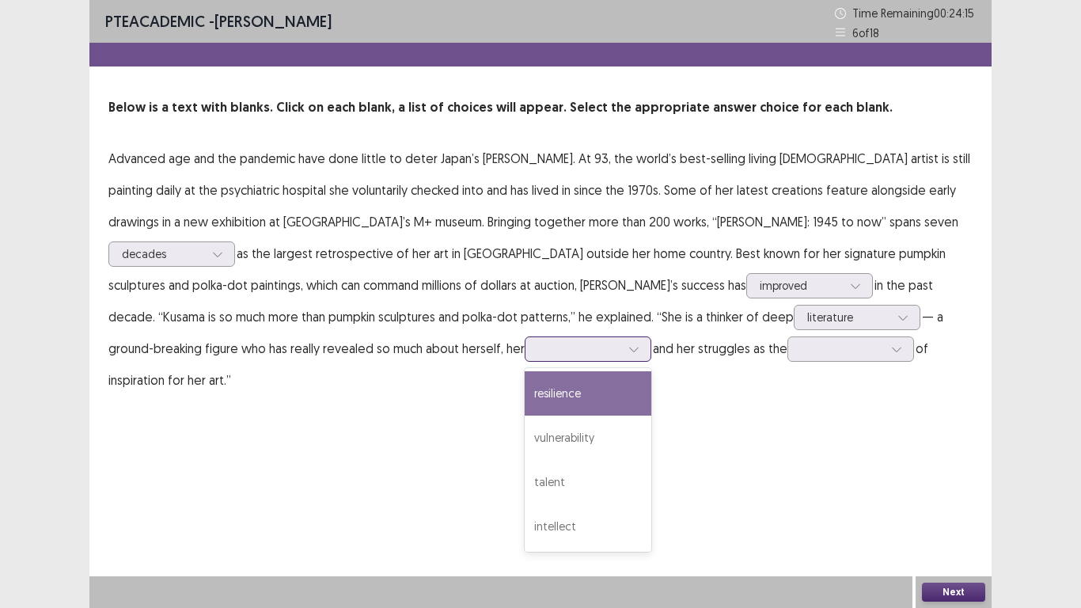
click at [525, 482] on div "talent" at bounding box center [588, 482] width 127 height 44
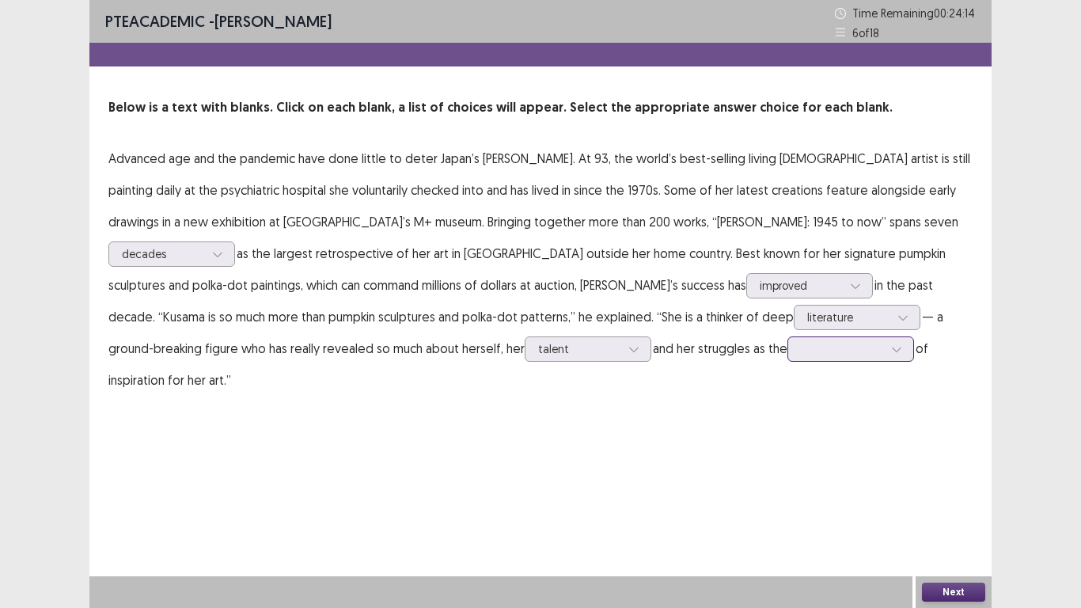
click at [801, 353] on div at bounding box center [842, 348] width 82 height 15
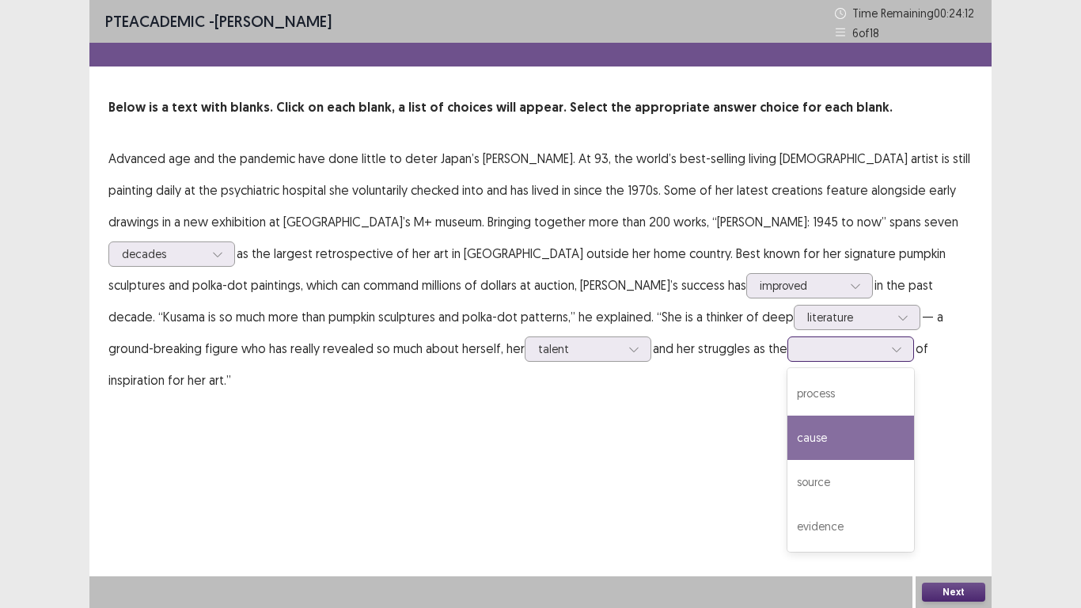
click at [788, 445] on div "cause" at bounding box center [851, 438] width 127 height 44
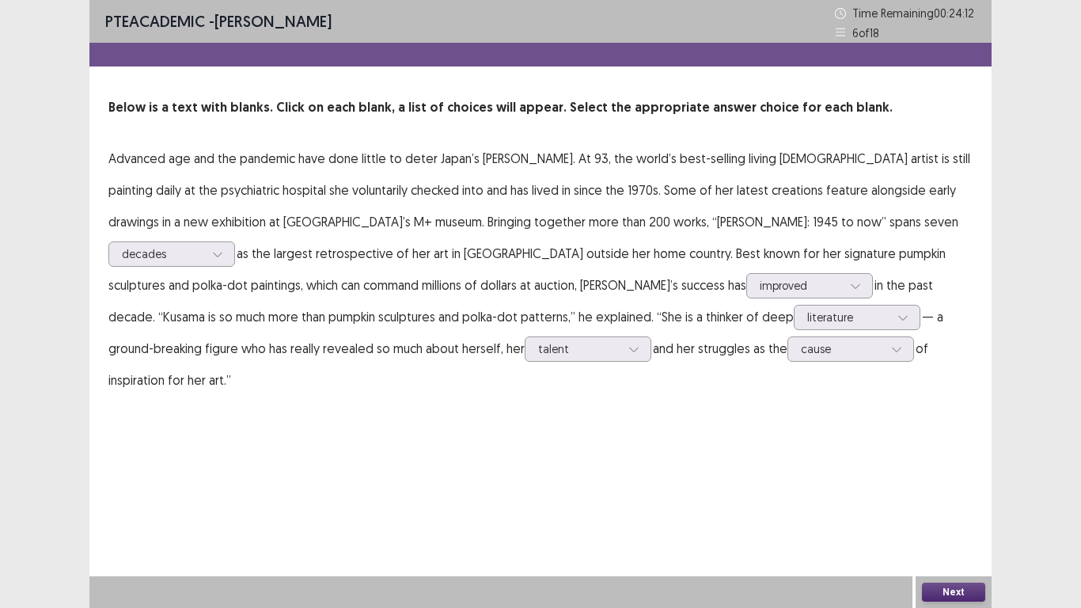
click at [950, 585] on button "Next" at bounding box center [953, 592] width 63 height 19
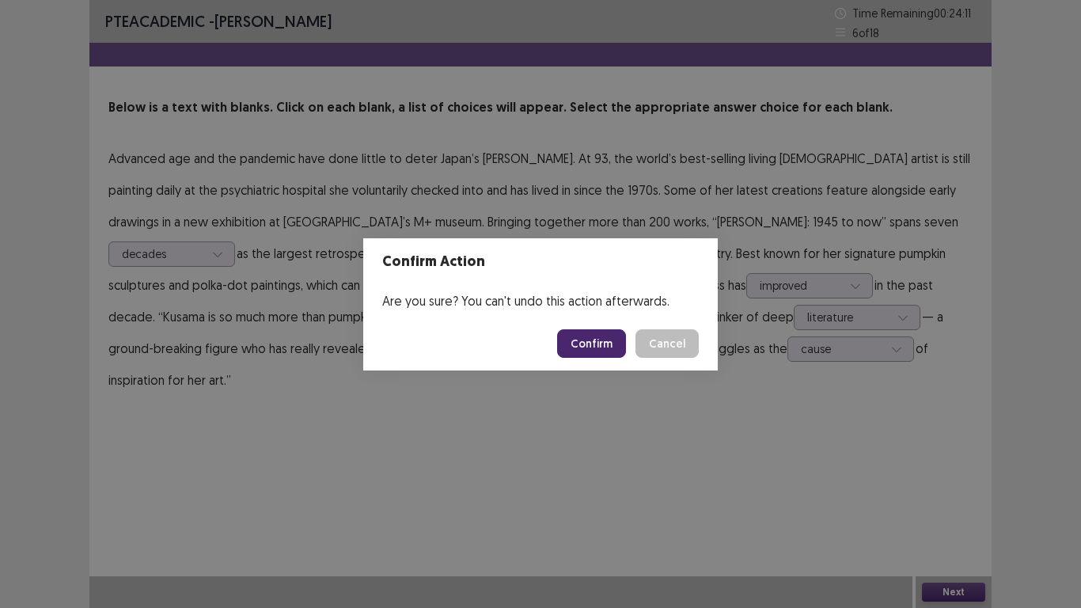
click at [588, 344] on button "Confirm" at bounding box center [591, 343] width 69 height 28
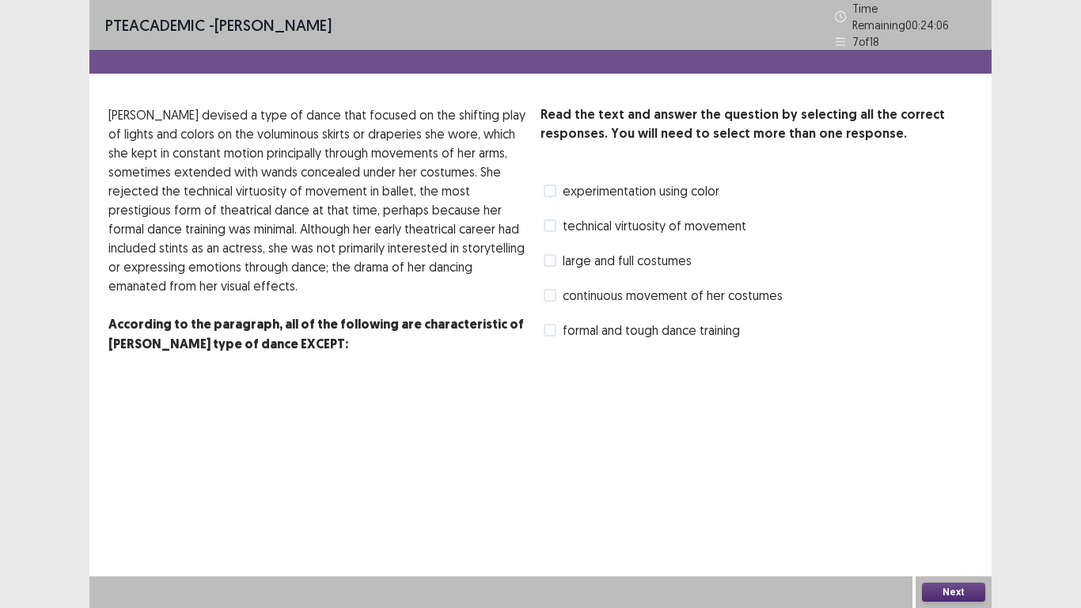
click at [549, 186] on span at bounding box center [550, 190] width 13 height 13
click at [553, 324] on span at bounding box center [550, 330] width 13 height 13
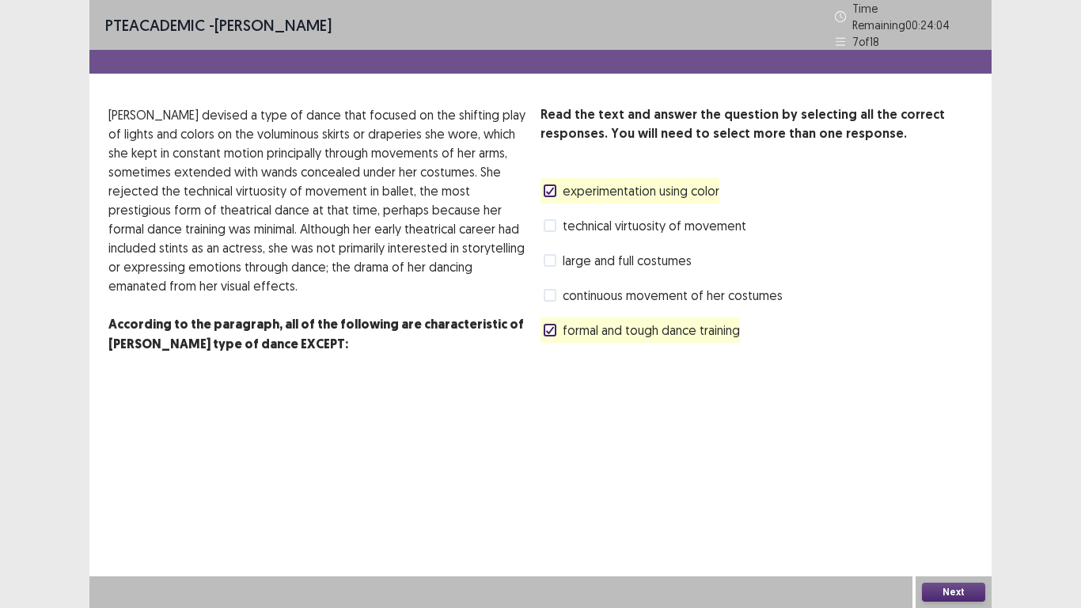
click at [962, 586] on button "Next" at bounding box center [953, 592] width 63 height 19
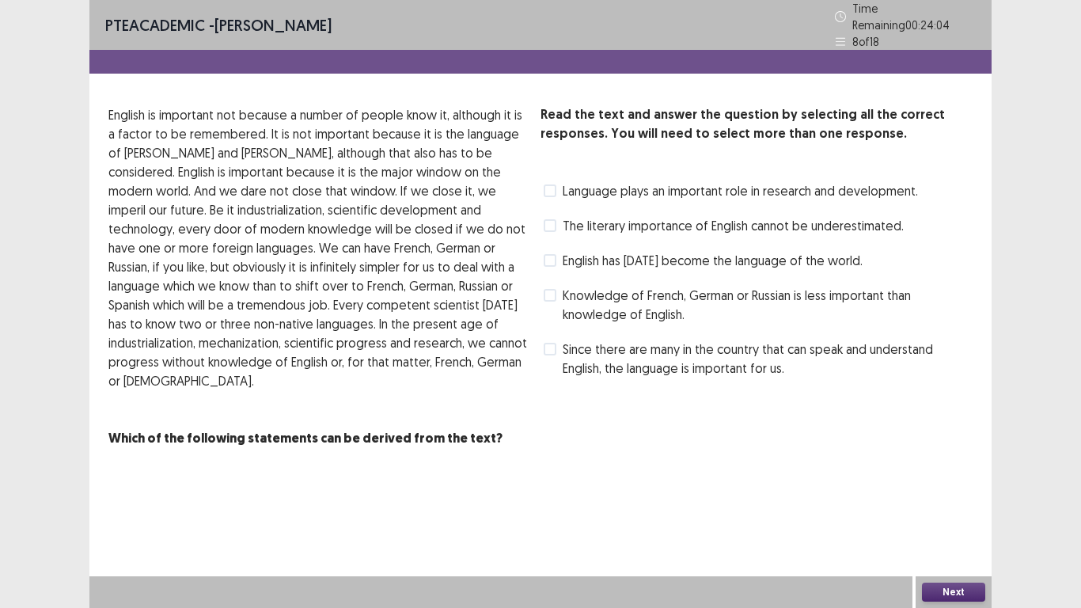
click at [554, 345] on span at bounding box center [550, 349] width 13 height 13
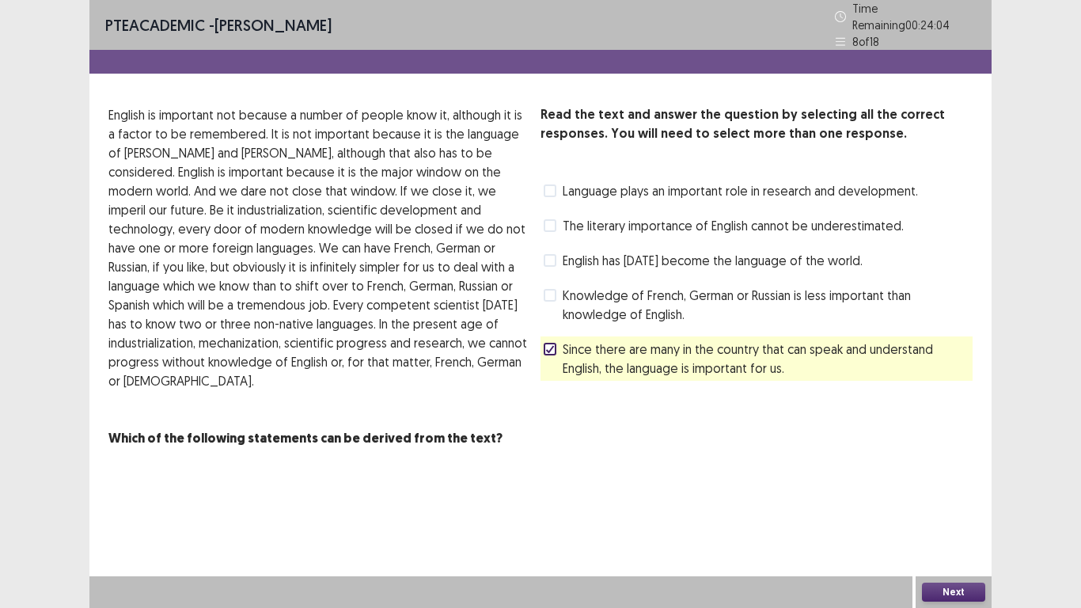
click at [554, 254] on span at bounding box center [550, 260] width 13 height 13
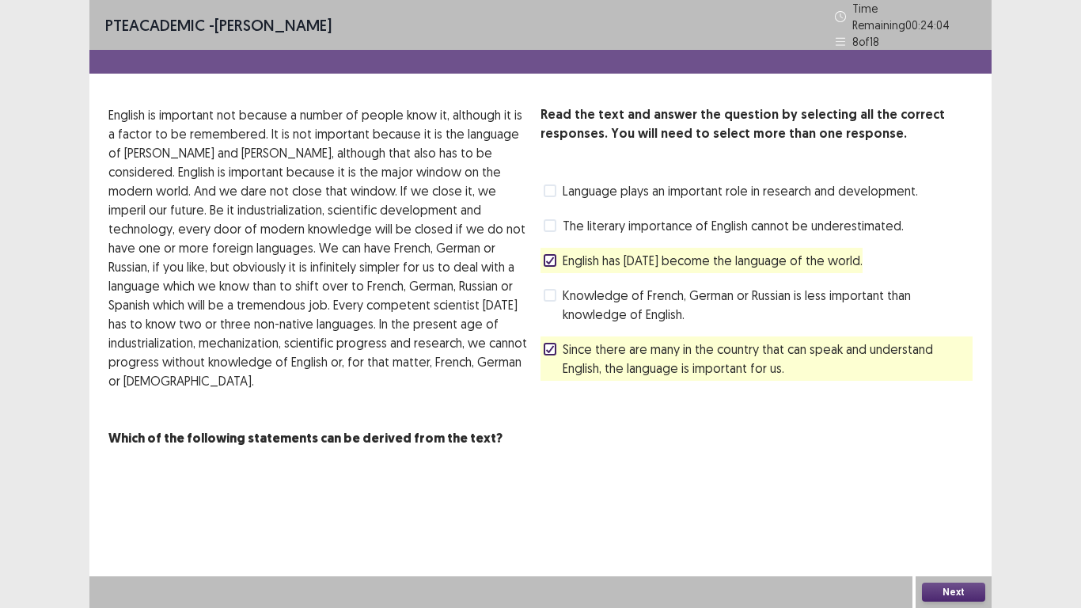
click at [549, 345] on icon at bounding box center [549, 349] width 9 height 8
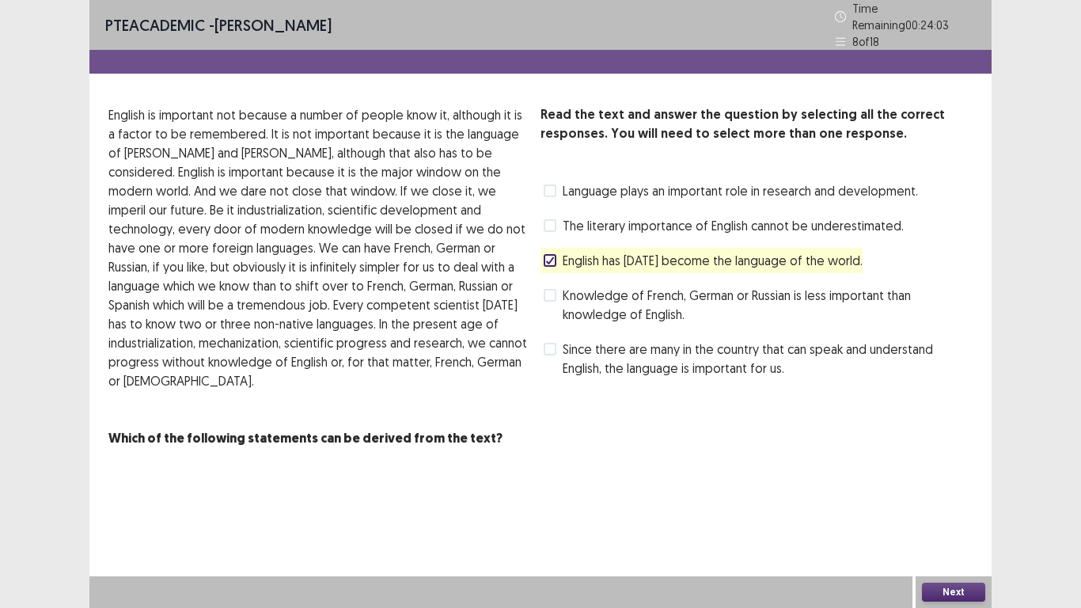
click at [549, 289] on span at bounding box center [550, 295] width 13 height 13
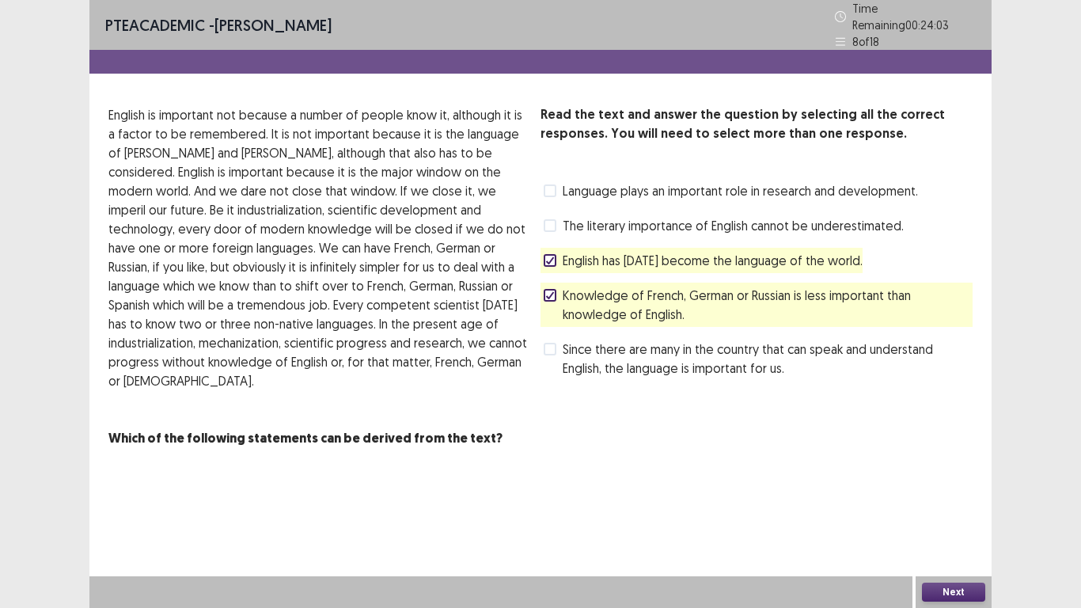
click at [956, 589] on button "Next" at bounding box center [953, 592] width 63 height 19
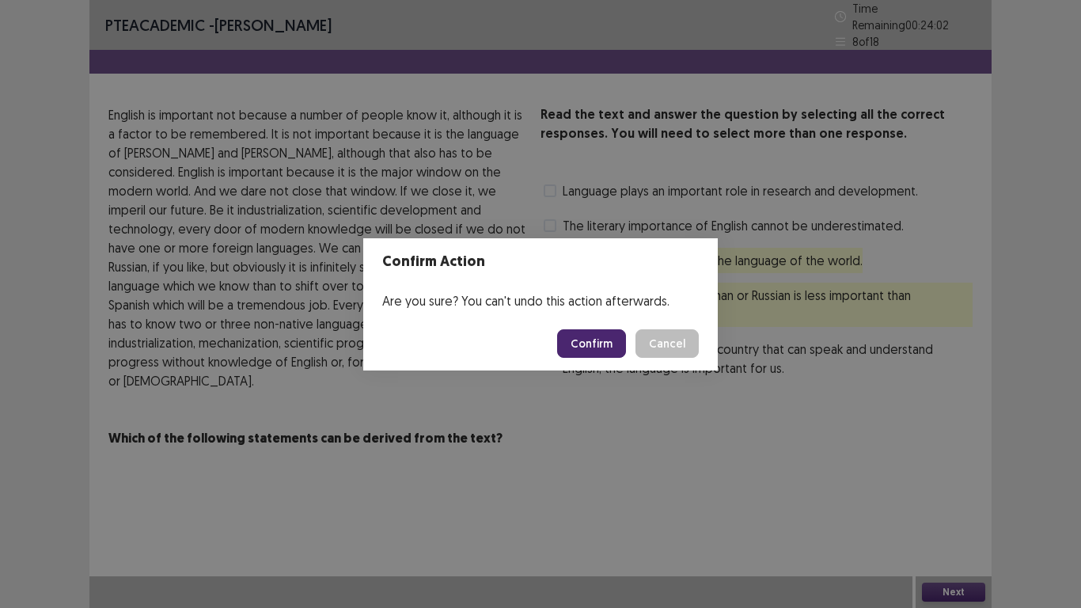
click at [614, 351] on button "Confirm" at bounding box center [591, 343] width 69 height 28
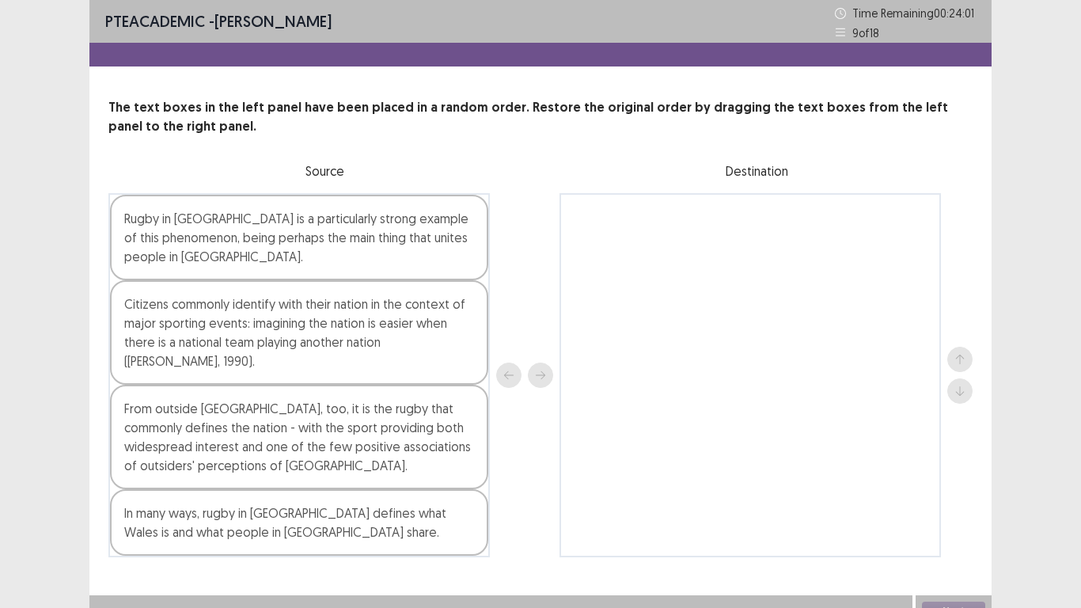
click at [386, 176] on div "The text boxes in the left panel have been placed in a random order. Restore th…" at bounding box center [540, 327] width 902 height 459
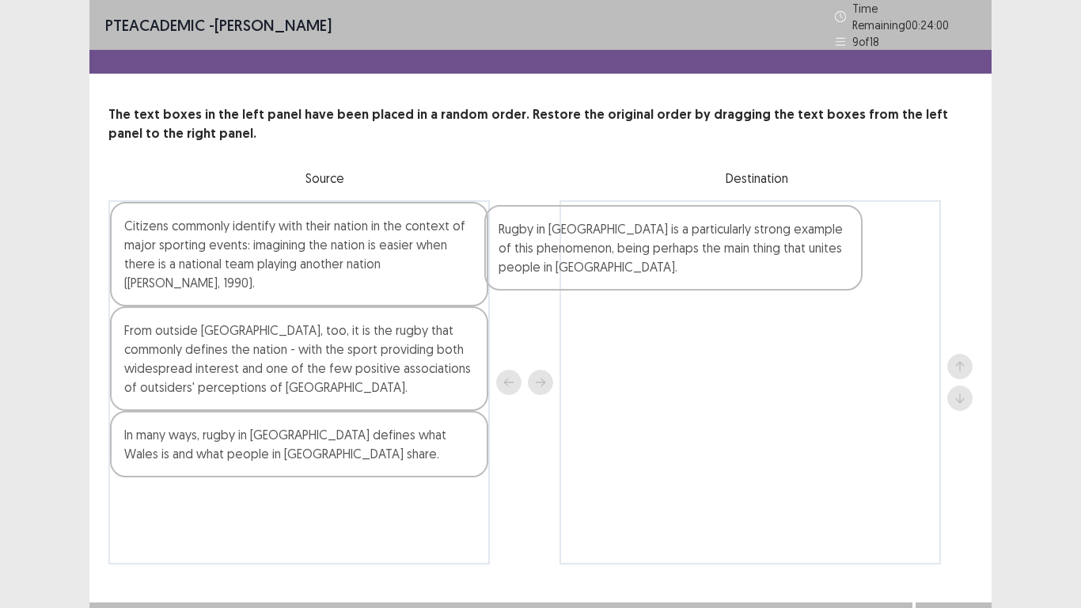
drag, startPoint x: 389, startPoint y: 227, endPoint x: 776, endPoint y: 240, distance: 386.5
click at [776, 240] on div "Rugby in [GEOGRAPHIC_DATA] is a particularly strong example of this phenomenon,…" at bounding box center [540, 382] width 864 height 364
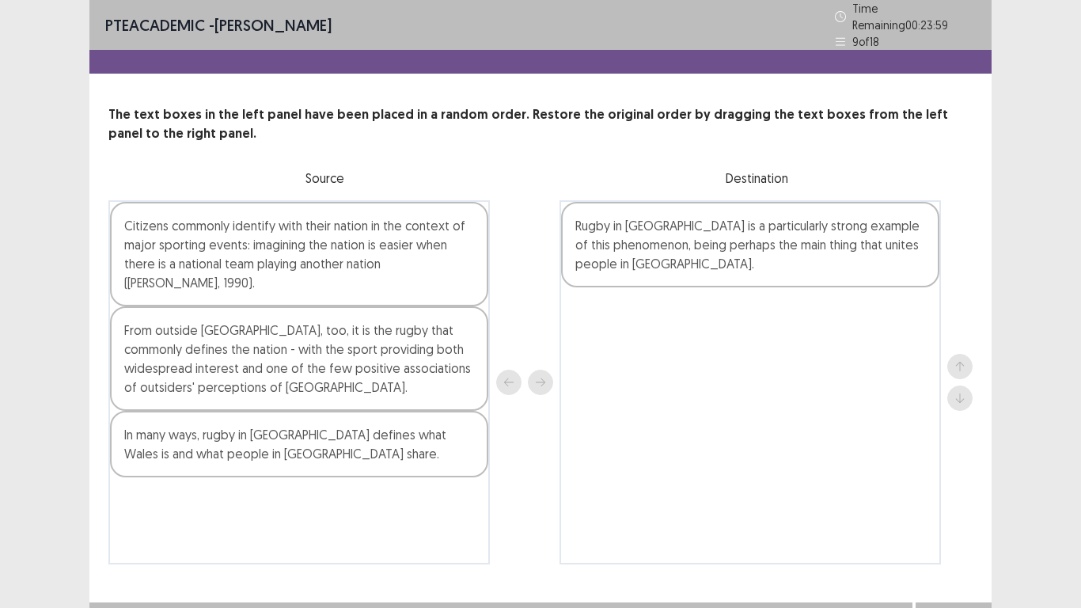
click at [460, 165] on div "The text boxes in the left panel have been placed in a random order. Restore th…" at bounding box center [540, 334] width 902 height 459
click at [408, 152] on div "The text boxes in the left panel have been placed in a random order. Restore th…" at bounding box center [540, 334] width 902 height 459
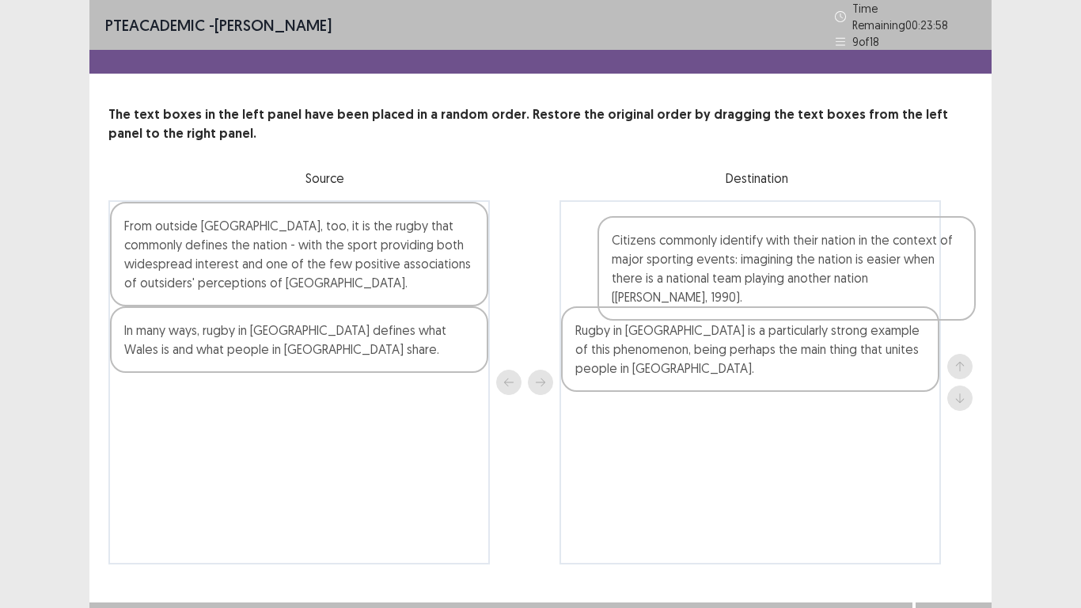
drag, startPoint x: 403, startPoint y: 234, endPoint x: 877, endPoint y: 242, distance: 474.3
click at [877, 242] on div "Citizens commonly identify with their nation in the context of major sporting e…" at bounding box center [540, 382] width 864 height 364
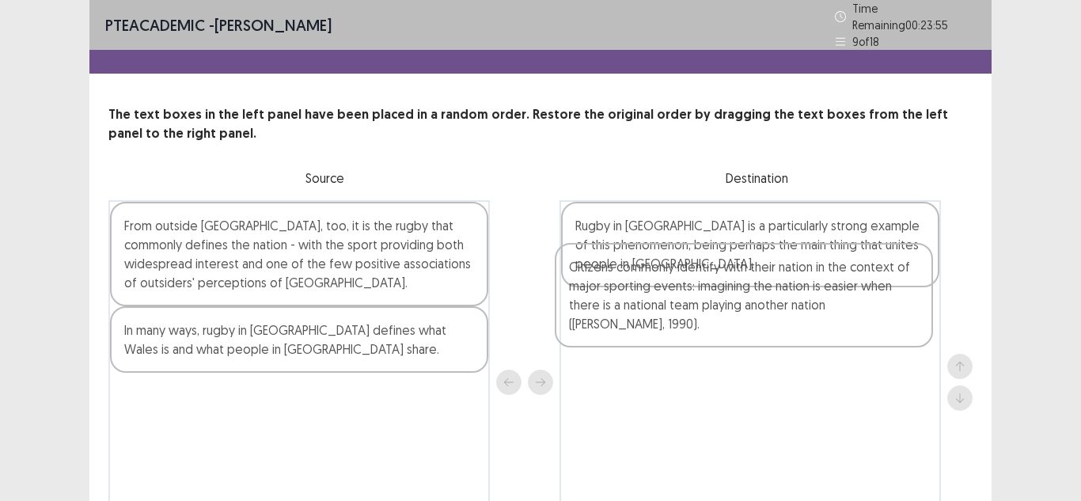
drag, startPoint x: 688, startPoint y: 232, endPoint x: 706, endPoint y: 355, distance: 124.8
click at [706, 355] on div "Citizens commonly identify with their nation in the context of major sporting e…" at bounding box center [751, 382] width 382 height 364
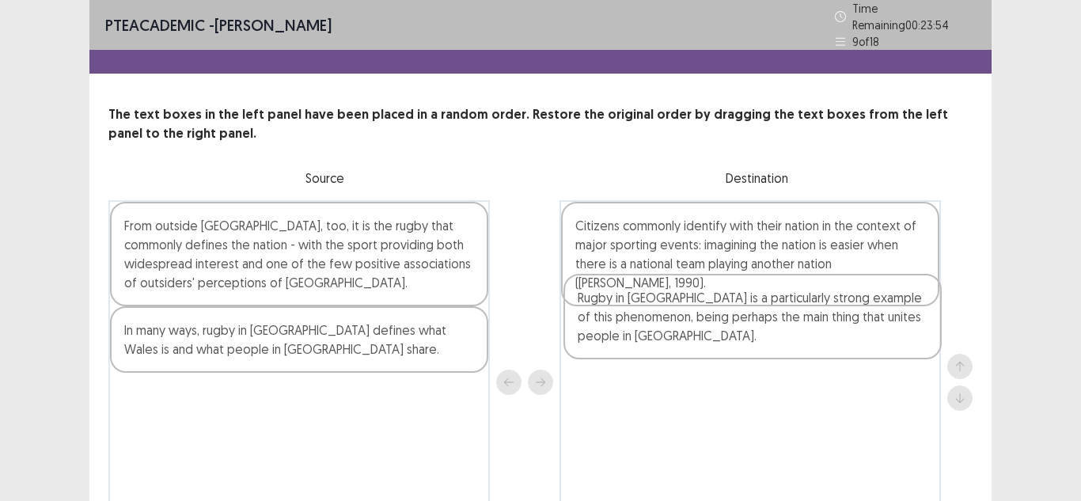
drag, startPoint x: 609, startPoint y: 241, endPoint x: 355, endPoint y: 245, distance: 254.2
click at [609, 326] on div "Rugby in [GEOGRAPHIC_DATA] is a particularly strong example of this phenomenon,…" at bounding box center [751, 382] width 382 height 364
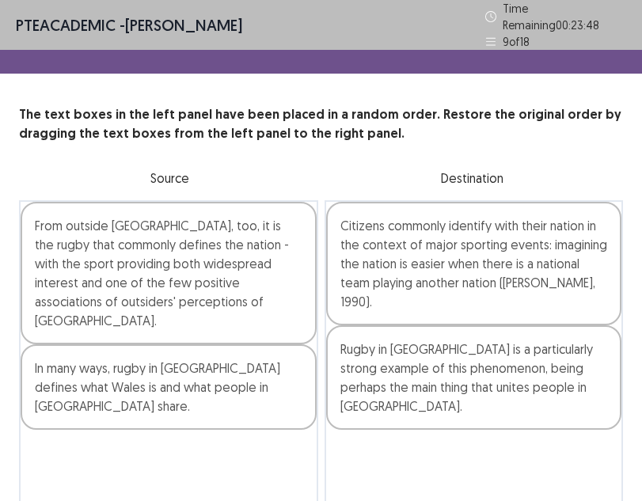
click at [569, 405] on div "Citizens commonly identify with their nation in the context of major sporting e…" at bounding box center [474, 382] width 299 height 364
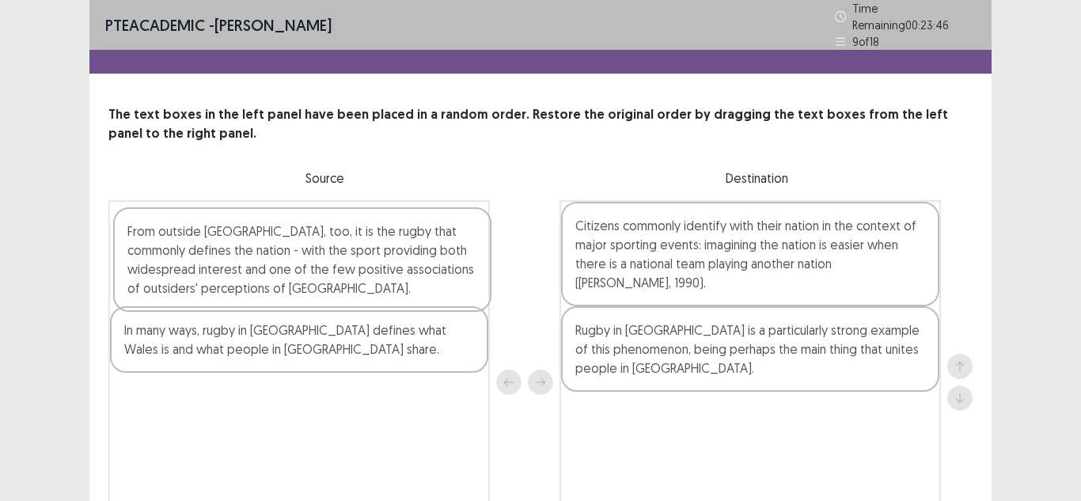
drag, startPoint x: 295, startPoint y: 237, endPoint x: 294, endPoint y: 279, distance: 42.8
click at [303, 243] on div "From outside [GEOGRAPHIC_DATA], too, it is the rugby that commonly defines the …" at bounding box center [299, 382] width 382 height 364
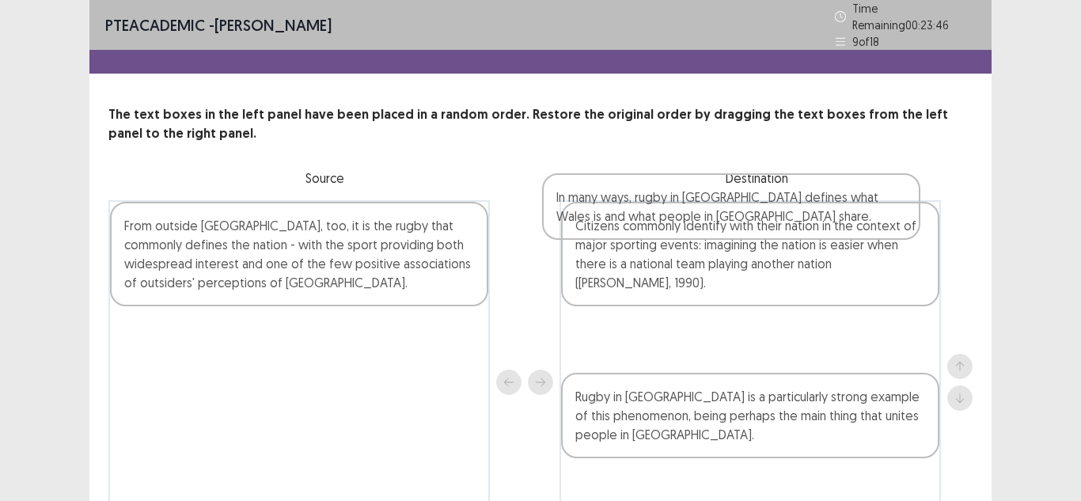
scroll to position [126, 0]
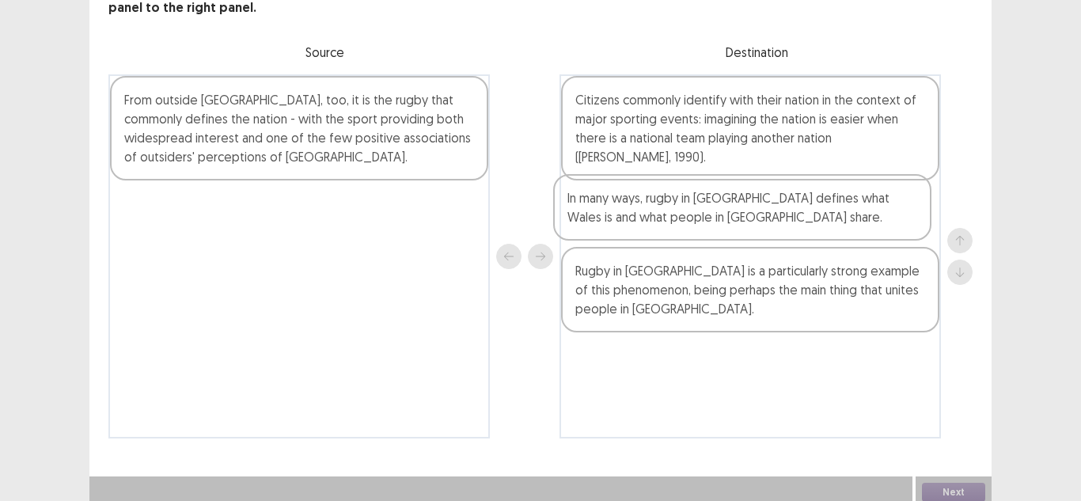
drag, startPoint x: 307, startPoint y: 338, endPoint x: 802, endPoint y: 224, distance: 507.7
click at [802, 224] on div "From outside [GEOGRAPHIC_DATA], too, it is the rugby that commonly defines the …" at bounding box center [540, 256] width 864 height 364
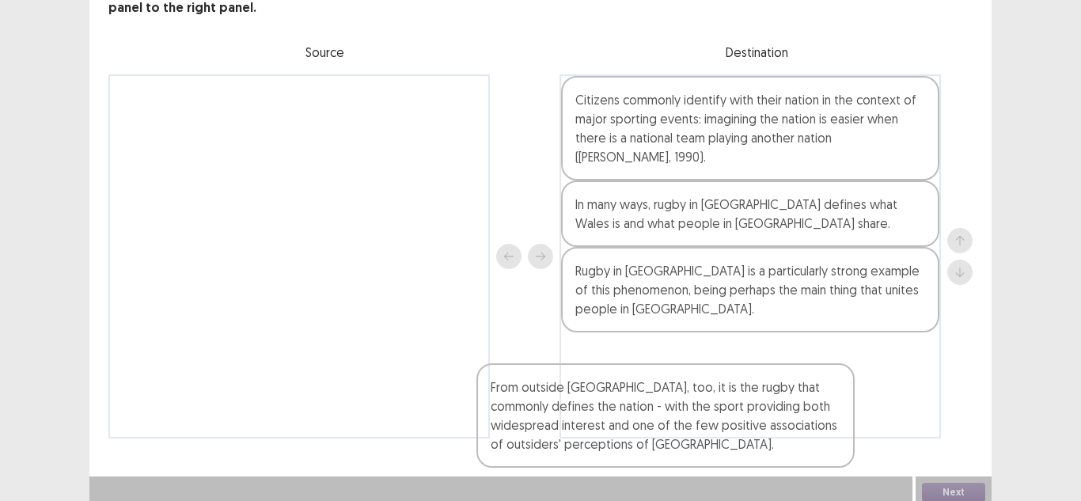
drag, startPoint x: 384, startPoint y: 124, endPoint x: 897, endPoint y: 483, distance: 625.9
click at [845, 410] on div "From outside [GEOGRAPHIC_DATA], too, it is the rugby that commonly defines the …" at bounding box center [540, 256] width 864 height 364
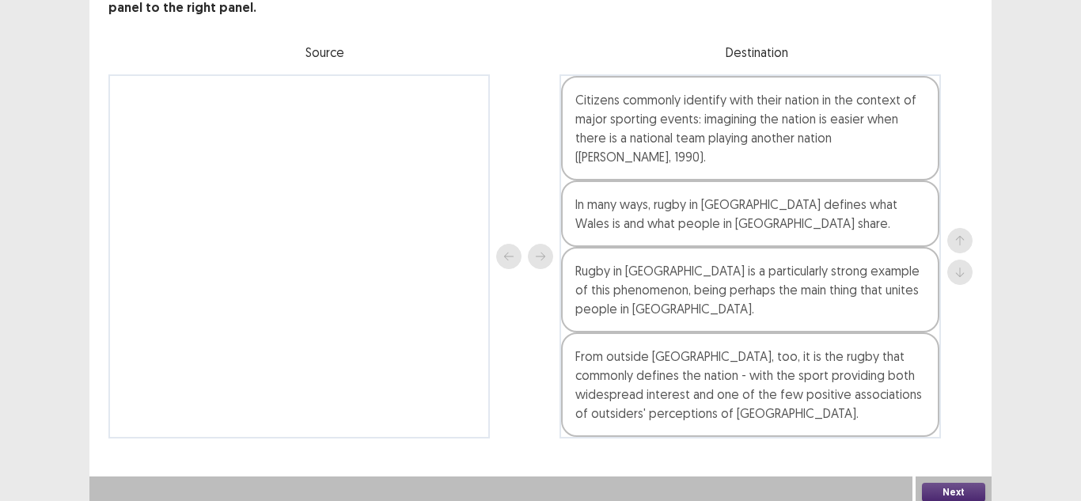
click at [967, 488] on button "Next" at bounding box center [953, 492] width 63 height 19
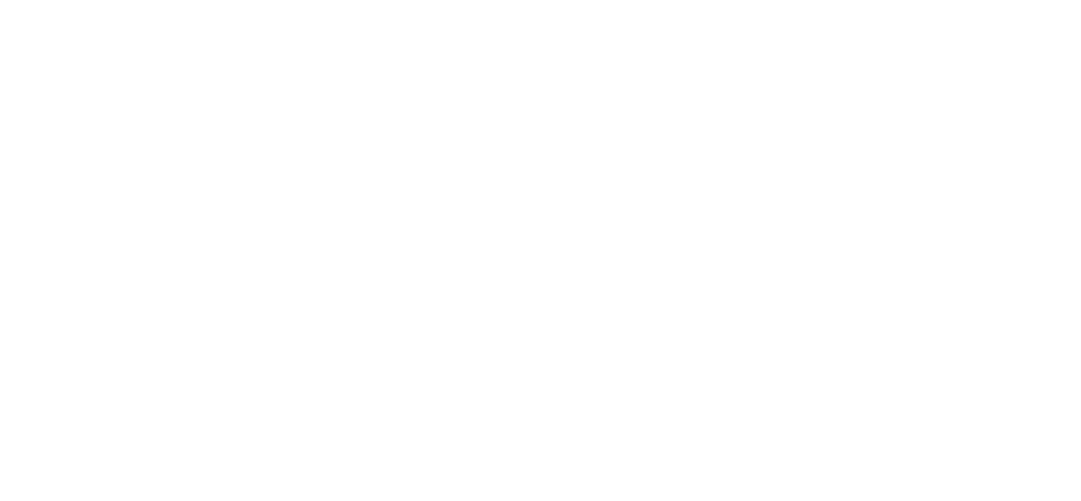
scroll to position [0, 0]
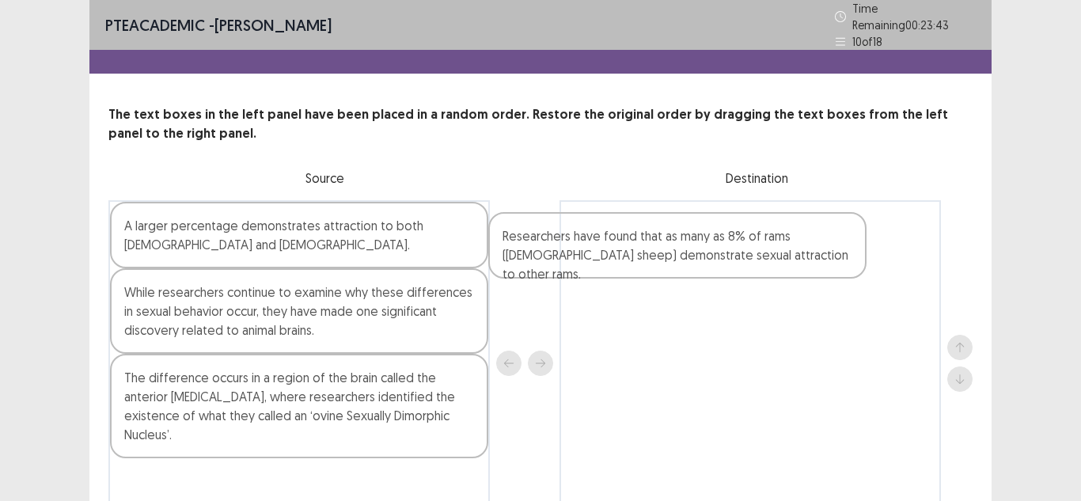
drag, startPoint x: 378, startPoint y: 215, endPoint x: 837, endPoint y: 256, distance: 460.2
click at [837, 256] on div "Researchers have found that as many as 8% of rams ([DEMOGRAPHIC_DATA] sheep) de…" at bounding box center [540, 363] width 864 height 326
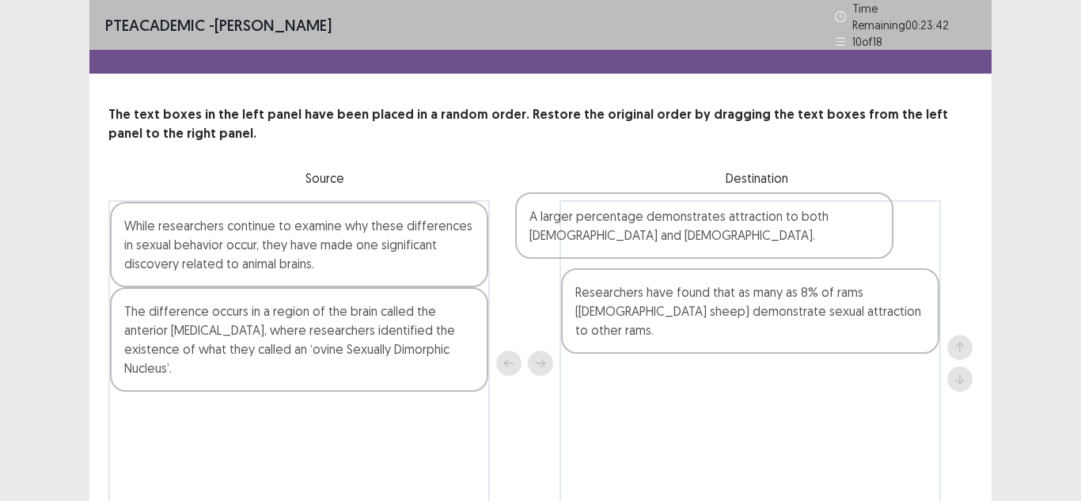
drag, startPoint x: 338, startPoint y: 231, endPoint x: 777, endPoint y: 230, distance: 438.6
click at [777, 230] on div "A larger percentage demonstrates attraction to both [DEMOGRAPHIC_DATA] and [DEM…" at bounding box center [540, 363] width 864 height 326
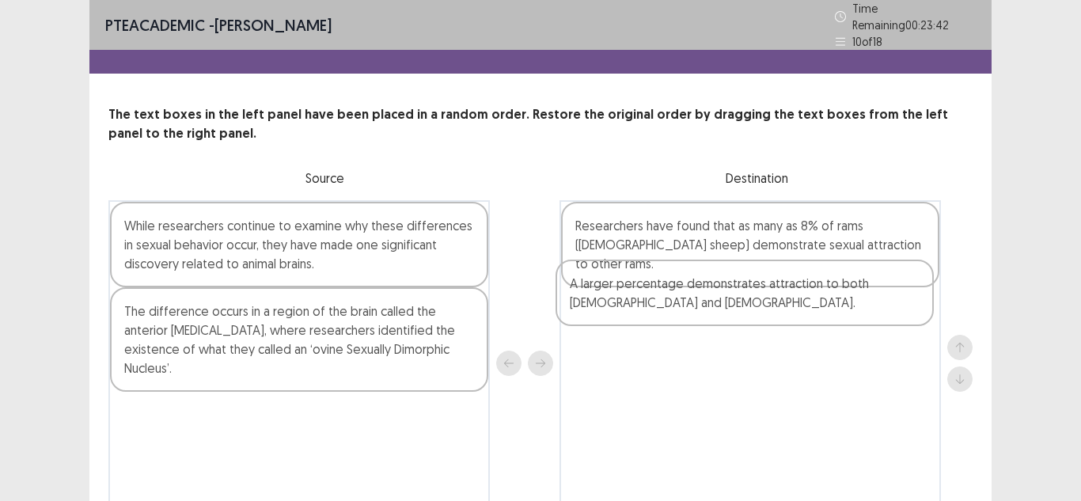
click at [769, 328] on div "A larger percentage demonstrates attraction to both [DEMOGRAPHIC_DATA] and [DEM…" at bounding box center [751, 363] width 382 height 326
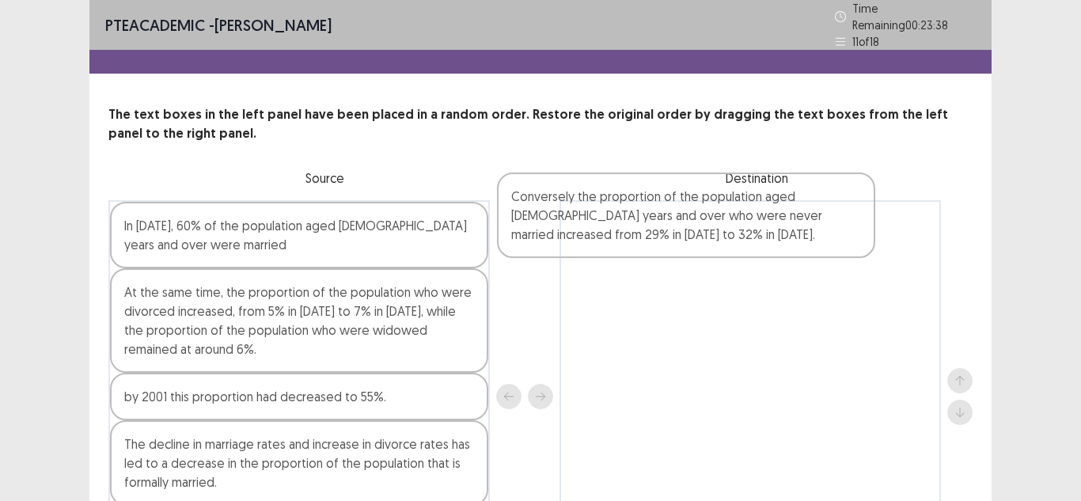
drag, startPoint x: 327, startPoint y: 446, endPoint x: 766, endPoint y: 185, distance: 510.1
click at [766, 200] on div "In [DATE], 60% of the population aged [DEMOGRAPHIC_DATA] years and over were ma…" at bounding box center [540, 396] width 864 height 393
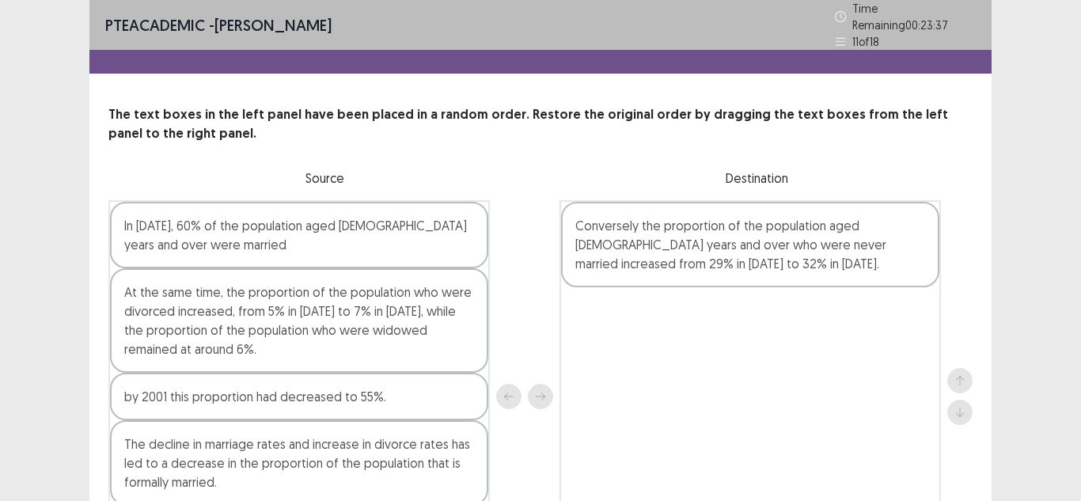
click at [419, 209] on div "In [DATE], 60% of the population aged [DEMOGRAPHIC_DATA] years and over were ma…" at bounding box center [299, 235] width 378 height 66
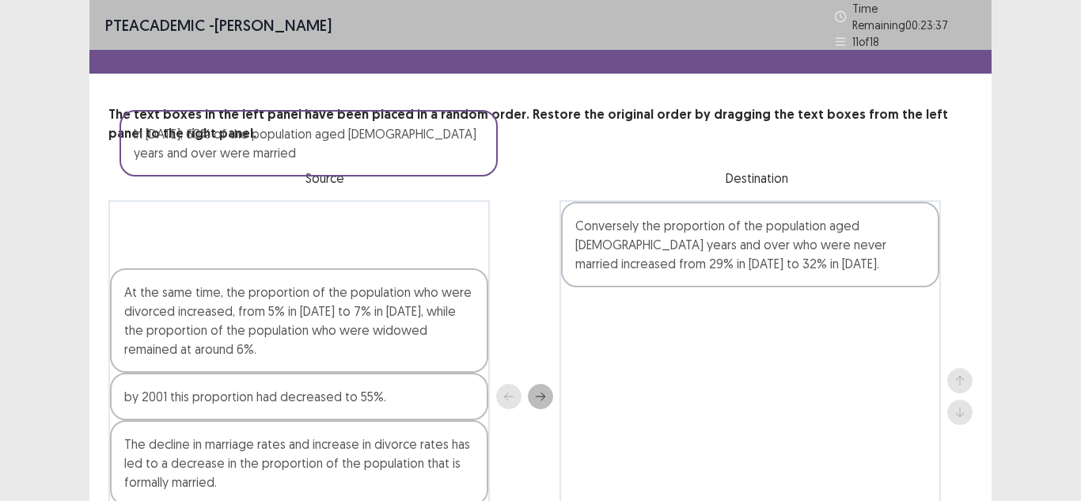
drag, startPoint x: 355, startPoint y: 135, endPoint x: 363, endPoint y: 146, distance: 13.6
click at [363, 200] on div "In [DATE], 60% of the population aged [DEMOGRAPHIC_DATA] years and over were ma…" at bounding box center [299, 396] width 382 height 393
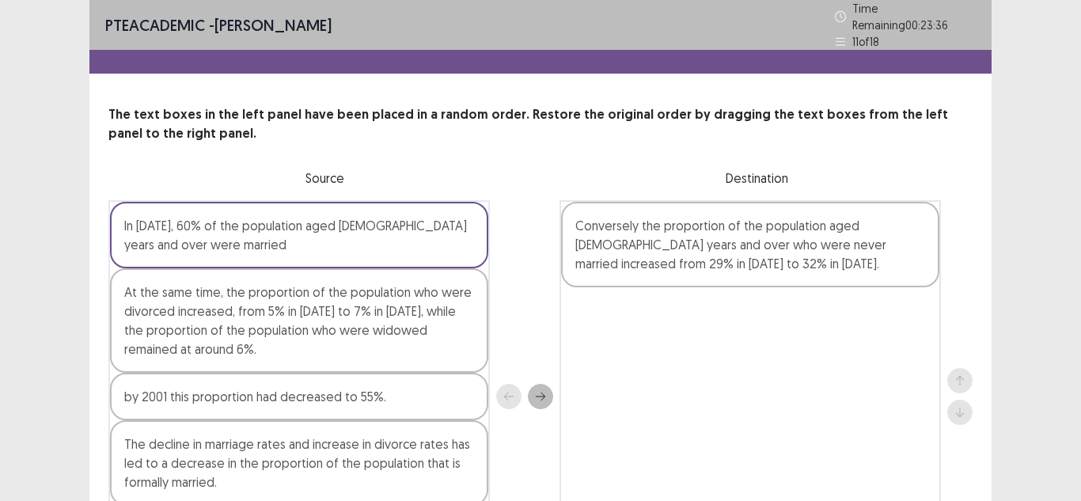
scroll to position [95, 0]
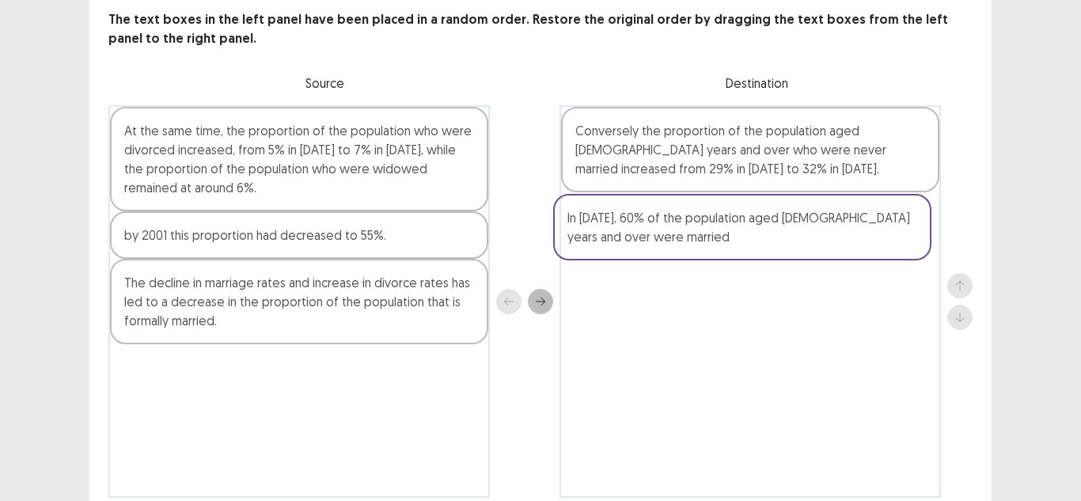
drag, startPoint x: 363, startPoint y: 146, endPoint x: 822, endPoint y: 247, distance: 469.4
click at [822, 247] on div "In 1986, 60% of the population aged 15 years and over were married At the same …" at bounding box center [540, 301] width 864 height 393
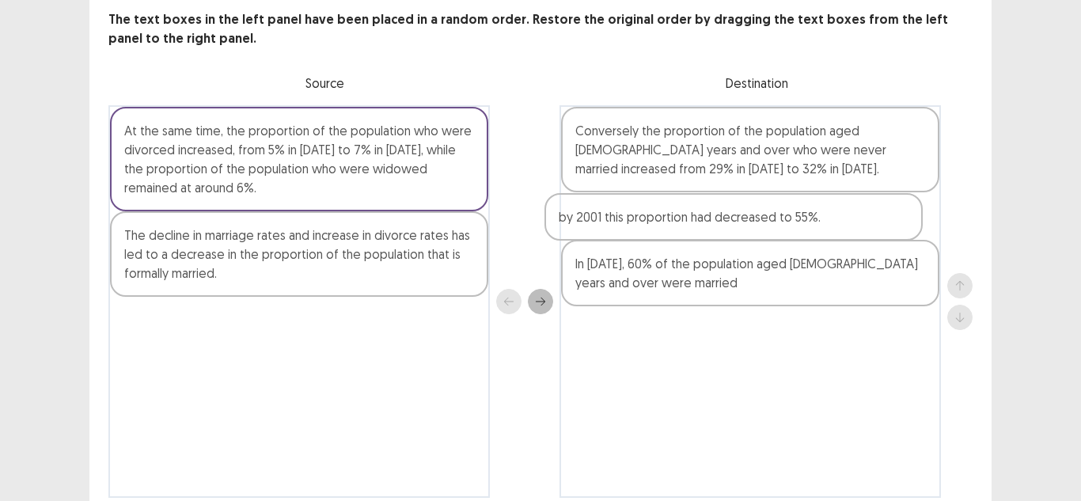
drag, startPoint x: 409, startPoint y: 215, endPoint x: 868, endPoint y: 199, distance: 458.6
click at [868, 199] on div "At the same time, the proportion of the population who were divorced increased,…" at bounding box center [540, 301] width 864 height 393
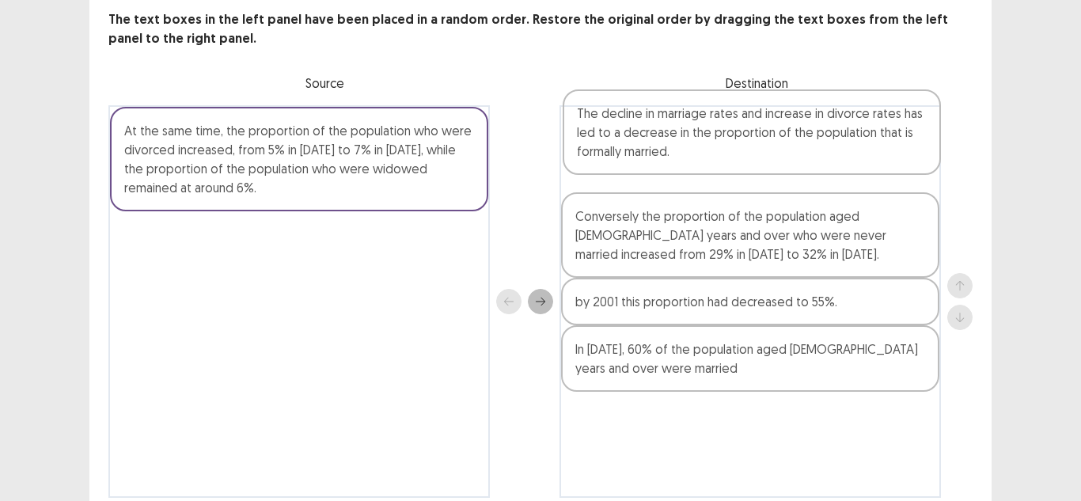
drag, startPoint x: 445, startPoint y: 218, endPoint x: 871, endPoint y: 107, distance: 440.3
click at [871, 107] on div "At the same time, the proportion of the population who were divorced increased,…" at bounding box center [540, 301] width 864 height 393
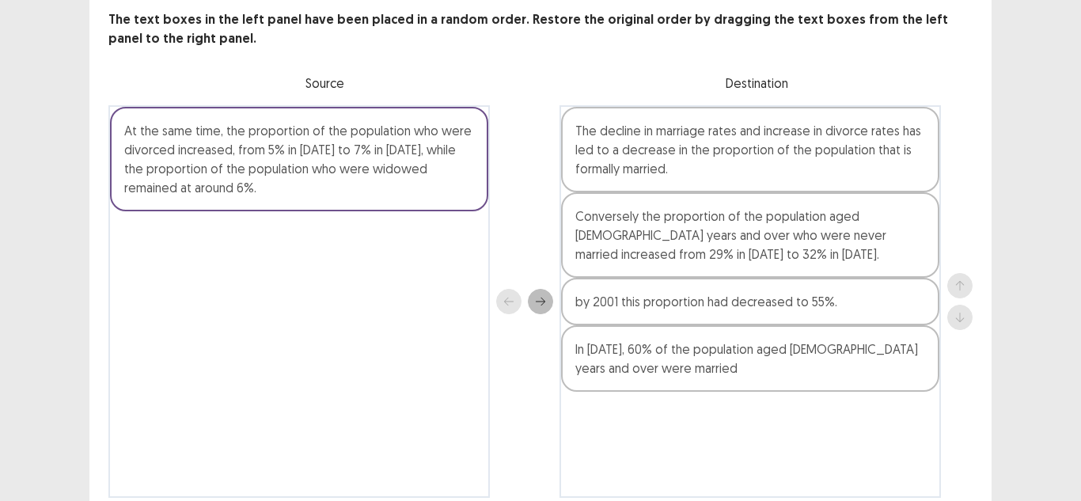
scroll to position [93, 0]
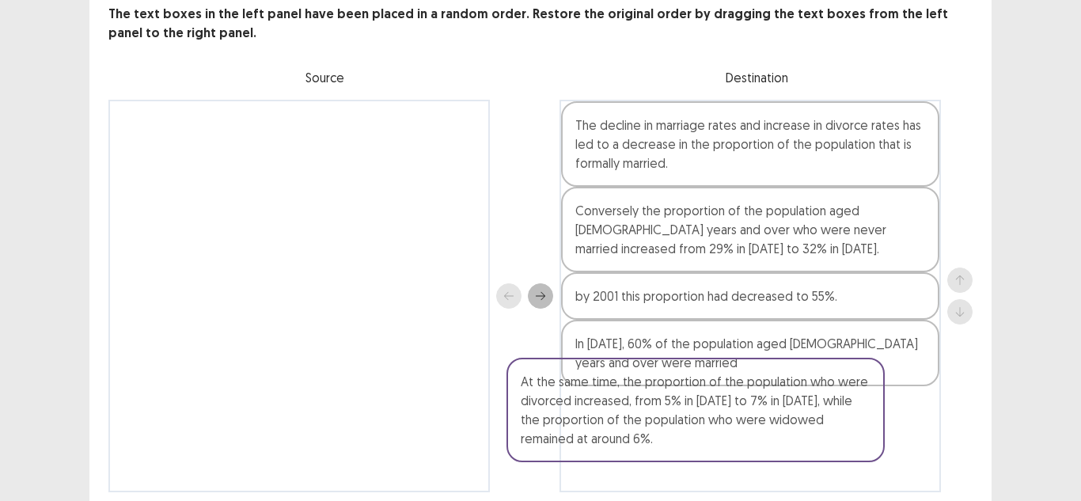
drag, startPoint x: 386, startPoint y: 150, endPoint x: 843, endPoint y: 469, distance: 558.3
click at [843, 469] on div "At the same time, the proportion of the population who were divorced increased,…" at bounding box center [540, 296] width 864 height 393
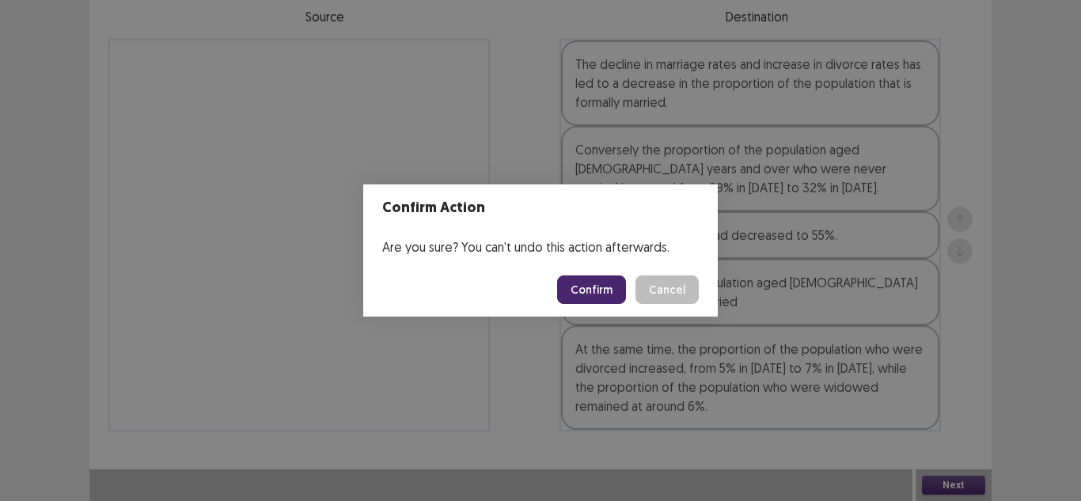
click at [608, 299] on button "Confirm" at bounding box center [591, 289] width 69 height 28
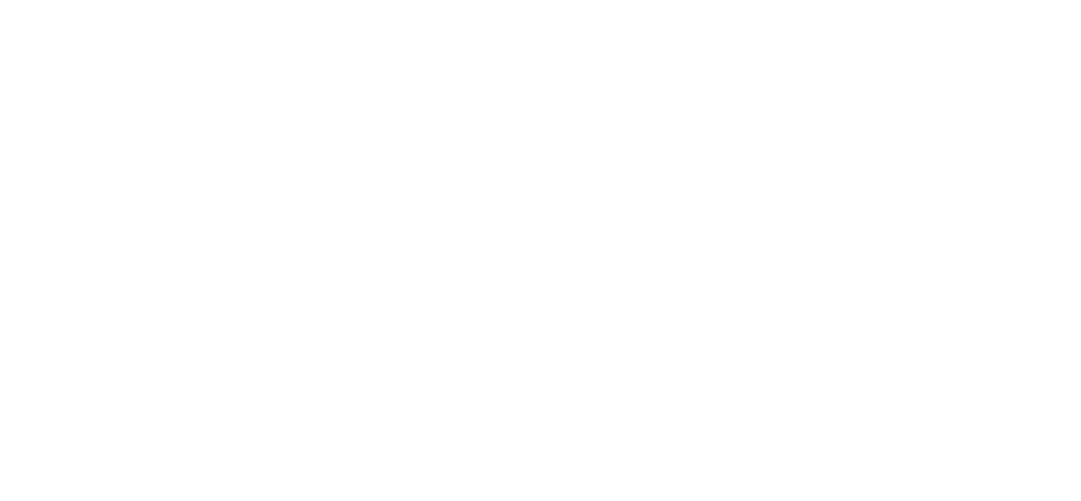
scroll to position [0, 0]
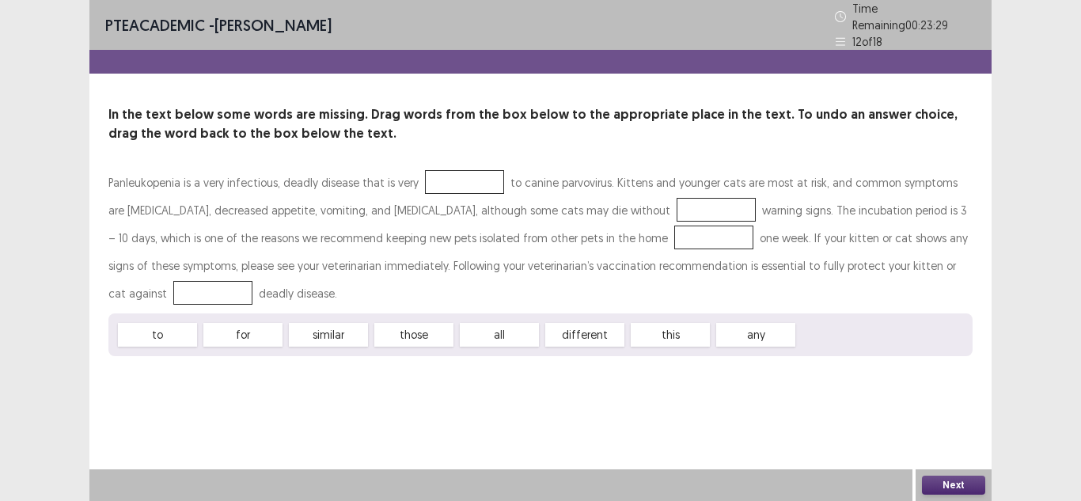
drag, startPoint x: 392, startPoint y: 242, endPoint x: 439, endPoint y: 176, distance: 81.3
click at [439, 176] on div "Panleukopenia is a very infectious, deadly disease that is very to canine parvo…" at bounding box center [540, 263] width 864 height 188
drag, startPoint x: 340, startPoint y: 331, endPoint x: 296, endPoint y: 351, distance: 48.5
click at [296, 351] on div "PTE academic - Viliame Yabaki Time Remaining 00 : 23 : 29 12 of 18 In the text …" at bounding box center [540, 194] width 902 height 388
click at [435, 173] on div at bounding box center [464, 182] width 79 height 24
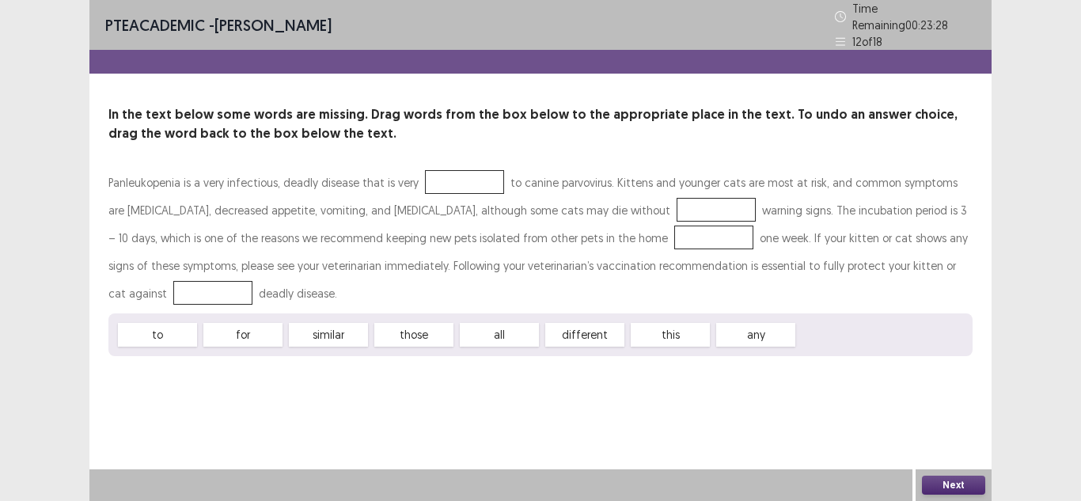
drag, startPoint x: 334, startPoint y: 325, endPoint x: 287, endPoint y: 380, distance: 73.0
click at [274, 424] on div "PTE academic - Viliame Yabaki Time Remaining 00 : 23 : 28 12 of 18 In the text …" at bounding box center [540, 250] width 902 height 501
drag, startPoint x: 340, startPoint y: 325, endPoint x: 424, endPoint y: 196, distance: 155.0
click at [424, 196] on div "Panleukopenia is a very infectious, deadly disease that is very to canine parvo…" at bounding box center [540, 263] width 864 height 188
click at [433, 178] on div at bounding box center [464, 182] width 79 height 24
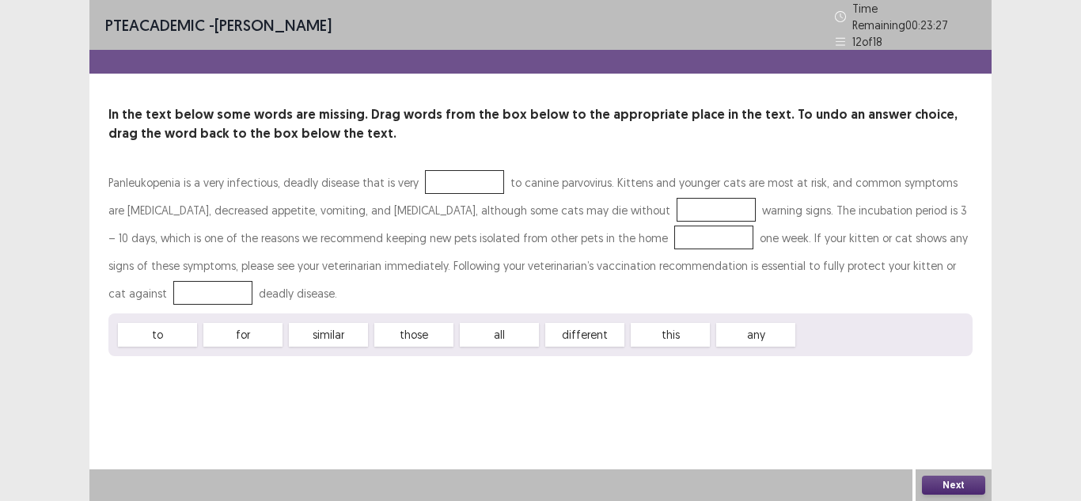
drag, startPoint x: 315, startPoint y: 331, endPoint x: 336, endPoint y: 359, distance: 35.2
click at [414, 203] on div "Panleukopenia is a very infectious, deadly disease that is very to canine parvo…" at bounding box center [540, 263] width 864 height 188
drag, startPoint x: 321, startPoint y: 325, endPoint x: 458, endPoint y: 118, distance: 247.9
click at [415, 249] on div "Panleukopenia is a very infectious, deadly disease that is very to canine parvo…" at bounding box center [540, 263] width 864 height 188
click at [444, 170] on div at bounding box center [464, 182] width 79 height 24
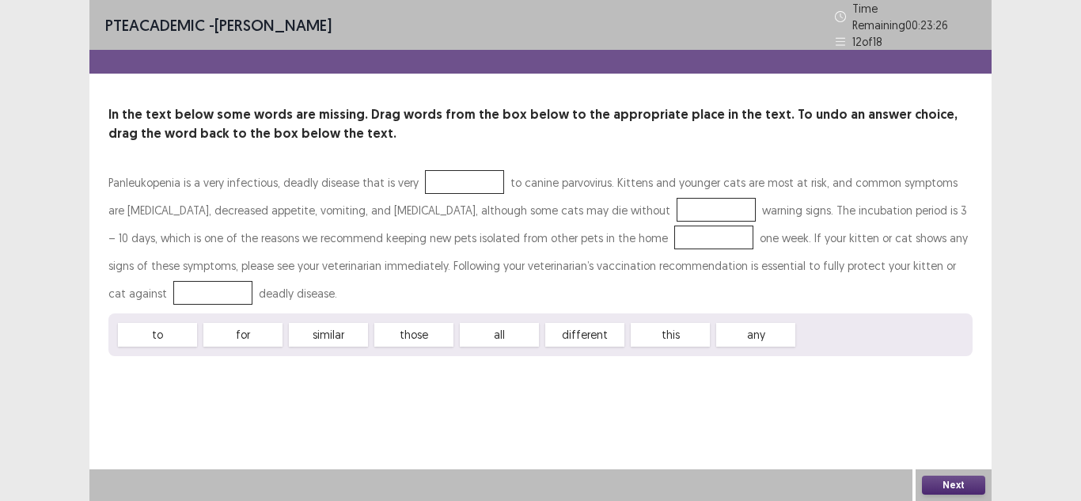
click at [437, 176] on div at bounding box center [464, 182] width 79 height 24
click at [446, 180] on div at bounding box center [464, 182] width 79 height 24
click at [321, 329] on div "similar" at bounding box center [328, 335] width 79 height 24
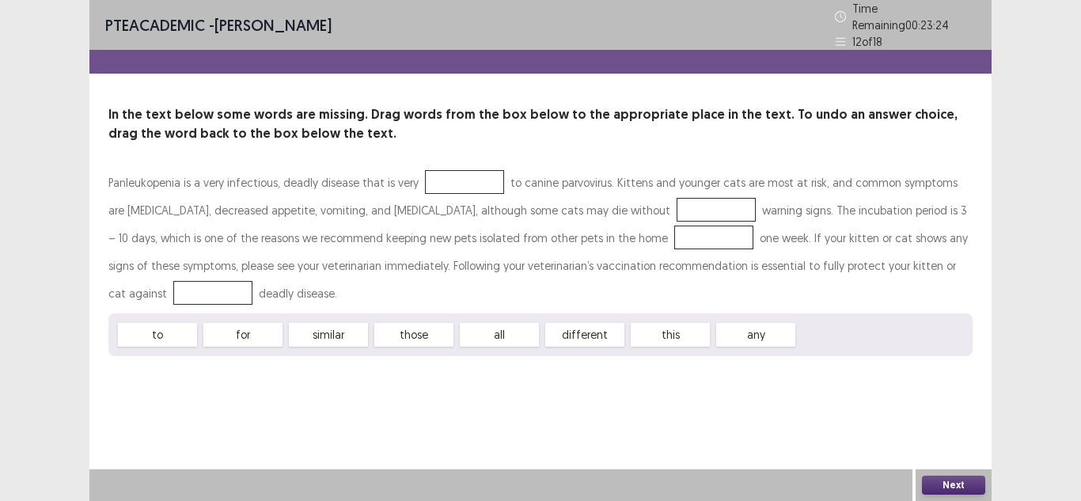
drag, startPoint x: 322, startPoint y: 332, endPoint x: 343, endPoint y: 319, distance: 24.2
click at [343, 323] on div "similar" at bounding box center [328, 335] width 79 height 24
drag, startPoint x: 343, startPoint y: 319, endPoint x: 374, endPoint y: 295, distance: 39.6
click at [383, 291] on div "Panleukopenia is a very infectious, deadly disease that is very to canine parvo…" at bounding box center [540, 263] width 864 height 188
drag, startPoint x: 234, startPoint y: 355, endPoint x: 579, endPoint y: 218, distance: 371.3
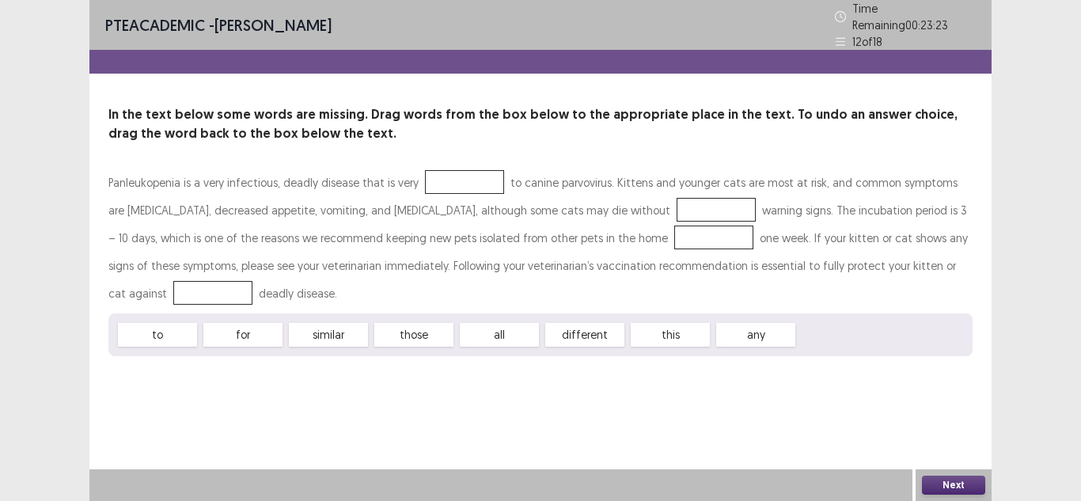
click at [344, 169] on div "Panleukopenia is a very infectious, deadly disease that is very to canine parvo…" at bounding box center [540, 263] width 864 height 188
drag, startPoint x: 336, startPoint y: 306, endPoint x: 359, endPoint y: 338, distance: 39.1
click at [355, 341] on div "to for similar those all different this any" at bounding box center [540, 334] width 864 height 43
drag, startPoint x: 426, startPoint y: 259, endPoint x: 369, endPoint y: 393, distance: 146.2
click at [369, 393] on div "PTE academic - Viliame Yabaki Time Remaining 00 : 23 : 22 12 of 18 In the text …" at bounding box center [540, 250] width 902 height 501
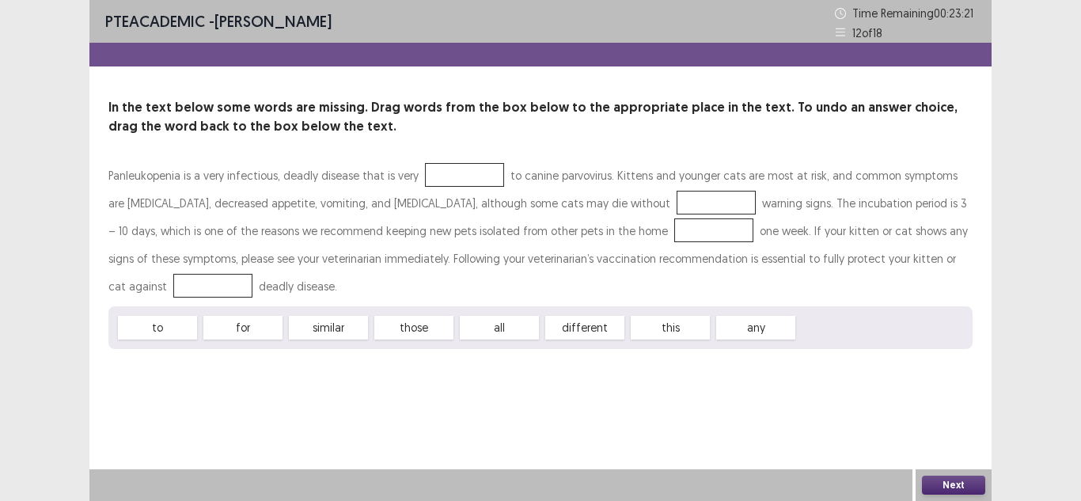
drag, startPoint x: 314, startPoint y: 329, endPoint x: 455, endPoint y: 154, distance: 225.3
click at [455, 154] on div "In the text below some words are missing. Drag words from the box below to the …" at bounding box center [540, 223] width 902 height 251
click at [455, 174] on div at bounding box center [464, 175] width 79 height 24
click at [398, 332] on div "those" at bounding box center [413, 328] width 79 height 24
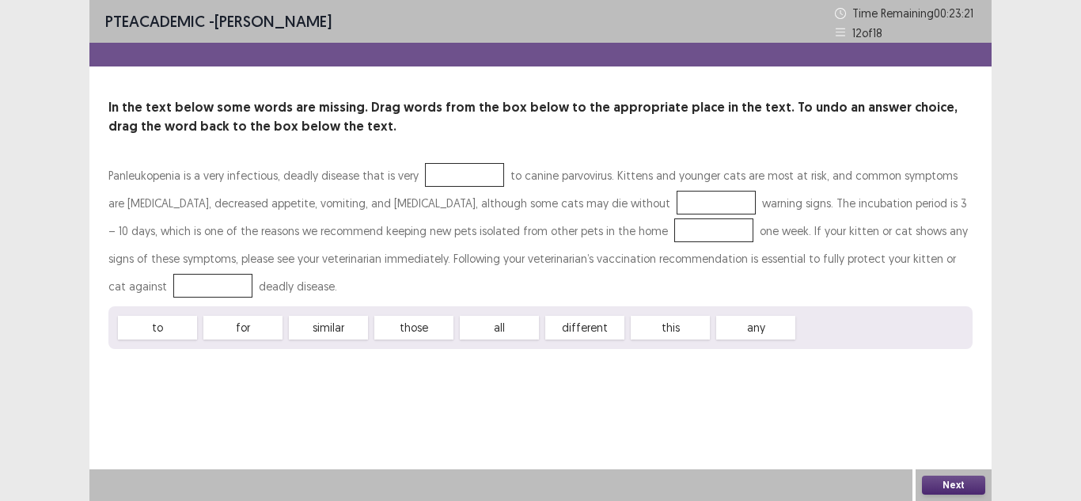
click at [398, 332] on div "those" at bounding box center [413, 328] width 79 height 24
click at [460, 164] on div at bounding box center [464, 175] width 79 height 24
drag, startPoint x: 380, startPoint y: 287, endPoint x: 472, endPoint y: 197, distance: 128.8
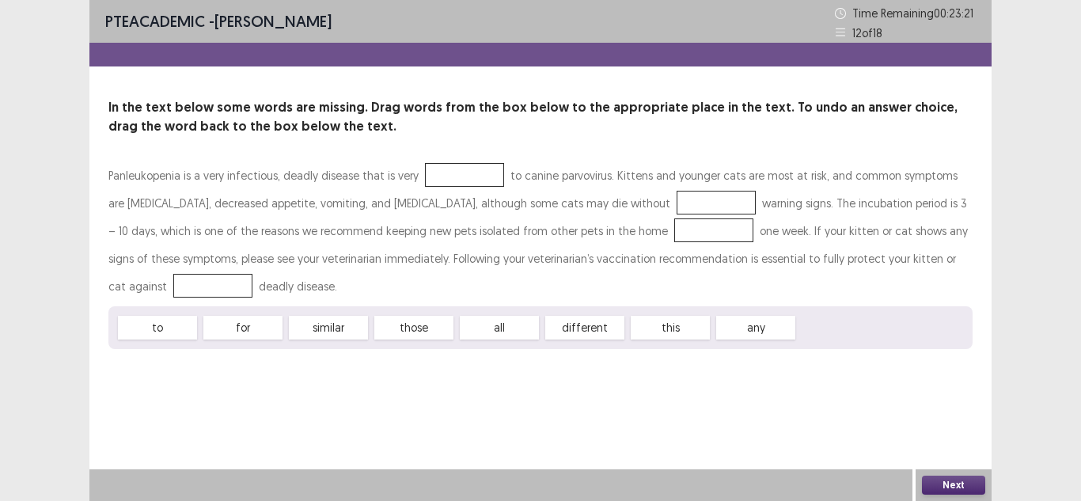
click at [472, 197] on div "Panleukopenia is a very infectious, deadly disease that is very to canine parvo…" at bounding box center [540, 255] width 864 height 188
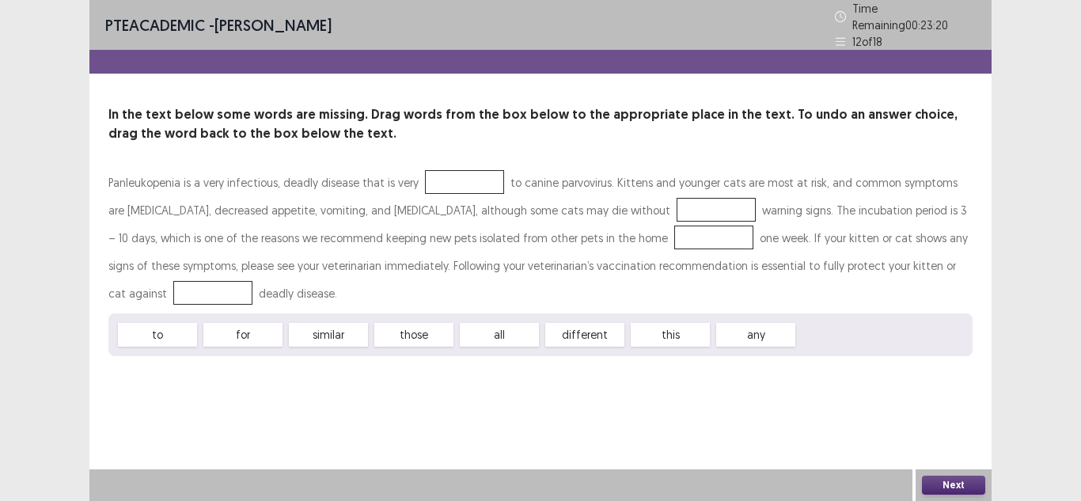
click at [163, 169] on div "Panleukopenia is a very infectious, deadly disease that is very to canine parvo…" at bounding box center [540, 238] width 864 height 139
drag, startPoint x: 176, startPoint y: 175, endPoint x: 215, endPoint y: 173, distance: 38.8
click at [215, 173] on div "Panleukopenia is a very infectious, deadly disease that is very to canine parvo…" at bounding box center [540, 238] width 864 height 139
click at [315, 327] on div "similar" at bounding box center [328, 335] width 79 height 24
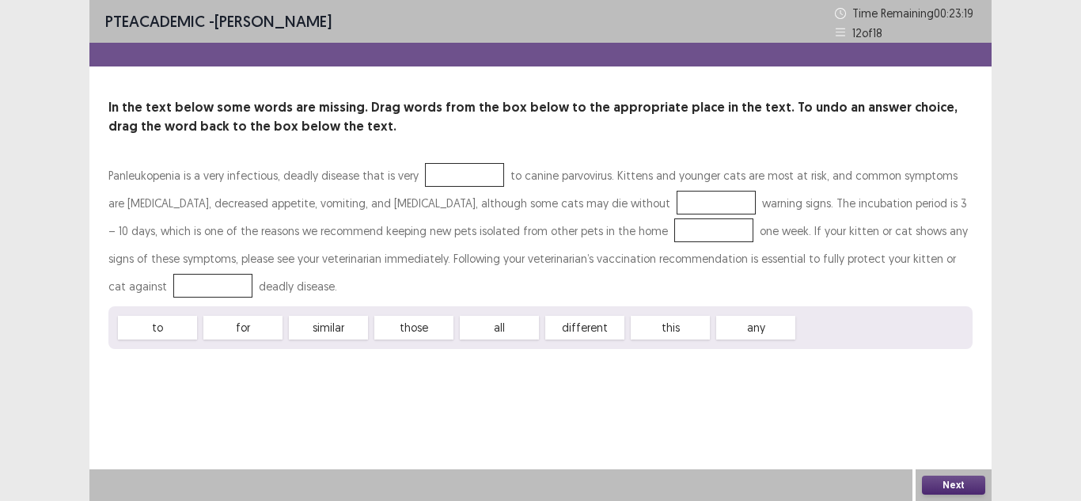
drag, startPoint x: 315, startPoint y: 327, endPoint x: 311, endPoint y: 355, distance: 28.8
click at [307, 363] on div "PTE academic - Viliame Yabaki Time Remaining 00 : 23 : 19 12 of 18 In the text …" at bounding box center [540, 190] width 902 height 381
click at [317, 343] on div "to for similar those all different this any" at bounding box center [540, 327] width 864 height 43
drag, startPoint x: 336, startPoint y: 321, endPoint x: 457, endPoint y: 188, distance: 179.4
click at [457, 188] on div "Panleukopenia is a very infectious, deadly disease that is very to canine parvo…" at bounding box center [540, 255] width 864 height 188
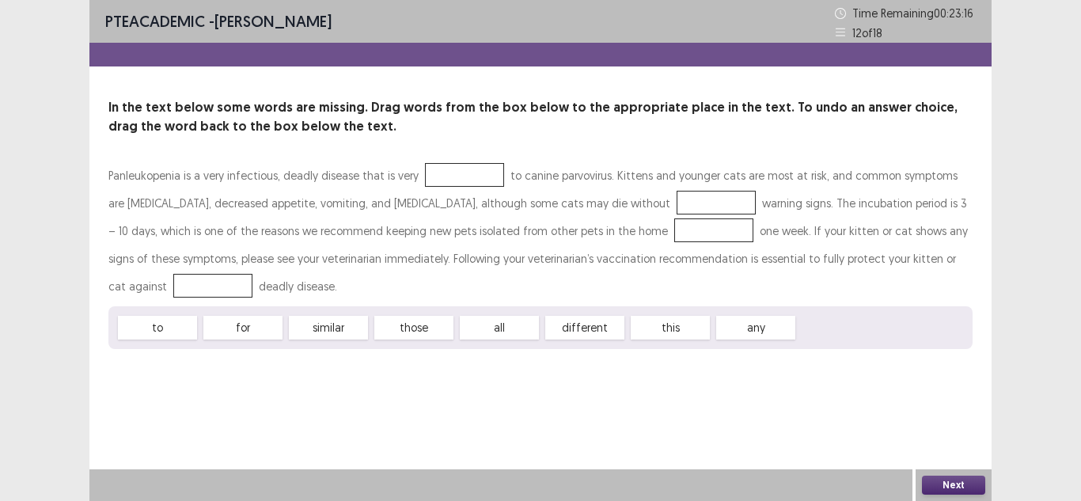
drag, startPoint x: 344, startPoint y: 332, endPoint x: 348, endPoint y: 276, distance: 55.6
click at [348, 276] on div "Panleukopenia is a very infectious, deadly disease that is very to canine parvo…" at bounding box center [540, 255] width 864 height 188
click at [338, 326] on div "similar" at bounding box center [328, 328] width 79 height 24
drag, startPoint x: 338, startPoint y: 326, endPoint x: 453, endPoint y: 167, distance: 196.2
click at [454, 166] on div "Panleukopenia is a very infectious, deadly disease that is very to canine parvo…" at bounding box center [540, 255] width 864 height 188
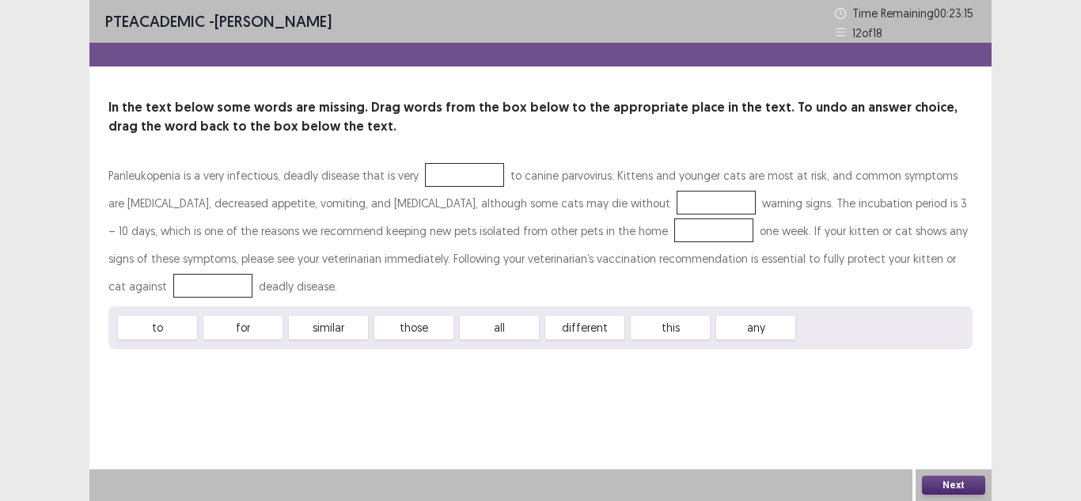
click at [452, 168] on div at bounding box center [464, 175] width 79 height 24
drag, startPoint x: 234, startPoint y: 333, endPoint x: 424, endPoint y: 180, distance: 243.8
click at [447, 171] on div "Panleukopenia is a very infectious, deadly disease that is very to canine parvo…" at bounding box center [540, 255] width 864 height 188
click at [425, 181] on div at bounding box center [464, 175] width 79 height 24
click at [433, 180] on div at bounding box center [464, 175] width 79 height 24
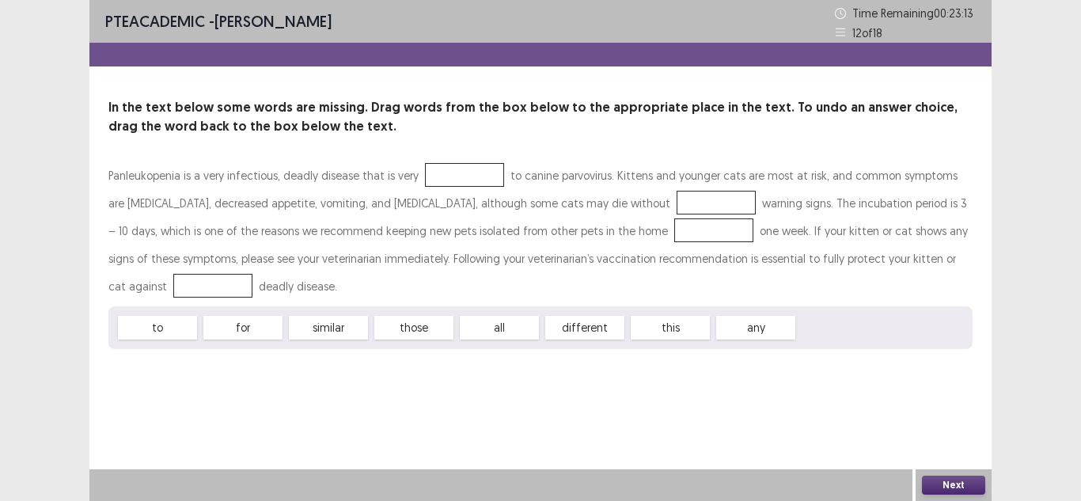
click at [420, 329] on div "those" at bounding box center [413, 328] width 79 height 24
drag, startPoint x: 425, startPoint y: 322, endPoint x: 328, endPoint y: 335, distance: 98.2
click at [328, 335] on div "to for similar those all different this any" at bounding box center [540, 327] width 864 height 43
drag, startPoint x: 330, startPoint y: 327, endPoint x: 452, endPoint y: 181, distance: 189.9
click at [452, 181] on div "Panleukopenia is a very infectious, deadly disease that is very to canine parvo…" at bounding box center [540, 255] width 864 height 188
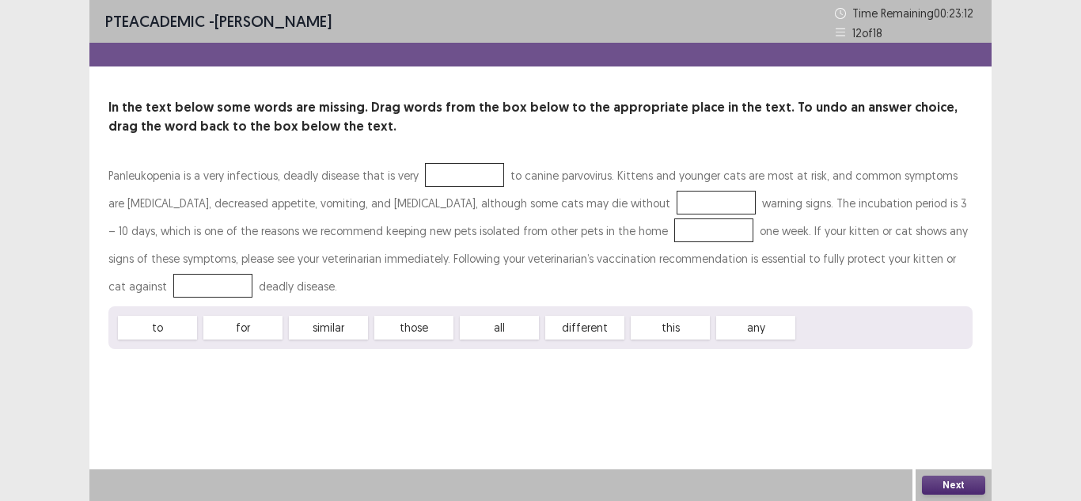
drag, startPoint x: 674, startPoint y: 321, endPoint x: 712, endPoint y: 408, distance: 94.3
click at [712, 408] on div "PTE academic - Viliame Yabaki Time Remaining 00 : 23 : 12 12 of 18 In the text …" at bounding box center [540, 250] width 902 height 501
click at [455, 172] on div at bounding box center [464, 175] width 79 height 24
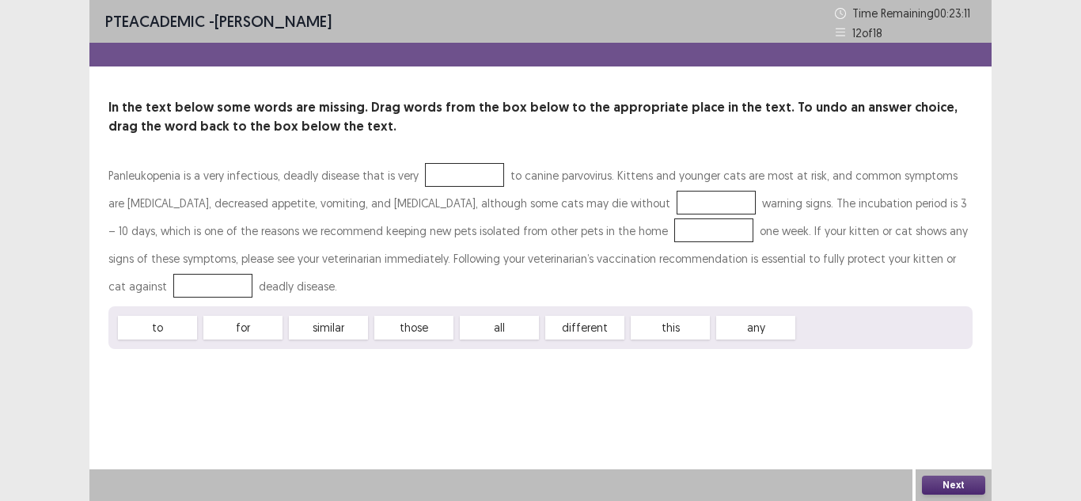
click at [455, 172] on div at bounding box center [464, 175] width 79 height 24
click at [432, 179] on div at bounding box center [464, 175] width 79 height 24
click at [404, 264] on div "Panleukopenia is a very infectious, deadly disease that is very to canine parvo…" at bounding box center [540, 230] width 864 height 139
click at [414, 188] on div "Panleukopenia is a very infectious, deadly disease that is very to canine parvo…" at bounding box center [540, 230] width 864 height 139
click at [447, 173] on div at bounding box center [464, 175] width 79 height 24
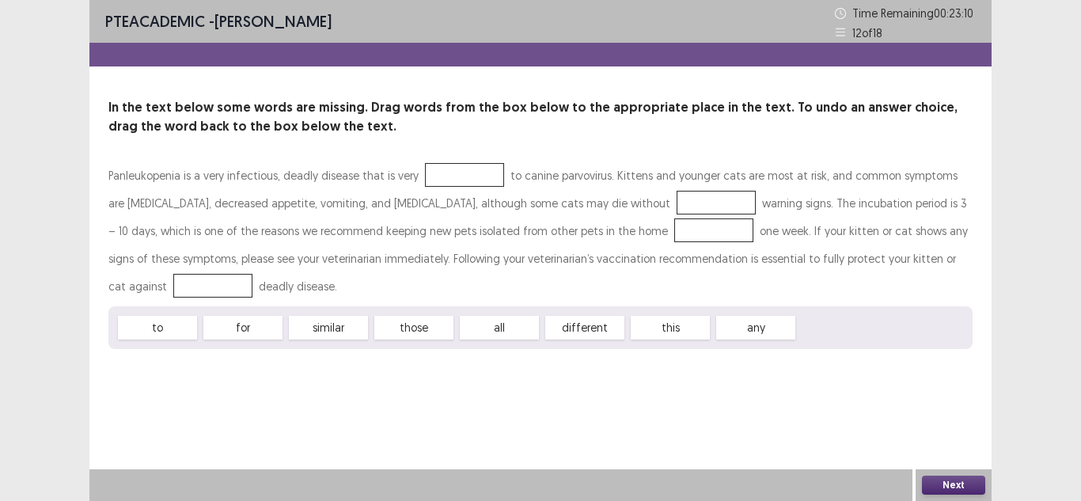
click at [391, 177] on div "Panleukopenia is a very infectious, deadly disease that is very to canine parvo…" at bounding box center [540, 230] width 864 height 139
click at [404, 329] on div "those" at bounding box center [413, 328] width 79 height 24
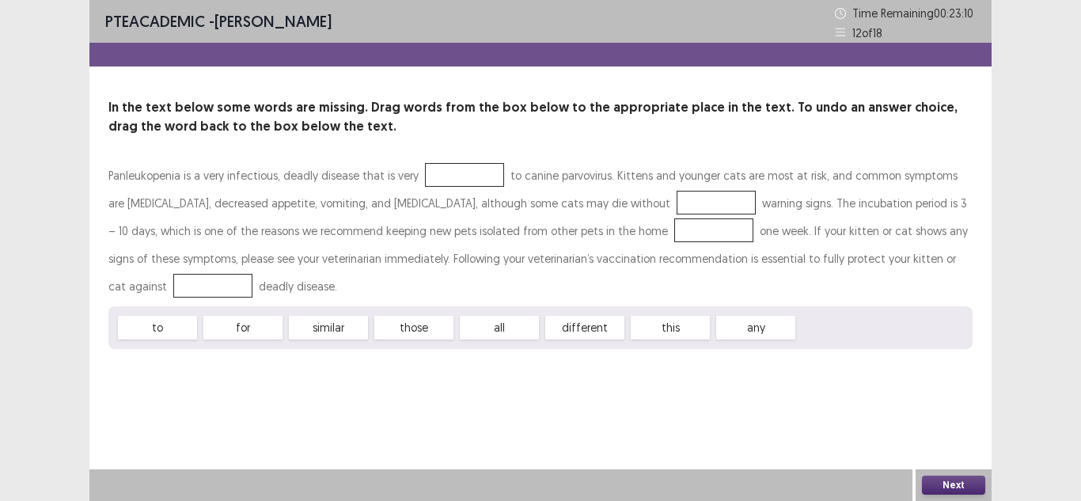
click at [404, 329] on div "those" at bounding box center [413, 328] width 79 height 24
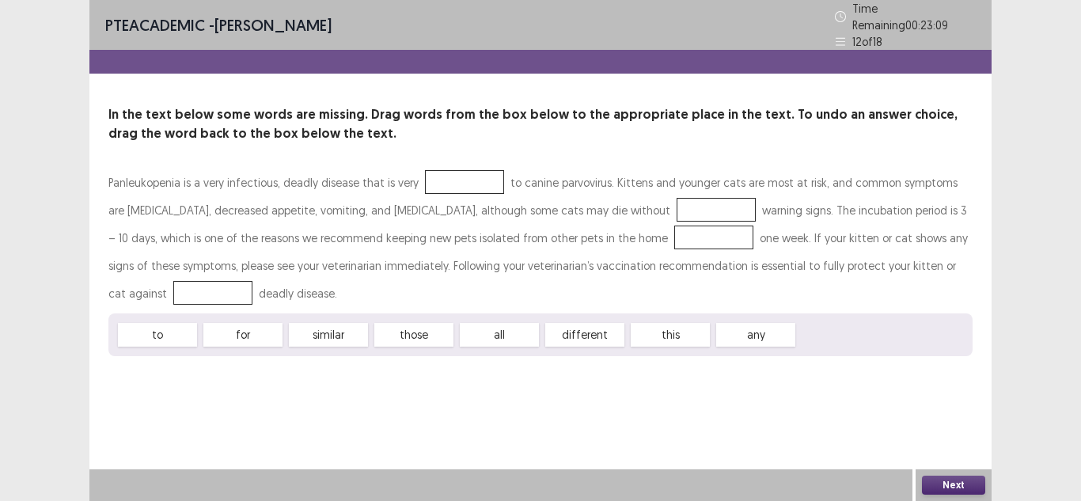
click at [404, 329] on div "those" at bounding box center [413, 335] width 79 height 24
drag, startPoint x: 425, startPoint y: 326, endPoint x: 457, endPoint y: 173, distance: 156.8
click at [457, 173] on div "Panleukopenia is a very infectious, deadly disease that is very to canine parvo…" at bounding box center [540, 263] width 864 height 188
click at [457, 173] on div at bounding box center [464, 182] width 79 height 24
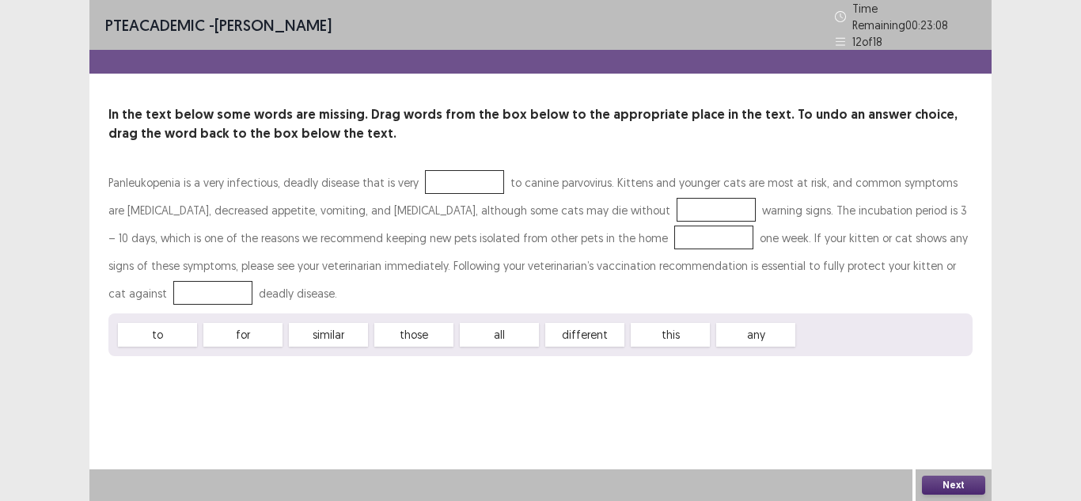
drag, startPoint x: 451, startPoint y: 177, endPoint x: 397, endPoint y: 241, distance: 83.1
click at [453, 170] on div at bounding box center [464, 182] width 79 height 24
click at [443, 177] on div at bounding box center [464, 182] width 79 height 24
drag, startPoint x: 324, startPoint y: 334, endPoint x: 421, endPoint y: 165, distance: 194.7
click at [421, 169] on div "Panleukopenia is a very infectious, deadly disease that is very to canine parvo…" at bounding box center [540, 263] width 864 height 188
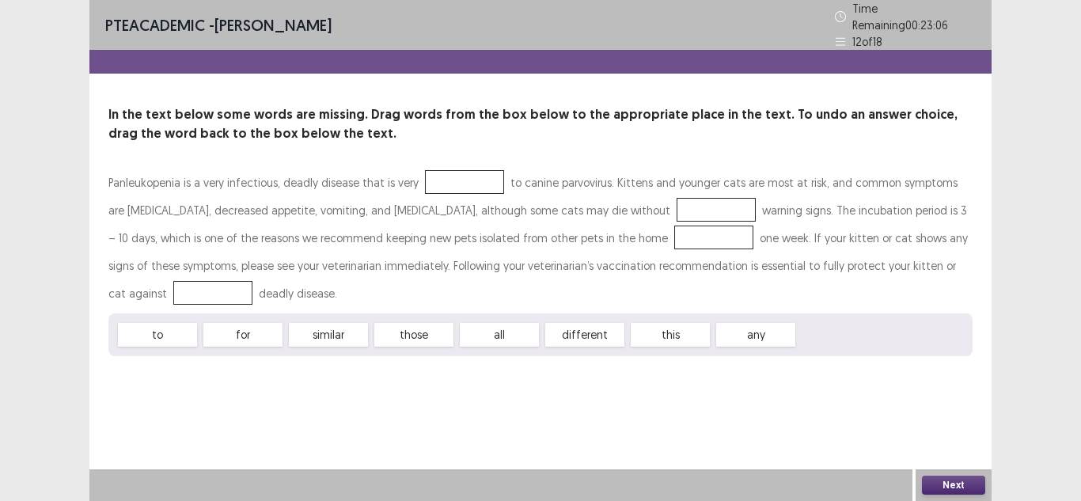
click at [425, 170] on div at bounding box center [464, 182] width 79 height 24
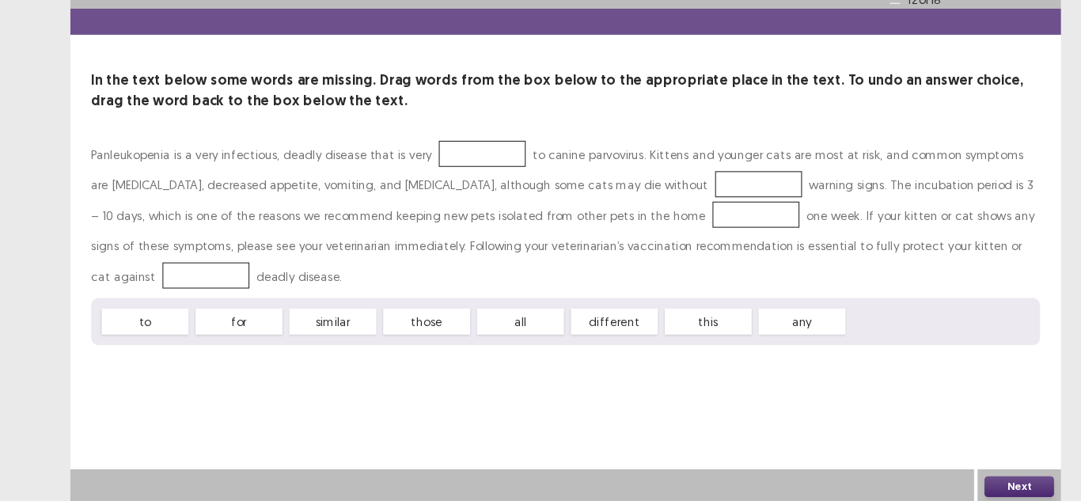
click at [931, 484] on button "Next" at bounding box center [953, 485] width 63 height 19
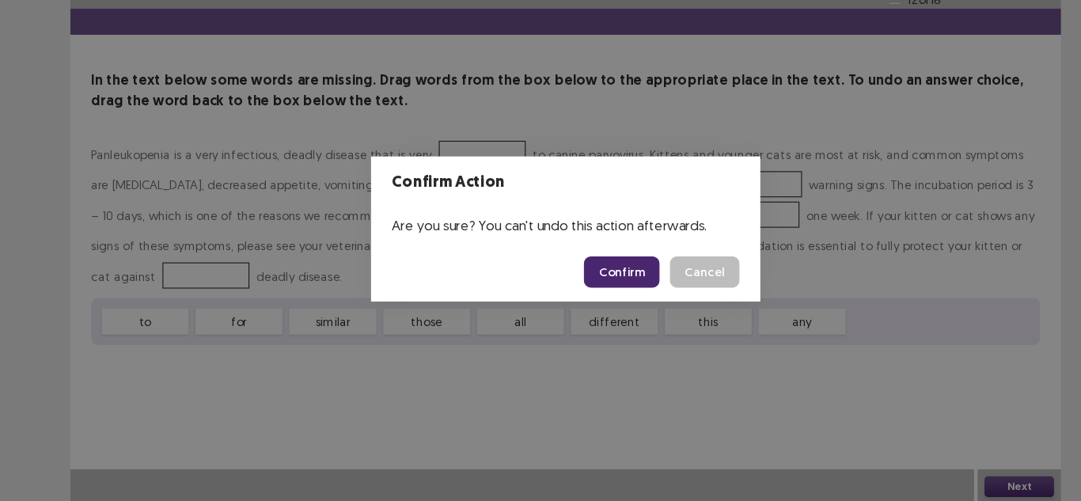
click at [556, 356] on div "Confirm Action Are you sure? You can't undo this action afterwards. Confirm Can…" at bounding box center [540, 250] width 1081 height 501
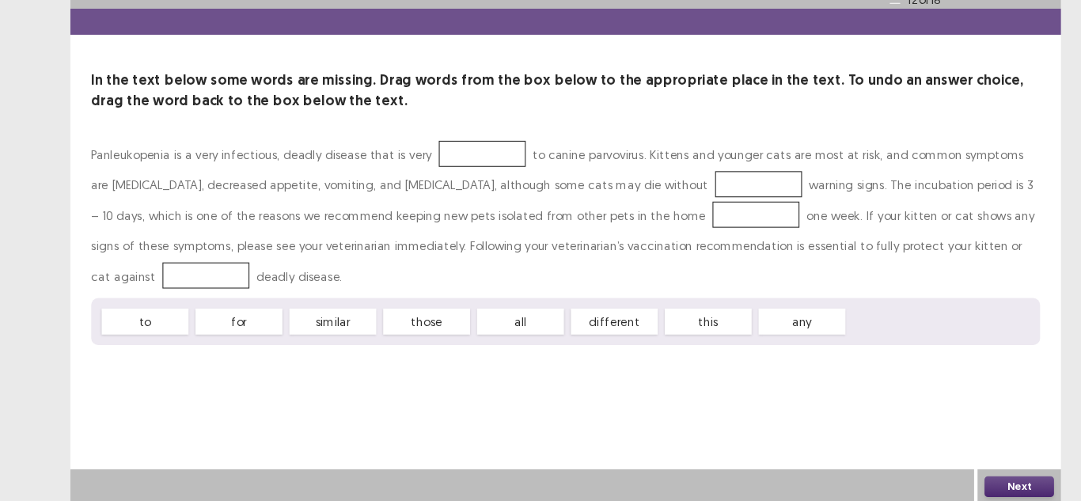
click at [342, 357] on div "Confirm Action Are you sure? You can't undo this action afterwards. Confirm Can…" at bounding box center [540, 250] width 1081 height 501
click at [951, 490] on div "Confirm Action Are you sure? You can't undo this action afterwards. Confirm Can…" at bounding box center [540, 250] width 1081 height 501
click at [949, 483] on div "Confirm Action Are you sure? You can't undo this action afterwards. Confirm Can…" at bounding box center [540, 250] width 1081 height 501
click at [959, 488] on div "Confirm Action Are you sure? You can't undo this action afterwards. Confirm Can…" at bounding box center [540, 250] width 1081 height 501
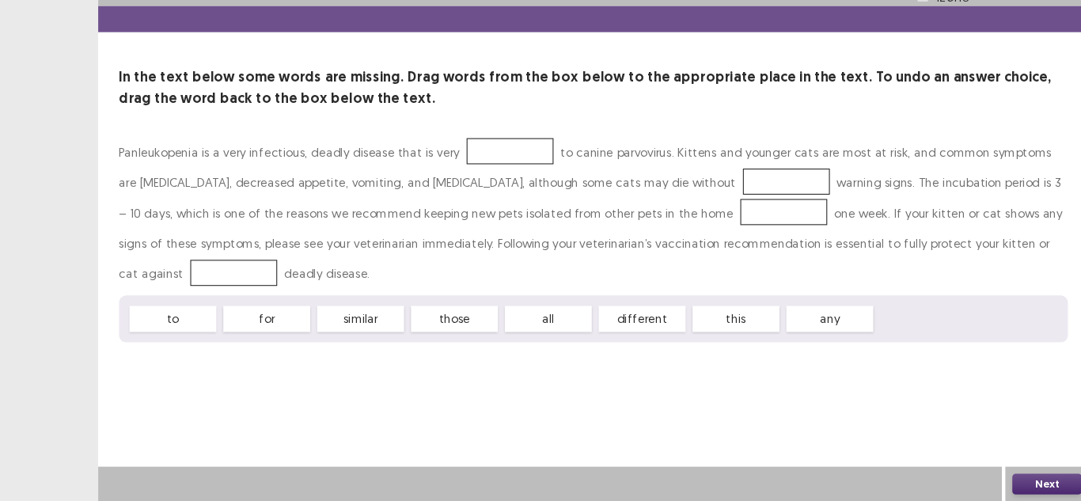
click at [958, 486] on button "Next" at bounding box center [953, 485] width 63 height 19
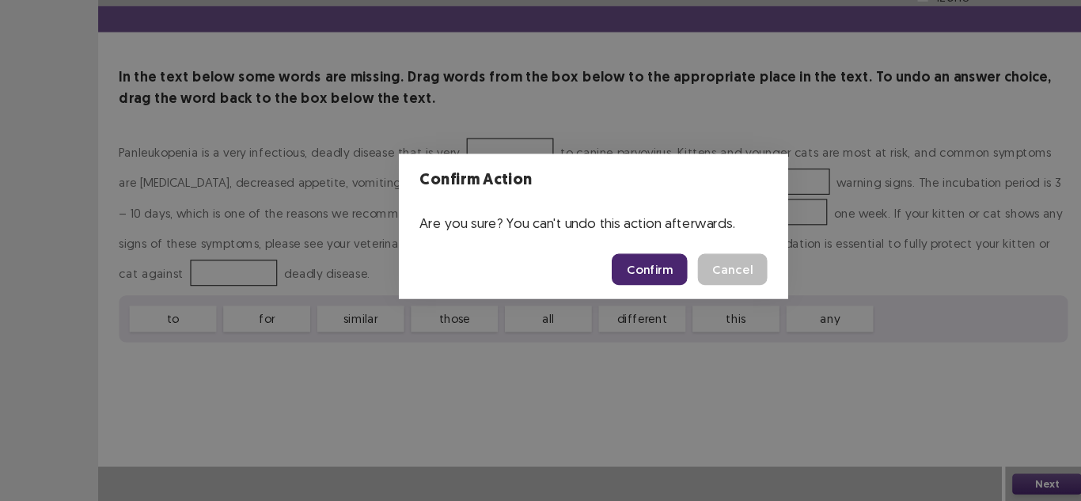
click at [601, 293] on button "Confirm" at bounding box center [591, 289] width 69 height 28
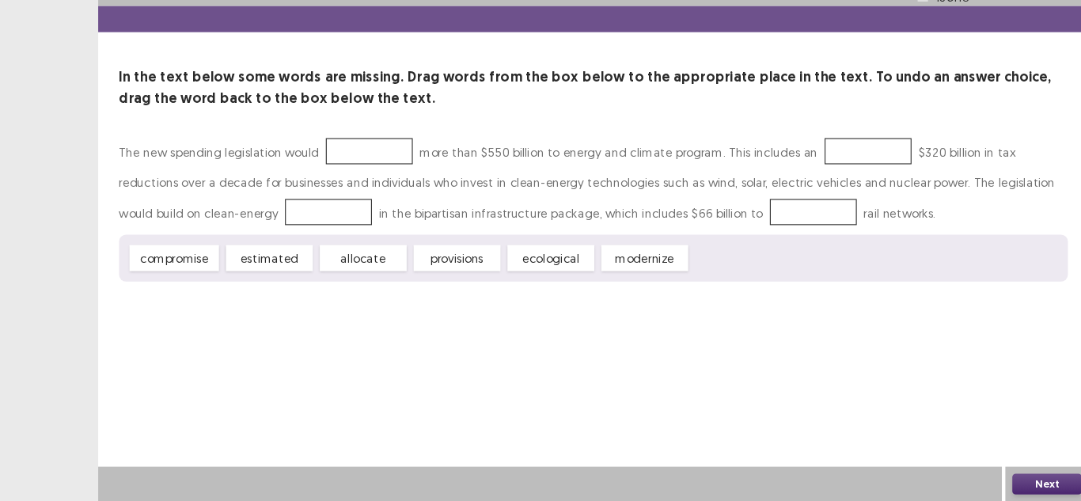
drag, startPoint x: 263, startPoint y: 278, endPoint x: 259, endPoint y: 260, distance: 18.6
click at [275, 242] on div "The new spending legislation would more than $550 billion to energy and climate…" at bounding box center [540, 235] width 864 height 132
click at [325, 170] on div at bounding box center [336, 182] width 79 height 24
drag, startPoint x: 242, startPoint y: 271, endPoint x: 539, endPoint y: 331, distance: 302.9
click at [314, 204] on div "The new spending legislation would more than $550 billion to energy and climate…" at bounding box center [540, 235] width 864 height 132
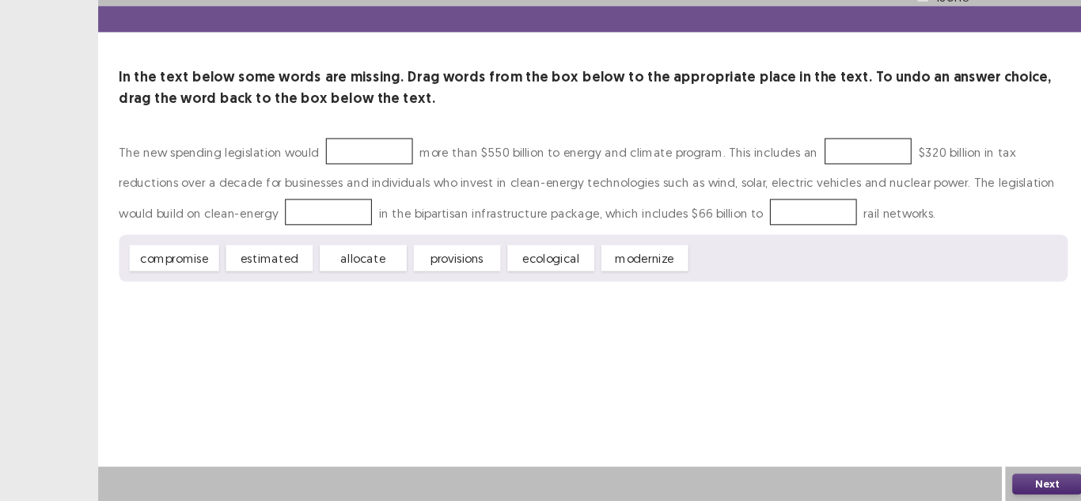
click at [959, 482] on button "Next" at bounding box center [953, 485] width 63 height 19
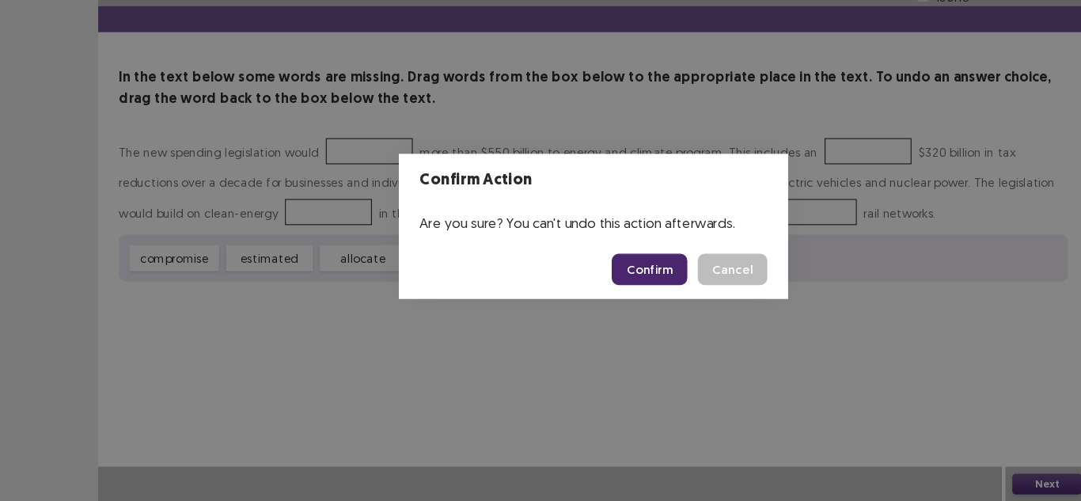
click at [577, 294] on button "Confirm" at bounding box center [591, 289] width 69 height 28
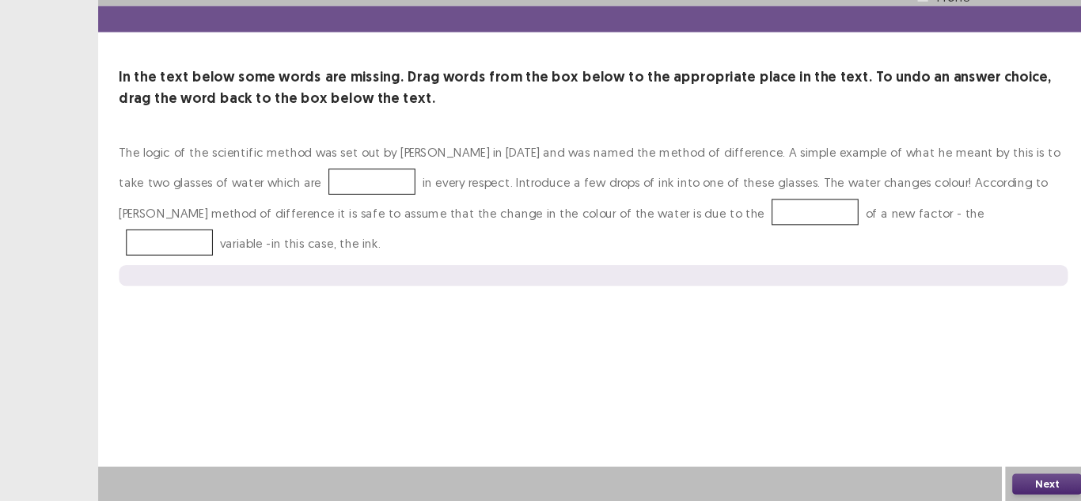
click at [299, 198] on div at bounding box center [338, 210] width 79 height 24
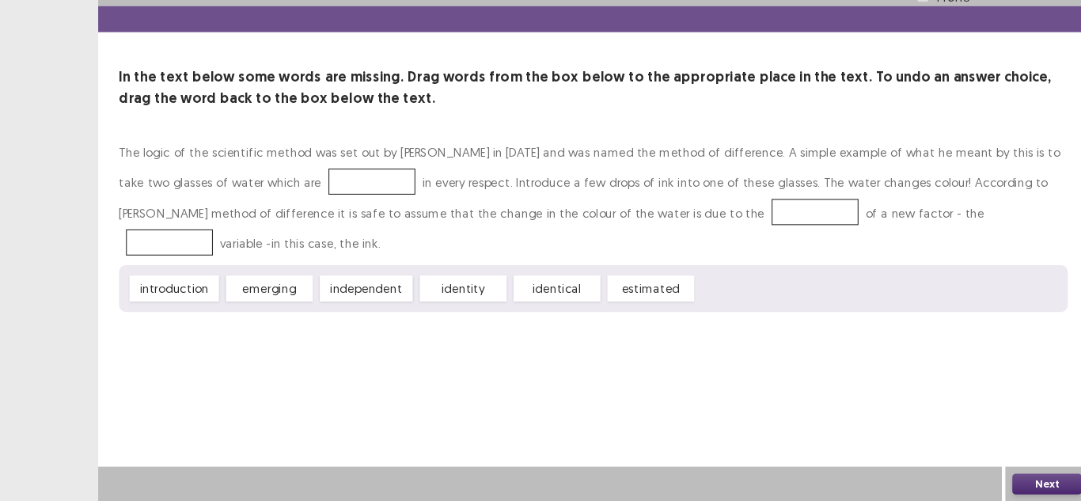
click at [173, 286] on div "introduction emerging independent identity identical estimated" at bounding box center [540, 307] width 864 height 43
click at [156, 295] on div "introduction" at bounding box center [159, 307] width 82 height 24
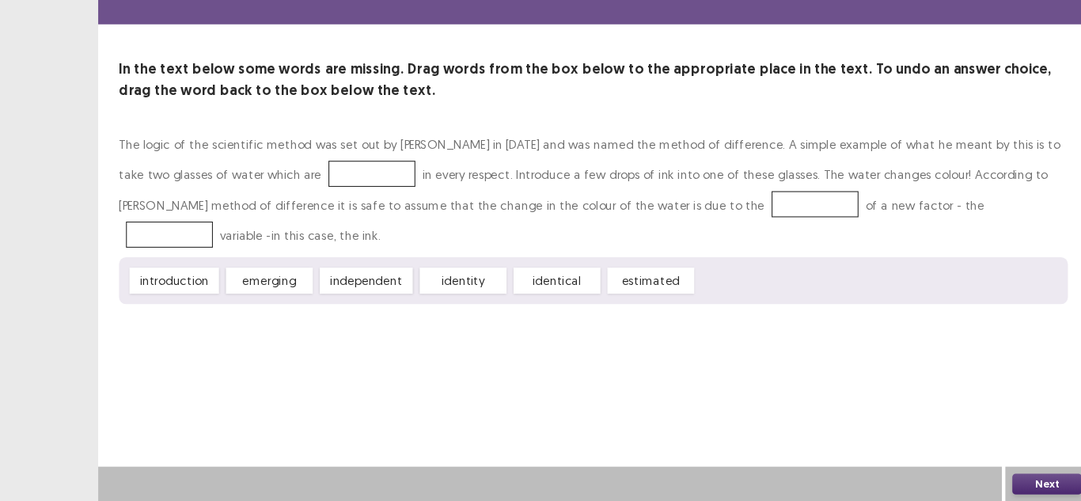
drag, startPoint x: 266, startPoint y: 272, endPoint x: 290, endPoint y: 198, distance: 77.4
click at [290, 198] on div "The logic of the scientific method was set out by John Stuart Mill in 1843 and …" at bounding box center [540, 241] width 864 height 160
click at [955, 487] on button "Next" at bounding box center [953, 485] width 63 height 19
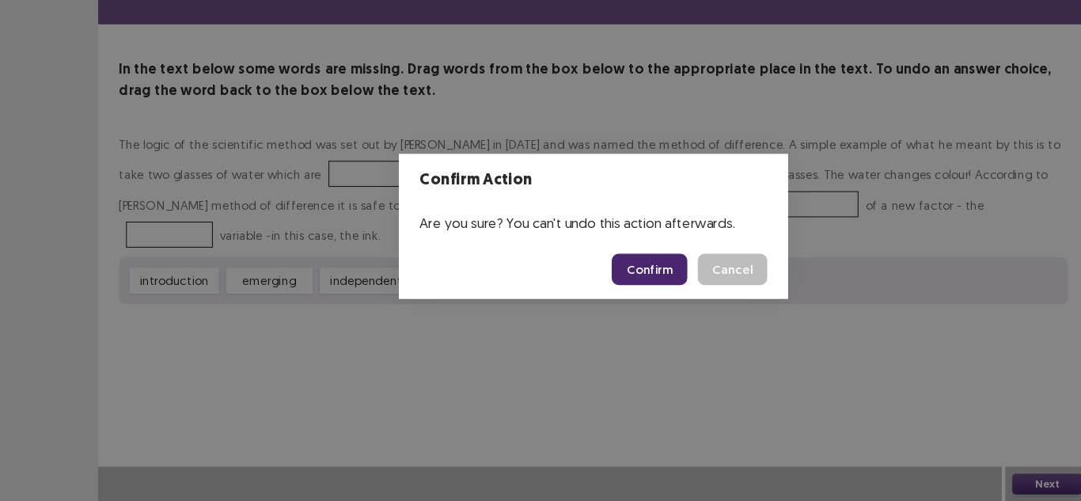
click at [610, 294] on button "Confirm" at bounding box center [591, 289] width 69 height 28
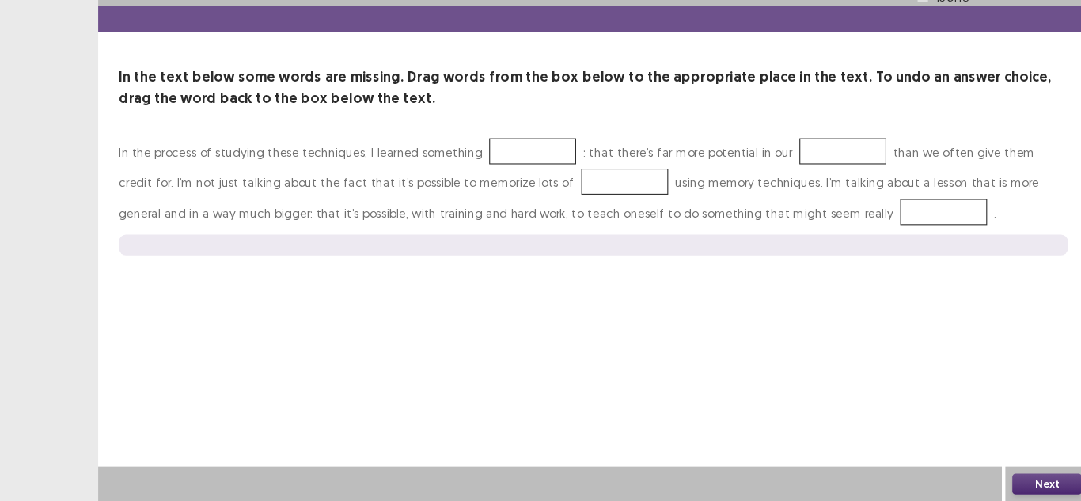
click at [936, 480] on button "Next" at bounding box center [953, 485] width 63 height 19
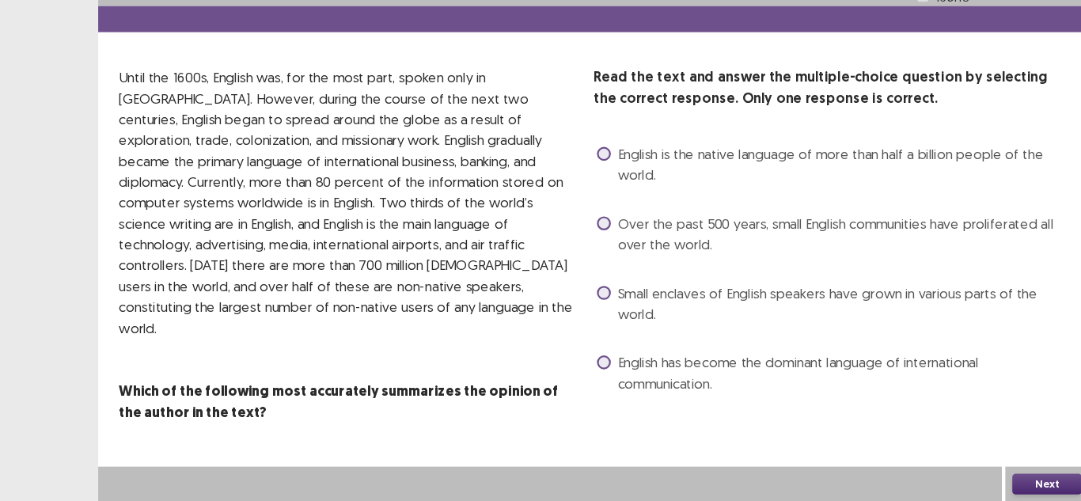
click at [559, 366] on label "English has become the dominant language of international communication." at bounding box center [758, 384] width 429 height 38
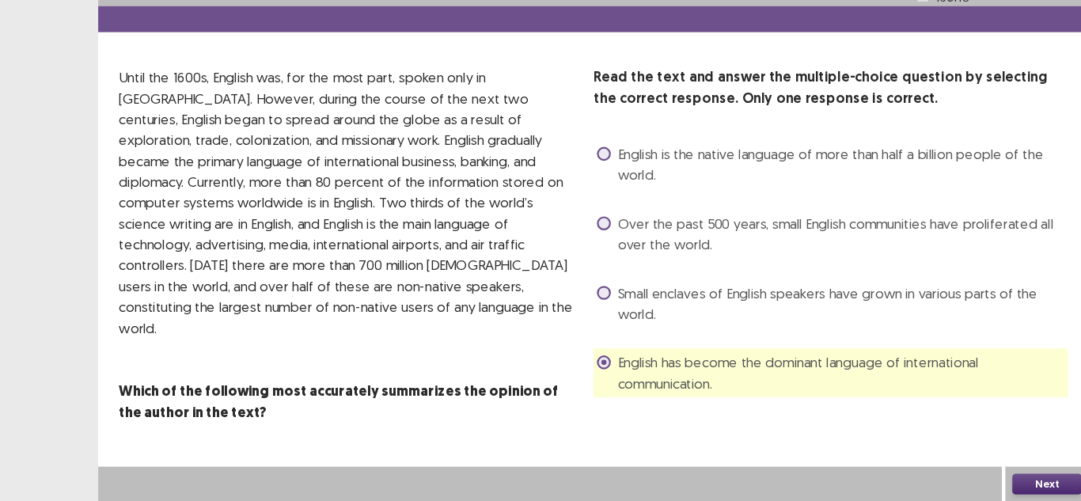
click at [946, 483] on button "Next" at bounding box center [953, 485] width 63 height 19
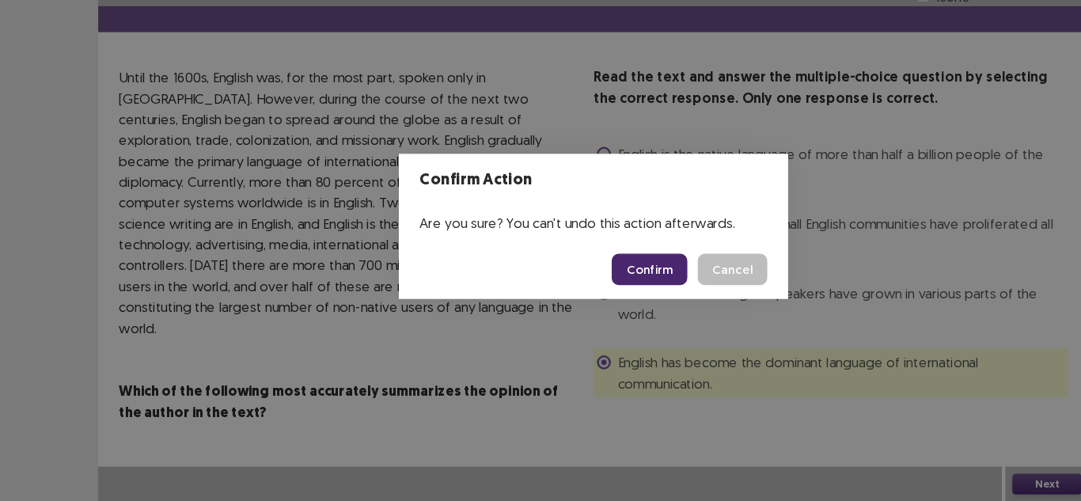
click at [591, 289] on button "Confirm" at bounding box center [591, 289] width 69 height 28
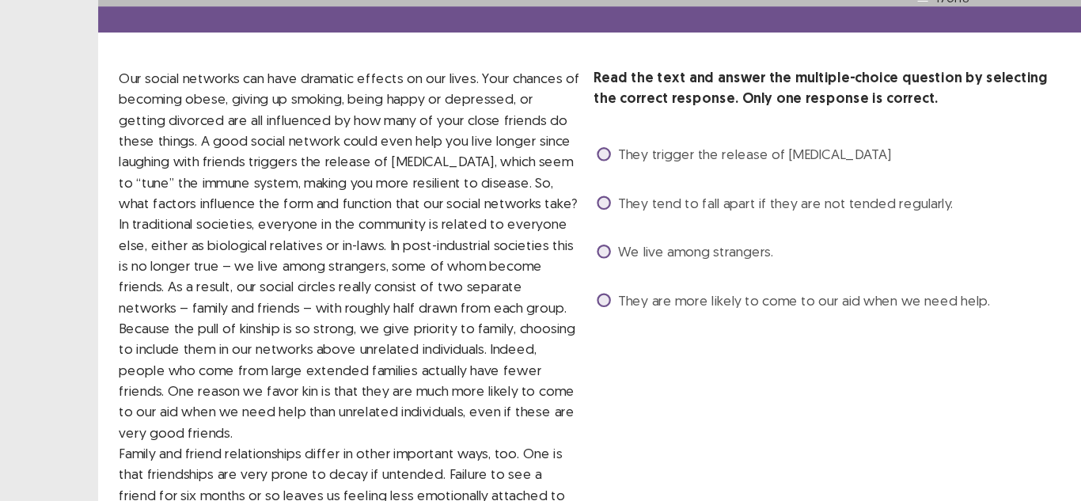
click at [552, 223] on span at bounding box center [550, 228] width 13 height 13
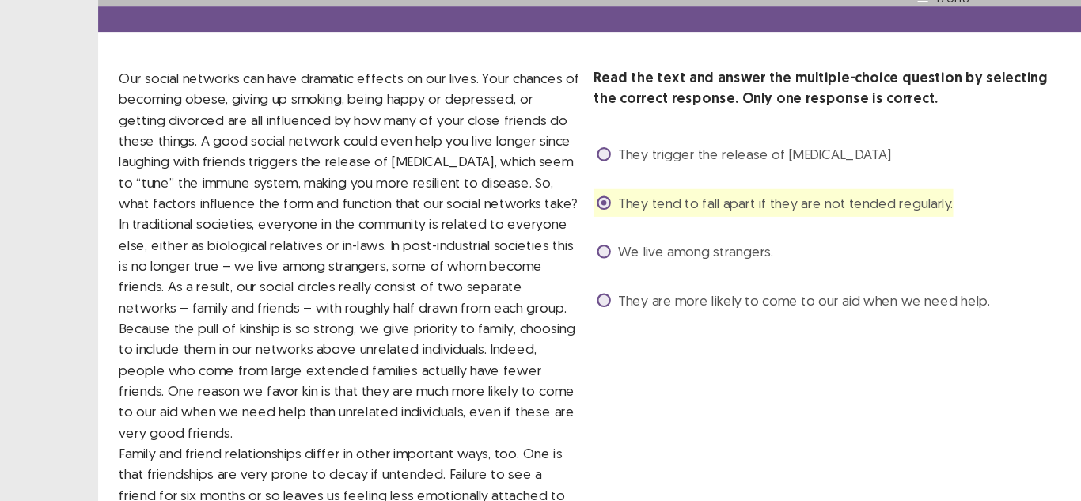
scroll to position [162, 0]
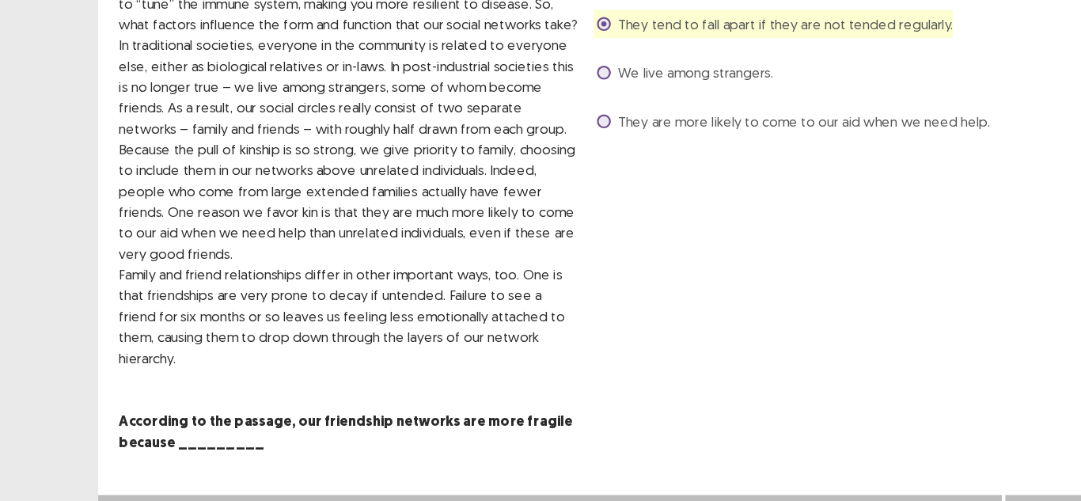
click at [945, 500] on button "Next" at bounding box center [953, 511] width 63 height 19
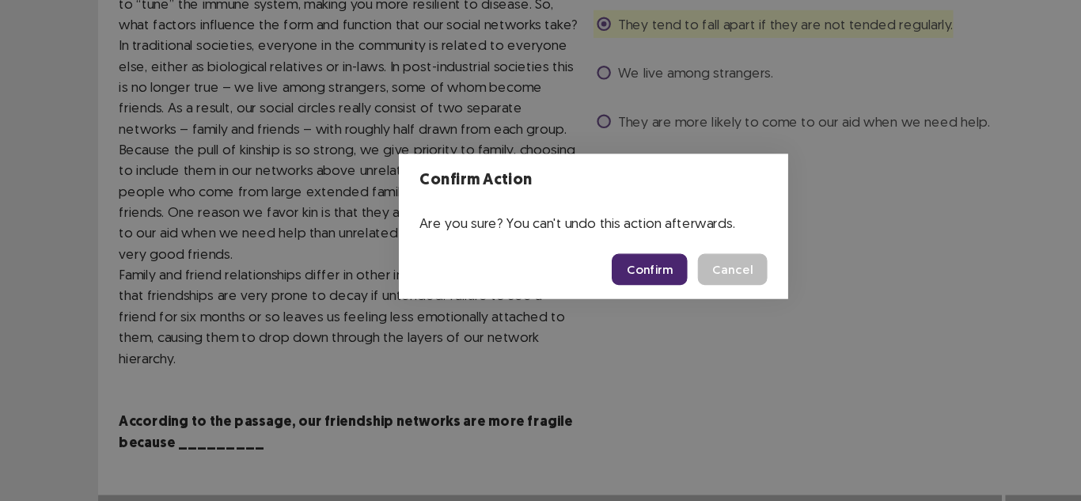
click at [608, 294] on button "Confirm" at bounding box center [591, 289] width 69 height 28
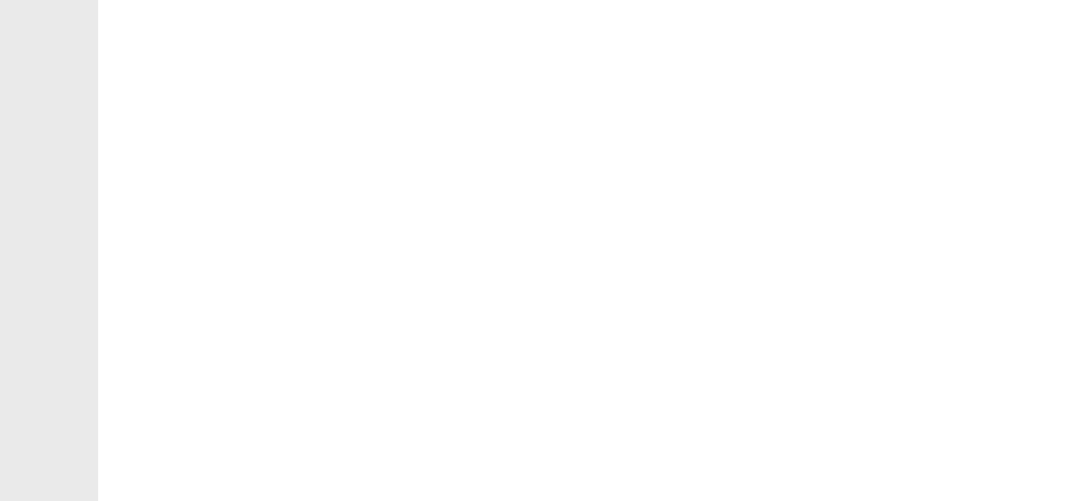
scroll to position [0, 0]
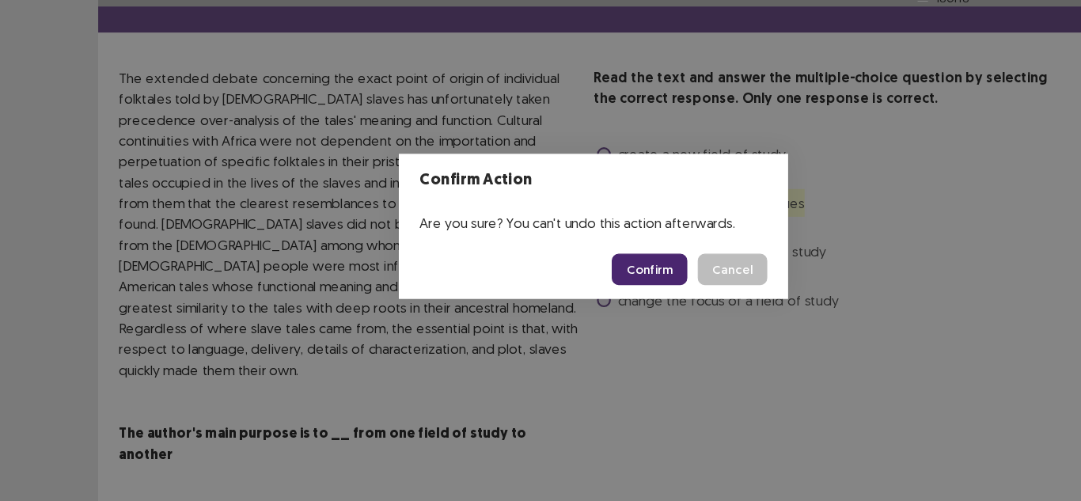
click at [614, 291] on button "Confirm" at bounding box center [591, 289] width 69 height 28
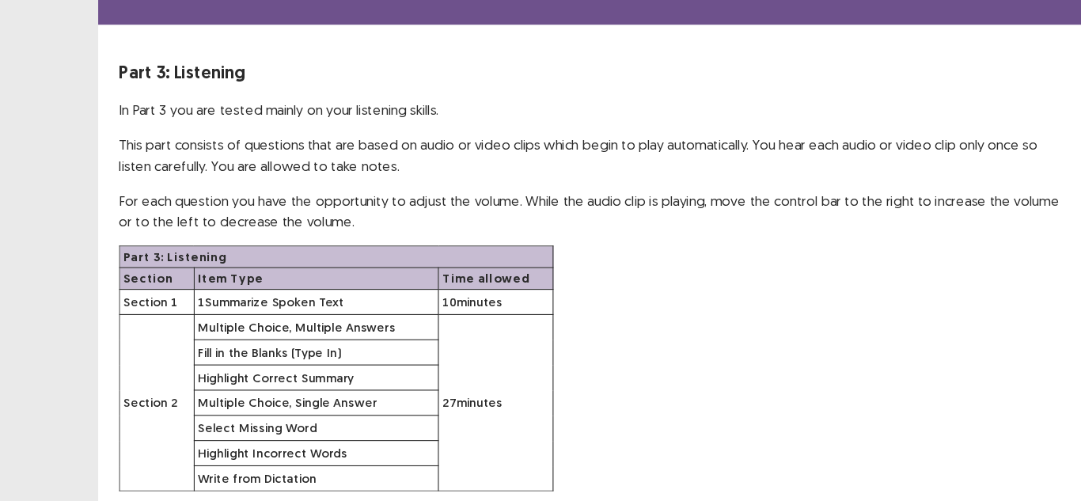
scroll to position [118, 0]
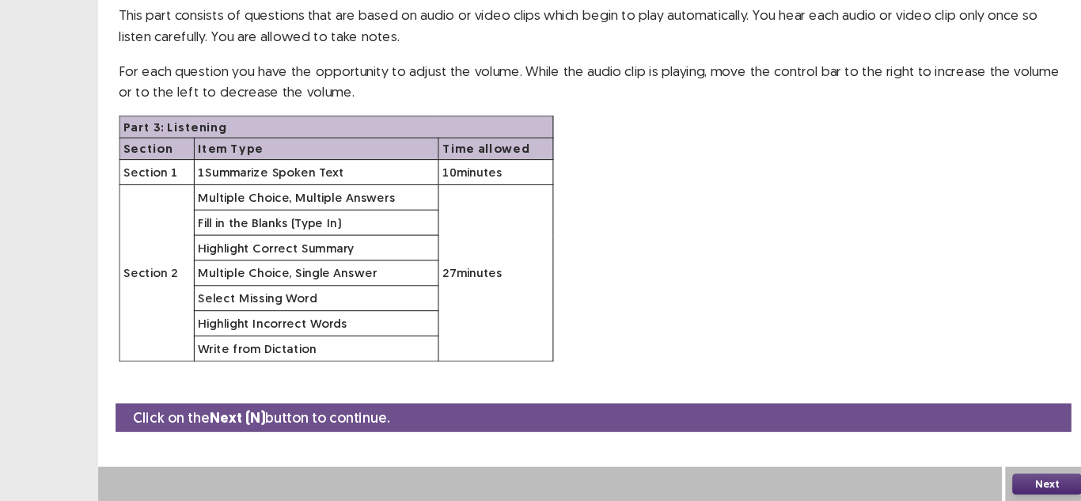
click at [941, 483] on button "Next" at bounding box center [953, 485] width 63 height 19
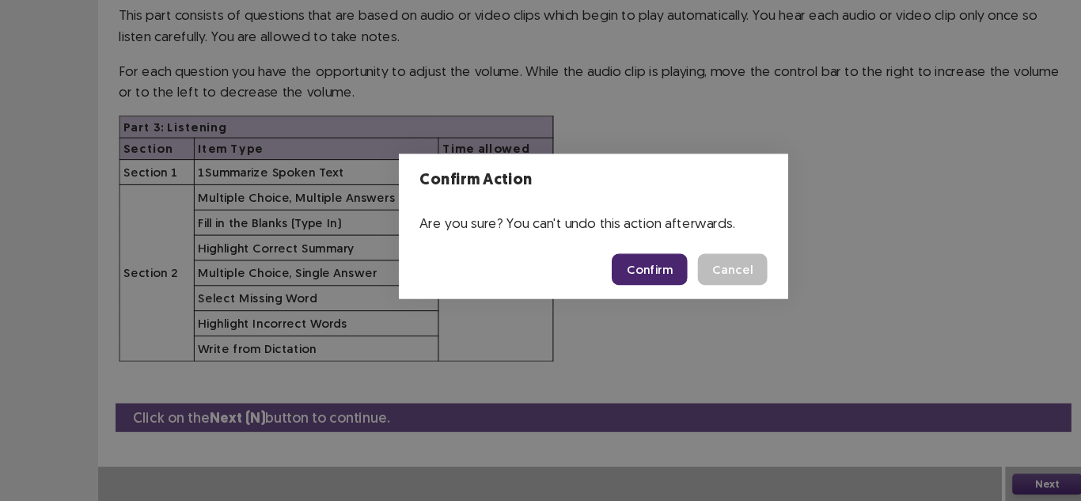
click at [616, 287] on button "Confirm" at bounding box center [591, 289] width 69 height 28
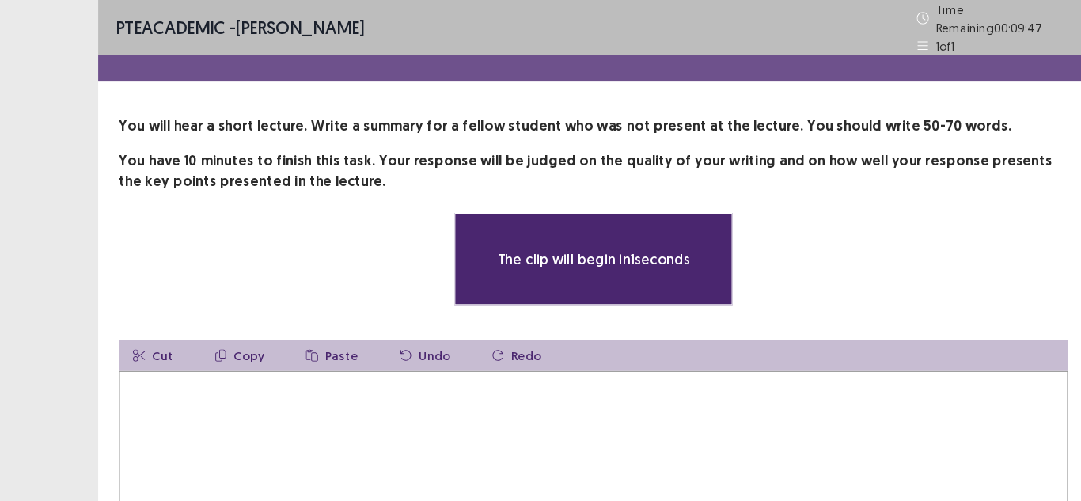
scroll to position [2, 0]
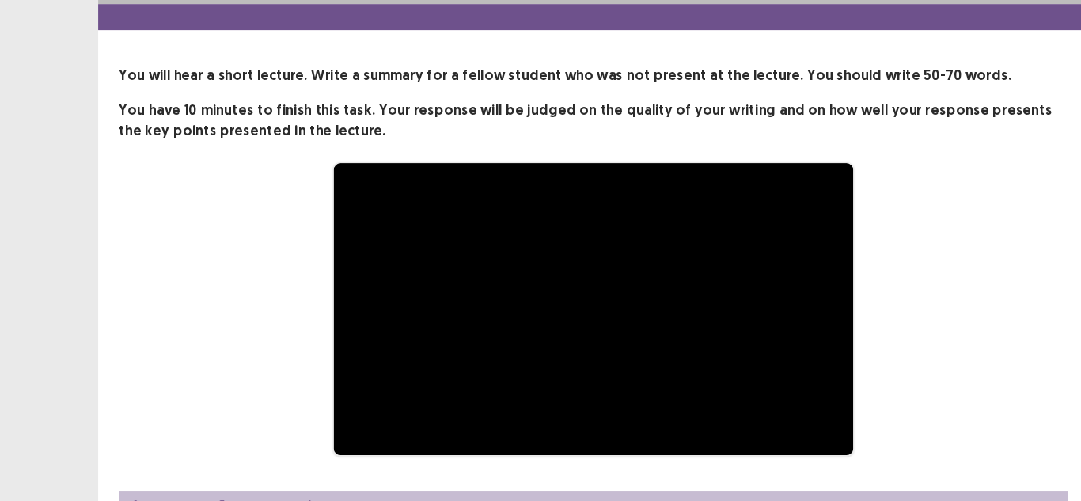
click at [216, 311] on div "**********" at bounding box center [541, 326] width 738 height 268
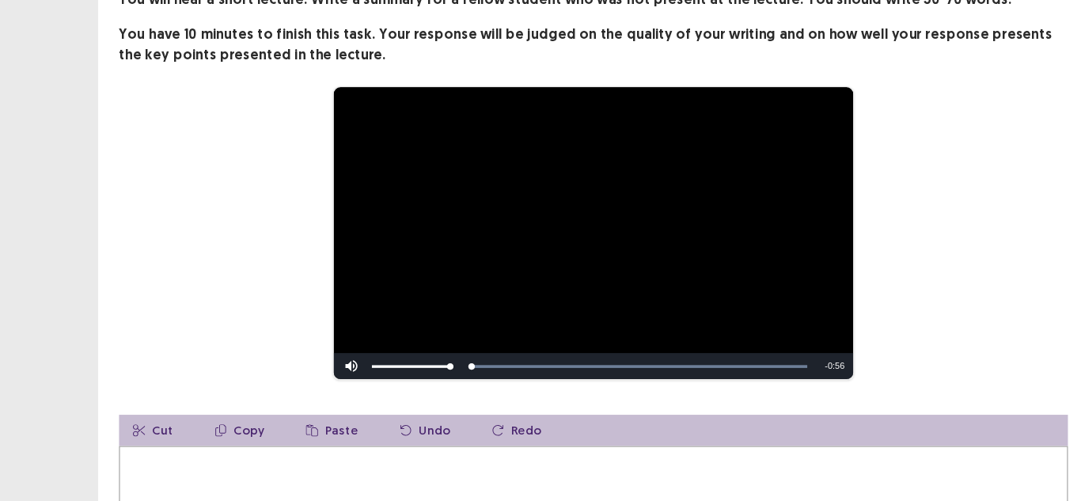
scroll to position [70, 0]
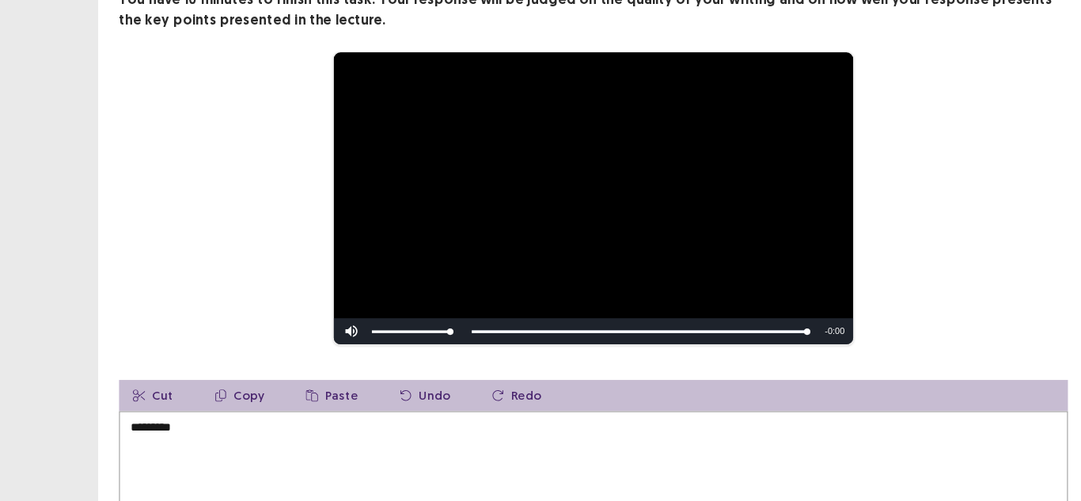
click at [465, 190] on video "Video Player" at bounding box center [540, 225] width 473 height 266
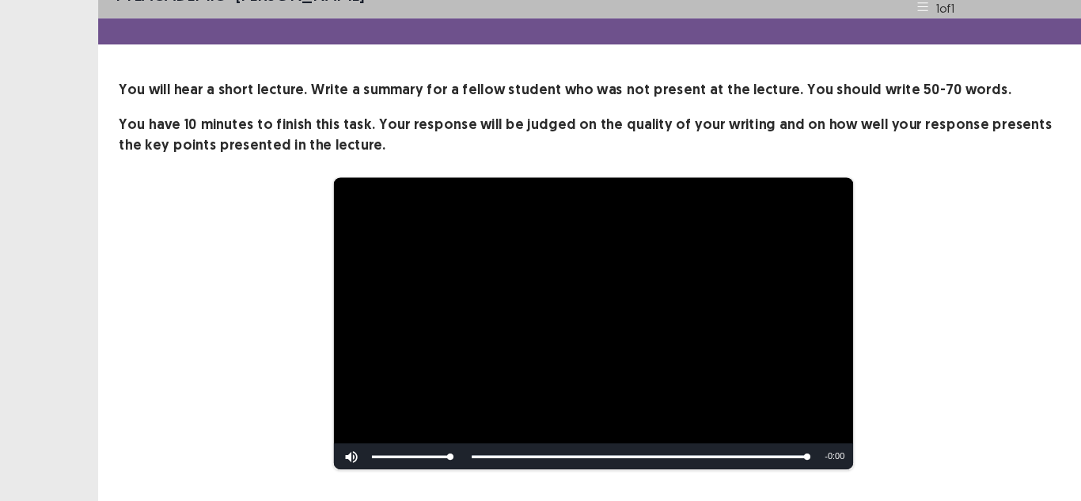
scroll to position [161, 0]
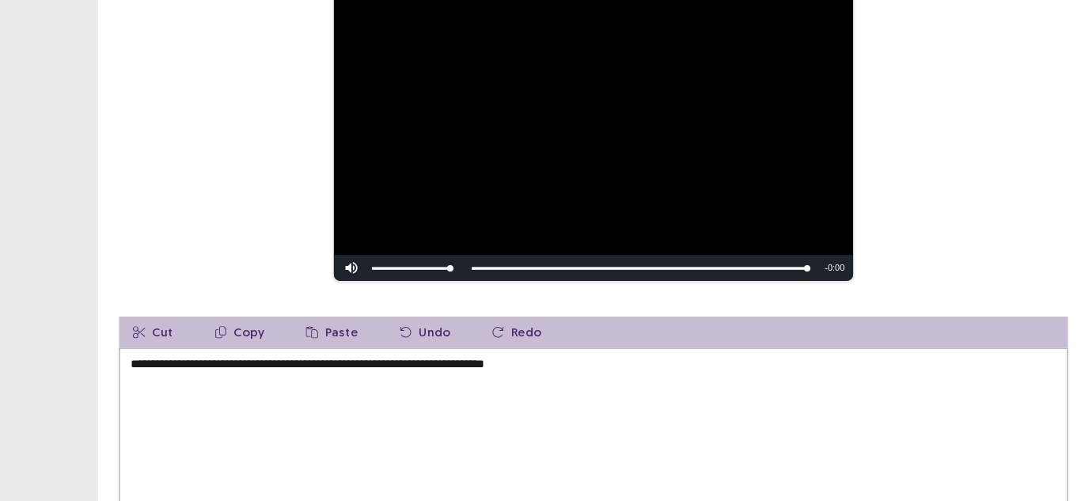
click at [363, 367] on textarea "**********" at bounding box center [540, 448] width 864 height 174
click at [500, 369] on textarea "**********" at bounding box center [540, 448] width 864 height 174
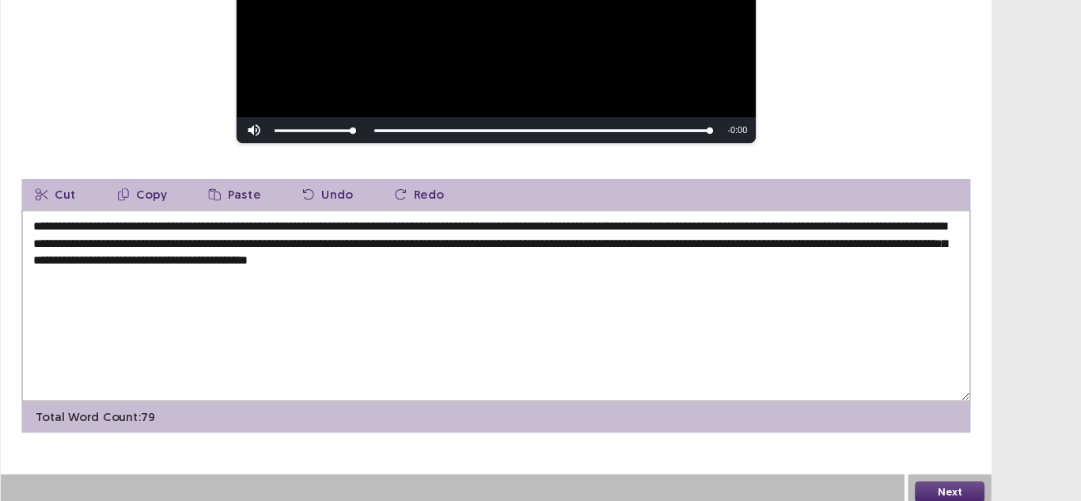
scroll to position [187, 0]
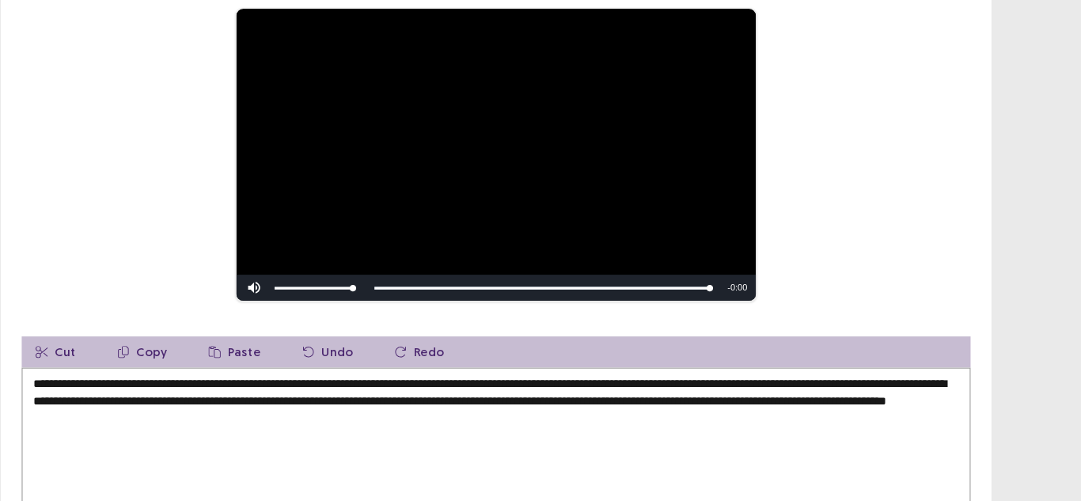
type textarea "**********"
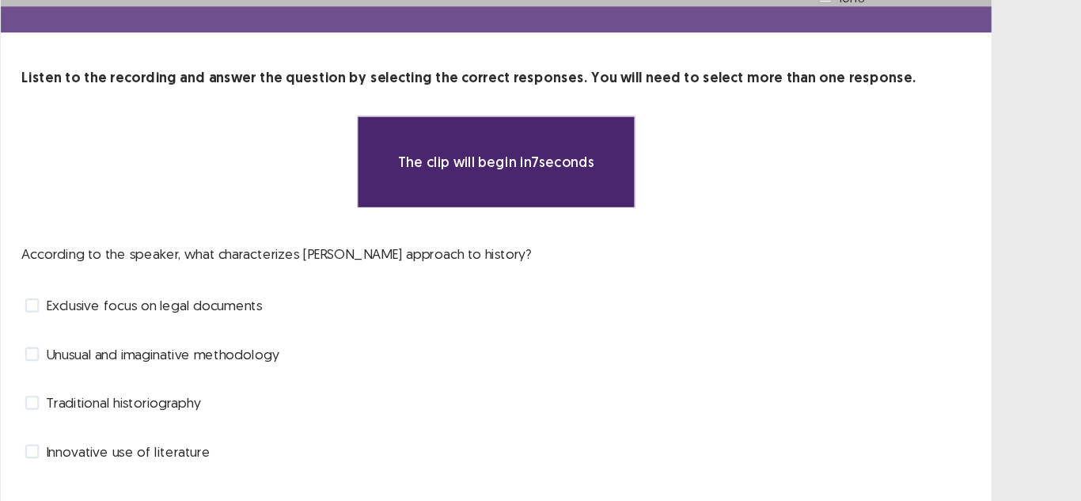
scroll to position [29, 0]
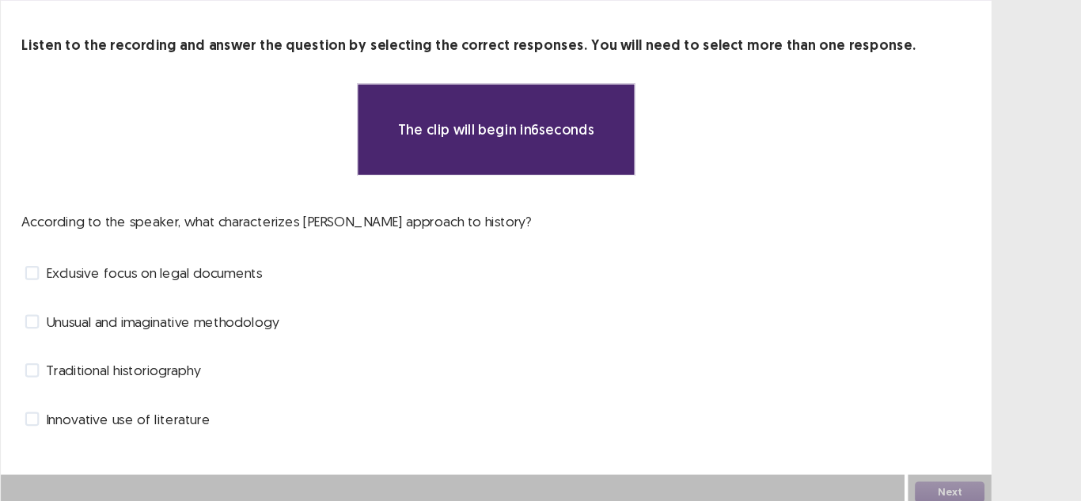
click at [118, 375] on span at bounding box center [118, 381] width 13 height 13
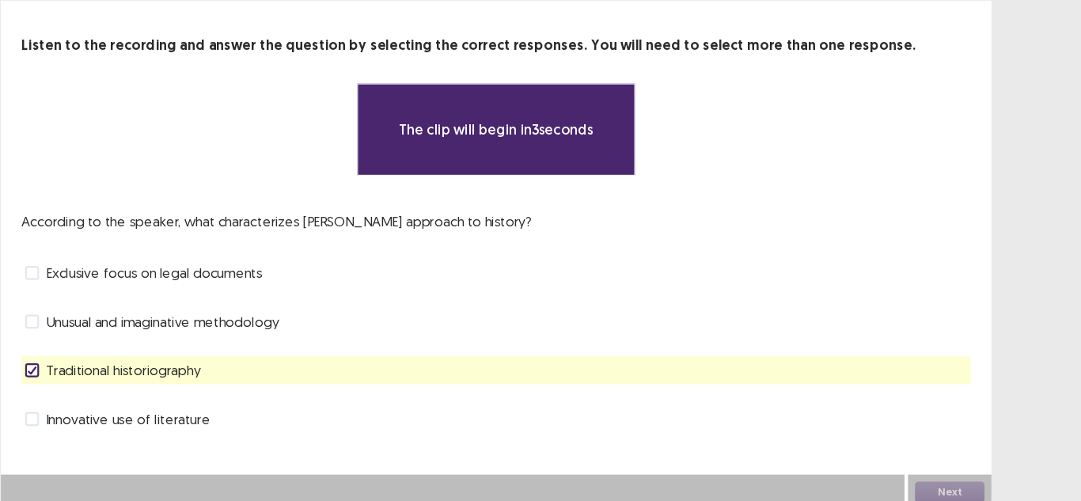
click at [116, 420] on span at bounding box center [118, 426] width 13 height 13
click at [113, 290] on span at bounding box center [118, 293] width 13 height 13
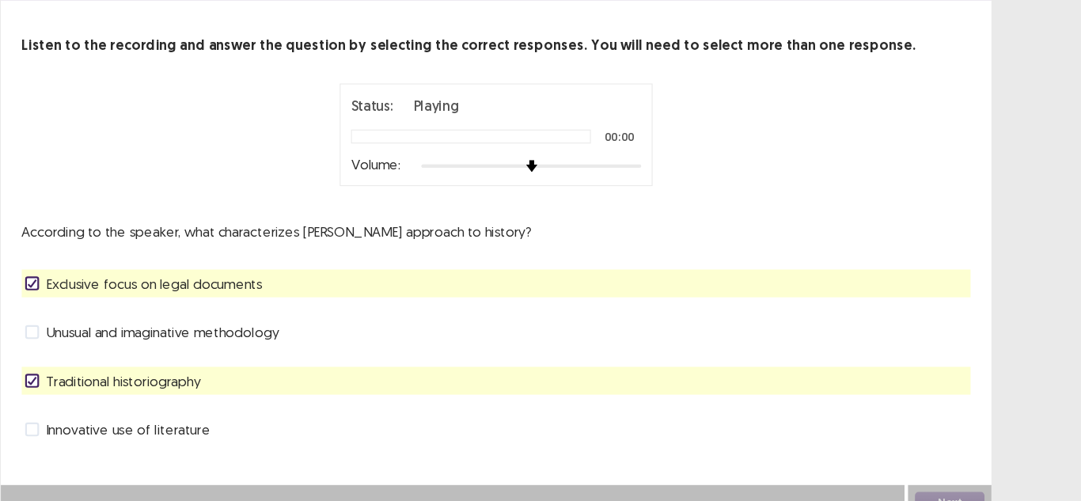
click at [118, 388] on polyline at bounding box center [118, 391] width 7 height 6
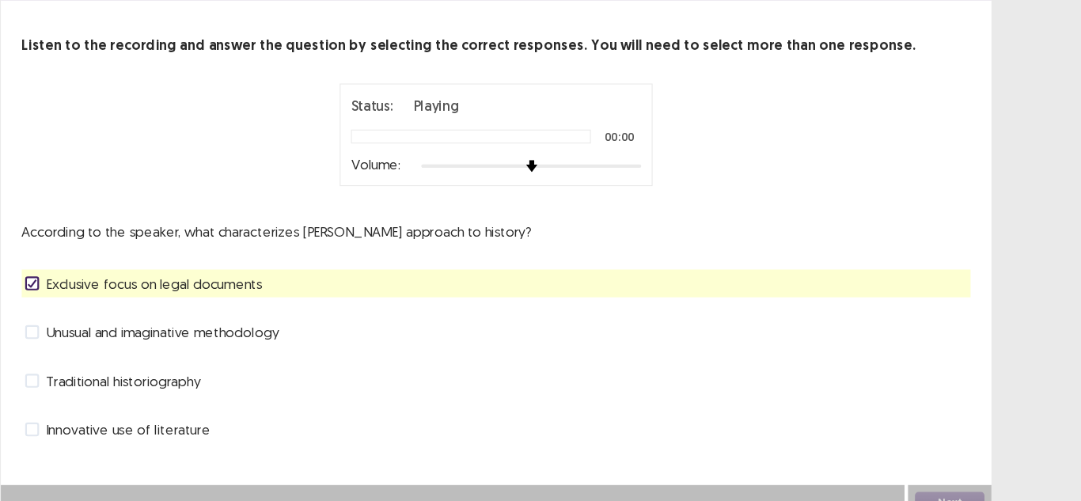
click at [121, 385] on span at bounding box center [118, 391] width 13 height 13
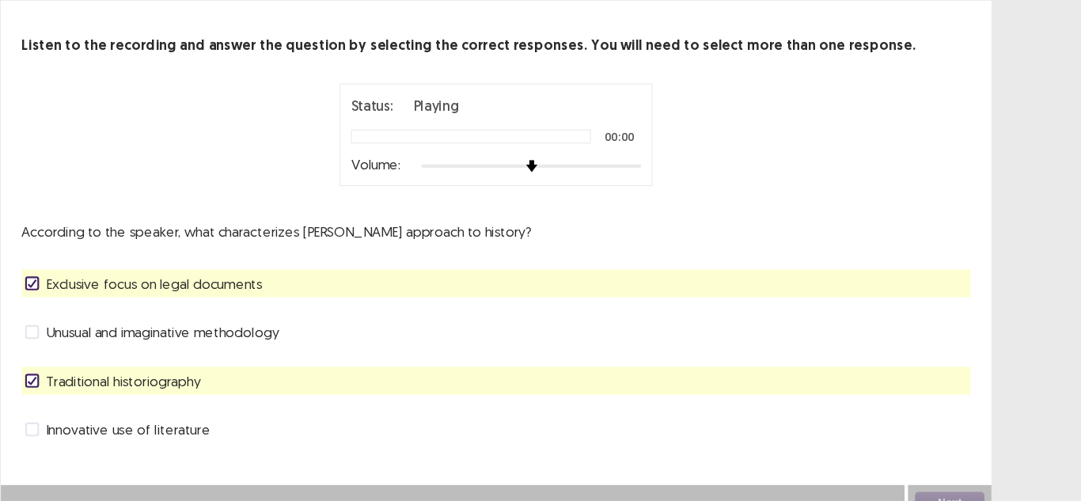
click at [953, 488] on div "Next" at bounding box center [954, 502] width 76 height 32
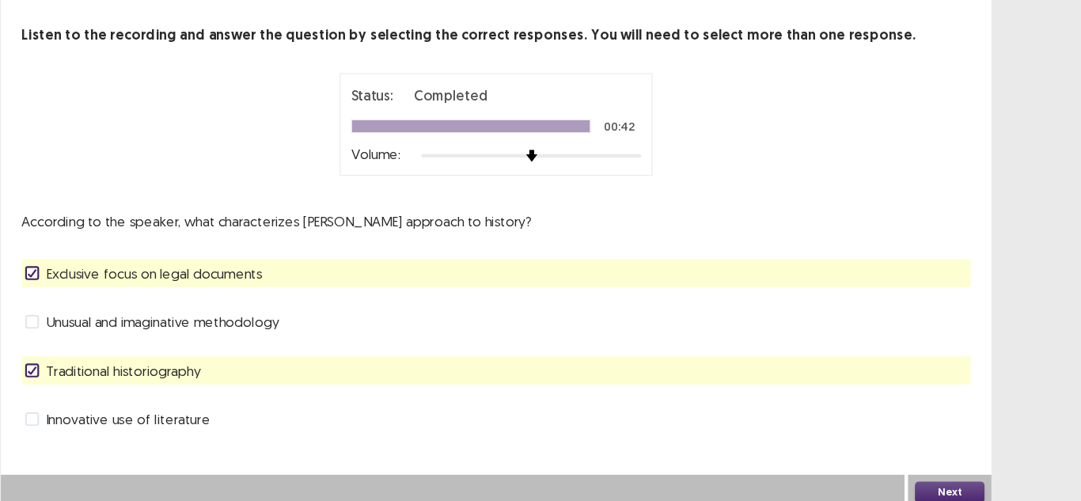
click at [958, 483] on button "Next" at bounding box center [953, 492] width 63 height 19
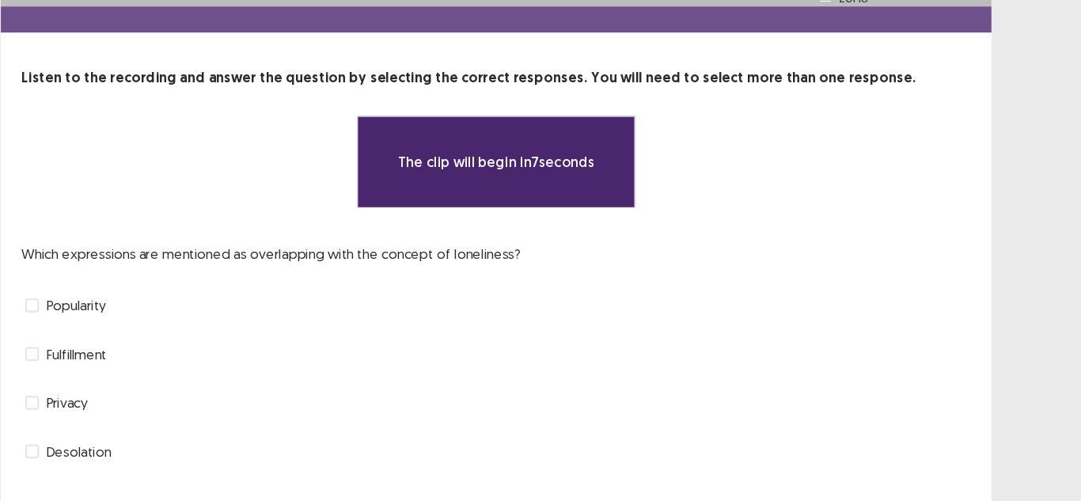
scroll to position [29, 0]
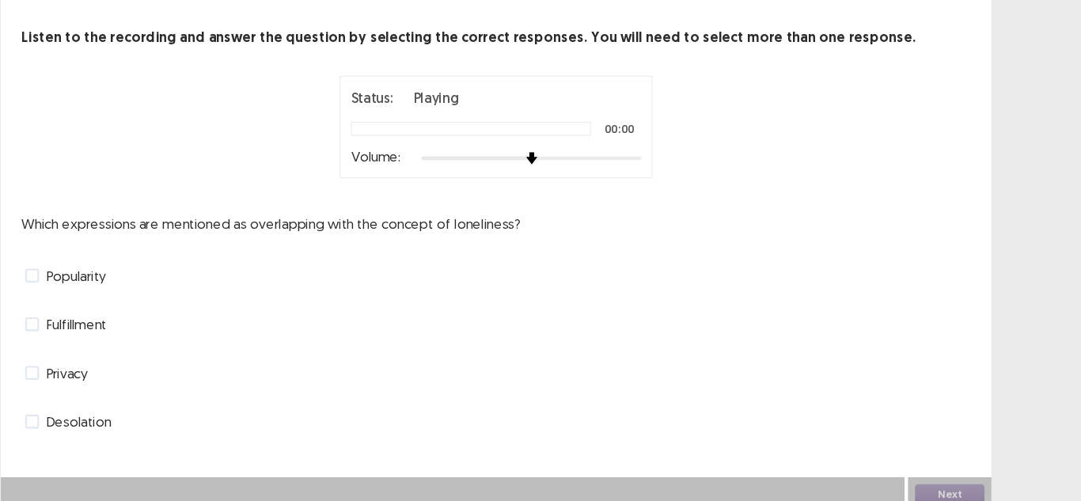
click at [123, 374] on label "Privacy" at bounding box center [140, 383] width 57 height 19
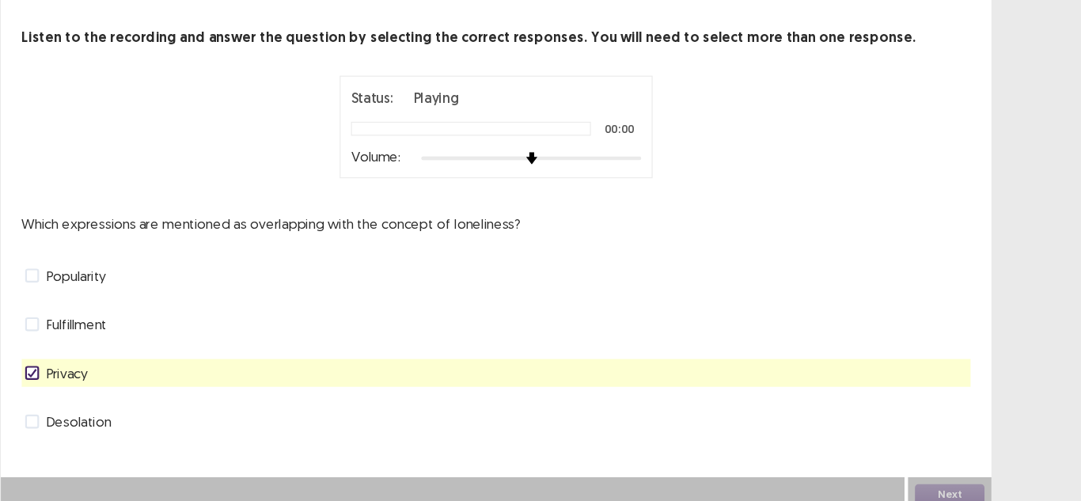
scroll to position [39, 0]
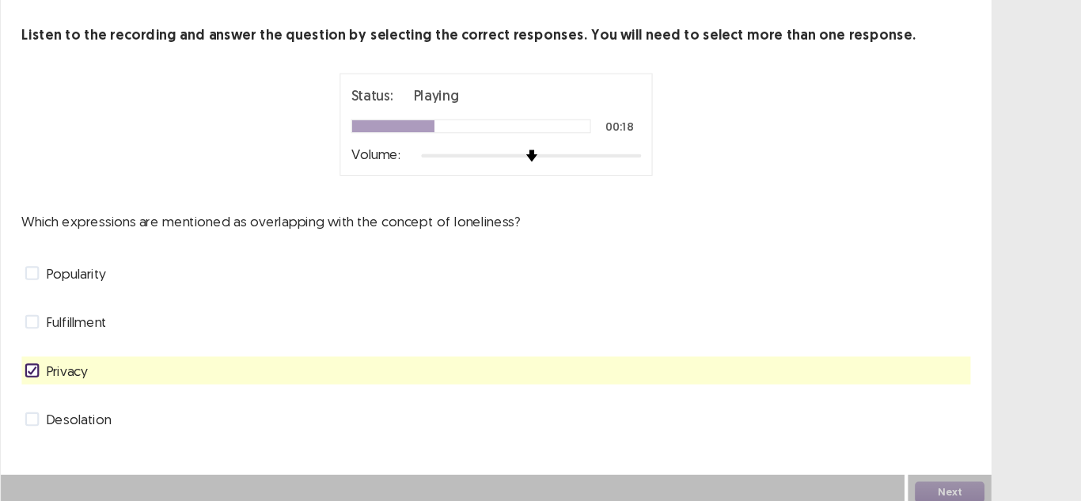
click at [115, 421] on span at bounding box center [118, 426] width 13 height 13
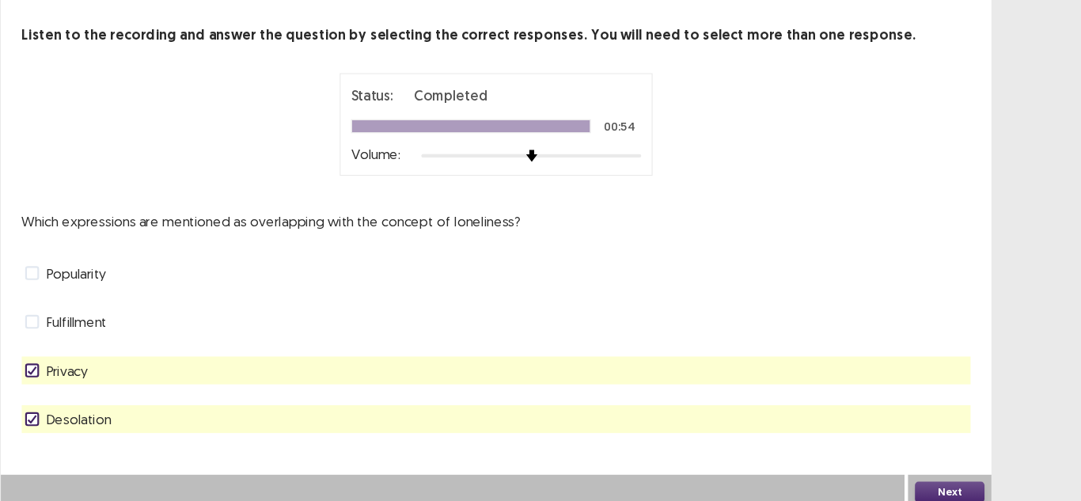
click at [949, 489] on button "Next" at bounding box center [953, 492] width 63 height 19
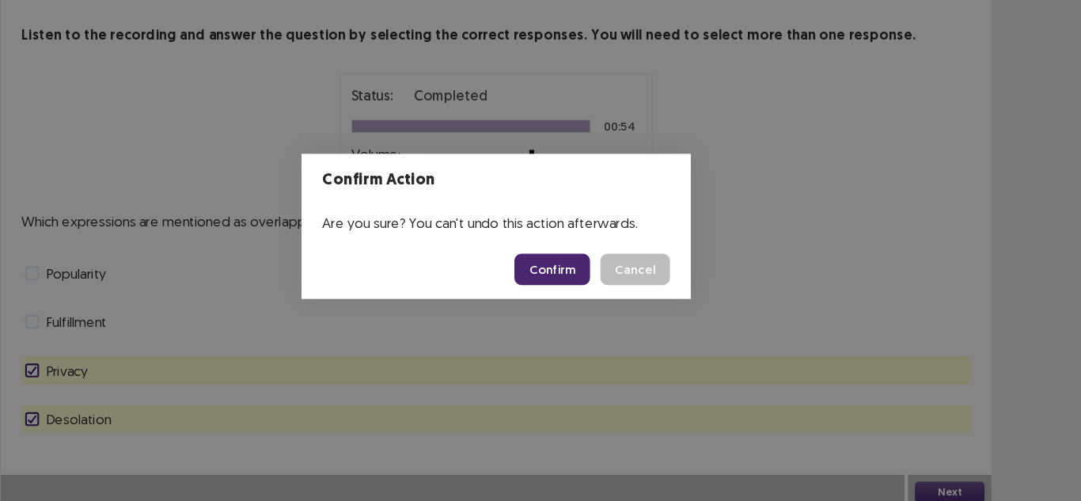
click at [607, 294] on button "Confirm" at bounding box center [591, 289] width 69 height 28
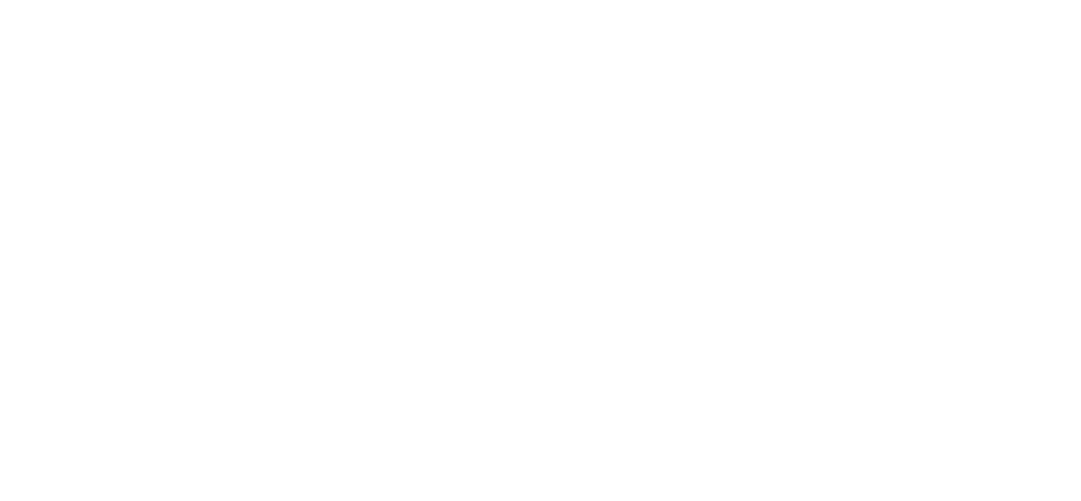
scroll to position [0, 0]
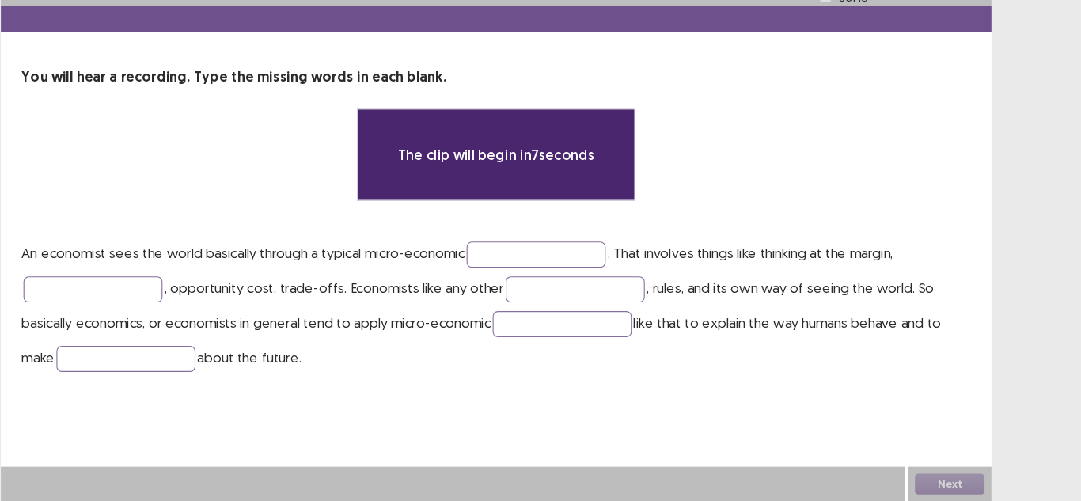
click at [593, 259] on p "An economist sees the world basically through a typical micro-economic . That i…" at bounding box center [540, 322] width 864 height 127
click at [583, 272] on input "text" at bounding box center [577, 276] width 127 height 24
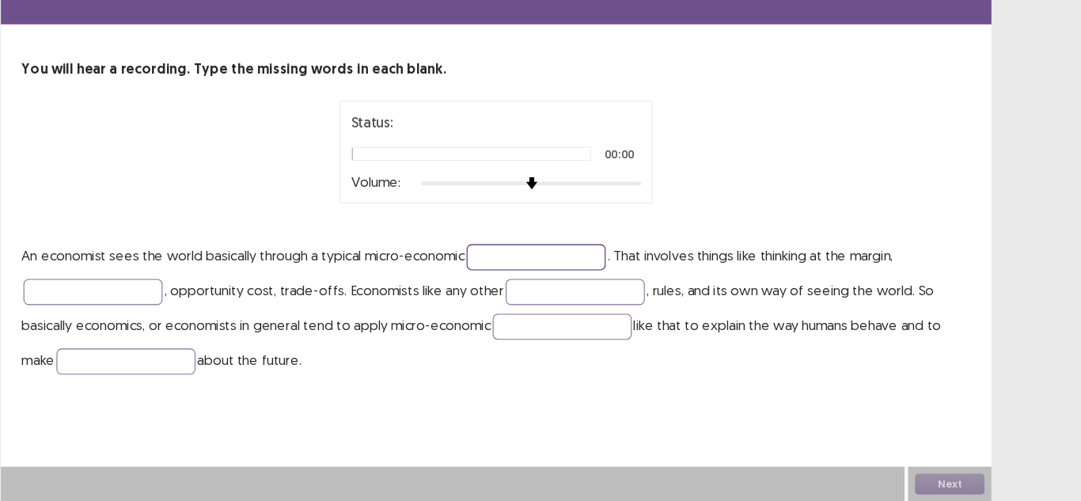
click at [583, 277] on input "text" at bounding box center [577, 279] width 127 height 24
click at [302, 291] on p "An economist sees the world basically through a typical micro-economic . That i…" at bounding box center [540, 324] width 864 height 127
click at [556, 271] on input "text" at bounding box center [577, 279] width 127 height 24
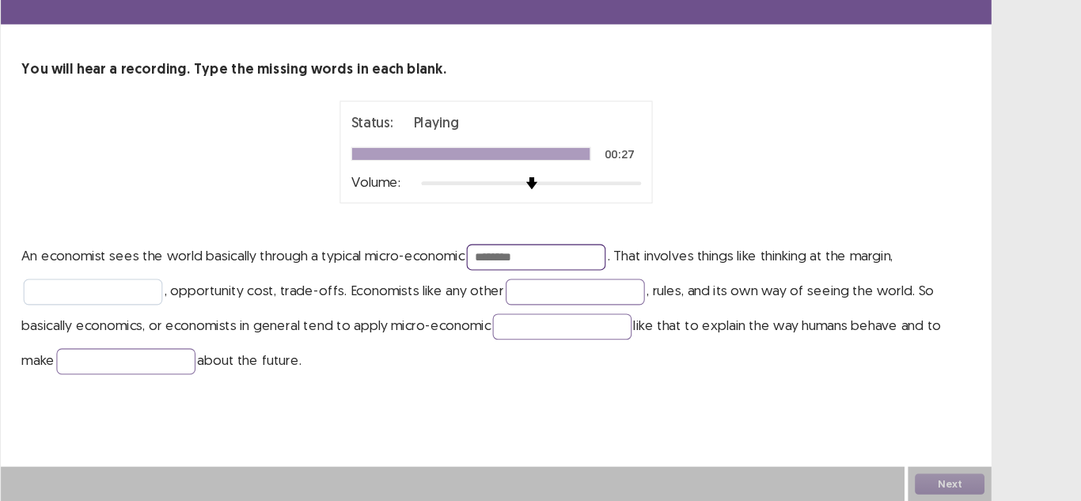
type input "********"
click at [197, 313] on input "text" at bounding box center [173, 310] width 127 height 24
type input "**********"
click at [611, 307] on input "text" at bounding box center [612, 310] width 127 height 24
type input "**********"
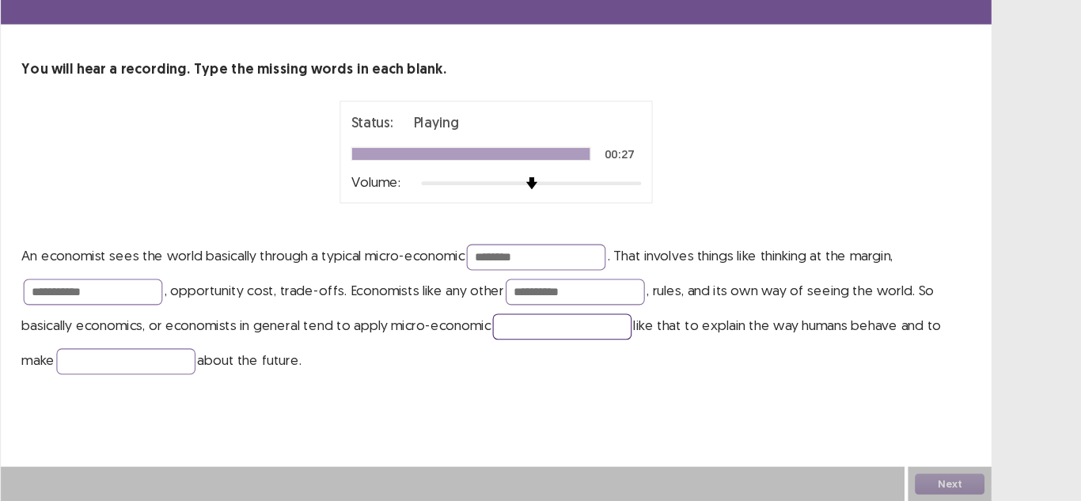
click at [556, 340] on input "text" at bounding box center [601, 342] width 127 height 24
type input "*******"
click at [235, 373] on input "text" at bounding box center [203, 374] width 127 height 24
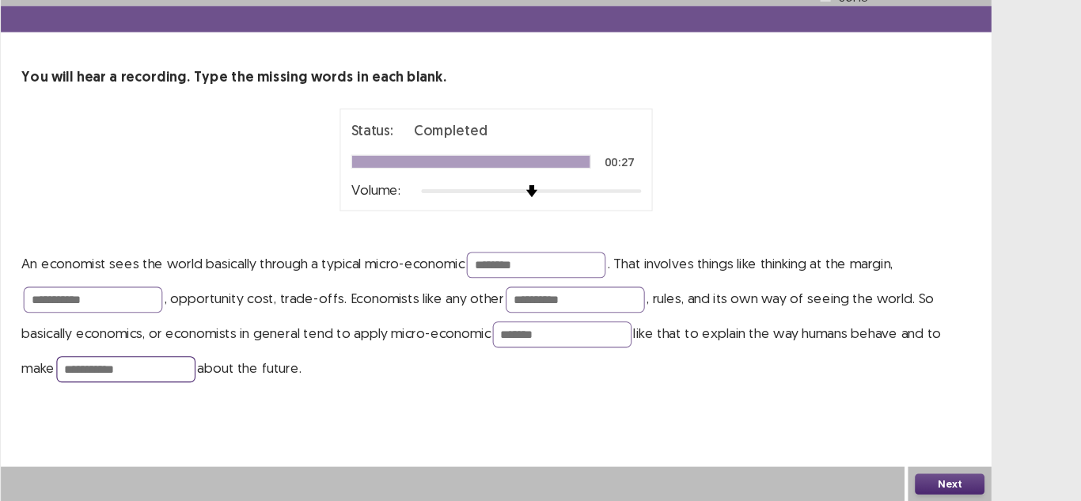
type input "**********"
click at [938, 480] on button "Next" at bounding box center [953, 485] width 63 height 19
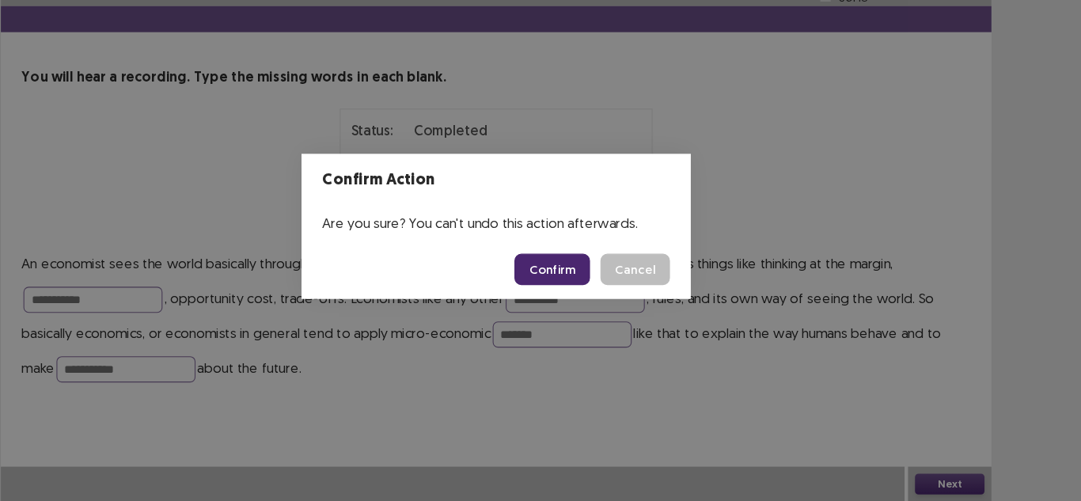
click at [613, 290] on button "Confirm" at bounding box center [591, 289] width 69 height 28
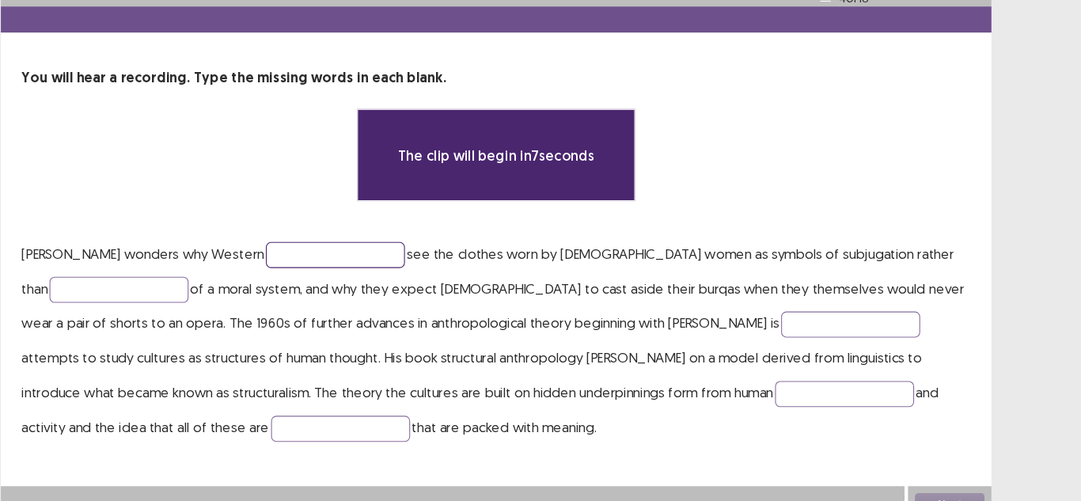
click at [400, 264] on input "text" at bounding box center [394, 276] width 127 height 24
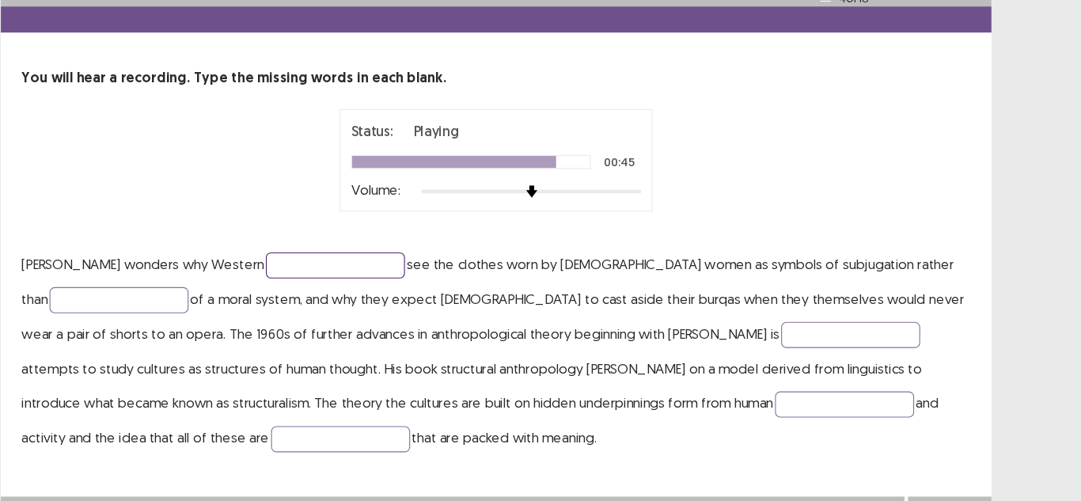
click at [375, 279] on input "text" at bounding box center [394, 286] width 127 height 24
click at [408, 284] on input "text" at bounding box center [394, 286] width 127 height 24
type input "*********"
click at [143, 306] on input "text" at bounding box center [197, 318] width 127 height 24
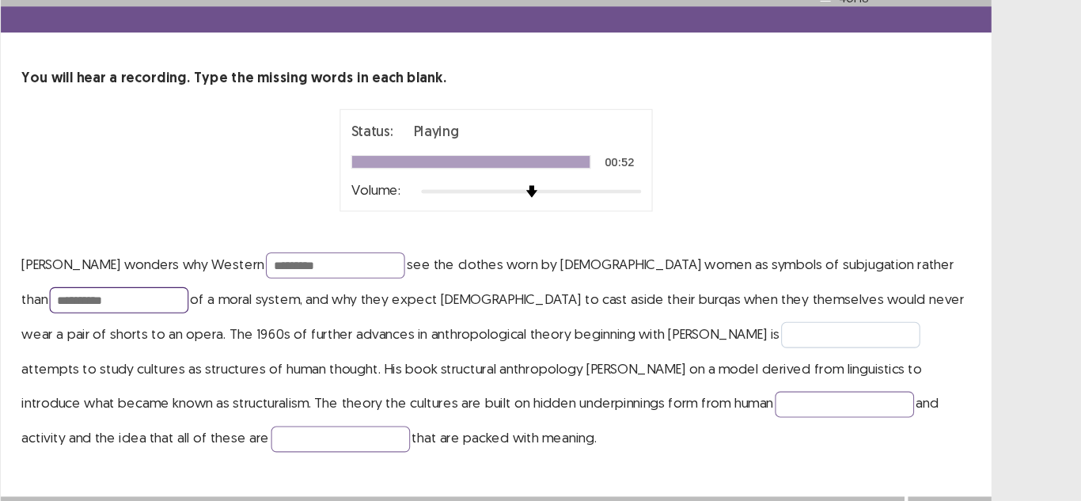
type input "**********"
click at [800, 337] on input "text" at bounding box center [863, 349] width 127 height 24
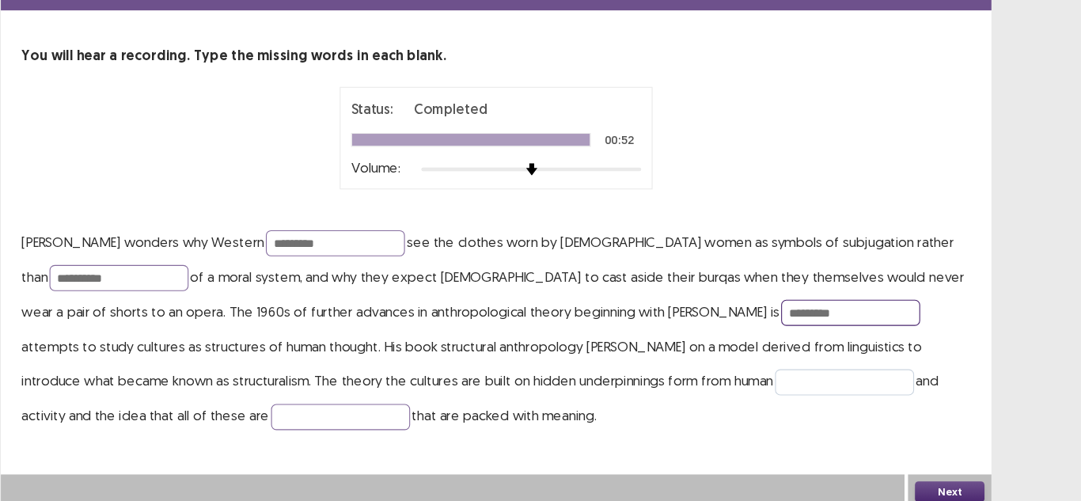
type input "*********"
click at [795, 390] on input "text" at bounding box center [858, 393] width 127 height 24
click at [795, 387] on input "*********" at bounding box center [858, 393] width 127 height 24
type input "**********"
click at [336, 412] on input "text" at bounding box center [399, 424] width 127 height 24
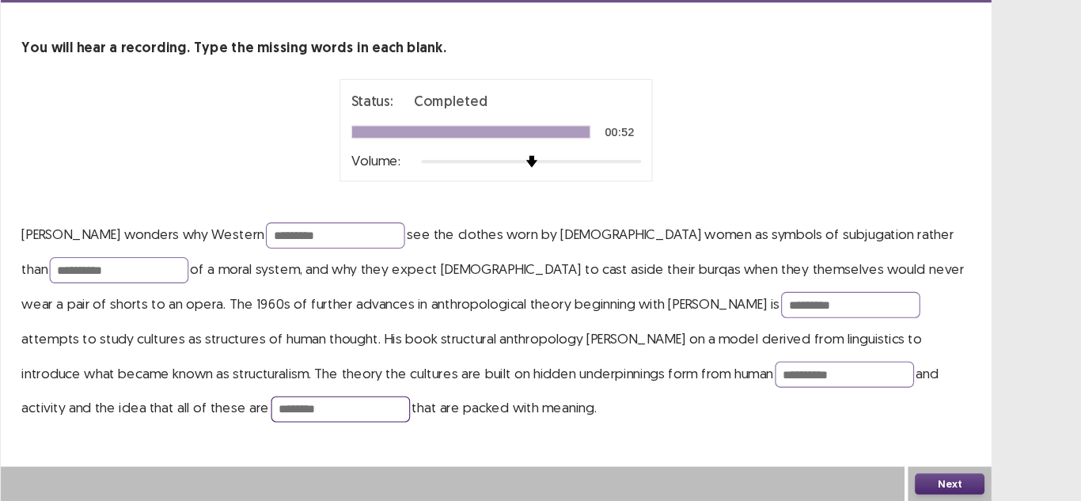
type input "********"
click at [937, 484] on button "Next" at bounding box center [953, 485] width 63 height 19
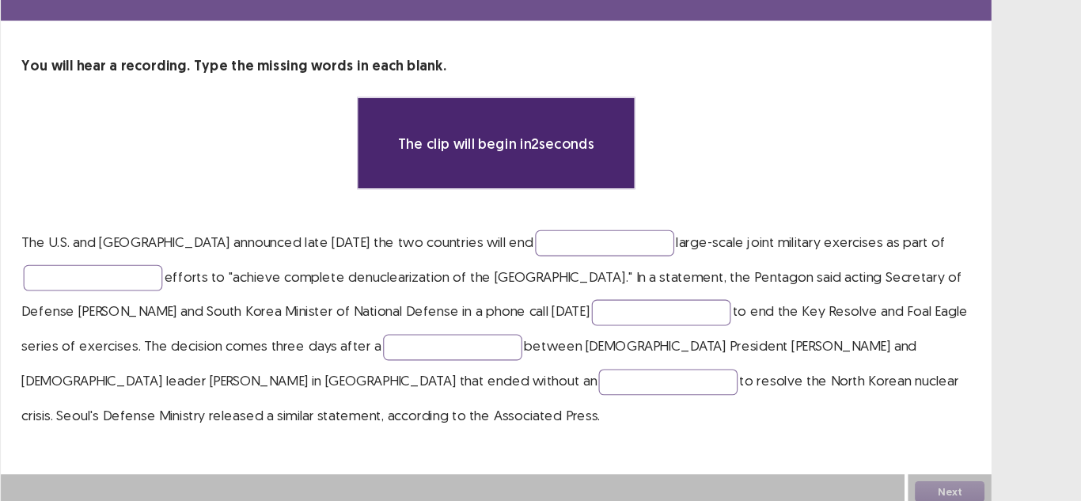
scroll to position [0, 0]
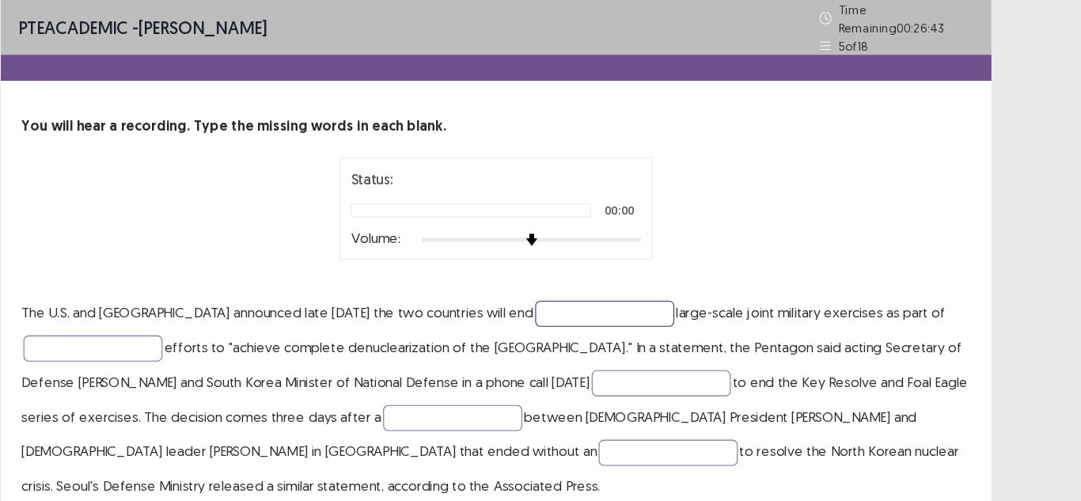
click at [576, 274] on input "text" at bounding box center [639, 286] width 127 height 24
click at [591, 274] on input "text" at bounding box center [639, 286] width 127 height 24
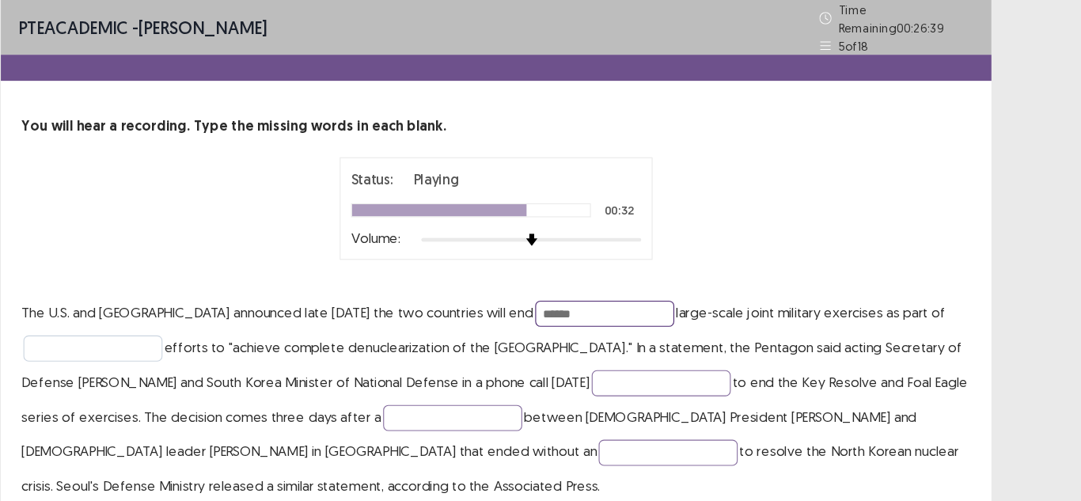
type input "******"
click at [194, 306] on input "text" at bounding box center [173, 318] width 127 height 24
type input "**********"
click at [680, 339] on input "text" at bounding box center [691, 349] width 127 height 24
type input "*******"
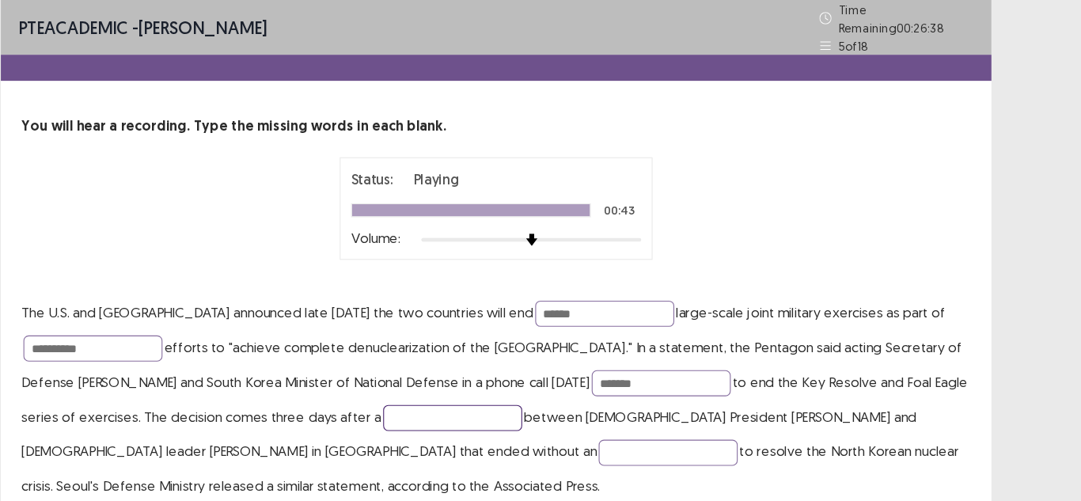
click at [564, 370] on input "text" at bounding box center [501, 381] width 127 height 24
type input "******"
click at [634, 401] on input "text" at bounding box center [697, 413] width 127 height 24
type input "*********"
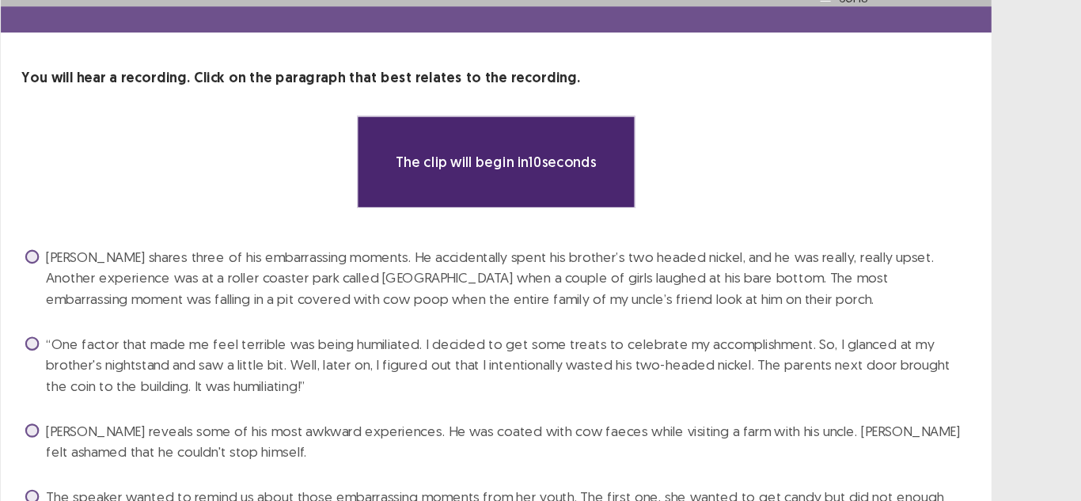
scroll to position [20, 0]
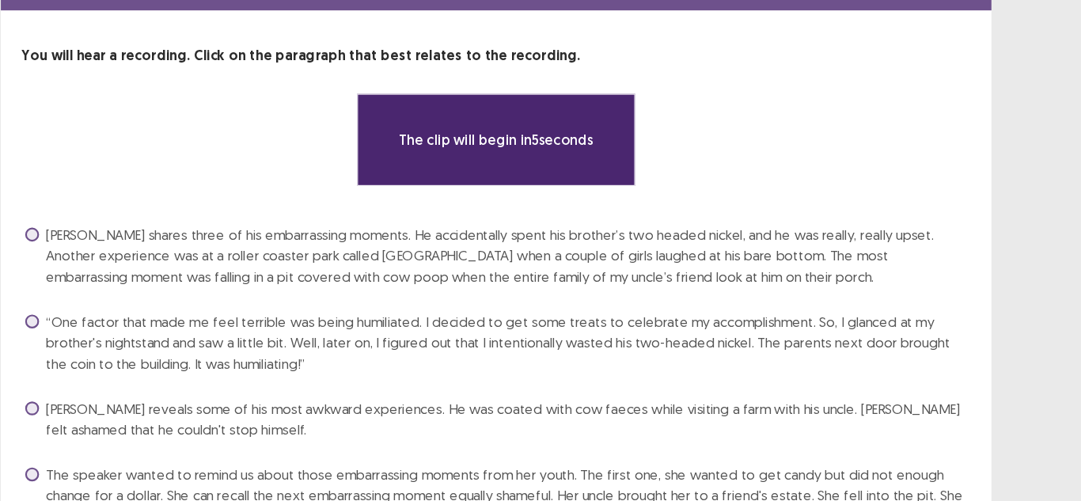
click at [119, 470] on span at bounding box center [118, 476] width 13 height 13
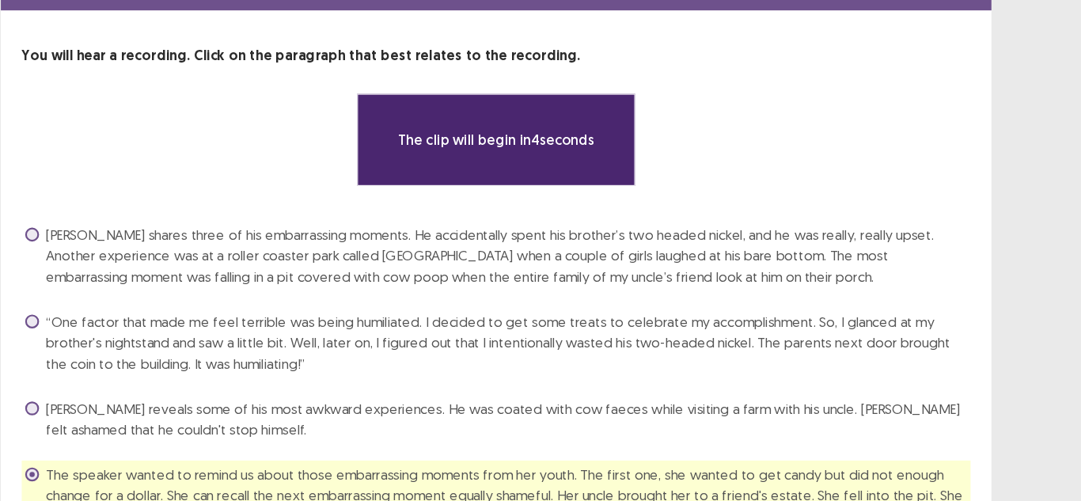
scroll to position [108, 0]
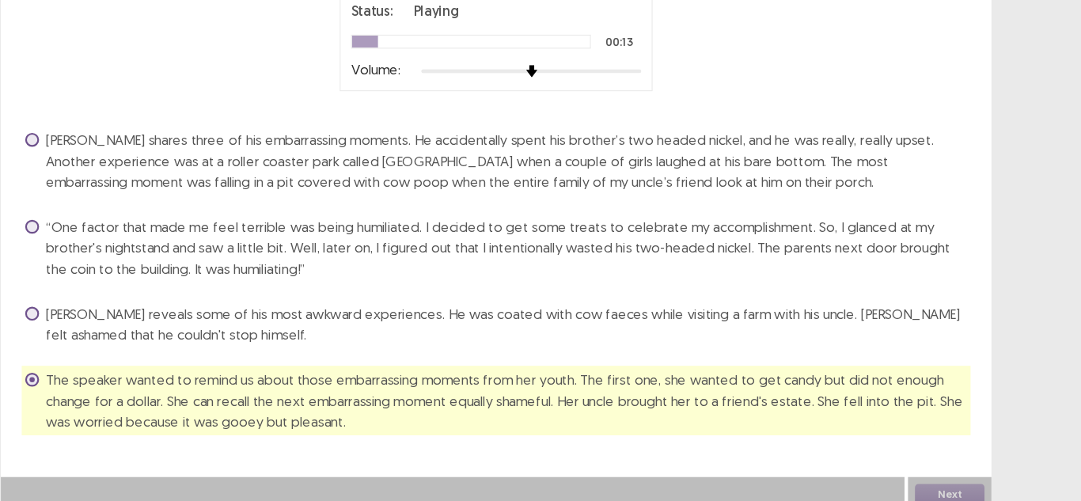
click at [117, 173] on span at bounding box center [118, 171] width 13 height 13
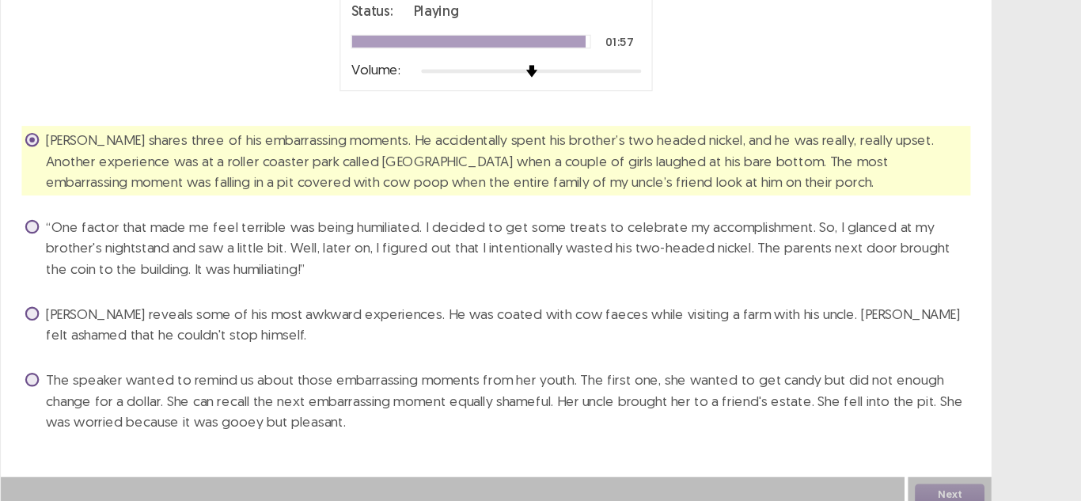
scroll to position [118, 0]
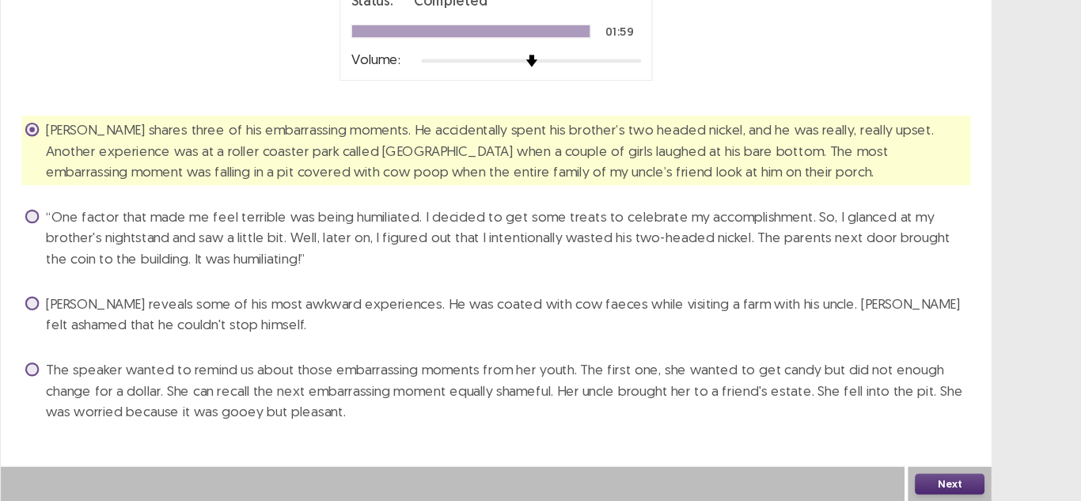
click at [949, 479] on button "Next" at bounding box center [953, 485] width 63 height 19
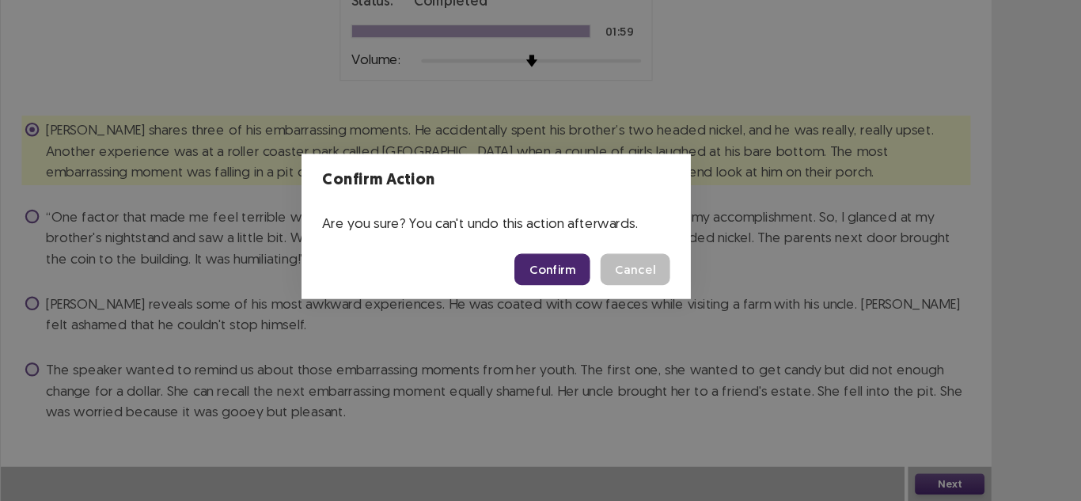
click at [598, 286] on button "Confirm" at bounding box center [591, 289] width 69 height 28
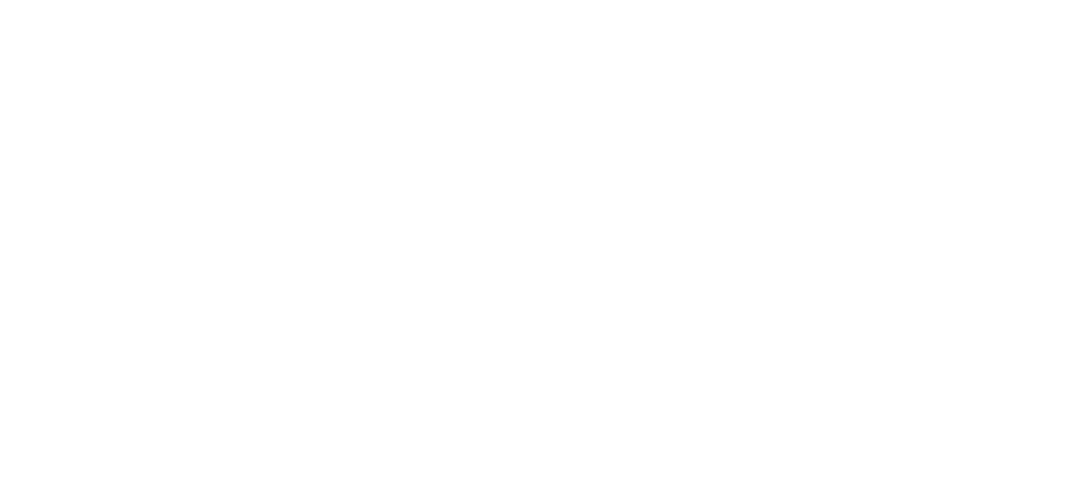
scroll to position [0, 0]
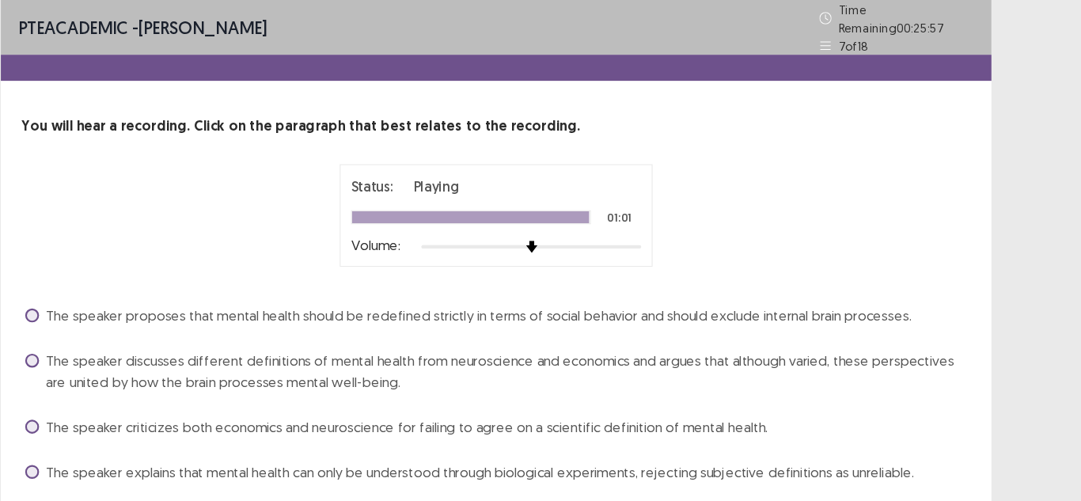
click at [112, 424] on span at bounding box center [118, 430] width 13 height 13
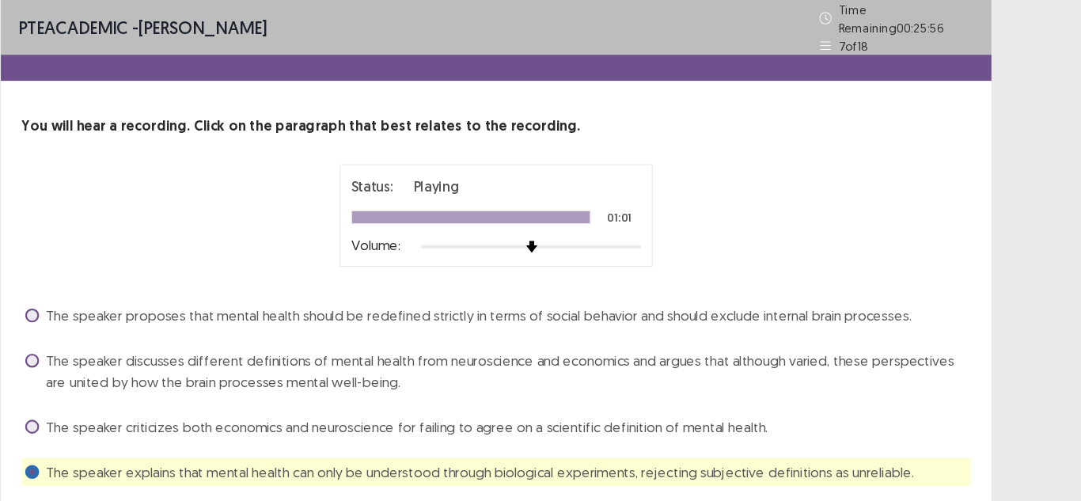
scroll to position [4, 0]
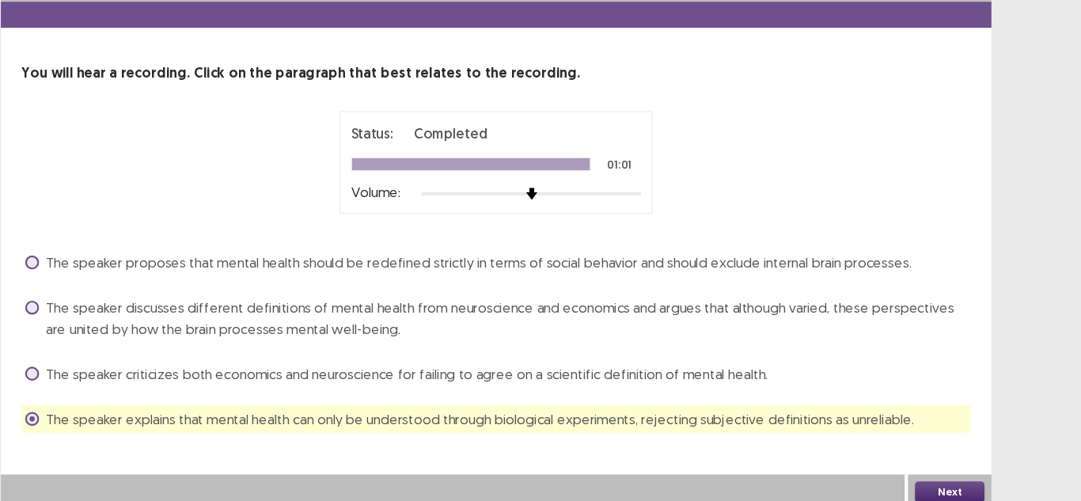
click at [963, 489] on button "Next" at bounding box center [953, 492] width 63 height 19
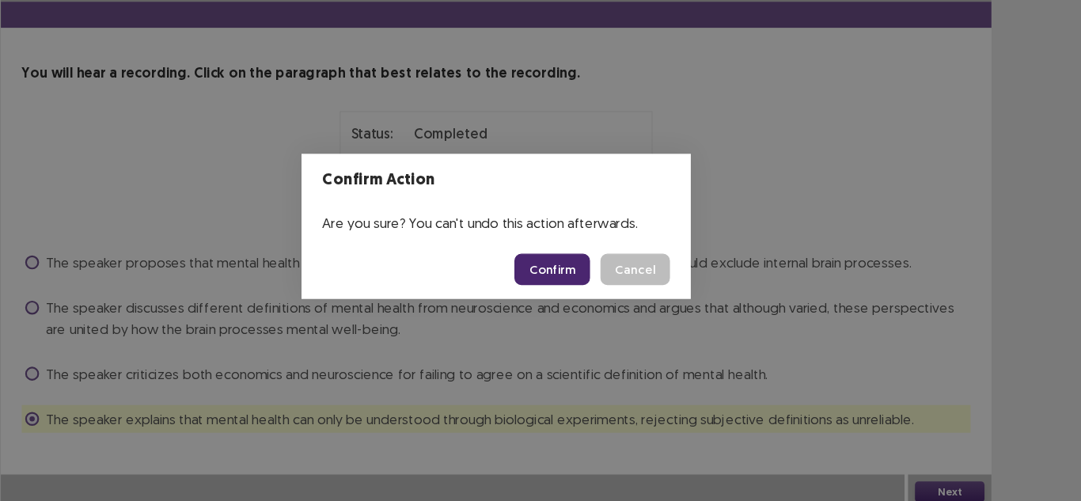
click at [604, 303] on button "Confirm" at bounding box center [591, 289] width 69 height 28
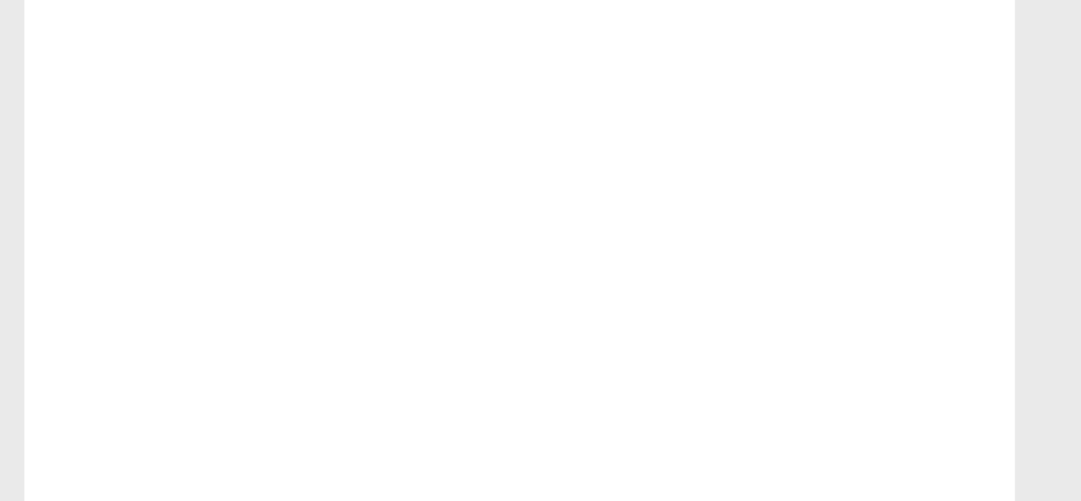
scroll to position [146, 0]
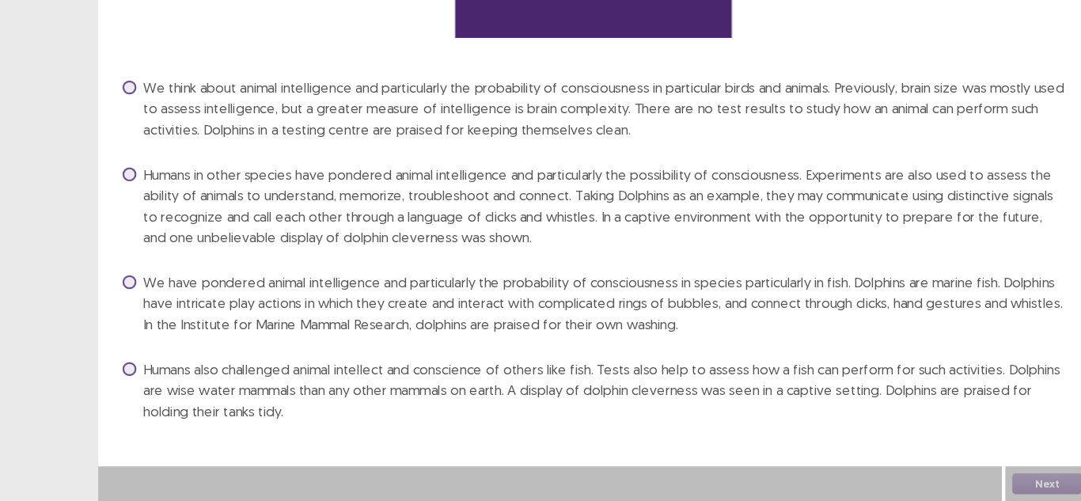
click at [747, 449] on div "PTE academic - Viliame Yabaki Time Remaining 00 : 25 : 51 8 of 18 You will hear…" at bounding box center [540, 159] width 902 height 610
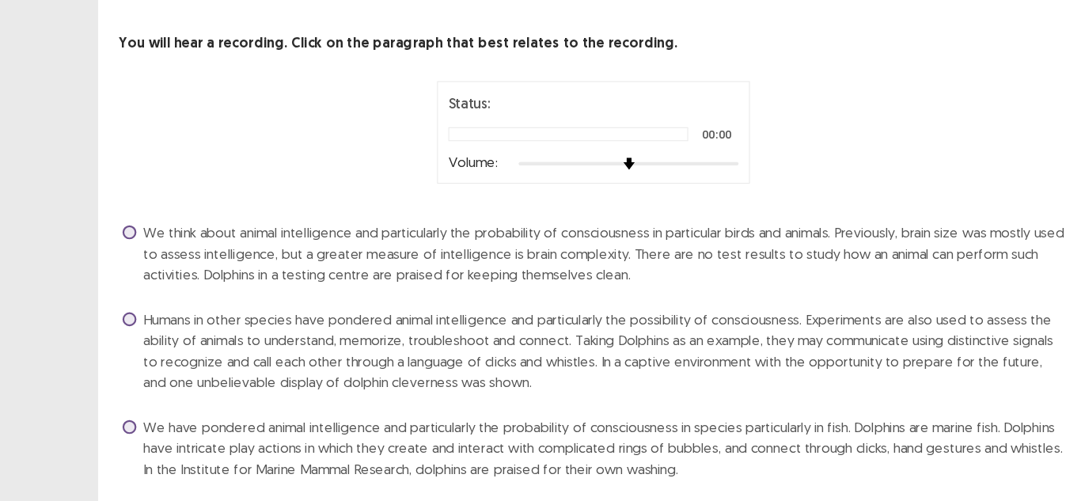
click at [112, 382] on span at bounding box center [118, 388] width 13 height 13
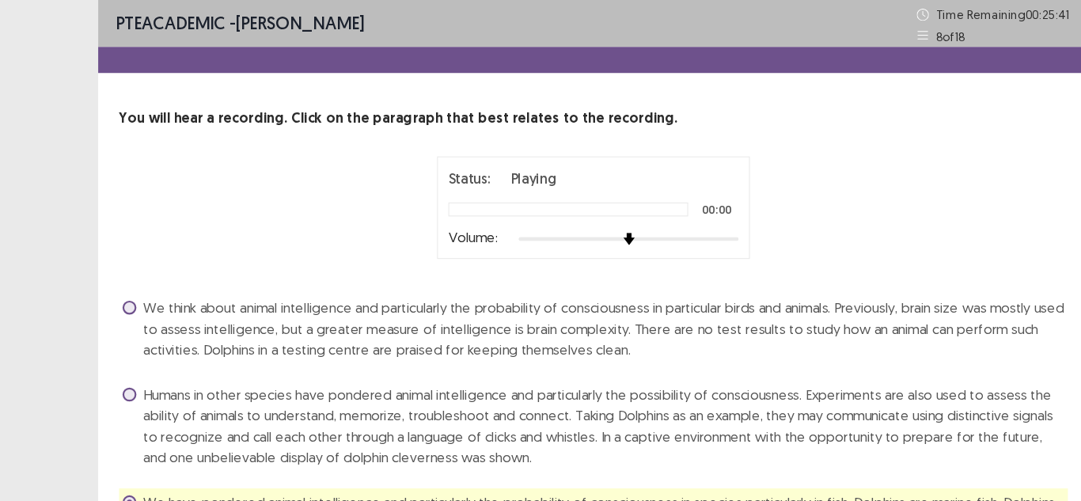
scroll to position [156, 0]
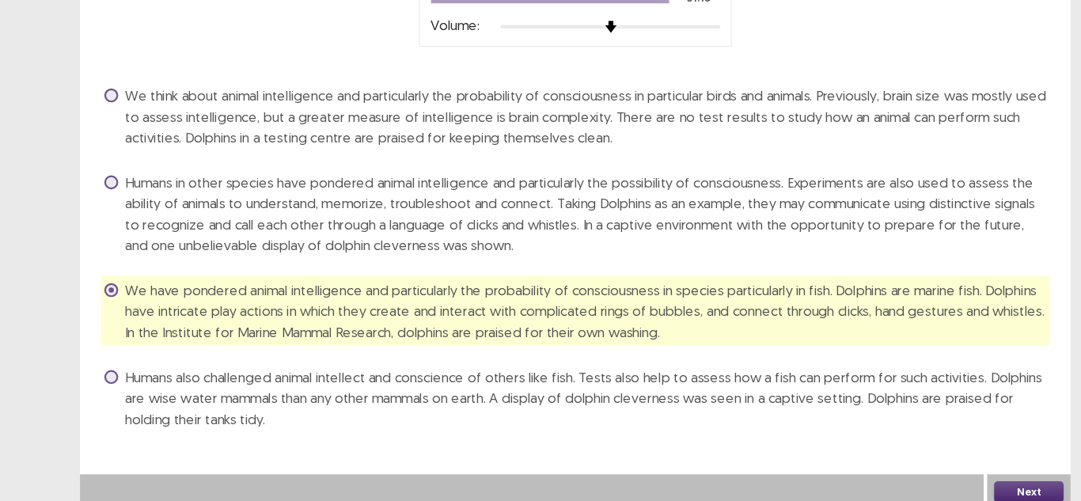
click at [963, 484] on button "Next" at bounding box center [953, 492] width 63 height 19
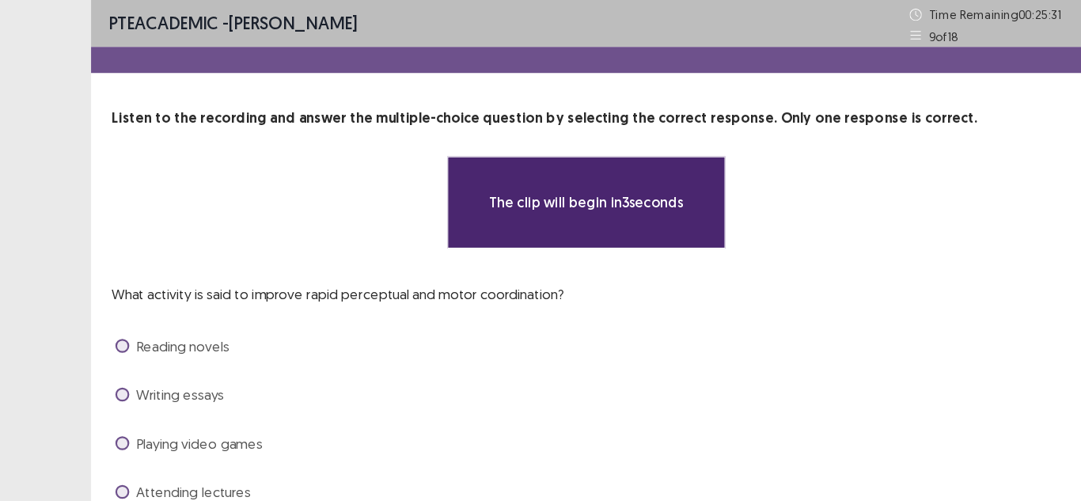
scroll to position [29, 0]
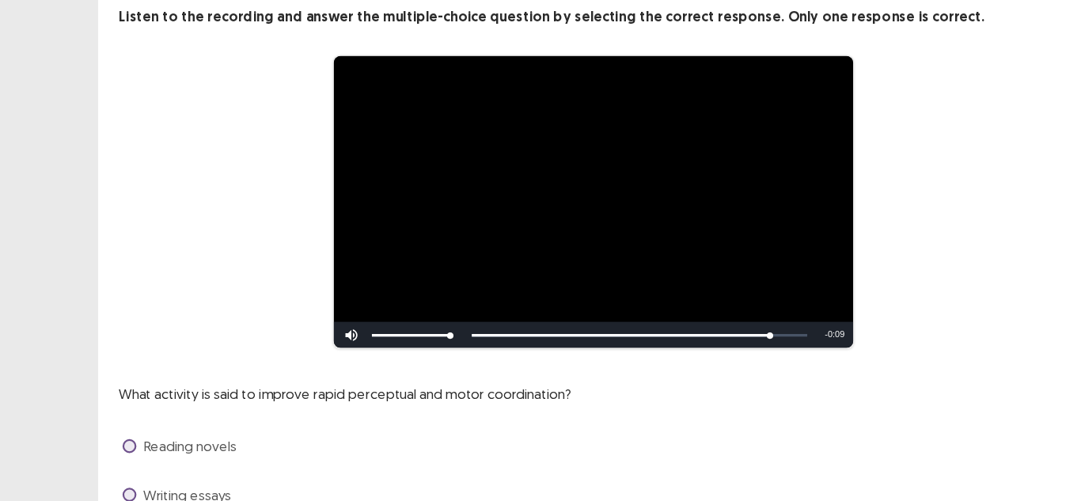
scroll to position [213, 0]
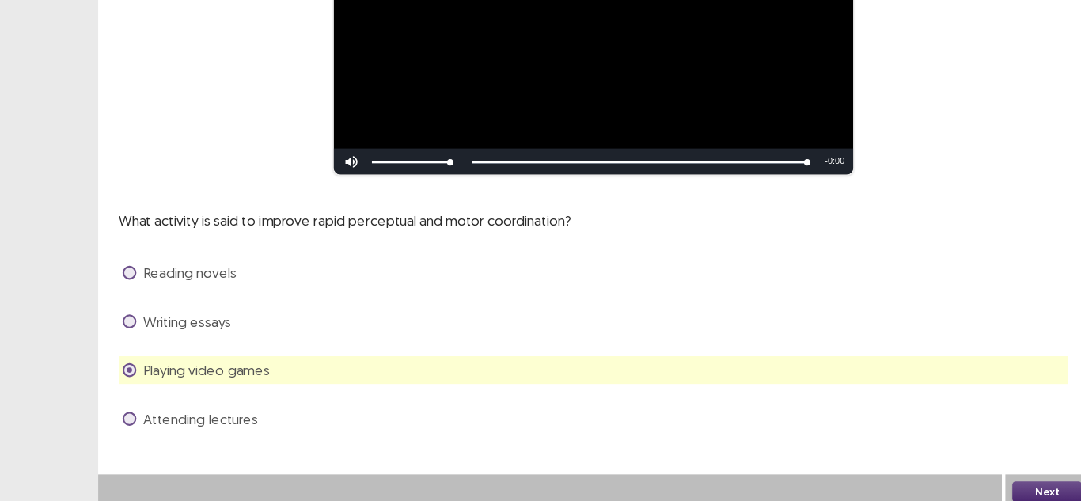
click at [959, 492] on button "Next" at bounding box center [953, 492] width 63 height 19
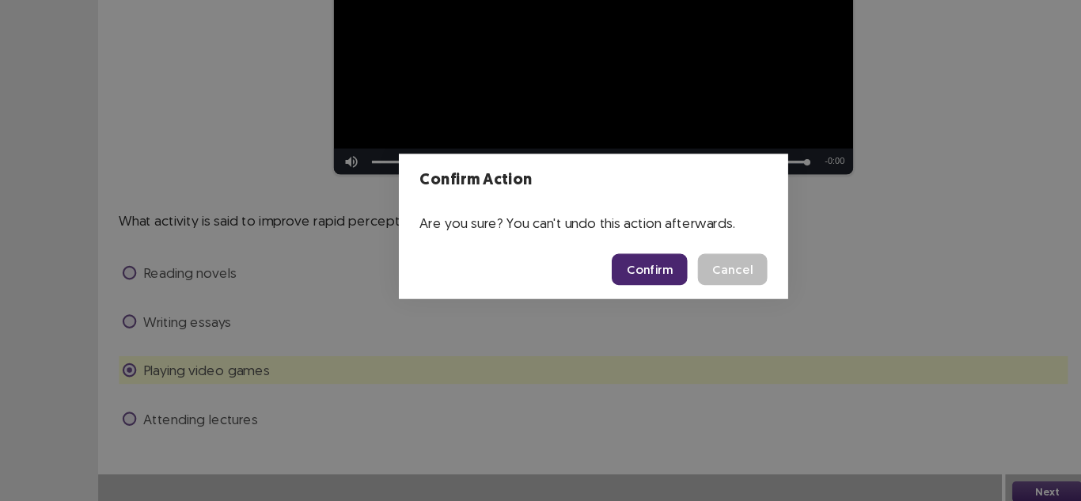
click at [591, 289] on button "Confirm" at bounding box center [591, 289] width 69 height 28
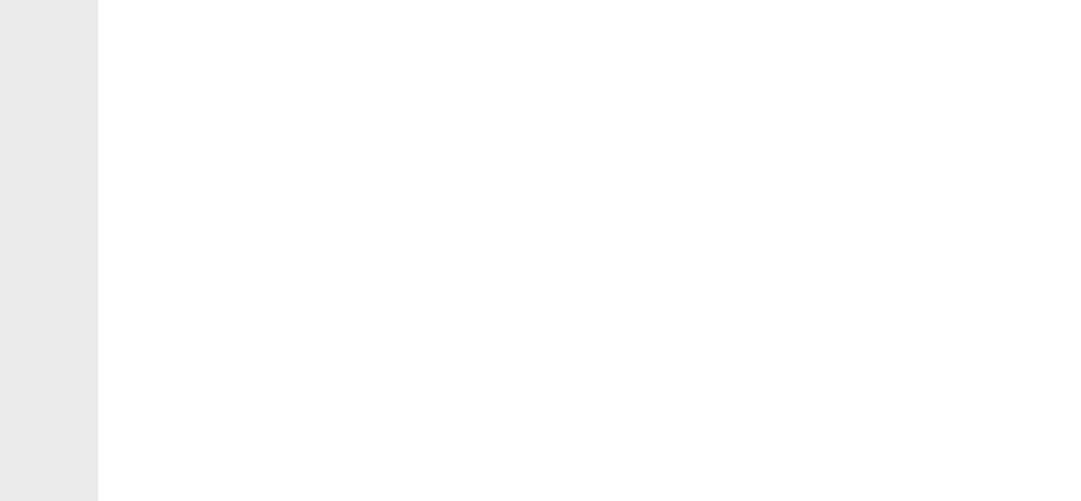
scroll to position [29, 0]
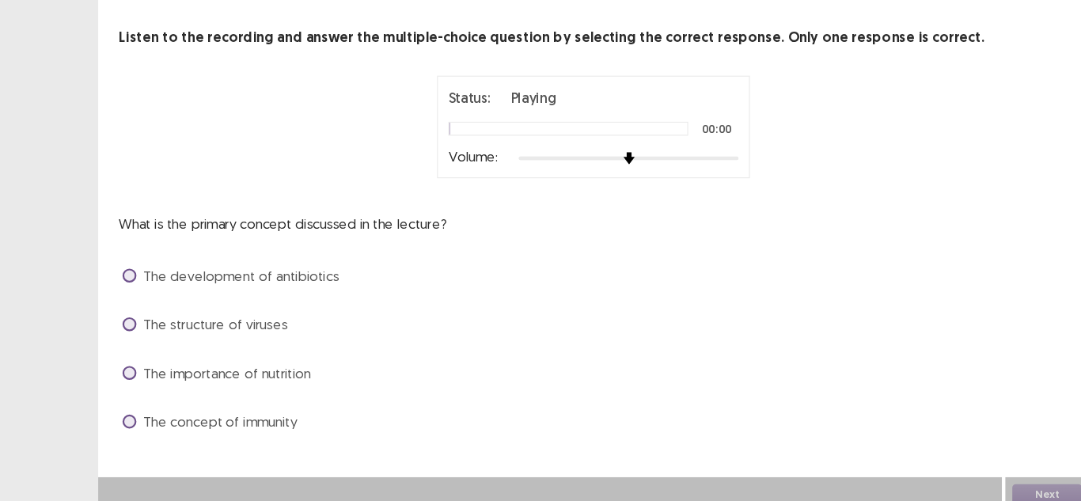
click at [119, 435] on span at bounding box center [118, 428] width 13 height 13
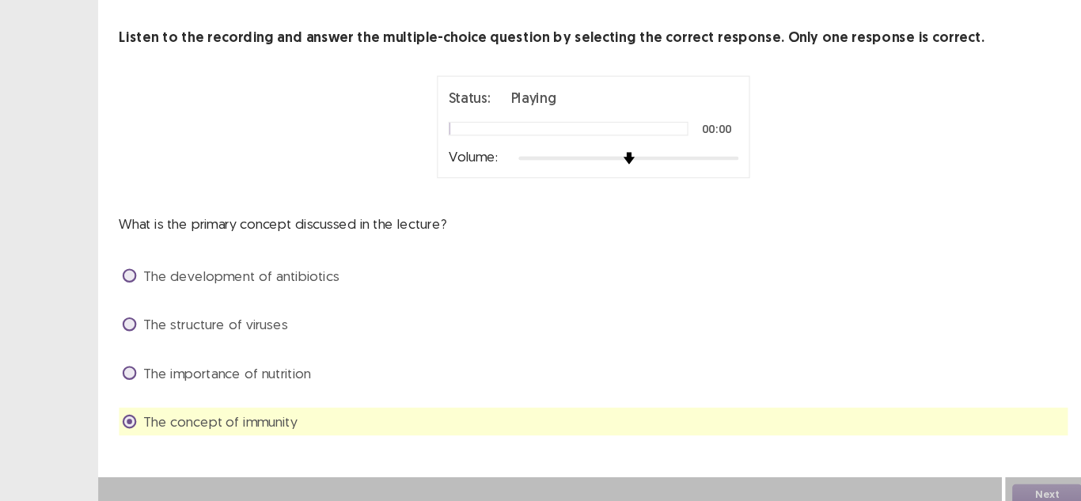
scroll to position [35, 0]
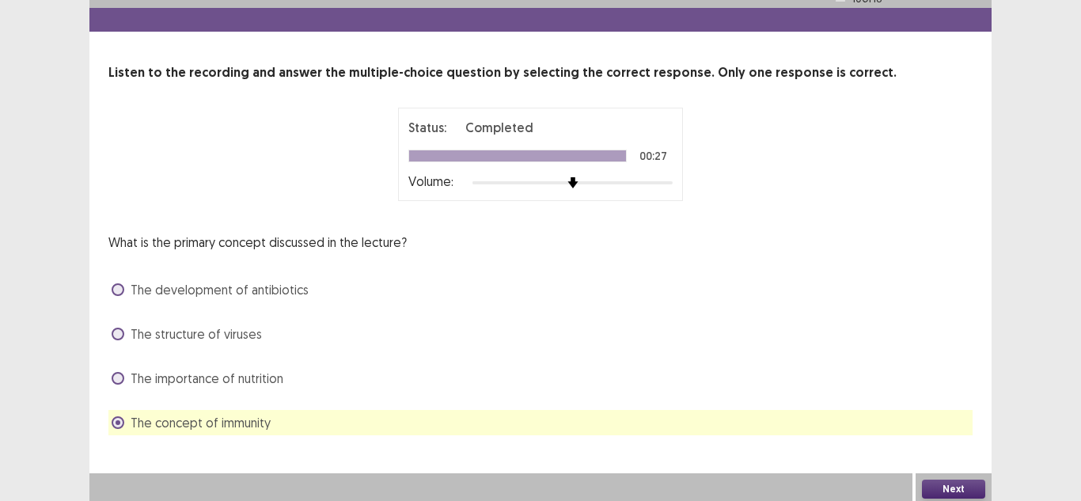
click at [963, 491] on button "Next" at bounding box center [953, 489] width 63 height 19
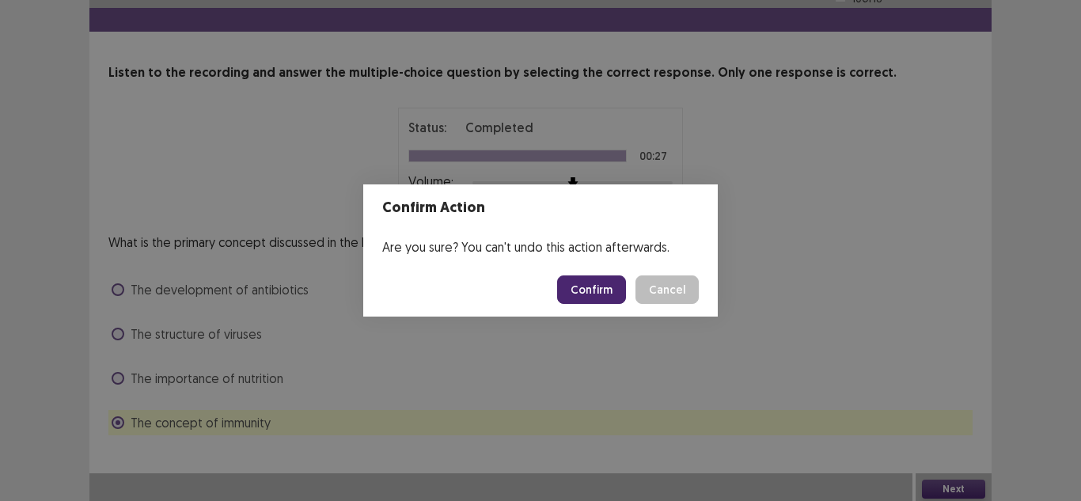
click at [594, 282] on button "Confirm" at bounding box center [591, 289] width 69 height 28
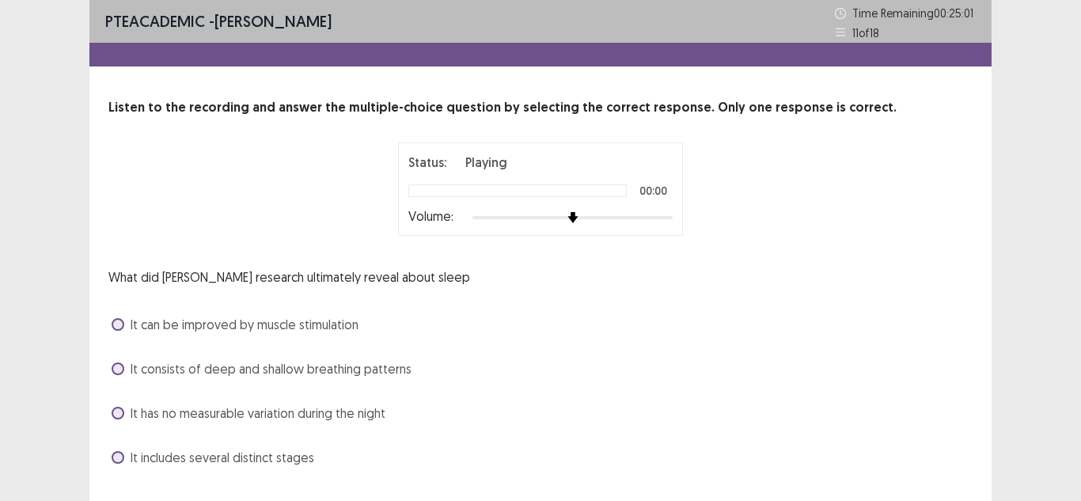
scroll to position [39, 0]
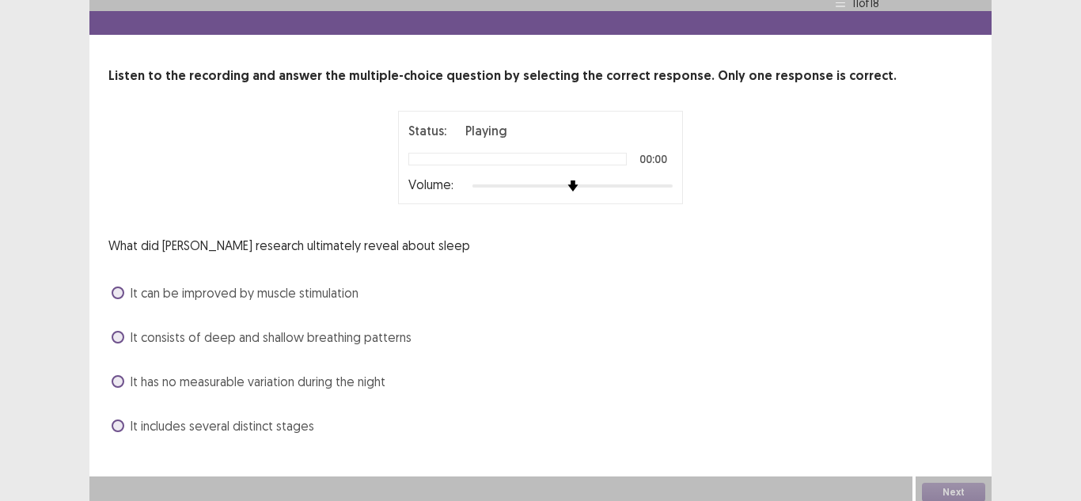
click at [106, 327] on div "Listen to the recording and answer the multiple-choice question by selecting th…" at bounding box center [540, 252] width 902 height 372
click at [119, 331] on span at bounding box center [118, 337] width 13 height 13
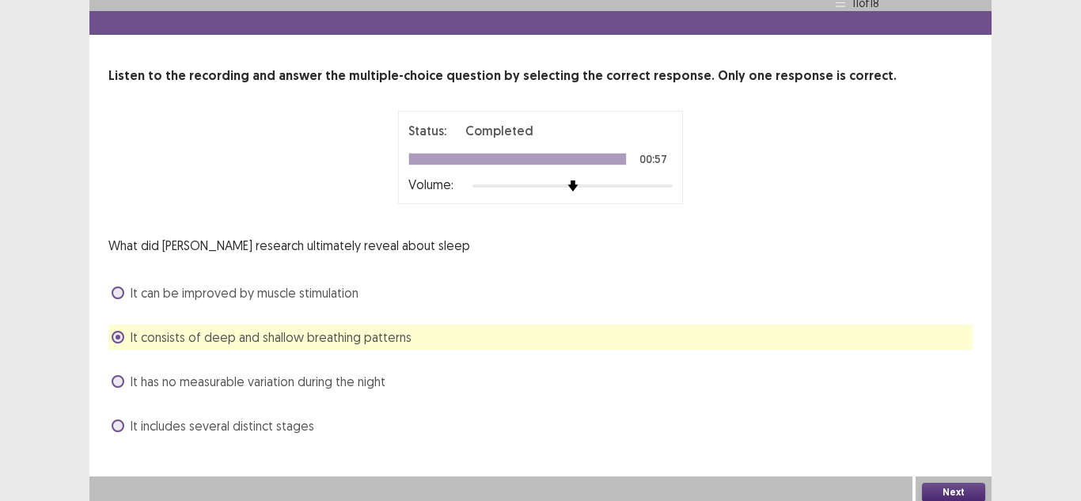
click at [937, 486] on button "Next" at bounding box center [953, 492] width 63 height 19
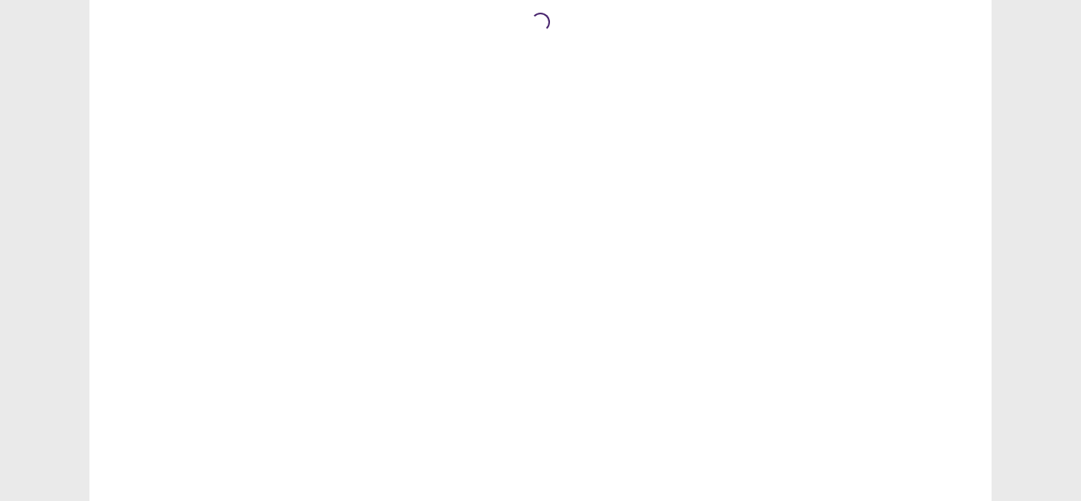
scroll to position [0, 0]
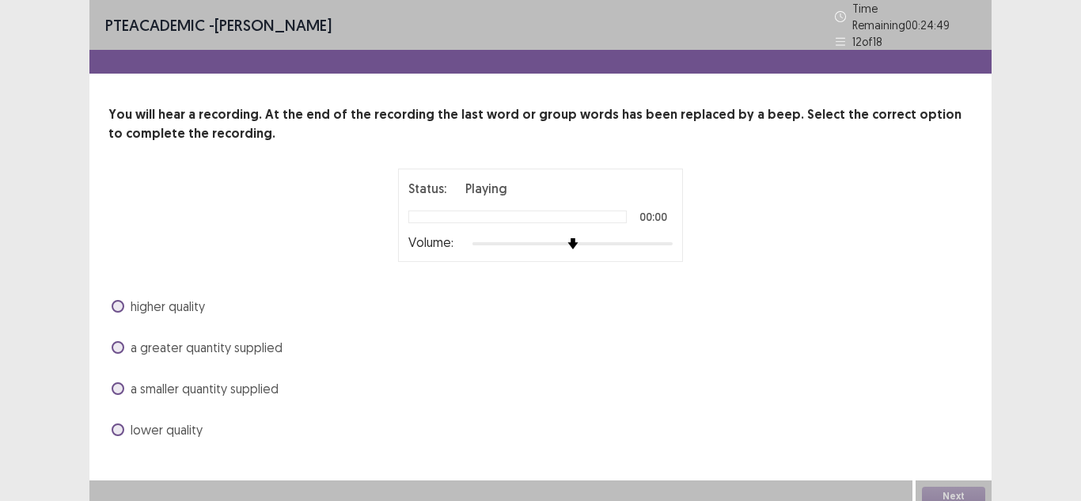
click at [124, 313] on div "higher quality a greater quantity supplied a smaller quantity supplied lower qu…" at bounding box center [540, 368] width 864 height 149
click at [120, 302] on span at bounding box center [118, 306] width 13 height 13
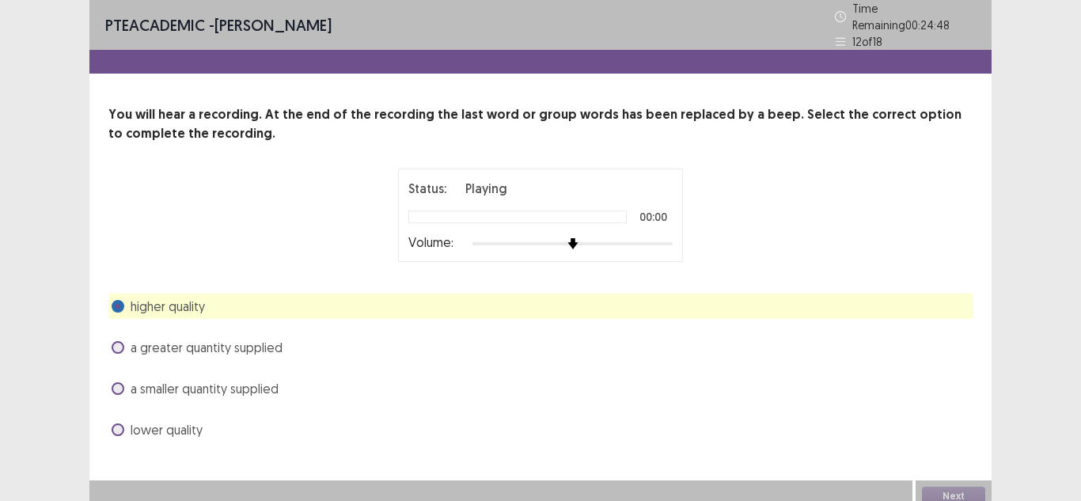
click at [963, 487] on div "Next" at bounding box center [954, 497] width 76 height 32
click at [960, 494] on button "Next" at bounding box center [953, 496] width 63 height 19
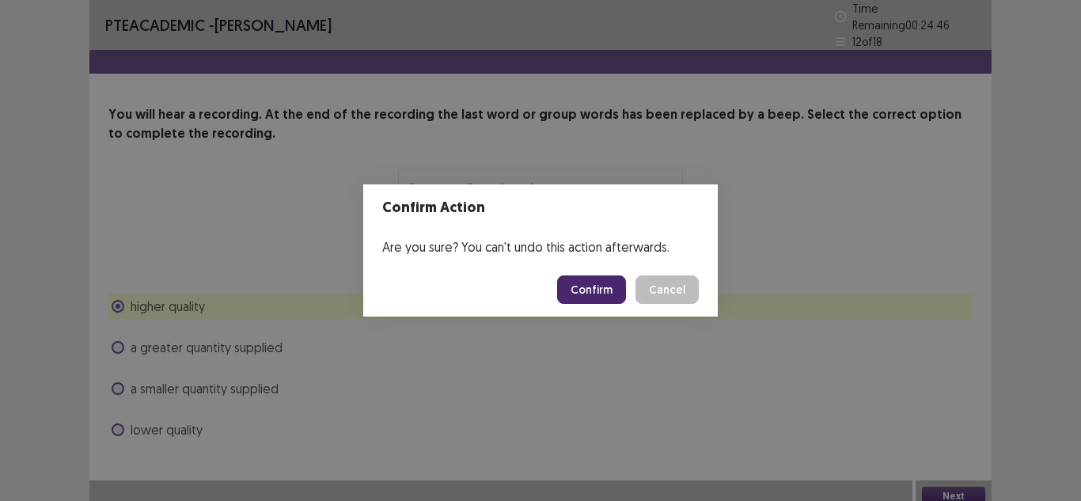
click at [615, 288] on button "Confirm" at bounding box center [591, 289] width 69 height 28
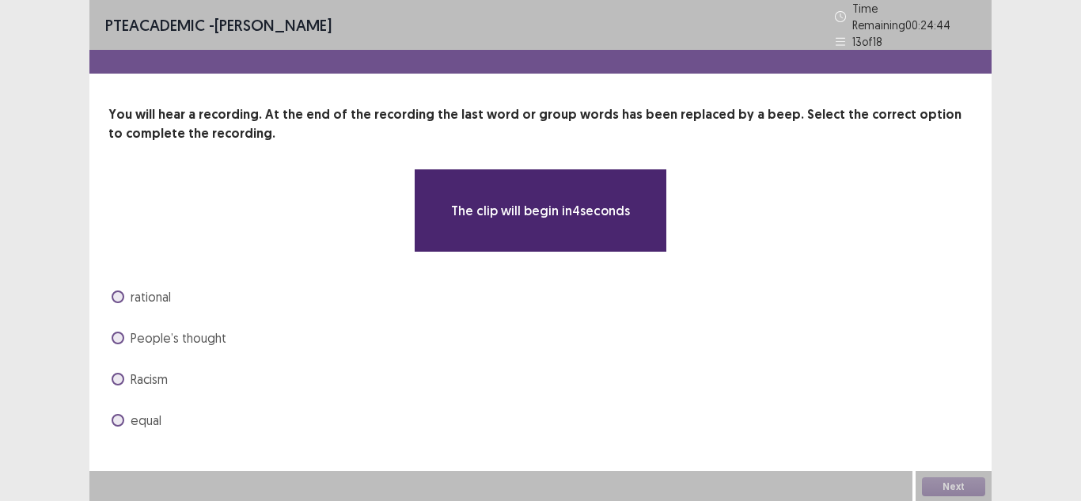
click at [117, 332] on span at bounding box center [118, 338] width 13 height 13
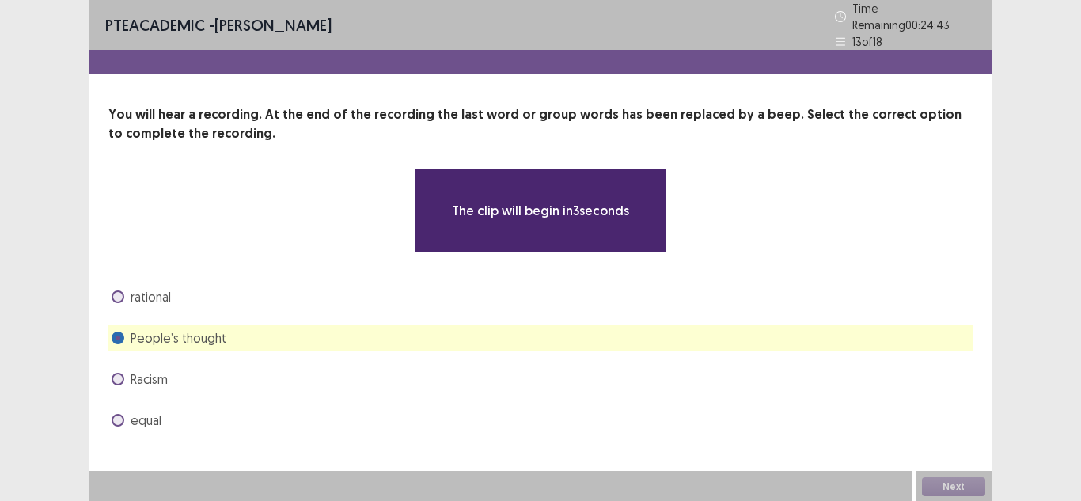
click at [215, 342] on div "People’s thought" at bounding box center [540, 337] width 864 height 25
click at [937, 485] on div "Next" at bounding box center [954, 487] width 76 height 32
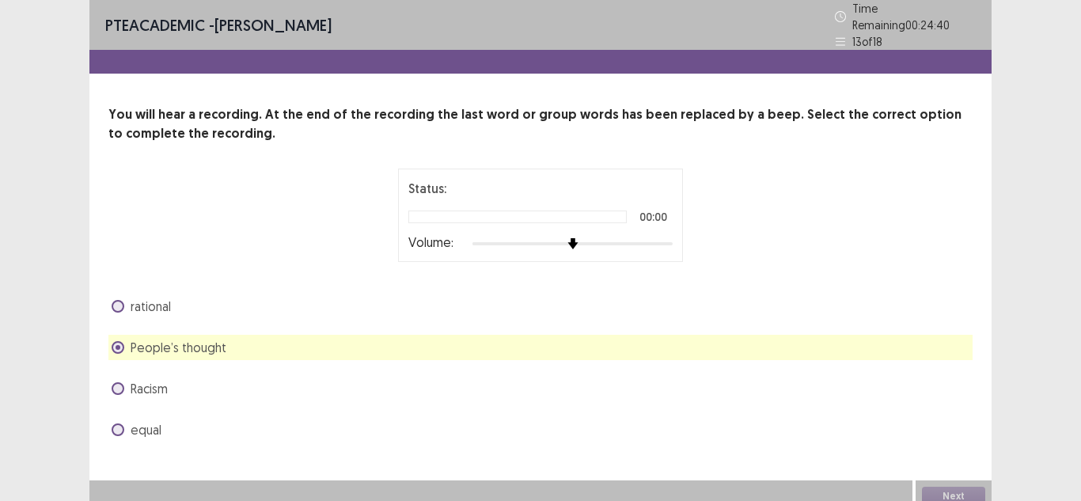
click at [580, 242] on div at bounding box center [573, 243] width 200 height 3
click at [580, 238] on div at bounding box center [573, 243] width 200 height 13
click at [144, 385] on span "Racism" at bounding box center [149, 388] width 37 height 19
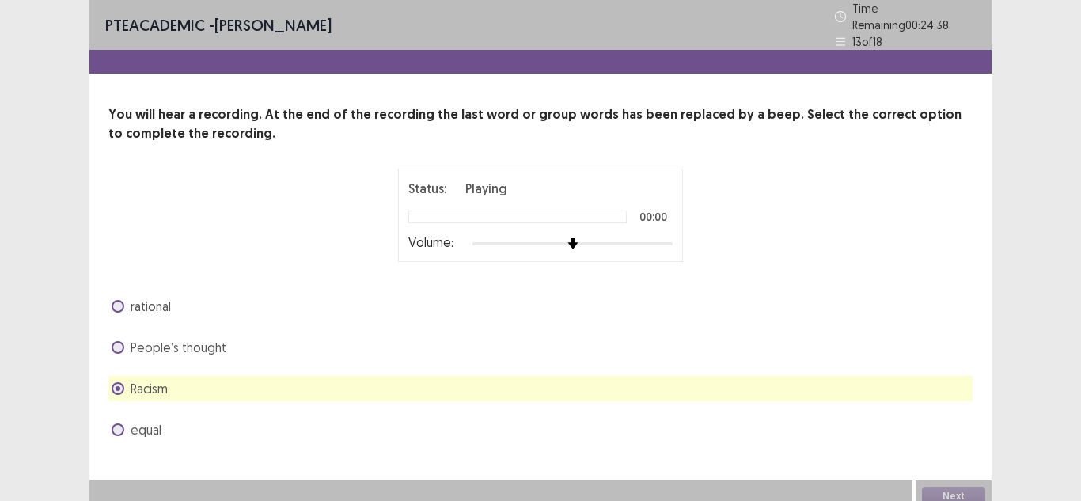
click at [942, 488] on div "Next" at bounding box center [954, 497] width 76 height 32
click at [936, 488] on div "Next" at bounding box center [954, 497] width 76 height 32
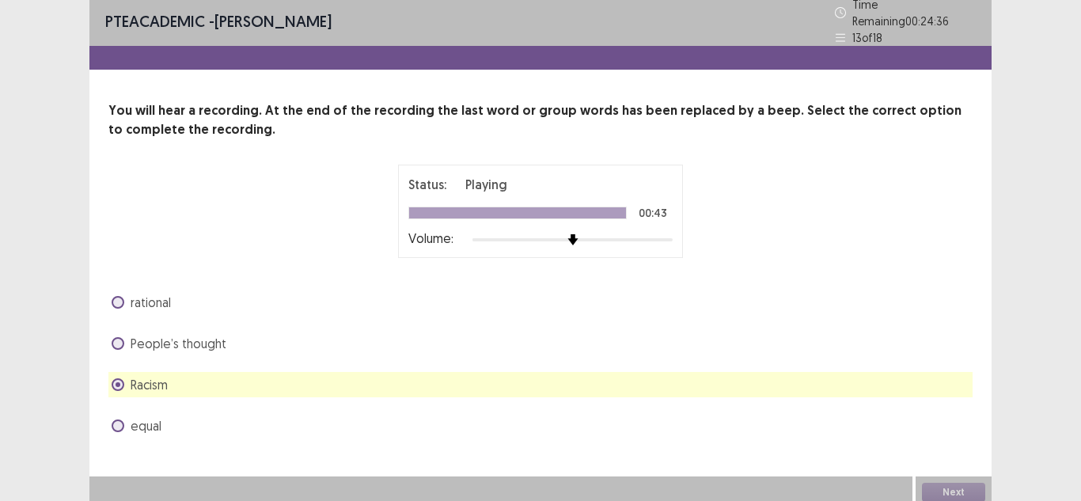
click at [928, 484] on div "Next" at bounding box center [954, 493] width 76 height 32
click at [950, 487] on button "Next" at bounding box center [953, 492] width 63 height 19
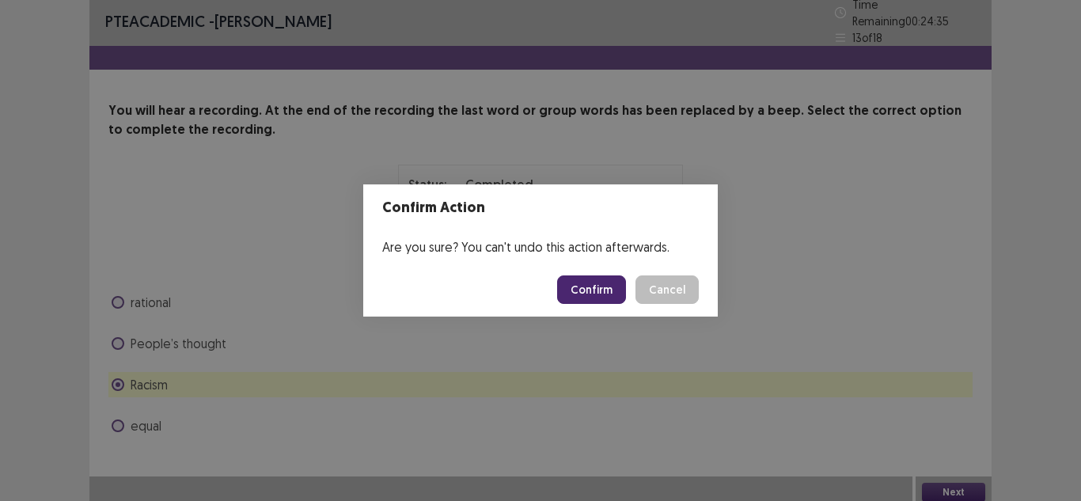
click at [605, 294] on button "Confirm" at bounding box center [591, 289] width 69 height 28
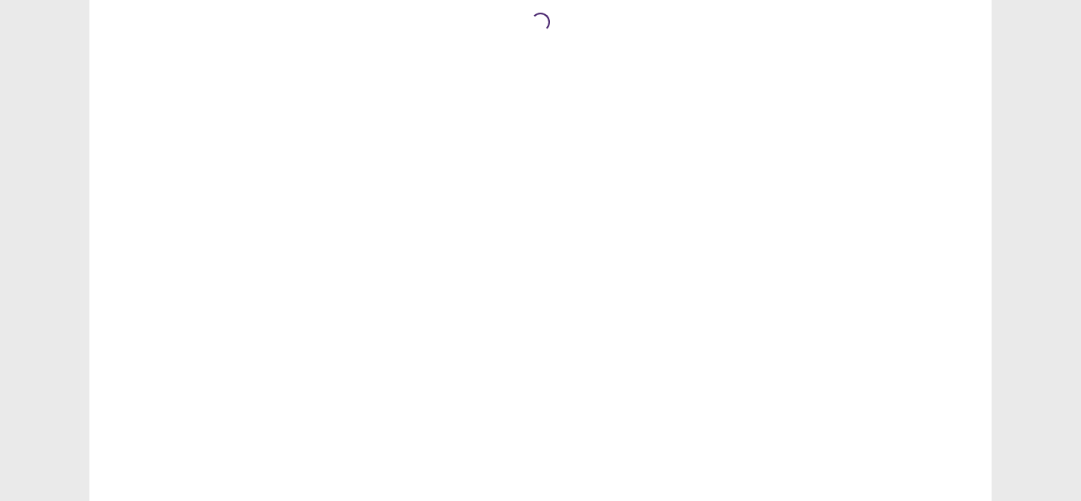
scroll to position [0, 0]
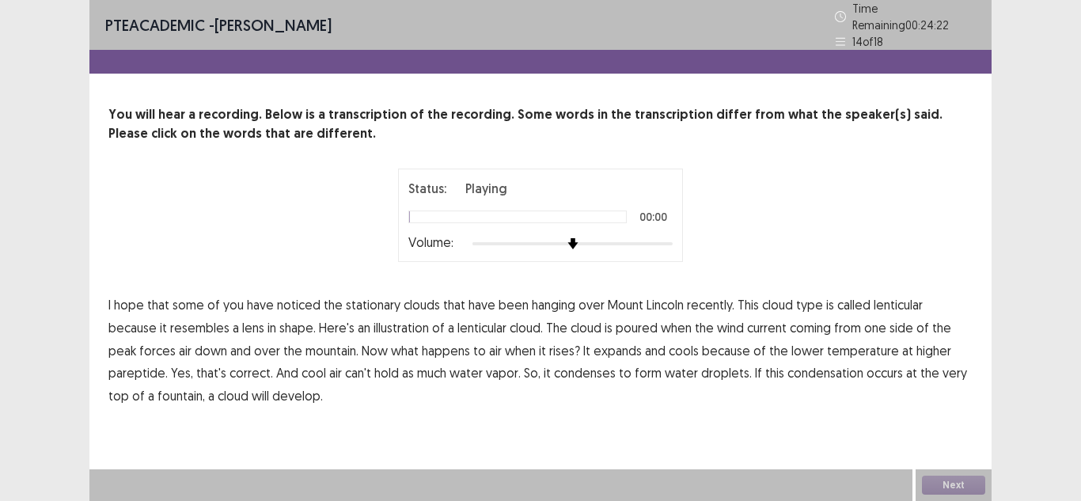
click at [572, 238] on img at bounding box center [573, 243] width 11 height 11
click at [195, 344] on span "down" at bounding box center [211, 350] width 32 height 19
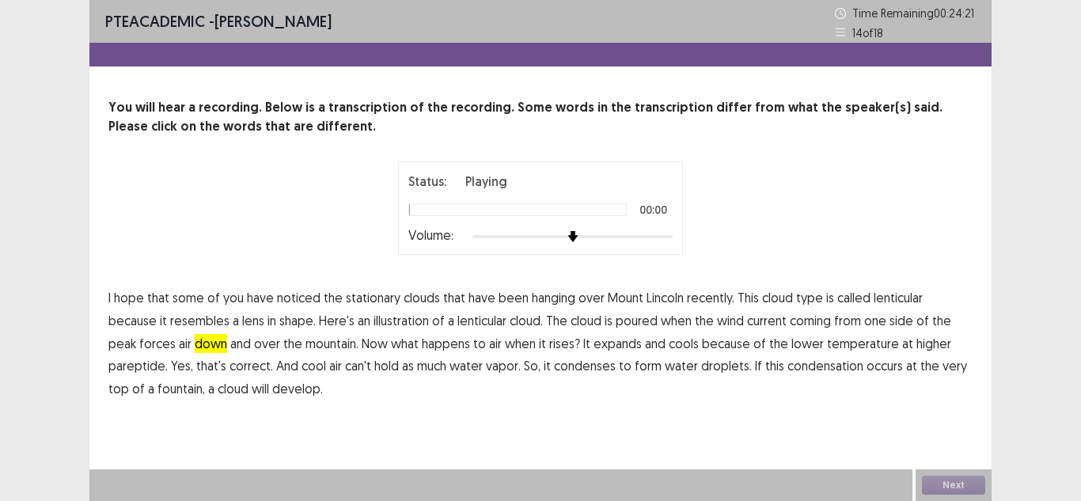
click at [168, 356] on span "pareptide." at bounding box center [137, 365] width 59 height 19
click at [205, 379] on span "fountain," at bounding box center [181, 388] width 47 height 19
click at [572, 233] on img at bounding box center [573, 236] width 11 height 11
click at [583, 235] on div at bounding box center [573, 236] width 200 height 13
click at [608, 239] on div at bounding box center [573, 236] width 200 height 13
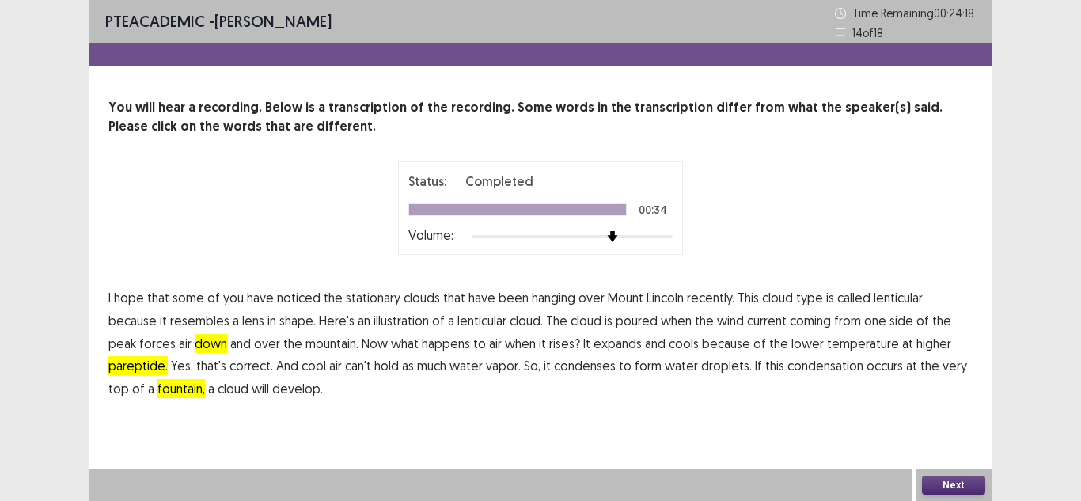
click at [944, 485] on button "Next" at bounding box center [953, 485] width 63 height 19
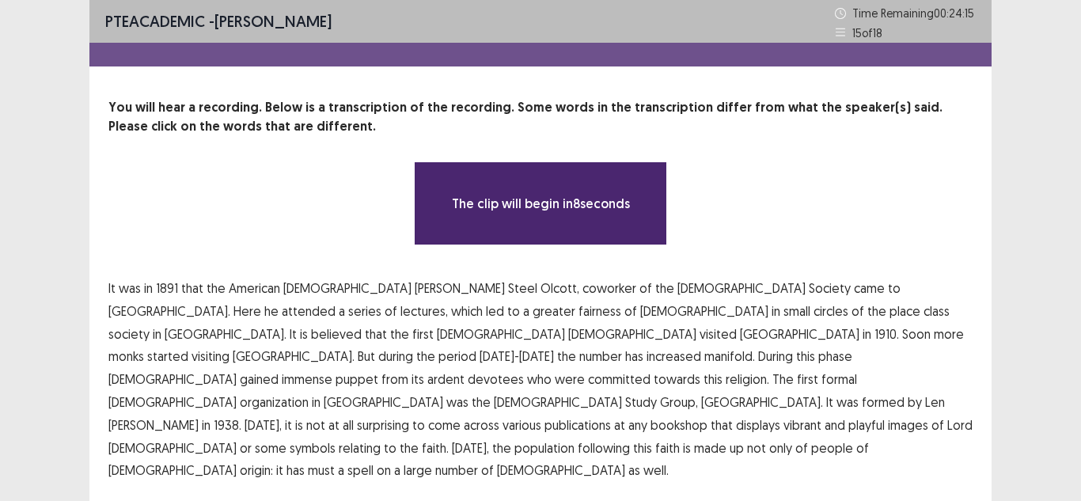
click at [746, 274] on div "You will hear a recording. Below is a transcription of the recording. Some word…" at bounding box center [540, 290] width 902 height 384
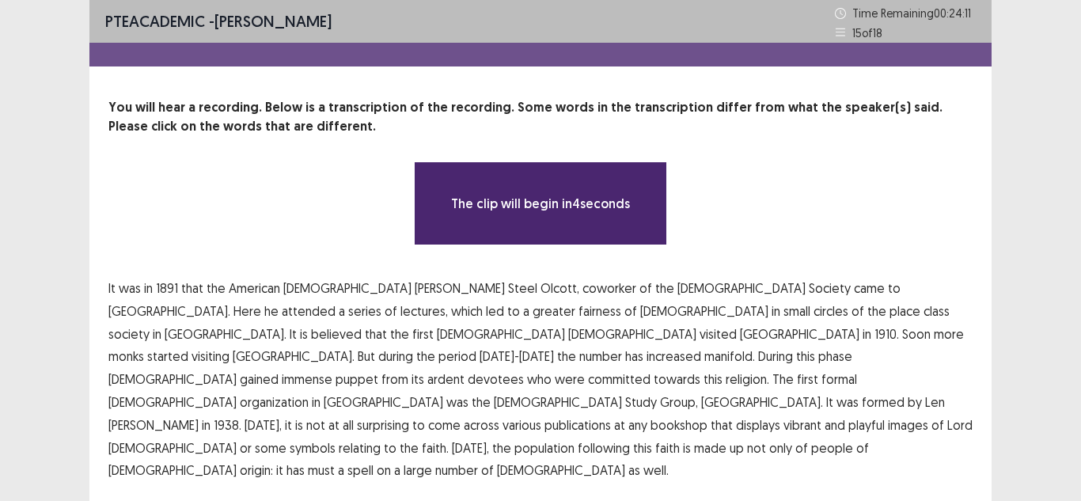
click at [237, 336] on p "It was in 1891 that the American Buddhist Henry Steel OIcott, coworker of the T…" at bounding box center [540, 379] width 864 height 205
click at [579, 204] on p "The clip will begin in 4 seconds" at bounding box center [540, 203] width 179 height 19
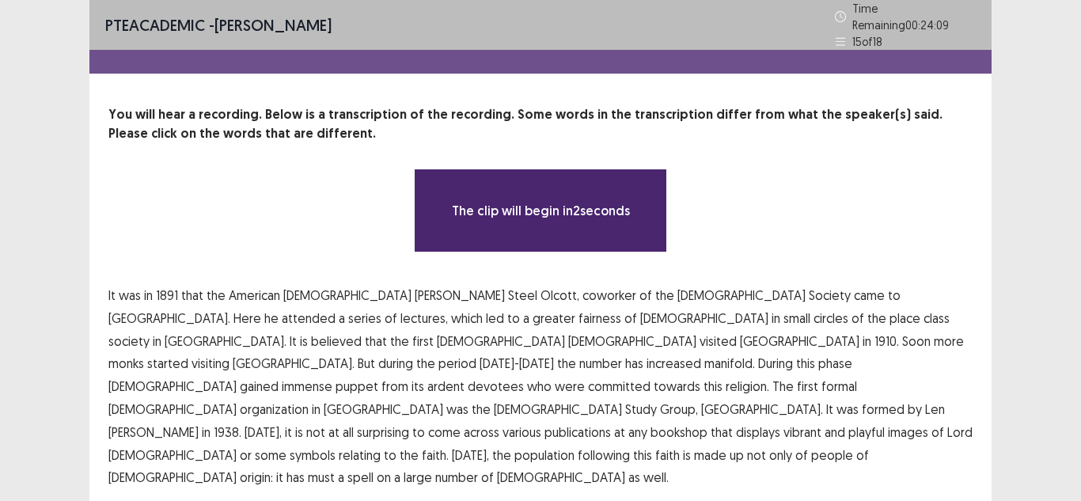
click at [744, 154] on div "You will hear a recording. Below is a transcription of the recording. Some word…" at bounding box center [540, 297] width 902 height 384
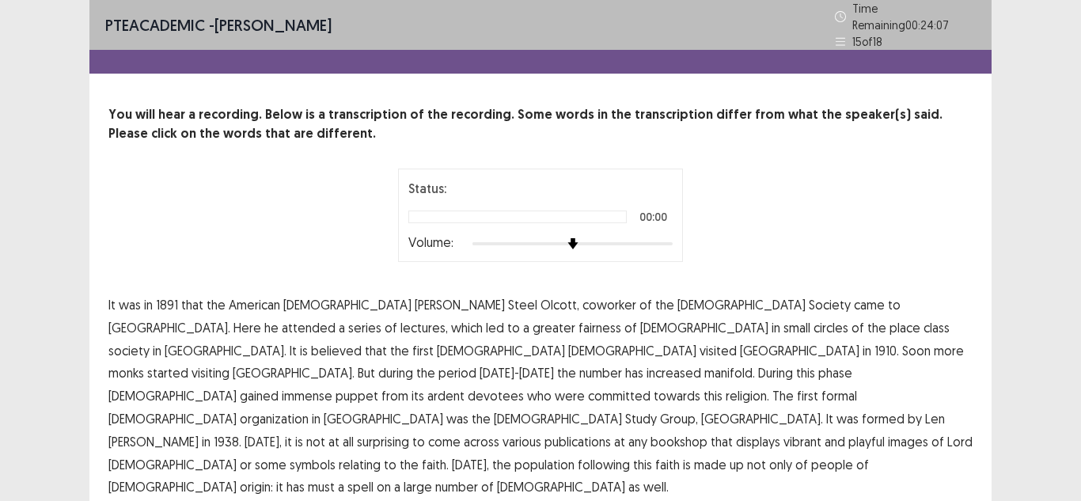
click at [570, 239] on img at bounding box center [573, 243] width 11 height 11
click at [156, 300] on span "1891" at bounding box center [167, 304] width 22 height 19
click at [151, 301] on span "in" at bounding box center [148, 304] width 9 height 19
click at [172, 299] on span "1891" at bounding box center [167, 304] width 22 height 19
click at [134, 300] on span "was" at bounding box center [130, 304] width 22 height 19
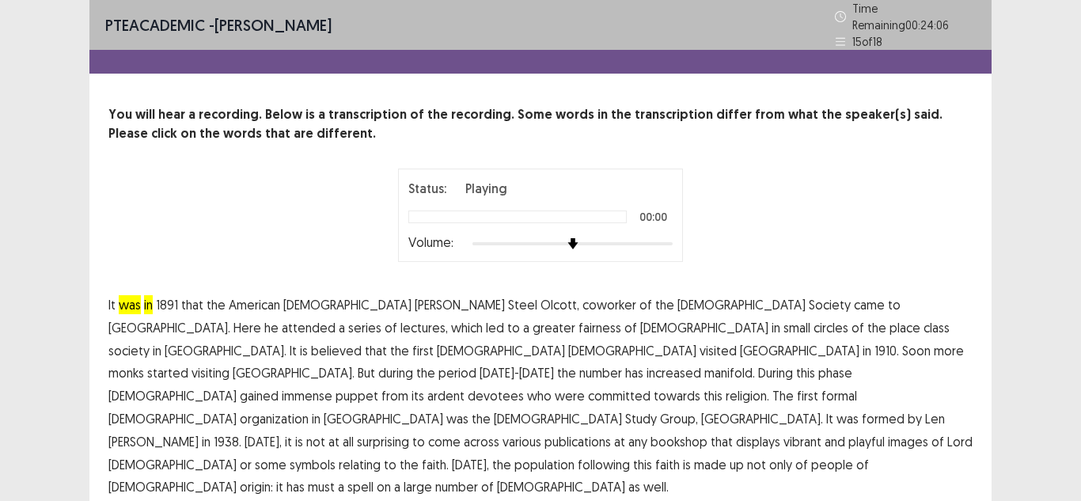
click at [149, 298] on span "in" at bounding box center [148, 304] width 9 height 19
click at [132, 301] on span "was" at bounding box center [130, 304] width 22 height 19
click at [172, 302] on span "1891" at bounding box center [167, 304] width 22 height 19
click at [579, 318] on span "fairness" at bounding box center [600, 327] width 43 height 19
click at [890, 322] on span "place" at bounding box center [905, 327] width 31 height 19
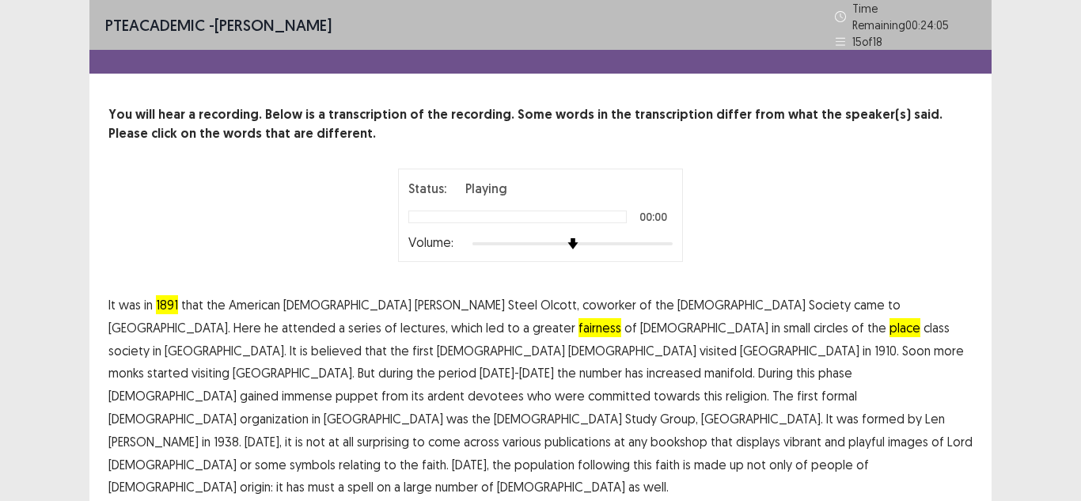
click at [336, 386] on span "puppet" at bounding box center [357, 395] width 43 height 19
click at [849, 432] on span "playful" at bounding box center [867, 441] width 36 height 19
click at [166, 297] on span "1891" at bounding box center [167, 304] width 22 height 19
click at [598, 237] on div at bounding box center [573, 243] width 200 height 13
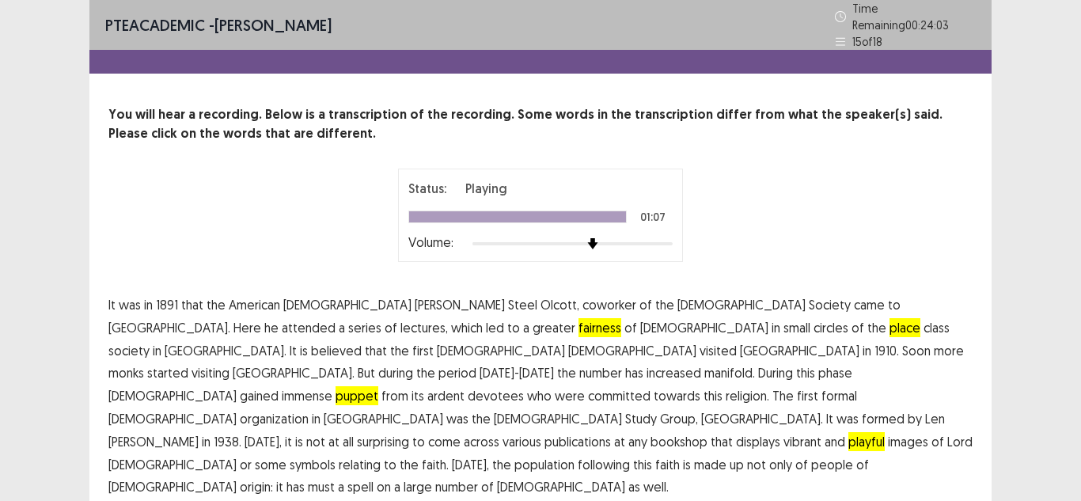
scroll to position [8, 0]
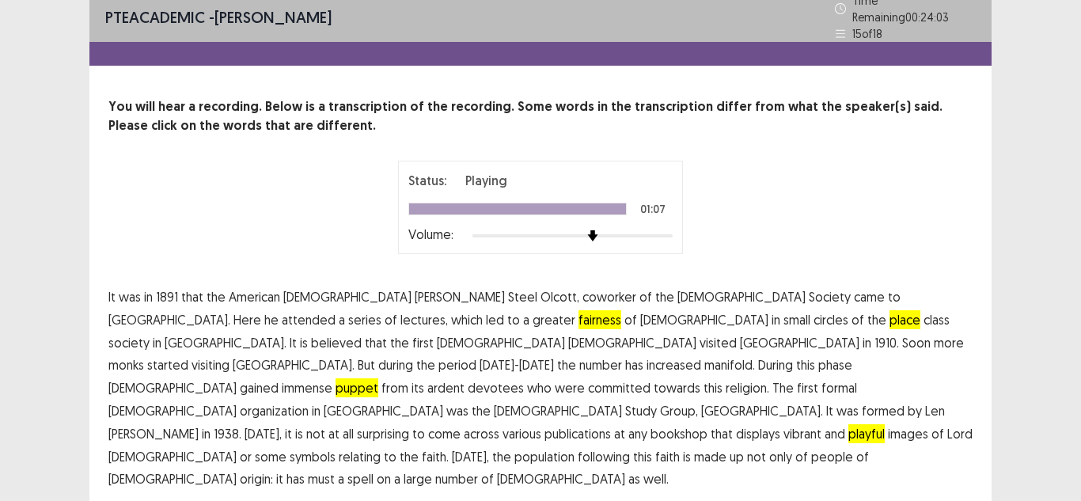
click at [720, 236] on div "Status: Playing 01:07 Volume:" at bounding box center [541, 207] width 396 height 93
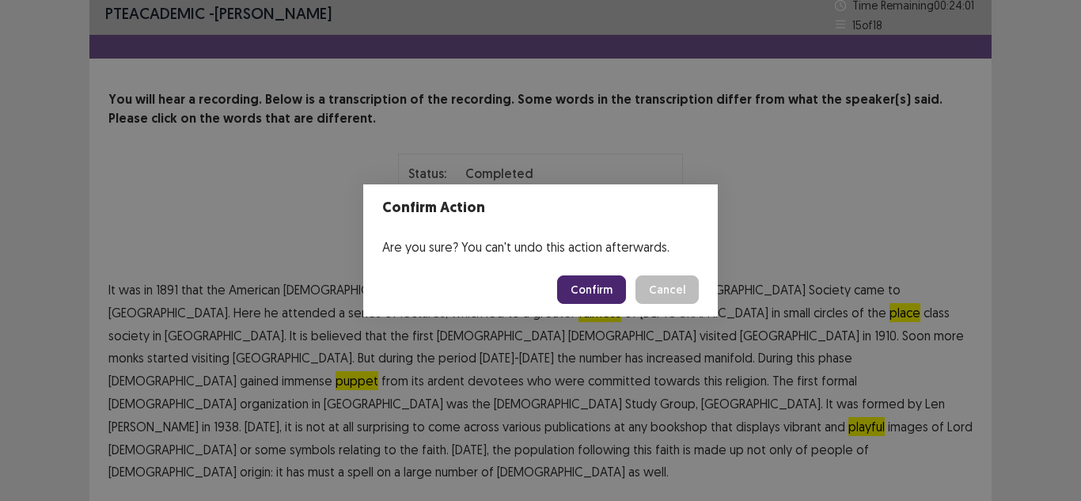
click at [622, 297] on button "Confirm" at bounding box center [591, 289] width 69 height 28
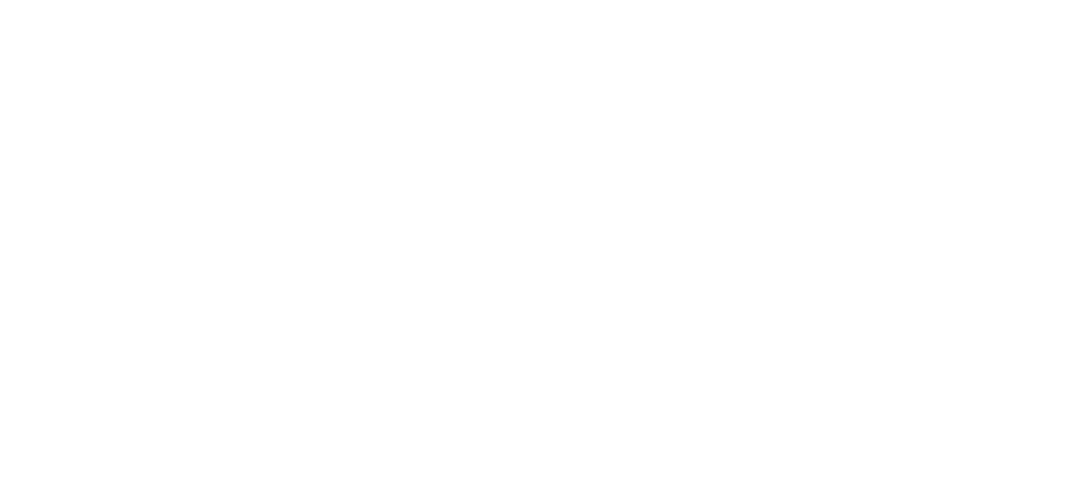
scroll to position [0, 0]
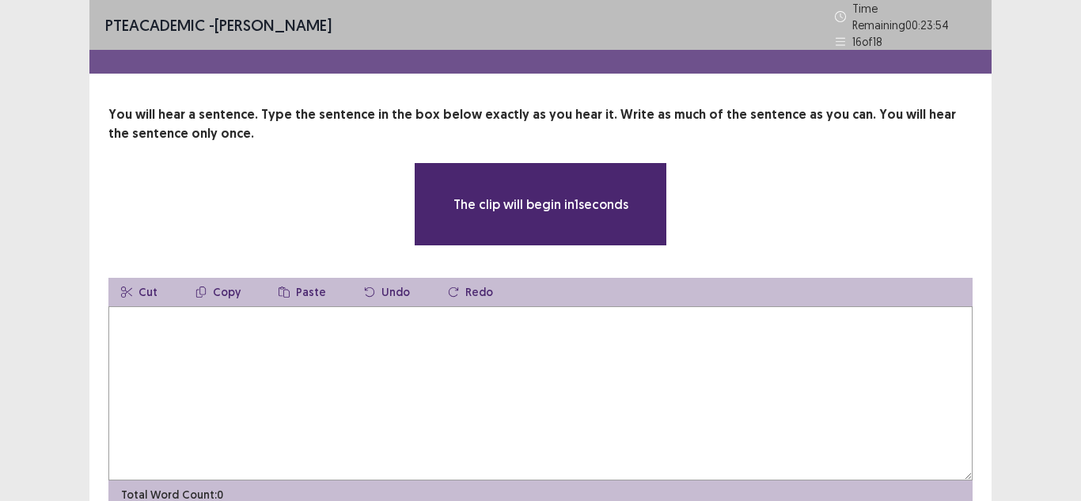
click at [1000, 319] on div "PTE academic - Viliame Yabaki Time Remaining 00 : 23 : 54 16 of 18 You will hea…" at bounding box center [540, 289] width 1081 height 579
click at [458, 400] on textarea at bounding box center [540, 393] width 864 height 174
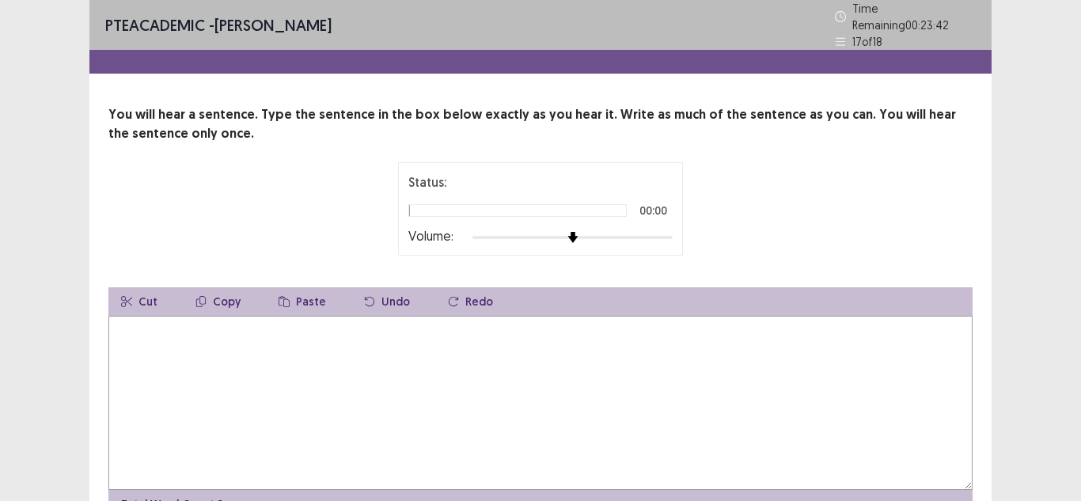
click at [585, 231] on div at bounding box center [573, 237] width 200 height 13
click at [350, 355] on textarea at bounding box center [540, 403] width 864 height 174
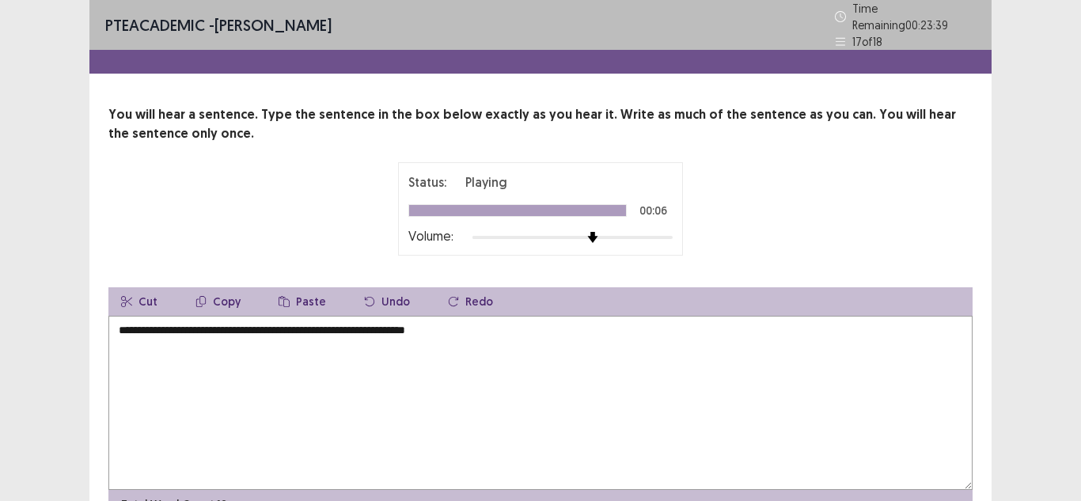
click at [198, 326] on textarea "**********" at bounding box center [540, 403] width 864 height 174
type textarea "**********"
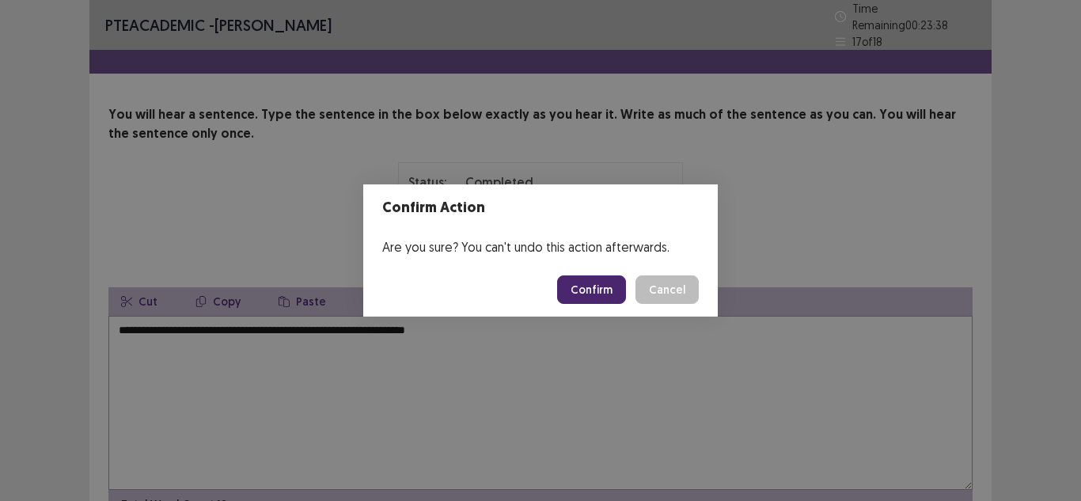
click at [590, 282] on button "Confirm" at bounding box center [591, 289] width 69 height 28
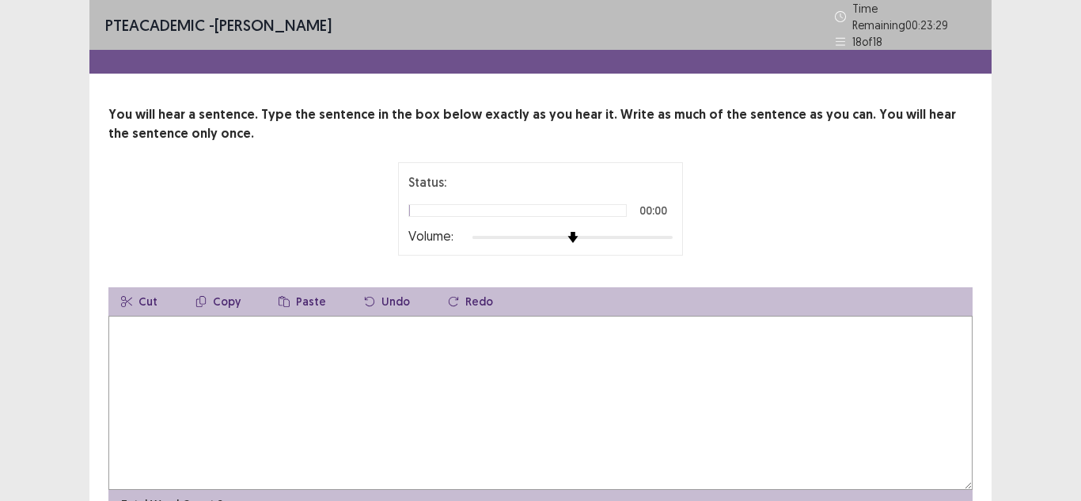
click at [280, 316] on textarea at bounding box center [540, 403] width 864 height 174
type textarea "*"
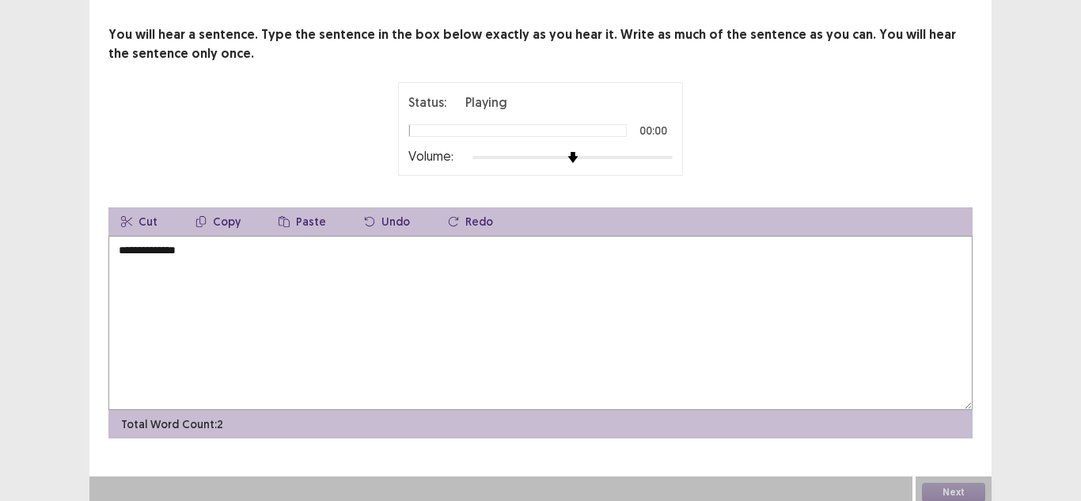
click at [147, 245] on textarea "**********" at bounding box center [540, 323] width 864 height 174
click at [275, 259] on textarea "**********" at bounding box center [540, 323] width 864 height 174
click at [211, 246] on textarea "**********" at bounding box center [540, 323] width 864 height 174
click at [296, 249] on textarea "**********" at bounding box center [540, 323] width 864 height 174
click at [221, 245] on textarea "**********" at bounding box center [540, 323] width 864 height 174
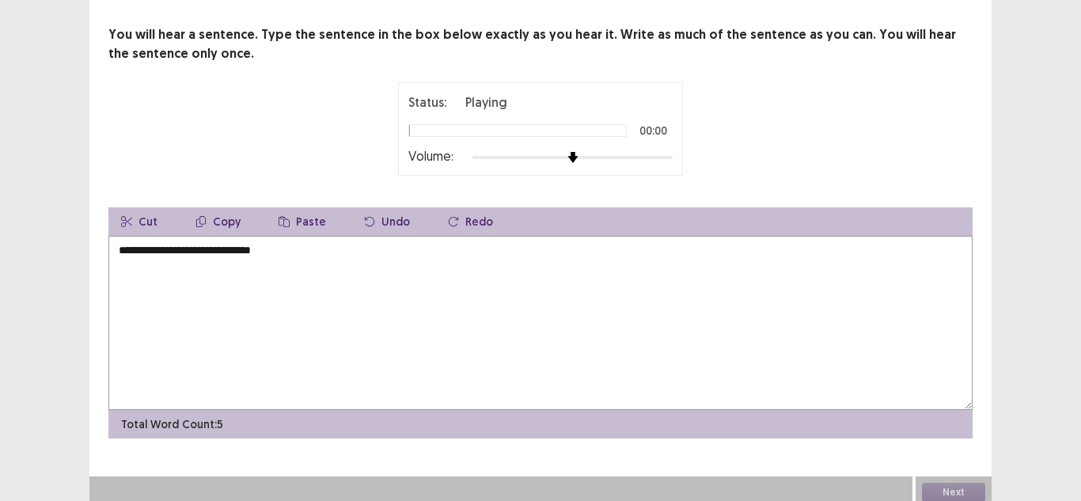
click at [211, 245] on textarea "**********" at bounding box center [540, 323] width 864 height 174
click at [296, 251] on textarea "**********" at bounding box center [540, 323] width 864 height 174
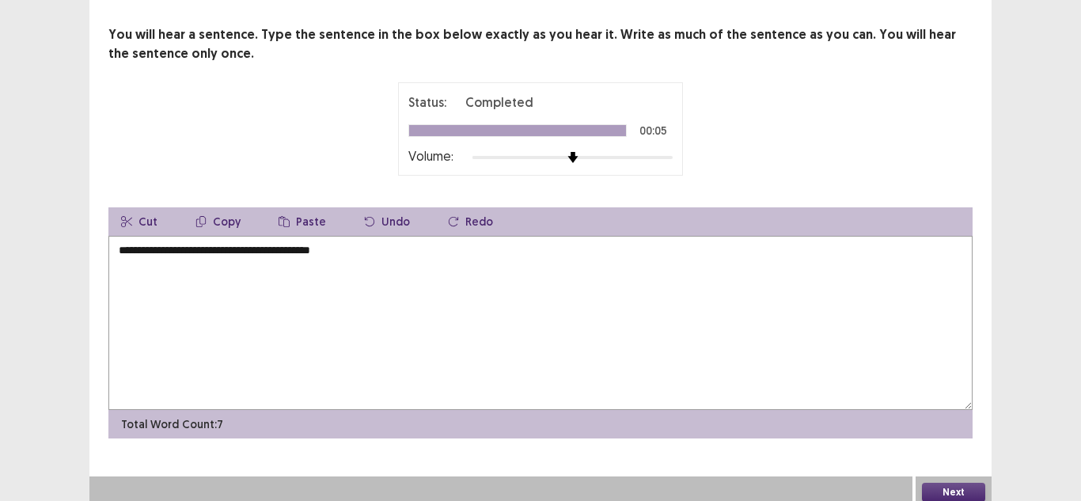
type textarea "**********"
click at [968, 483] on button "Next" at bounding box center [953, 492] width 63 height 19
